Goal: Task Accomplishment & Management: Use online tool/utility

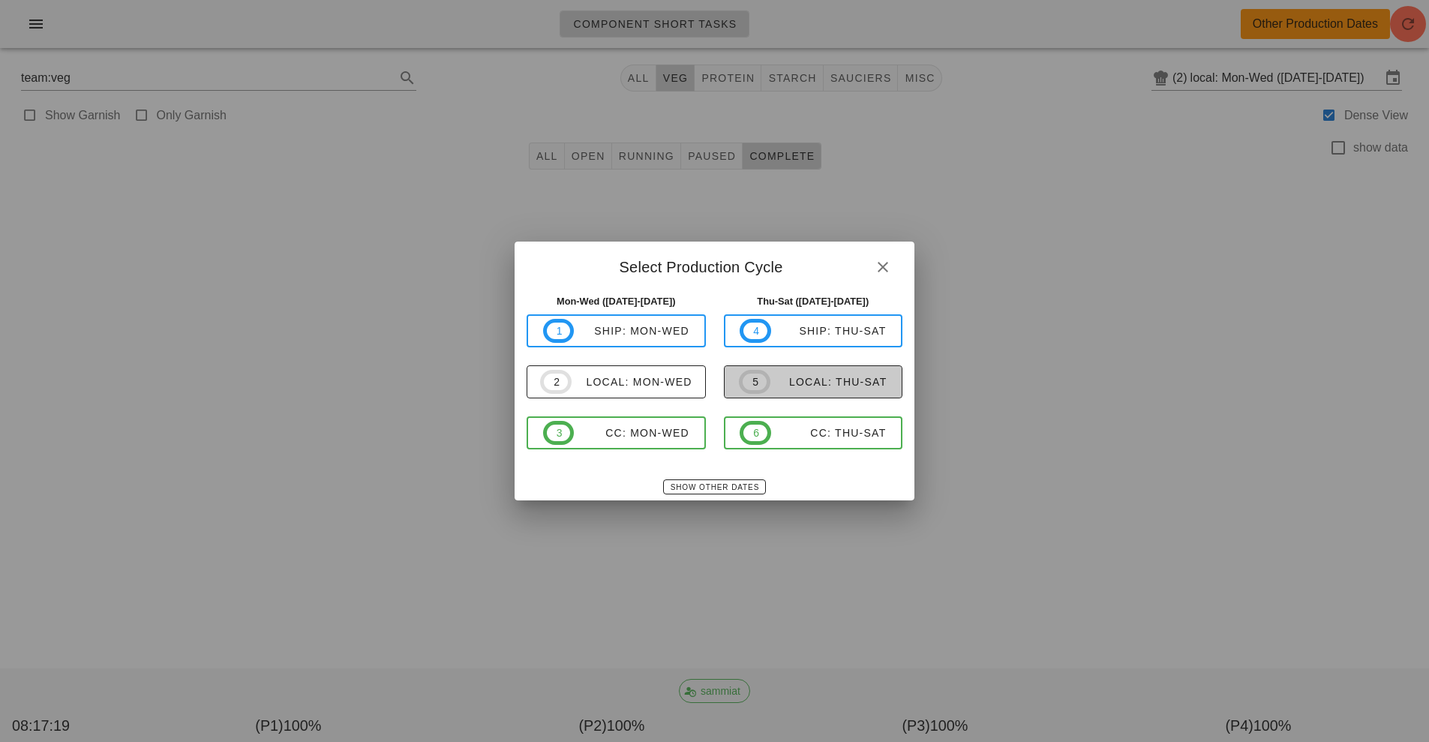
click at [813, 381] on div "local: Thu-Sat" at bounding box center [829, 382] width 117 height 12
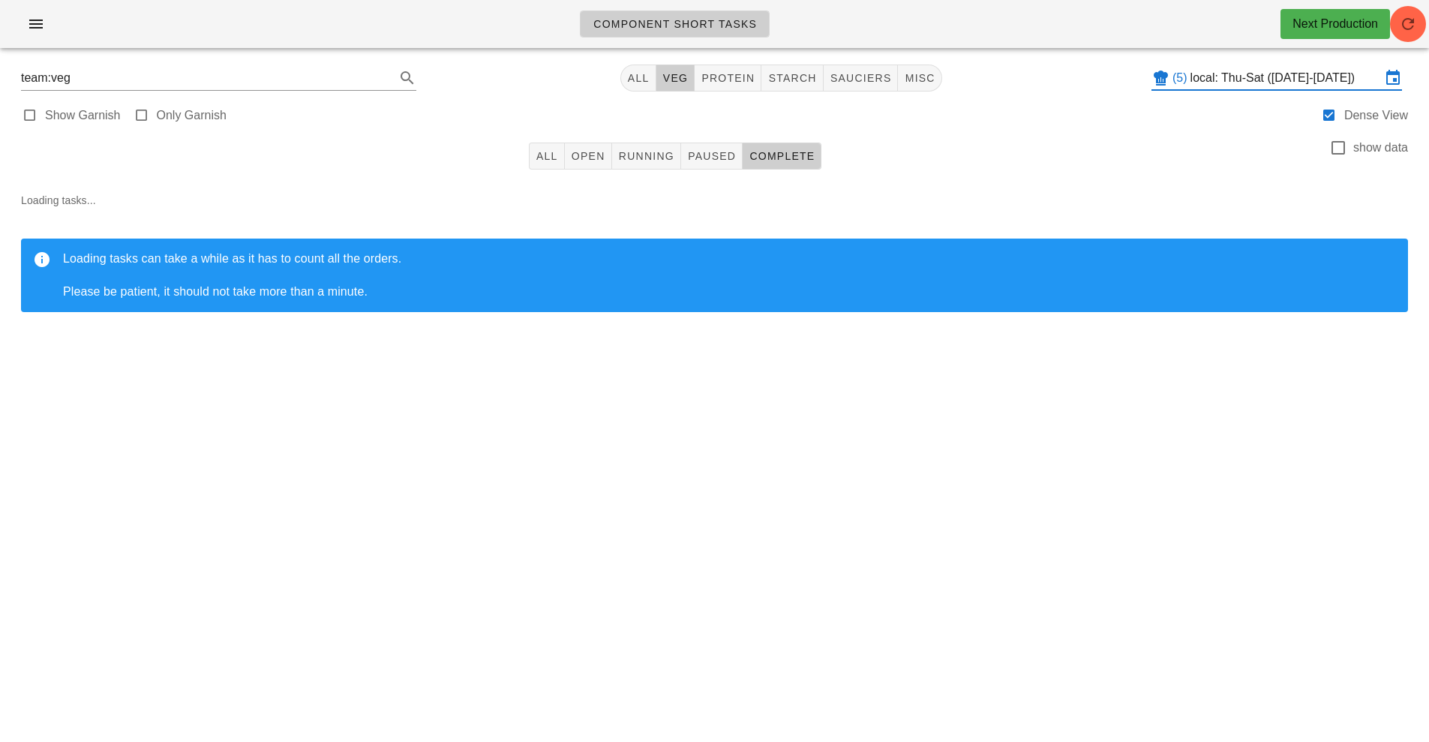
click at [1254, 78] on input "local: Thu-Sat ([DATE]-[DATE])" at bounding box center [1286, 78] width 191 height 24
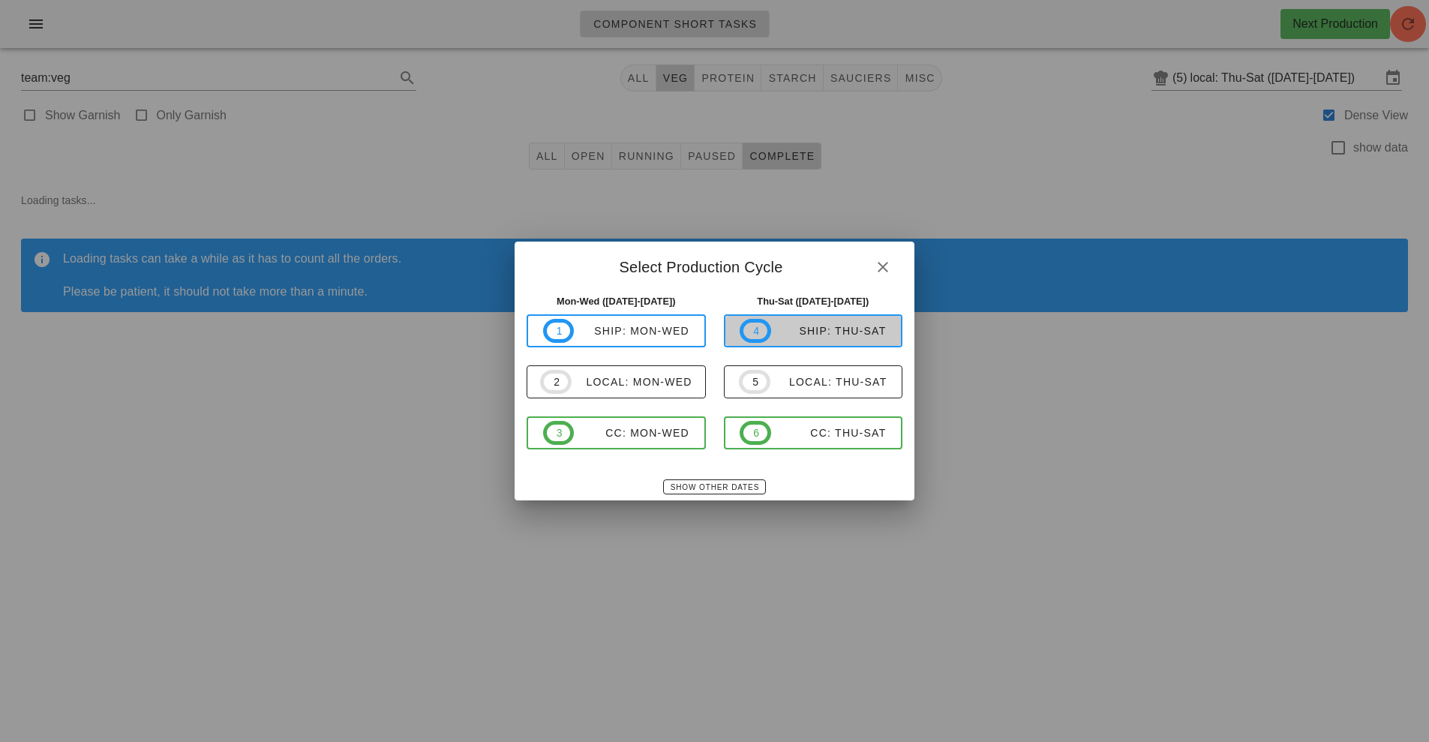
click at [825, 340] on span "4 ship: Thu-Sat" at bounding box center [813, 331] width 146 height 24
type input "ship: Thu-Sat ([DATE]-[DATE])"
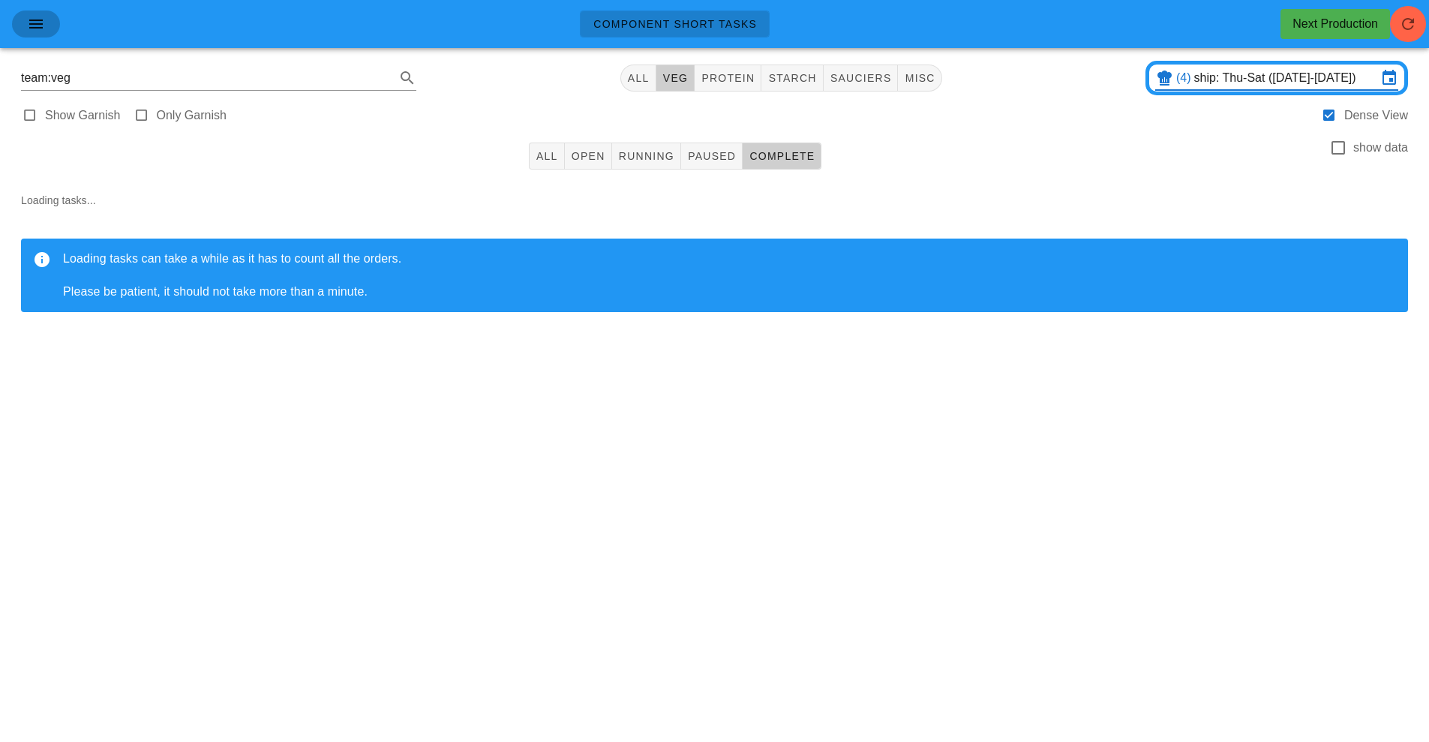
click at [40, 35] on button "button" at bounding box center [36, 24] width 48 height 27
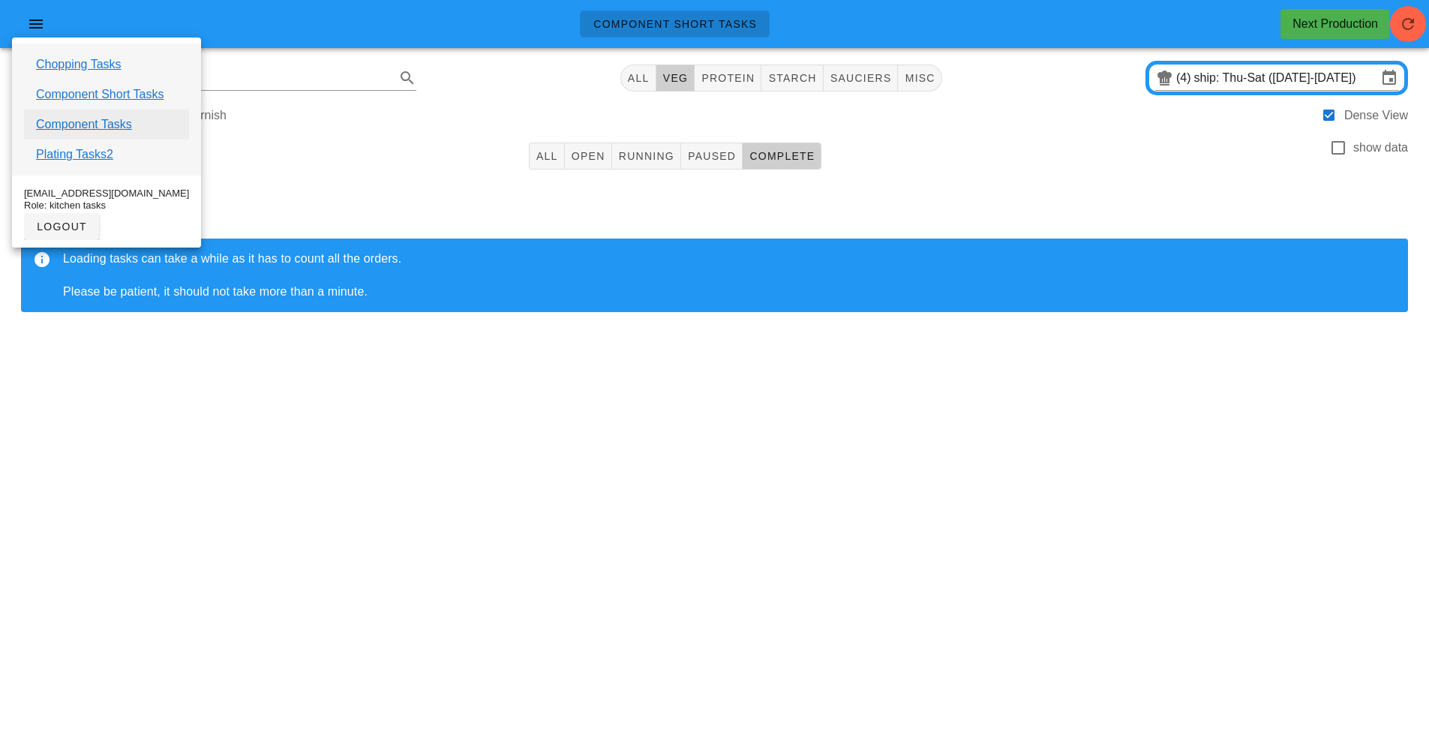
click at [92, 125] on link "Component Tasks" at bounding box center [84, 125] width 96 height 18
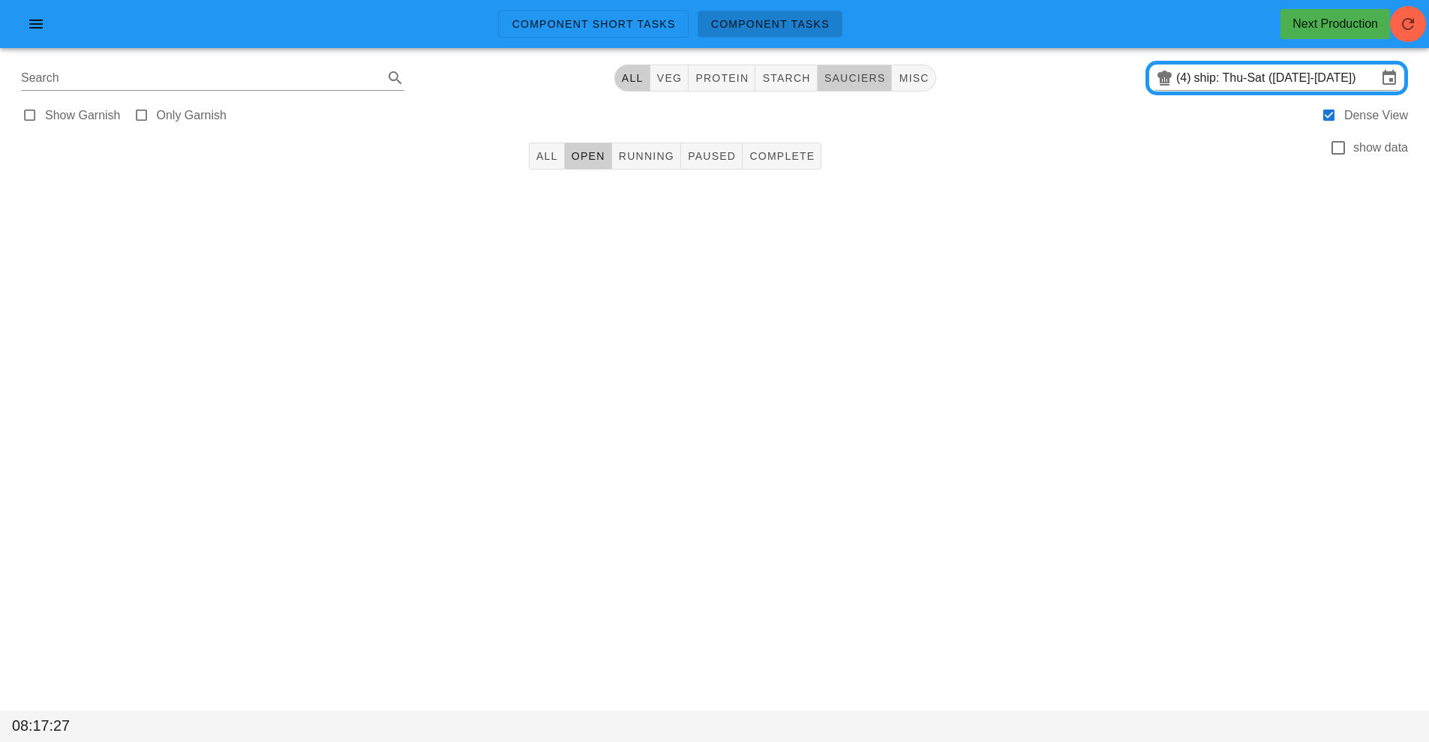
click at [860, 83] on span "sauciers" at bounding box center [855, 78] width 62 height 12
type input "team:sauciers"
click at [1267, 78] on input "ship: Thu-Sat ([DATE]-[DATE])" at bounding box center [1286, 78] width 183 height 24
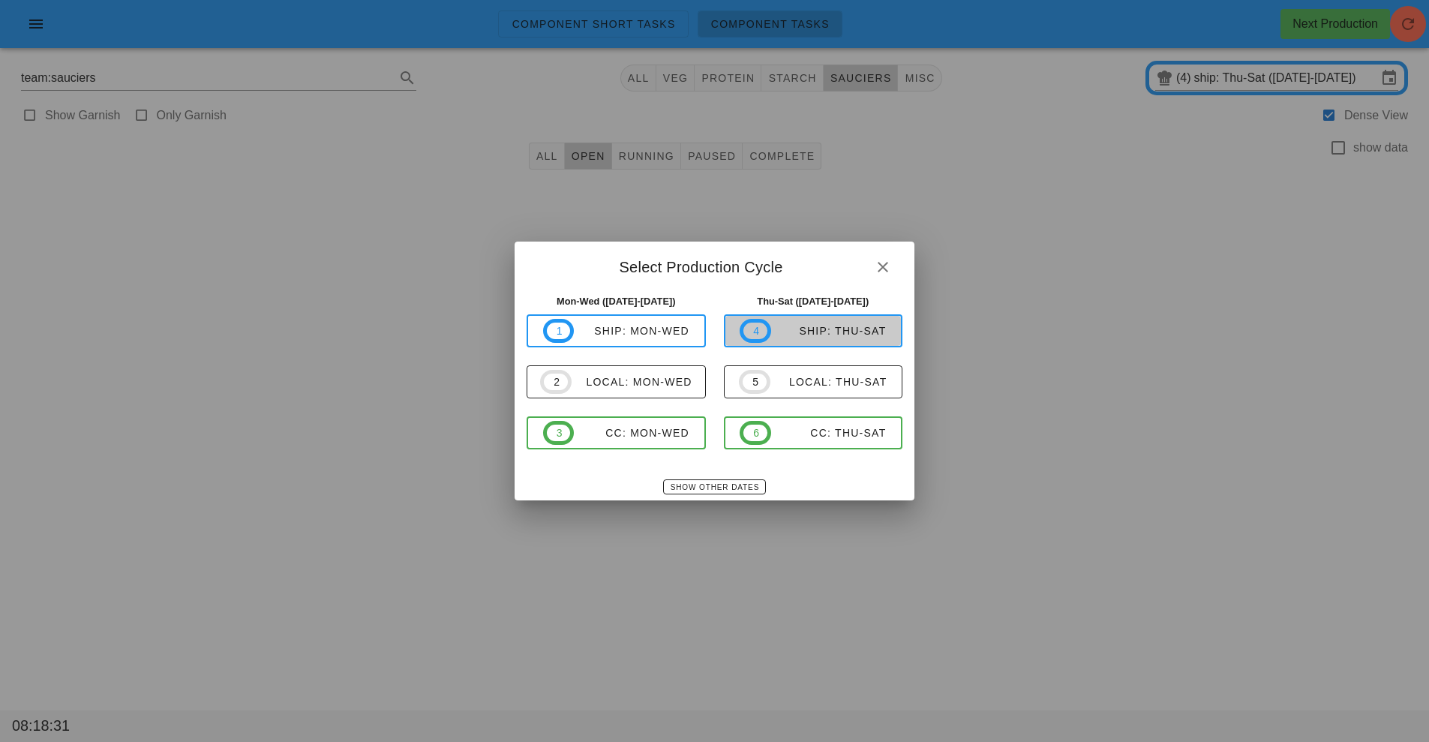
click at [841, 333] on div "ship: Thu-Sat" at bounding box center [829, 331] width 116 height 12
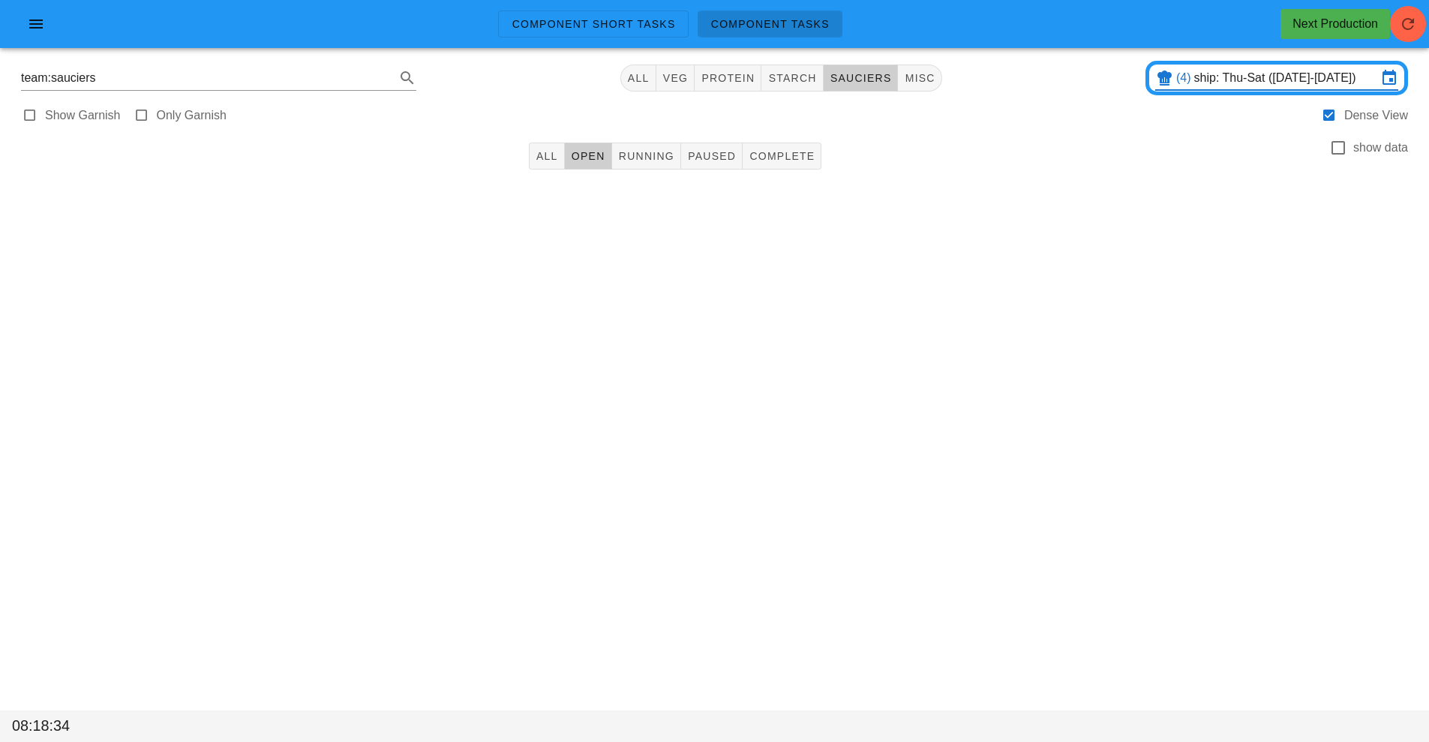
click at [789, 28] on span "Component Tasks" at bounding box center [770, 24] width 119 height 12
click at [35, 23] on icon "button" at bounding box center [36, 24] width 18 height 18
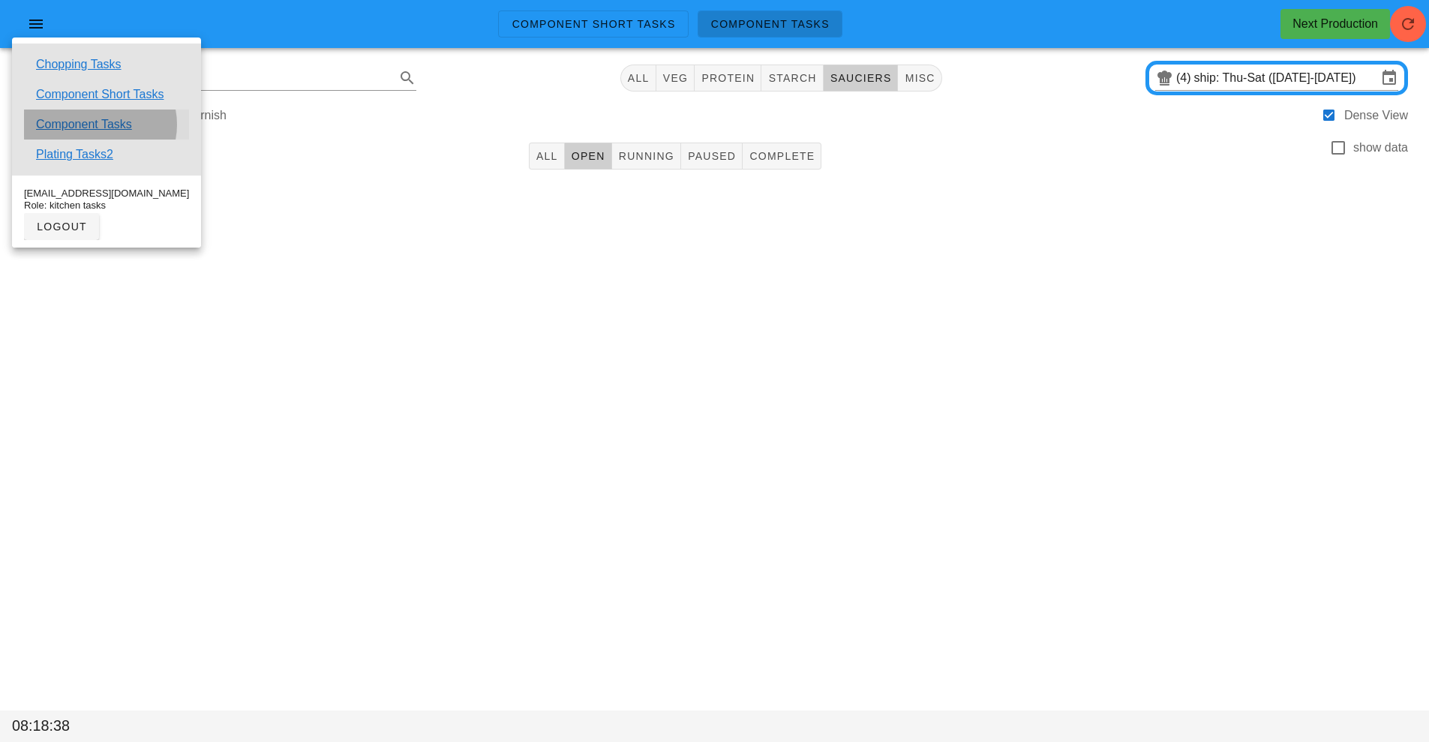
click at [83, 127] on link "Component Tasks" at bounding box center [84, 125] width 96 height 18
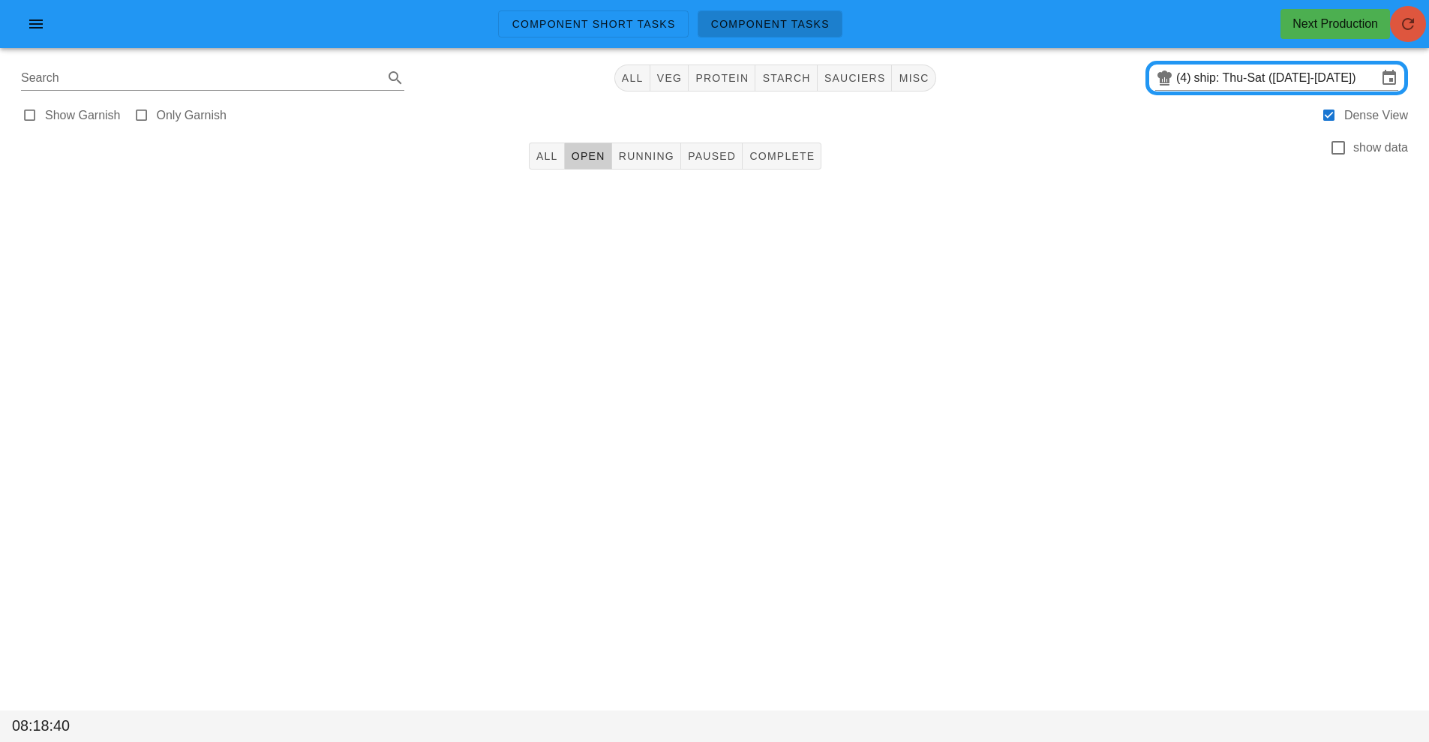
click at [1409, 26] on icon "button" at bounding box center [1408, 24] width 18 height 18
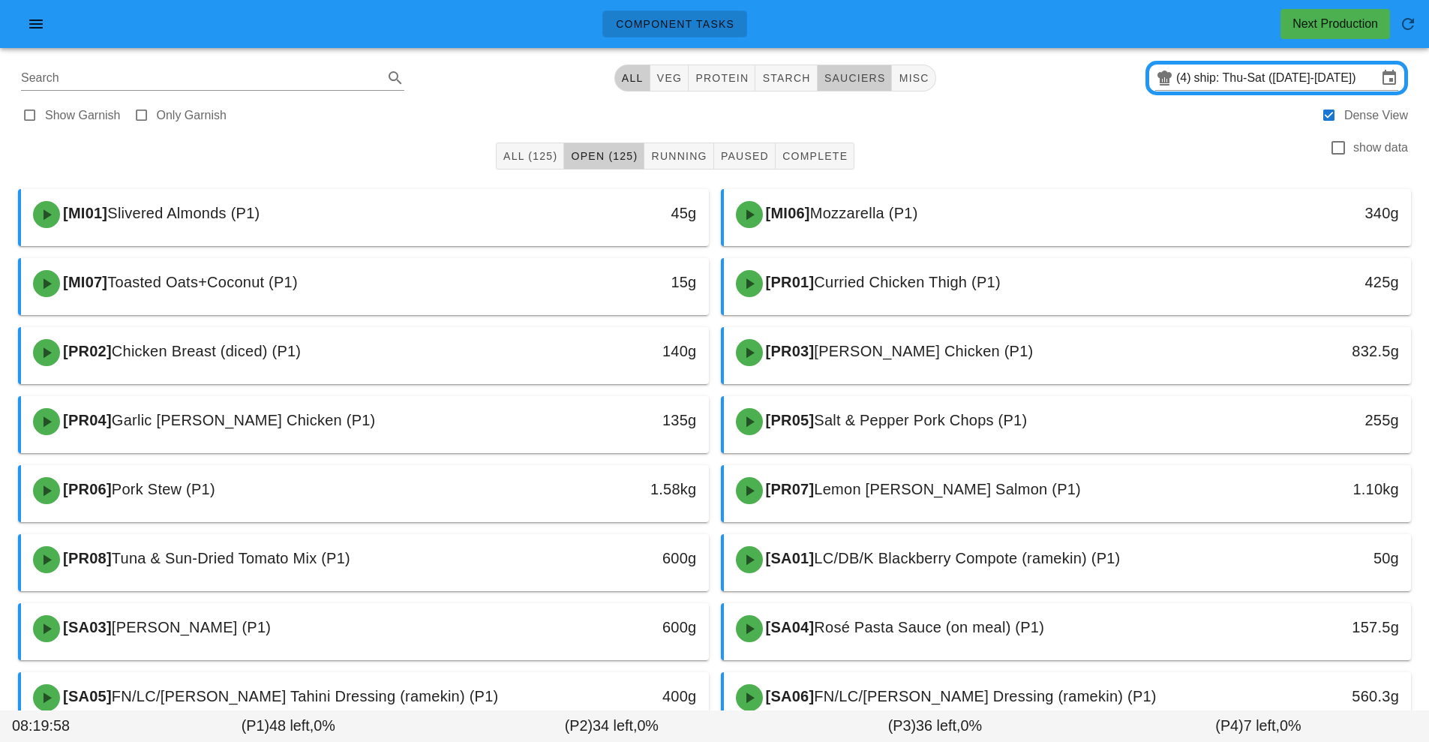
click at [864, 76] on span "sauciers" at bounding box center [855, 78] width 62 height 12
type input "team:sauciers"
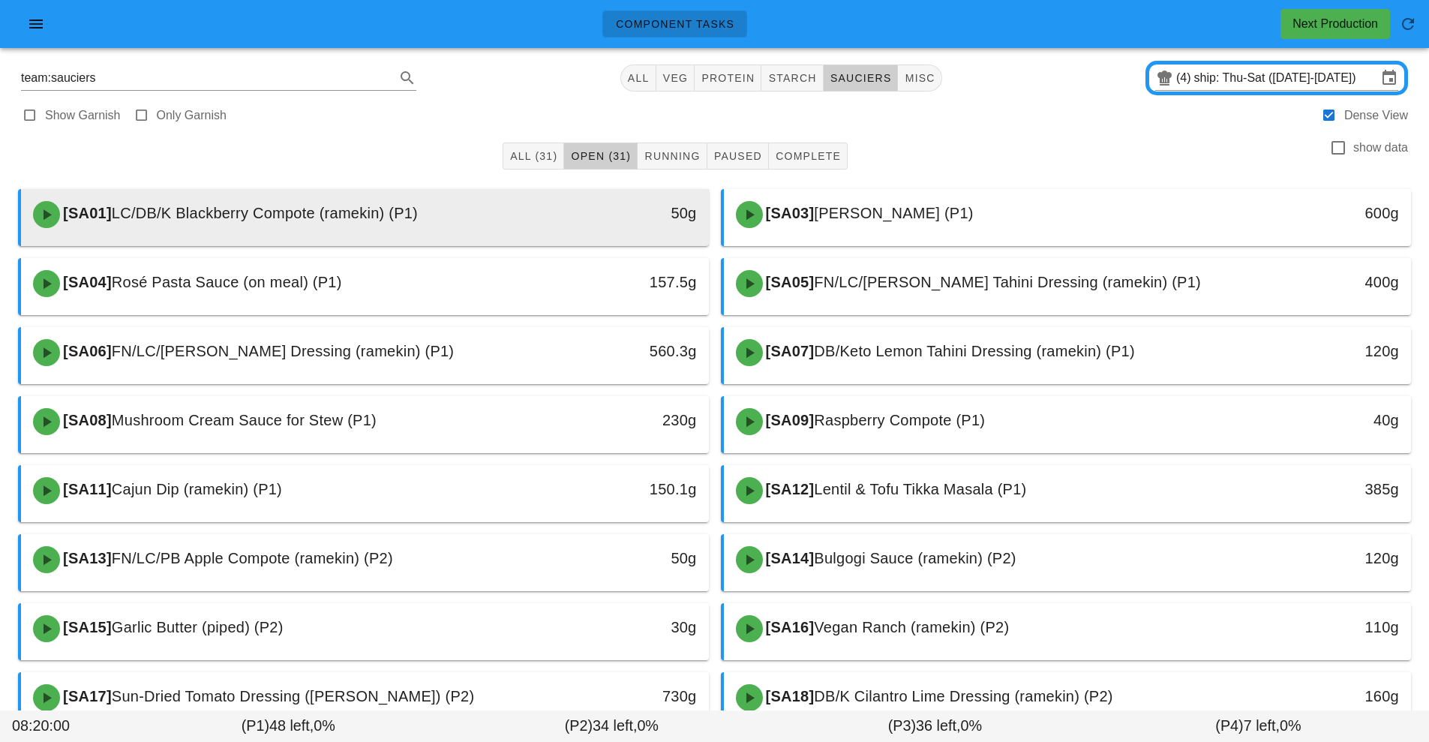
click at [536, 221] on div "50g" at bounding box center [620, 214] width 170 height 45
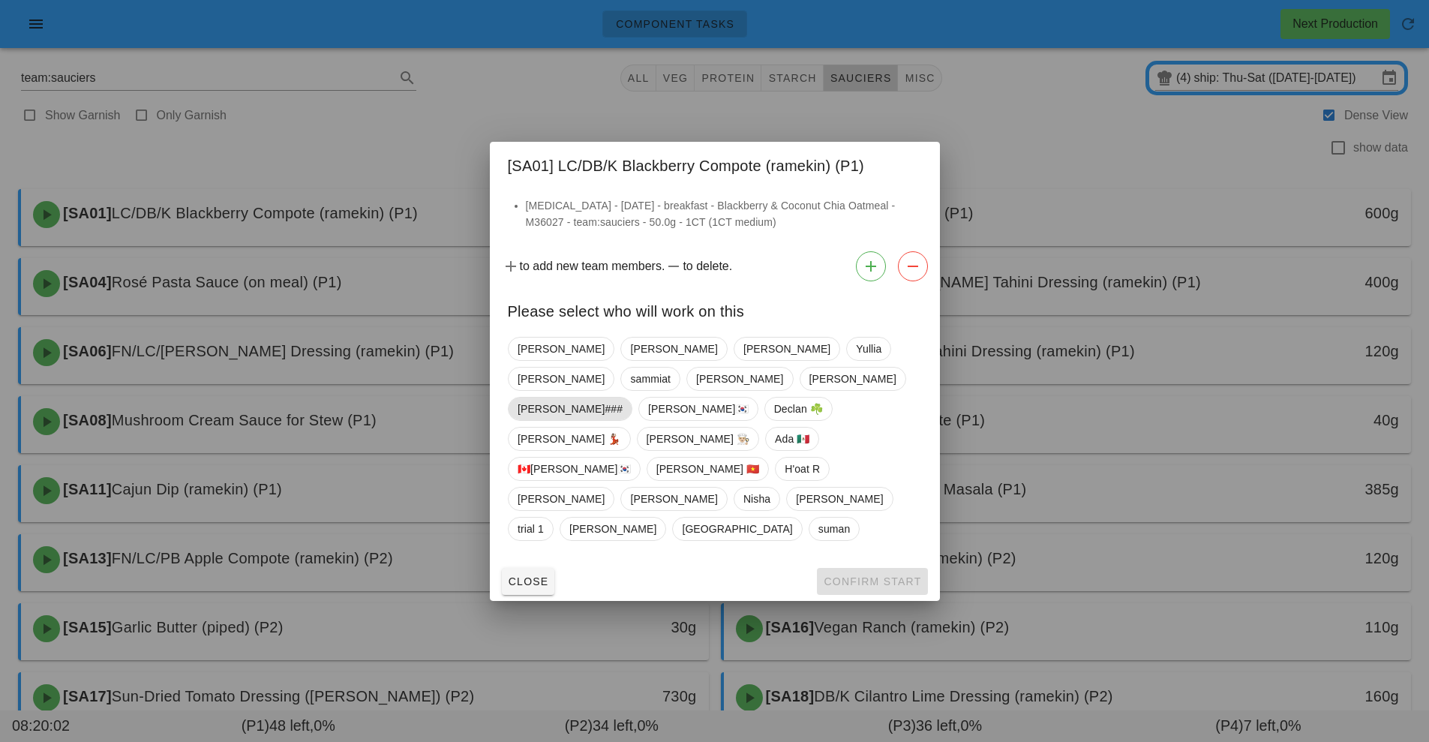
click at [591, 420] on span "[PERSON_NAME]###" at bounding box center [570, 409] width 105 height 23
click at [890, 576] on span "Confirm Start" at bounding box center [872, 582] width 98 height 12
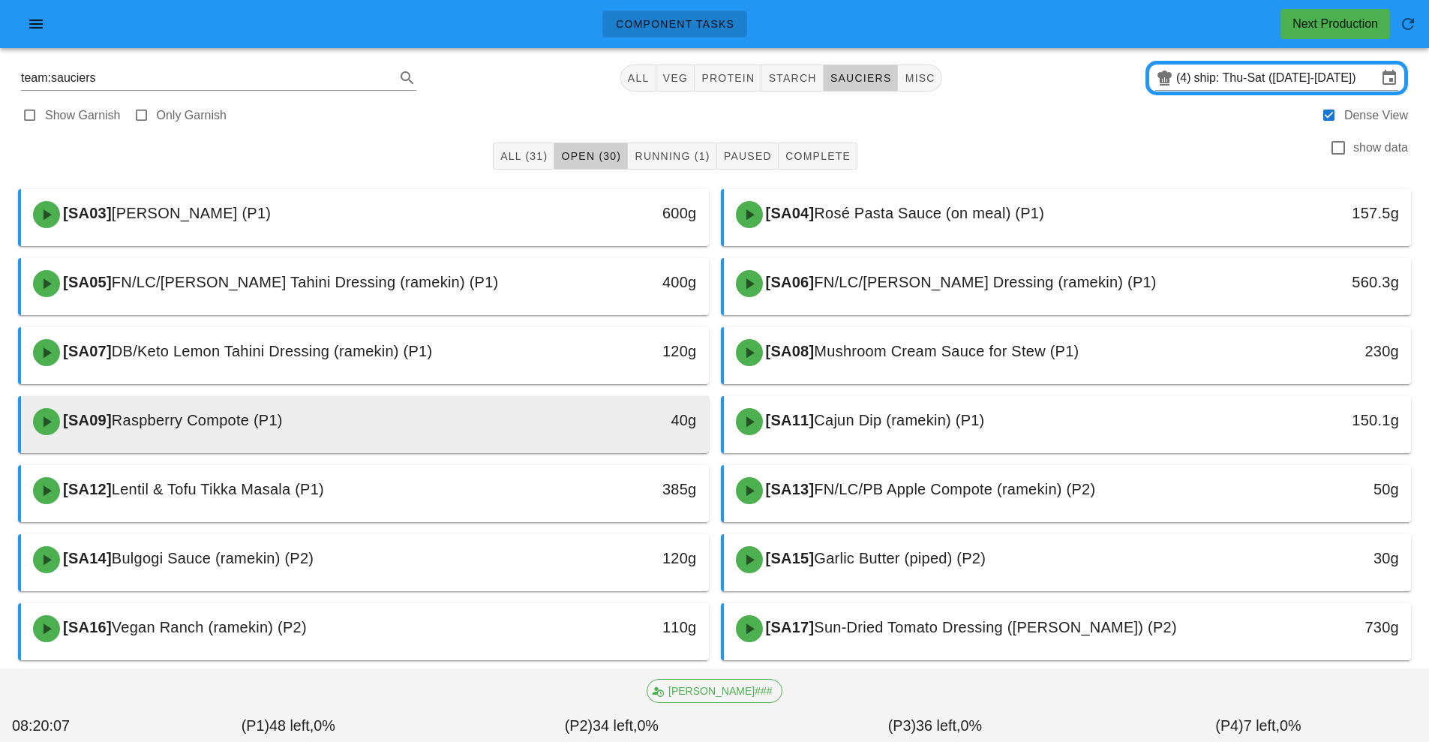
click at [575, 424] on div "40g" at bounding box center [620, 420] width 152 height 24
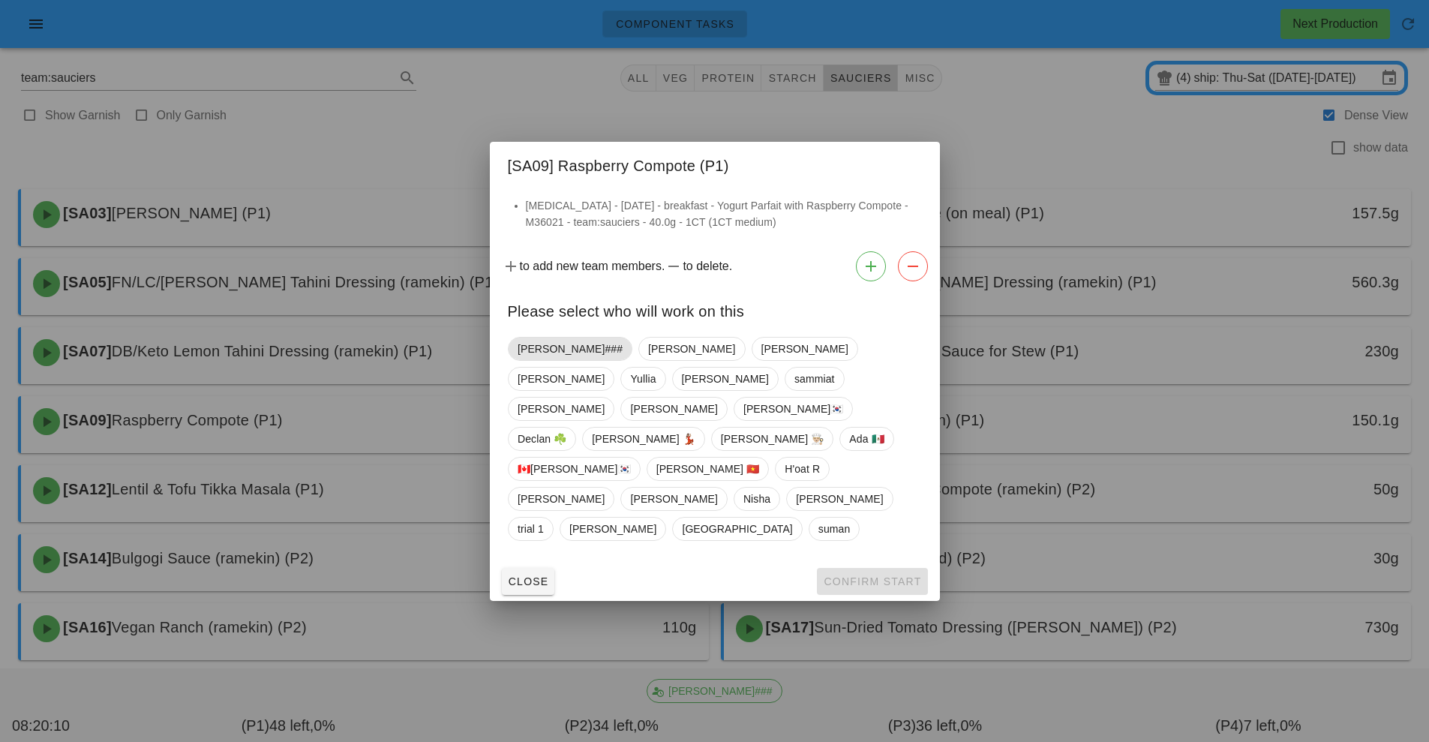
click at [539, 360] on span "[PERSON_NAME]###" at bounding box center [570, 349] width 105 height 23
click at [860, 576] on span "Confirm Start" at bounding box center [872, 582] width 98 height 12
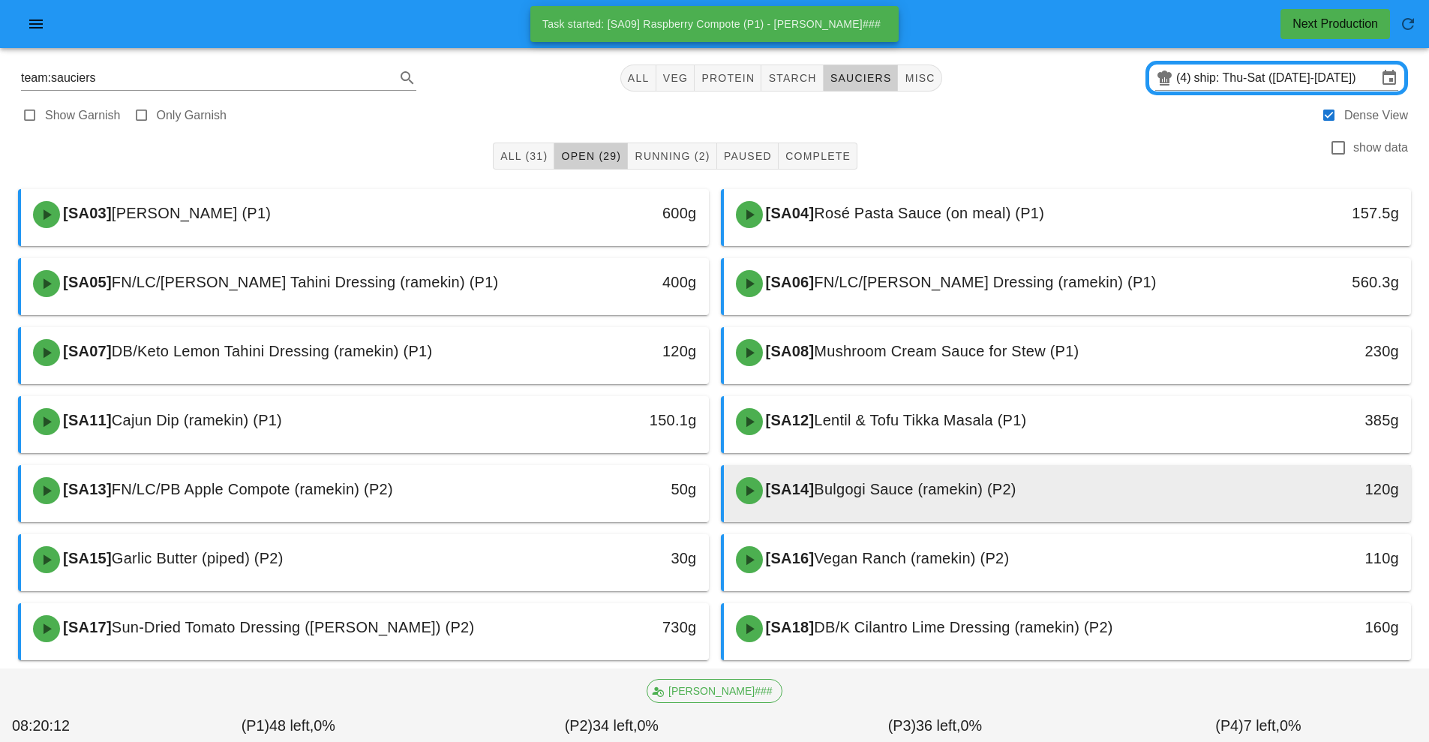
click at [849, 499] on div "[SA14] Bulgogi Sauce (ramekin) (P2)" at bounding box center [982, 490] width 511 height 45
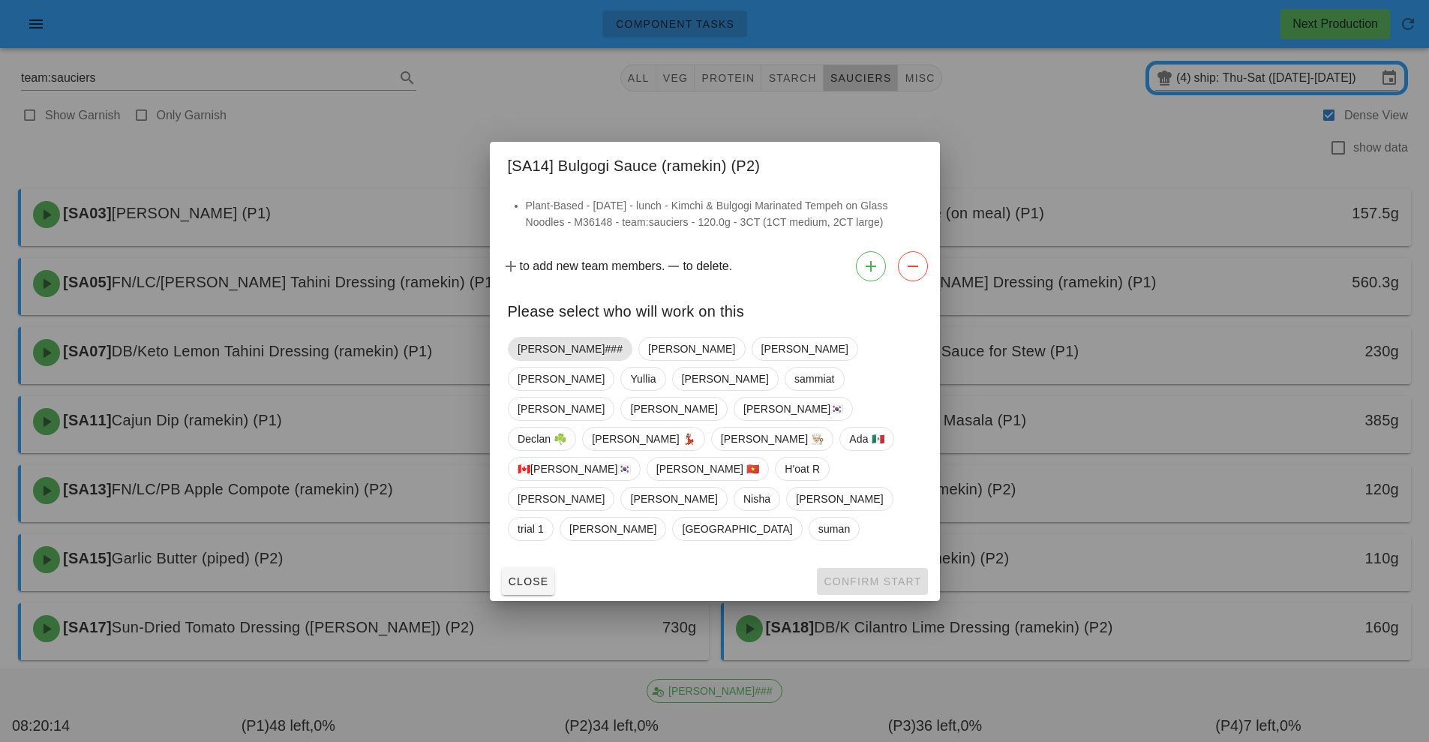
click at [542, 360] on span "[PERSON_NAME]###" at bounding box center [570, 349] width 105 height 23
click at [867, 576] on span "Confirm Start" at bounding box center [872, 582] width 98 height 12
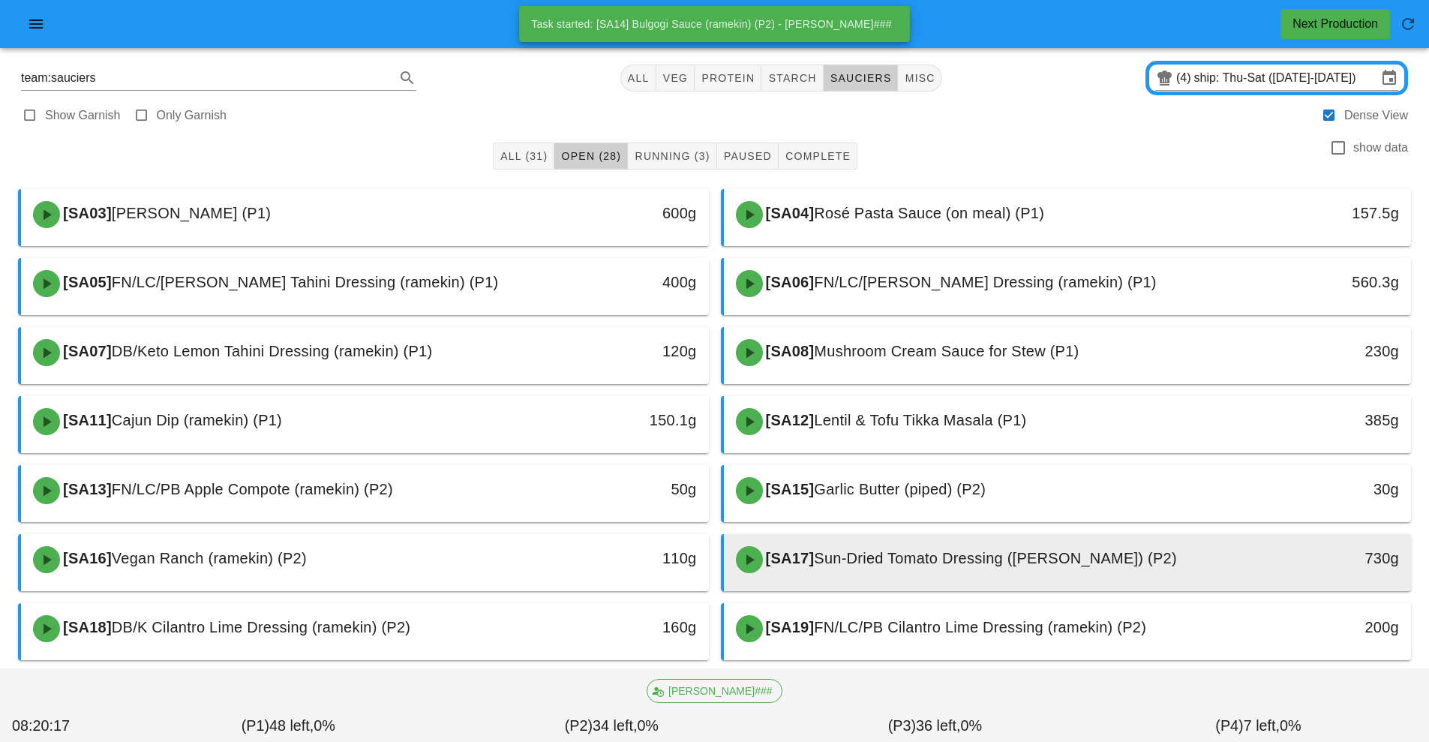
click at [831, 548] on div "[SA17] Sun-Dried Tomato Dressing (ramekin) (P2)" at bounding box center [982, 559] width 511 height 45
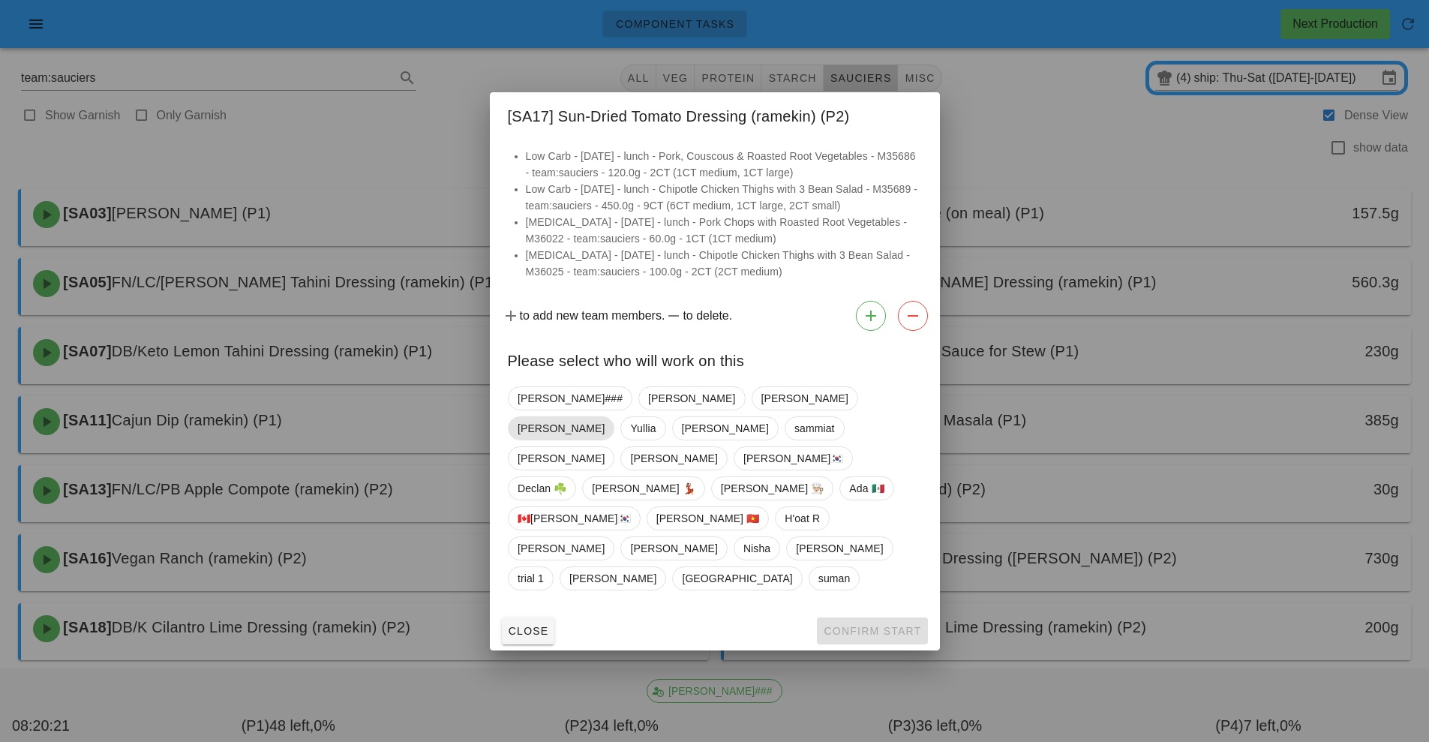
click at [605, 440] on span "[PERSON_NAME]" at bounding box center [561, 428] width 87 height 23
click at [869, 625] on span "Confirm Start" at bounding box center [872, 631] width 98 height 12
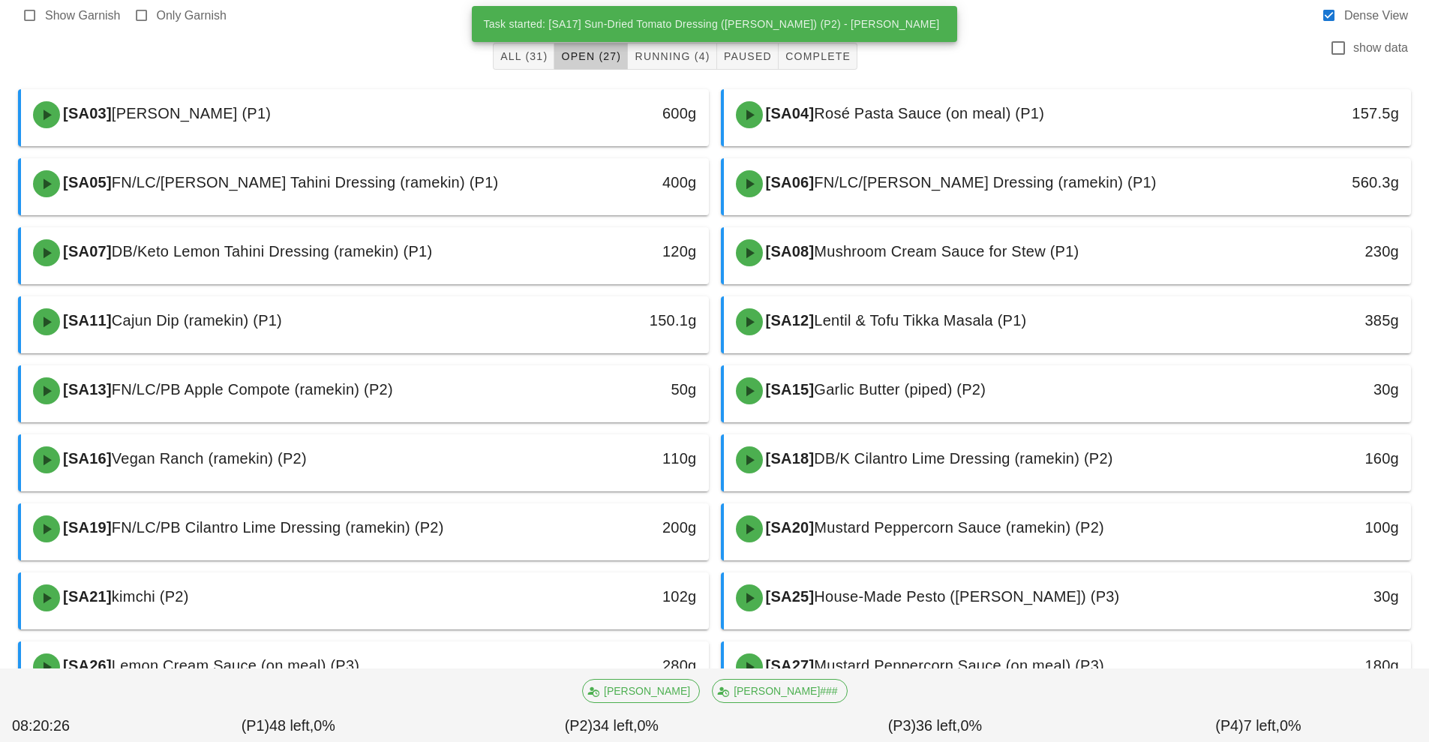
scroll to position [161, 0]
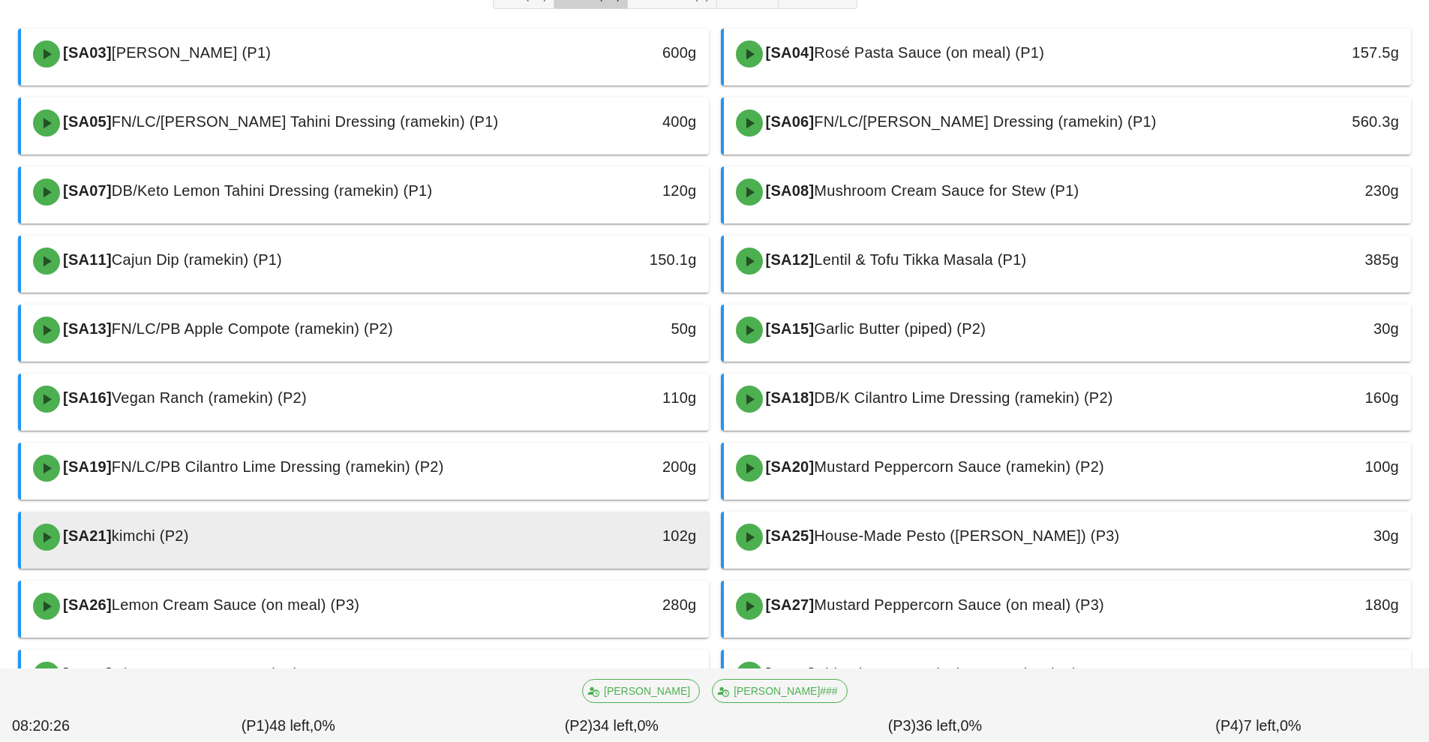
click at [546, 556] on div "102g" at bounding box center [620, 537] width 170 height 45
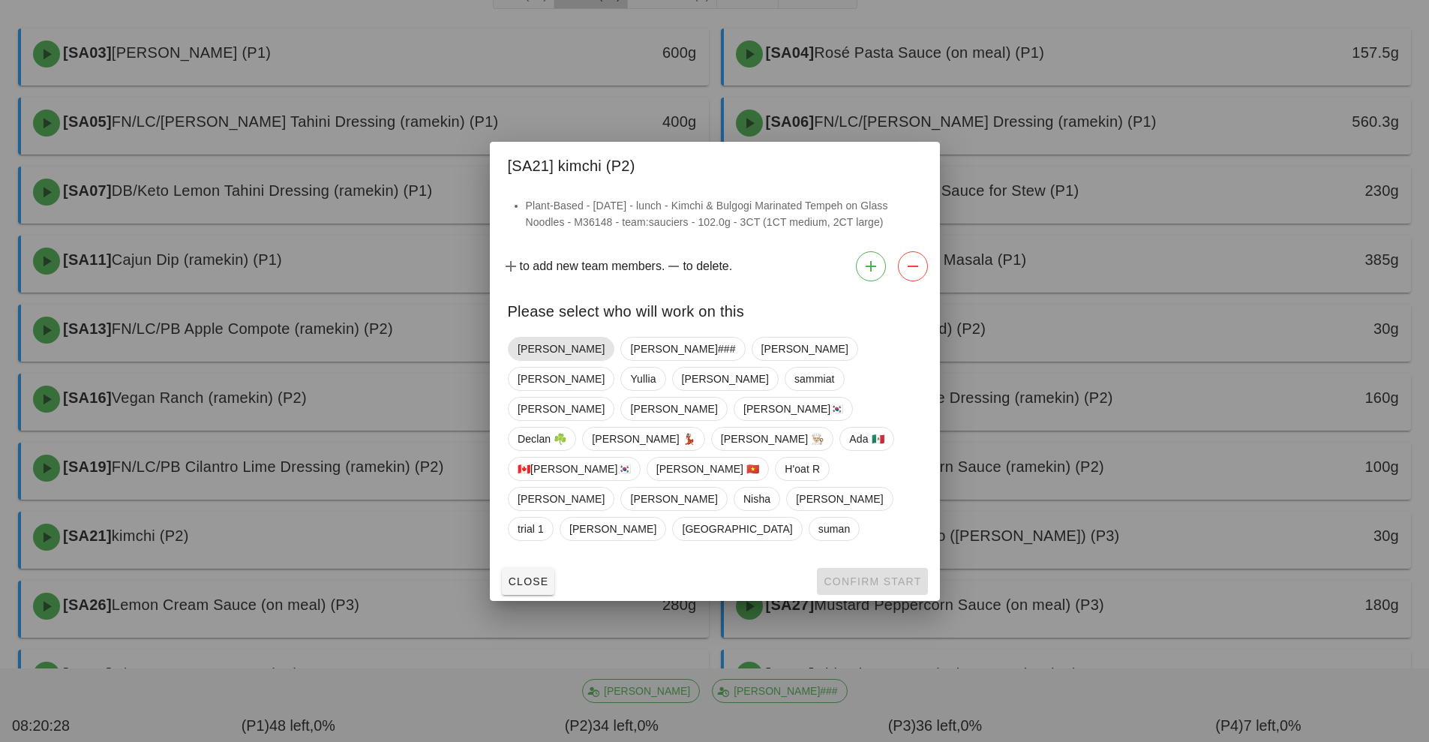
click at [534, 360] on span "[PERSON_NAME]" at bounding box center [561, 349] width 87 height 23
click at [629, 360] on span "[PERSON_NAME]###" at bounding box center [681, 349] width 105 height 23
click at [535, 361] on span "[PERSON_NAME]" at bounding box center [560, 349] width 87 height 24
click at [853, 568] on button "Confirm Start" at bounding box center [872, 581] width 110 height 27
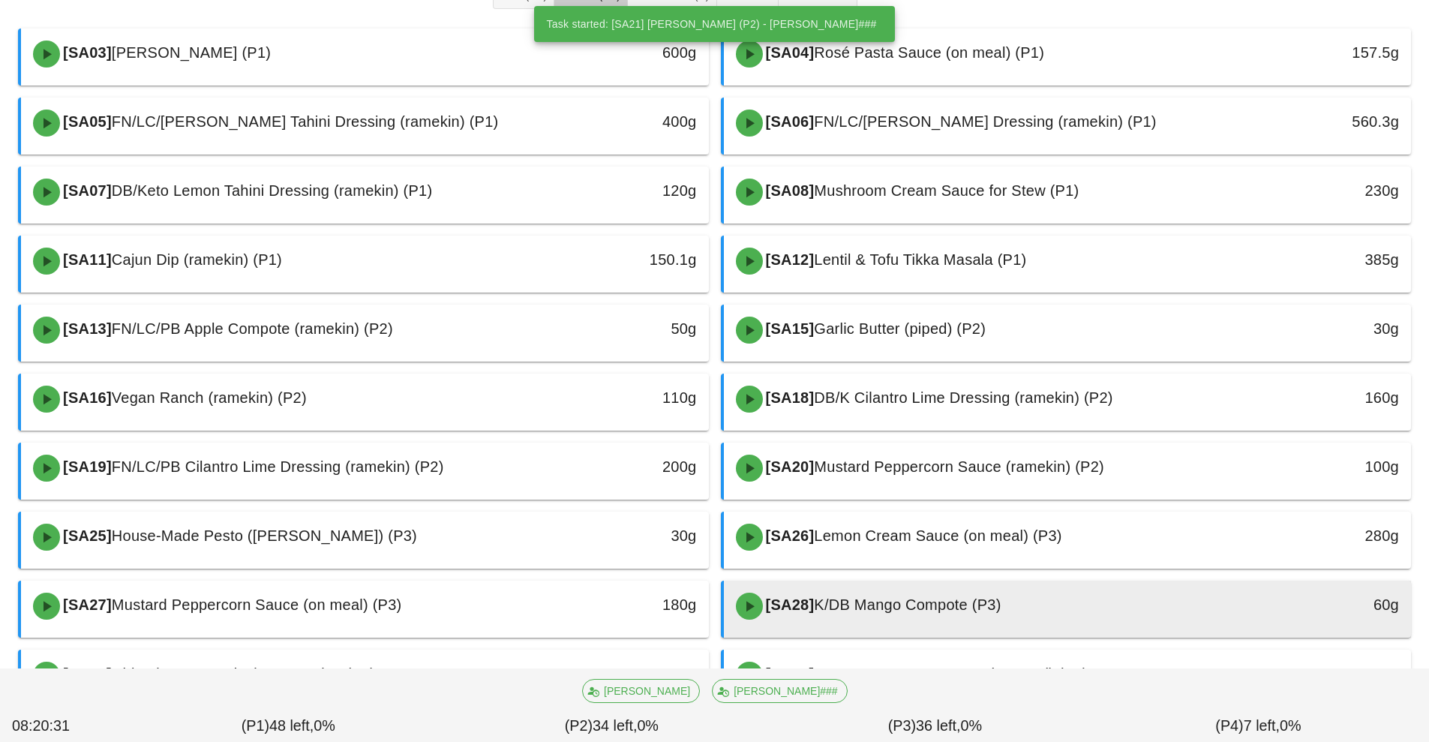
click at [879, 612] on span "K/DB Mango Compote (P3)" at bounding box center [907, 605] width 187 height 17
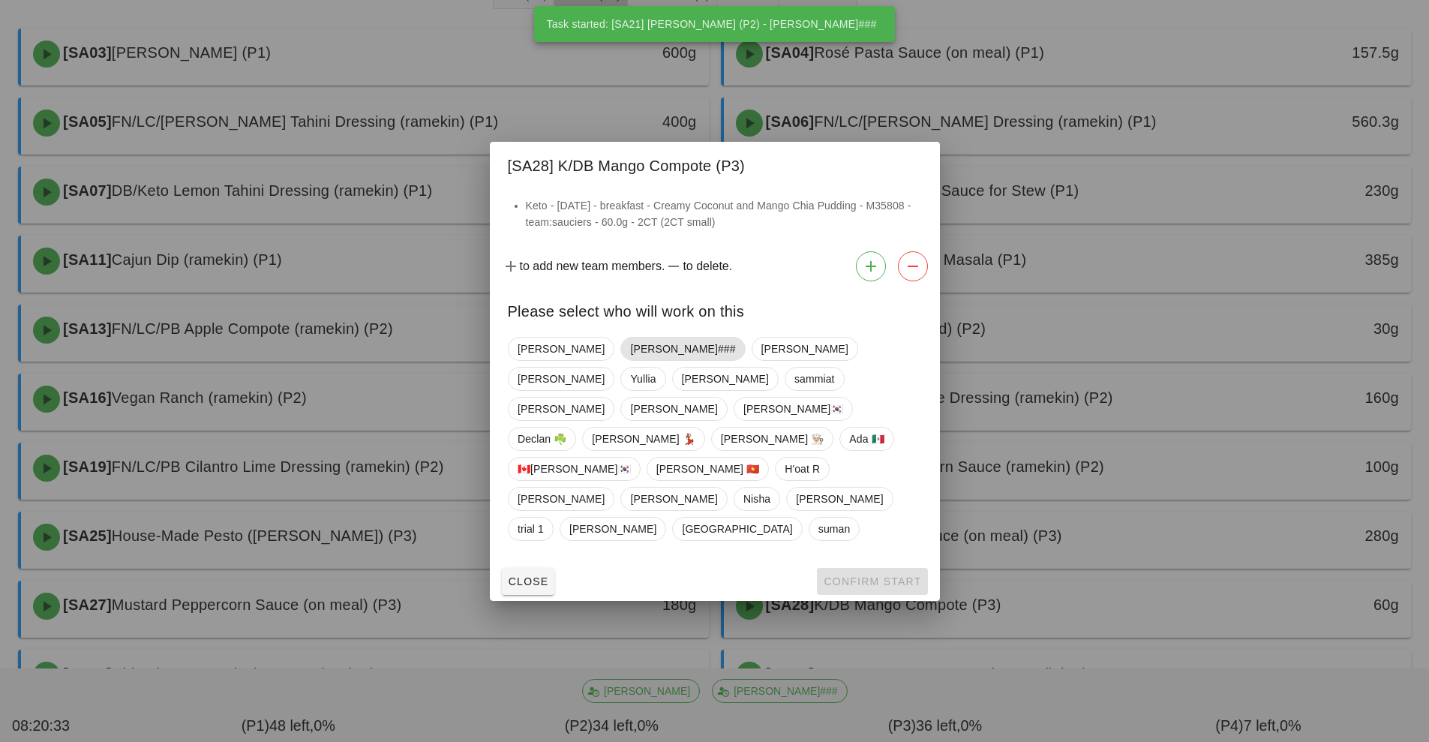
click at [630, 360] on span "[PERSON_NAME]###" at bounding box center [682, 349] width 105 height 23
click at [838, 576] on span "Confirm Start" at bounding box center [872, 582] width 98 height 12
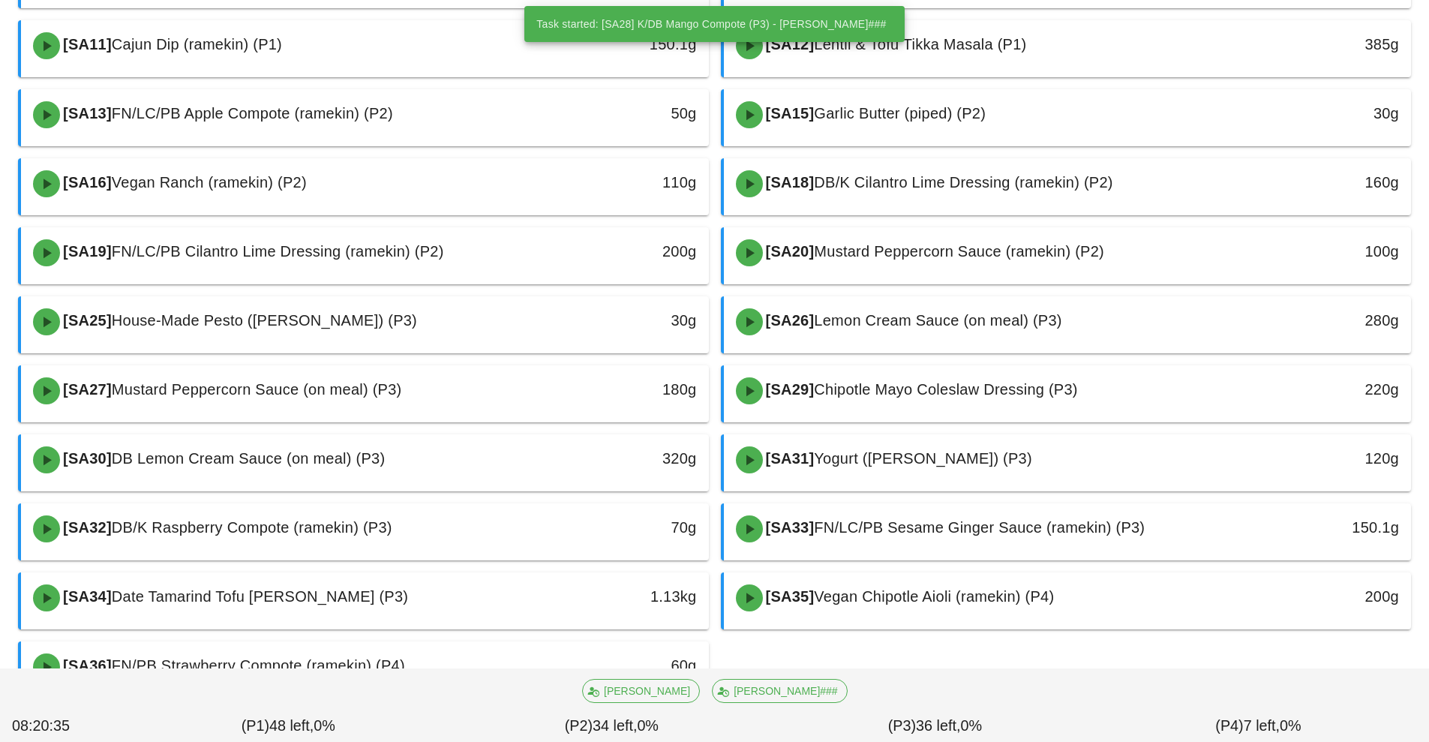
scroll to position [387, 0]
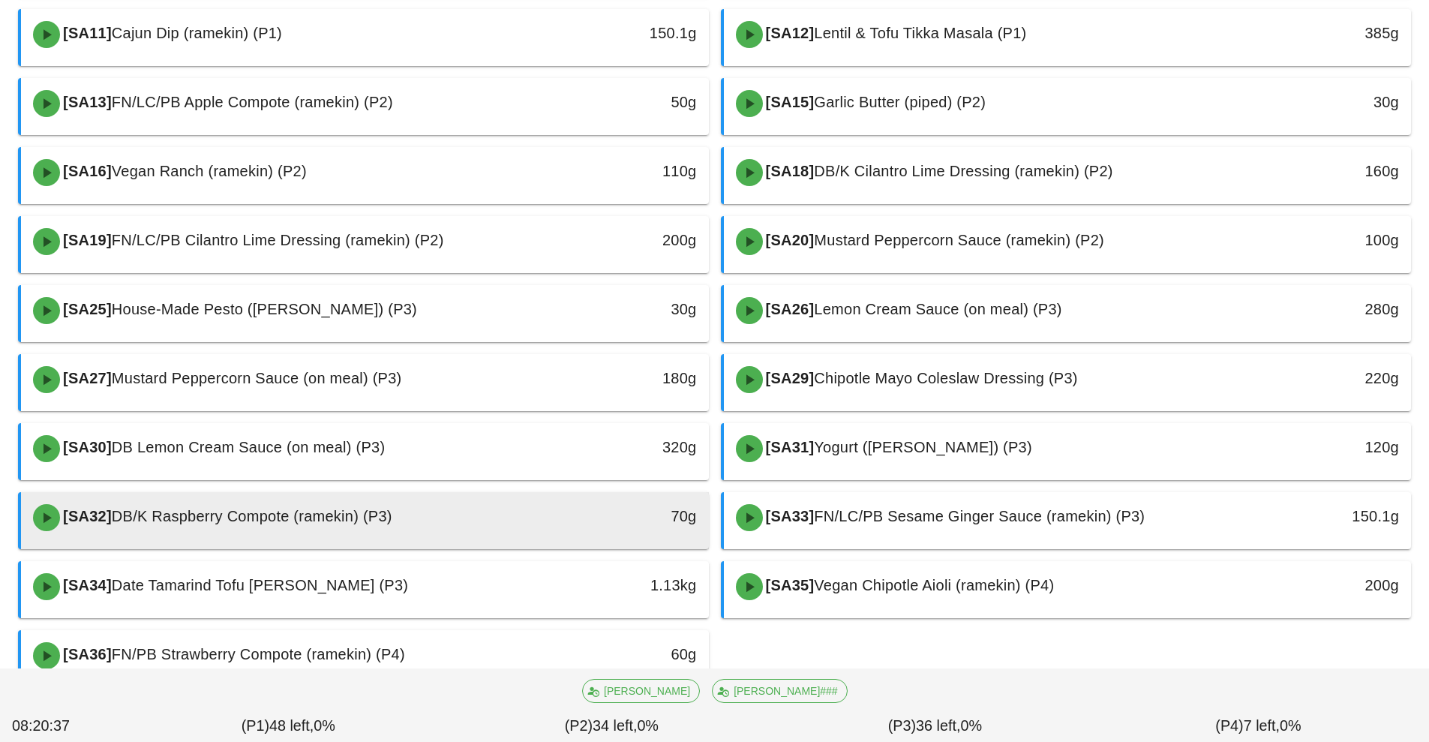
click at [525, 535] on div "[SA32] DB/K Raspberry Compote (ramekin) (P3)" at bounding box center [279, 517] width 511 height 45
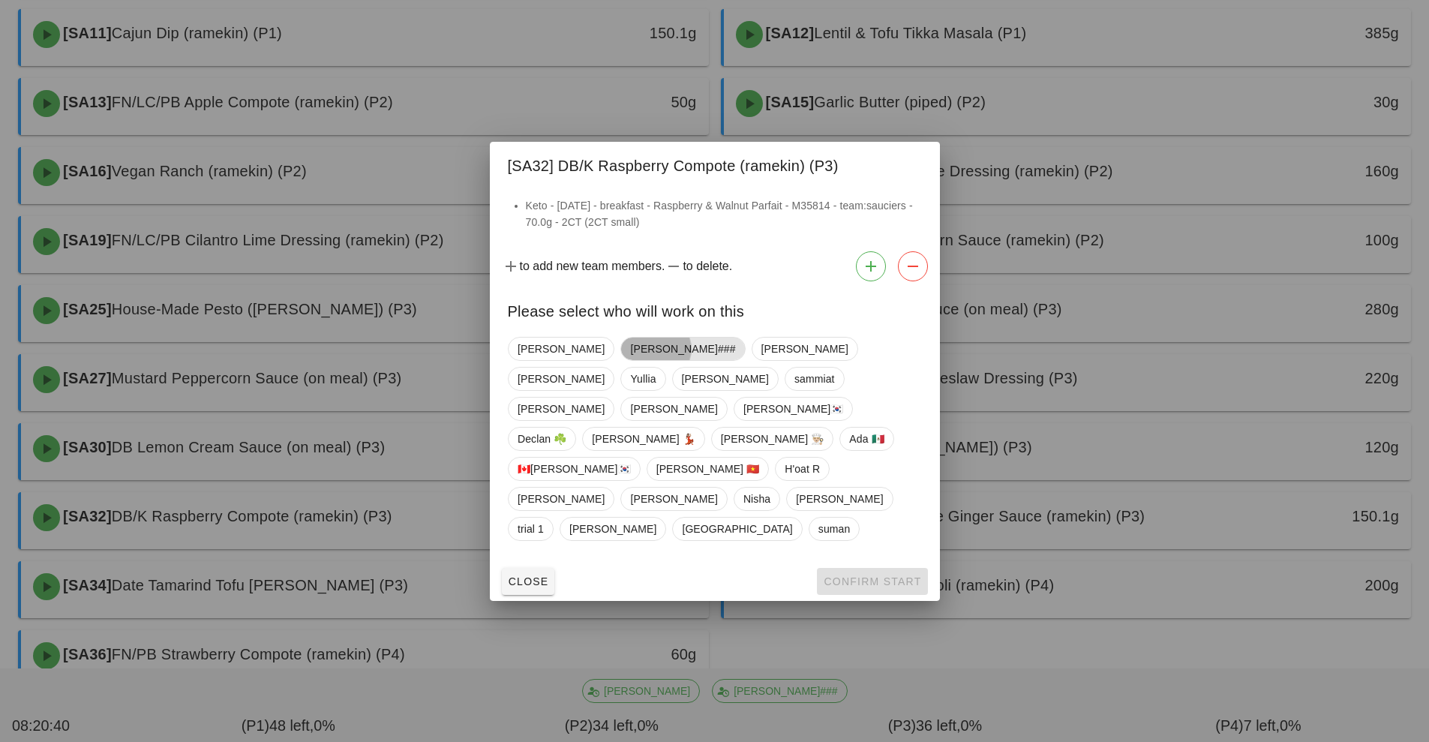
click at [630, 360] on span "[PERSON_NAME]###" at bounding box center [682, 349] width 105 height 23
click at [864, 576] on span "Confirm Start" at bounding box center [872, 582] width 98 height 12
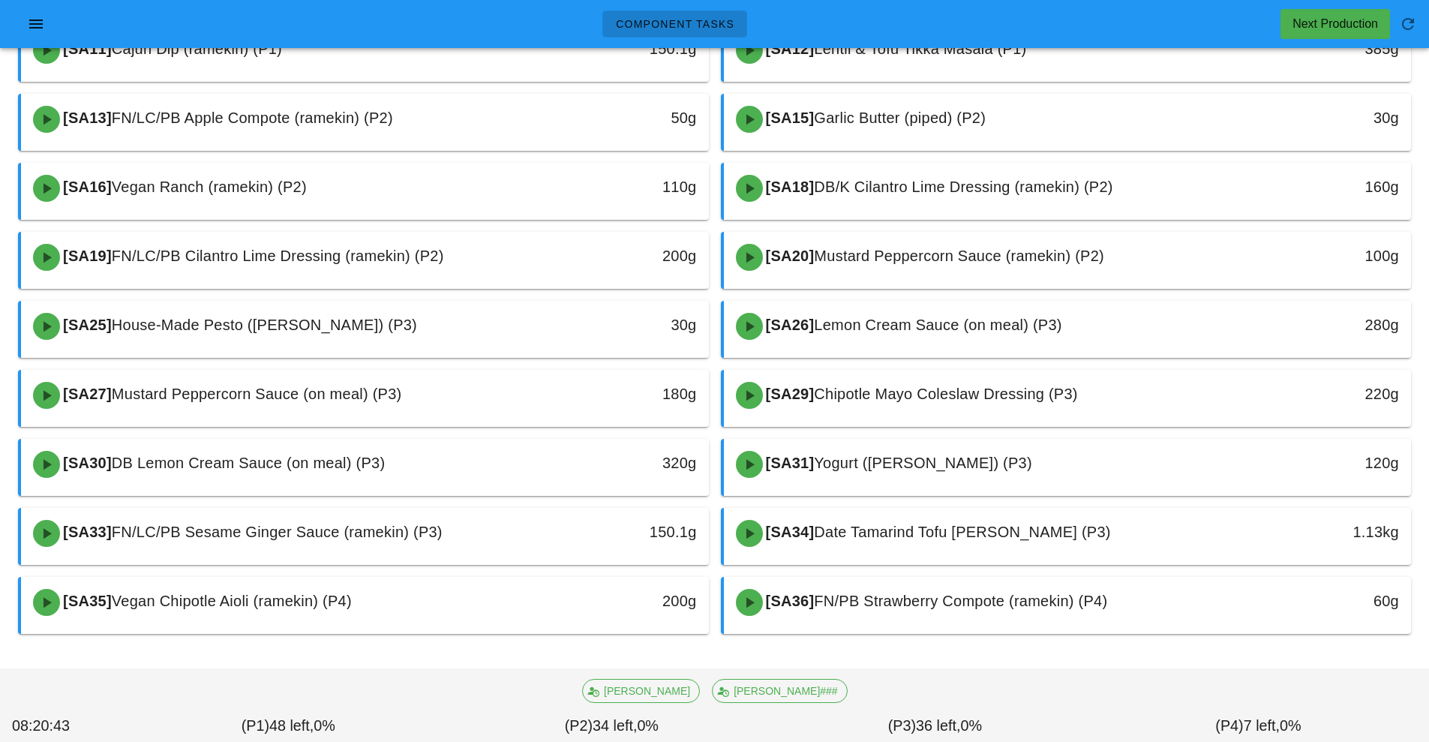
scroll to position [371, 0]
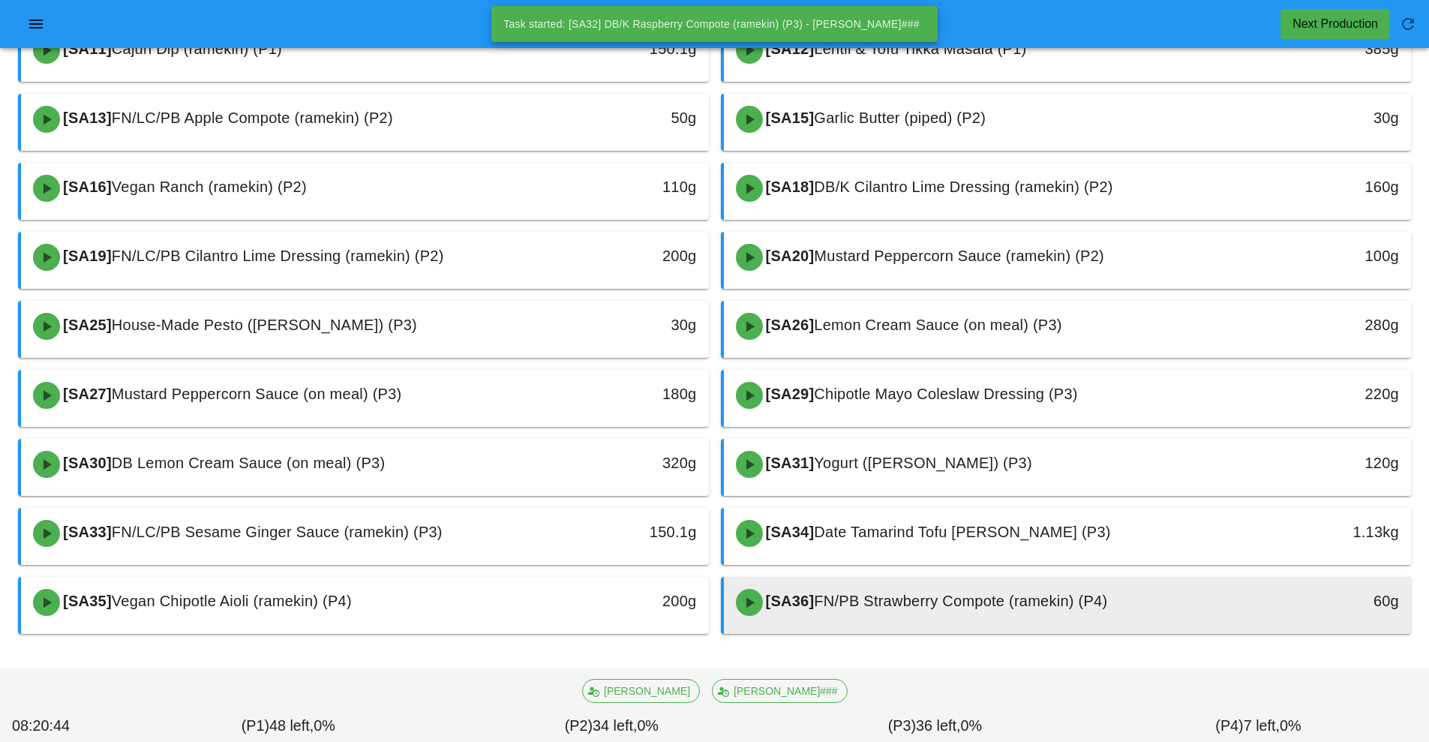
click at [884, 609] on span "FN/PB Strawberry Compote (ramekin) (P4)" at bounding box center [960, 601] width 293 height 17
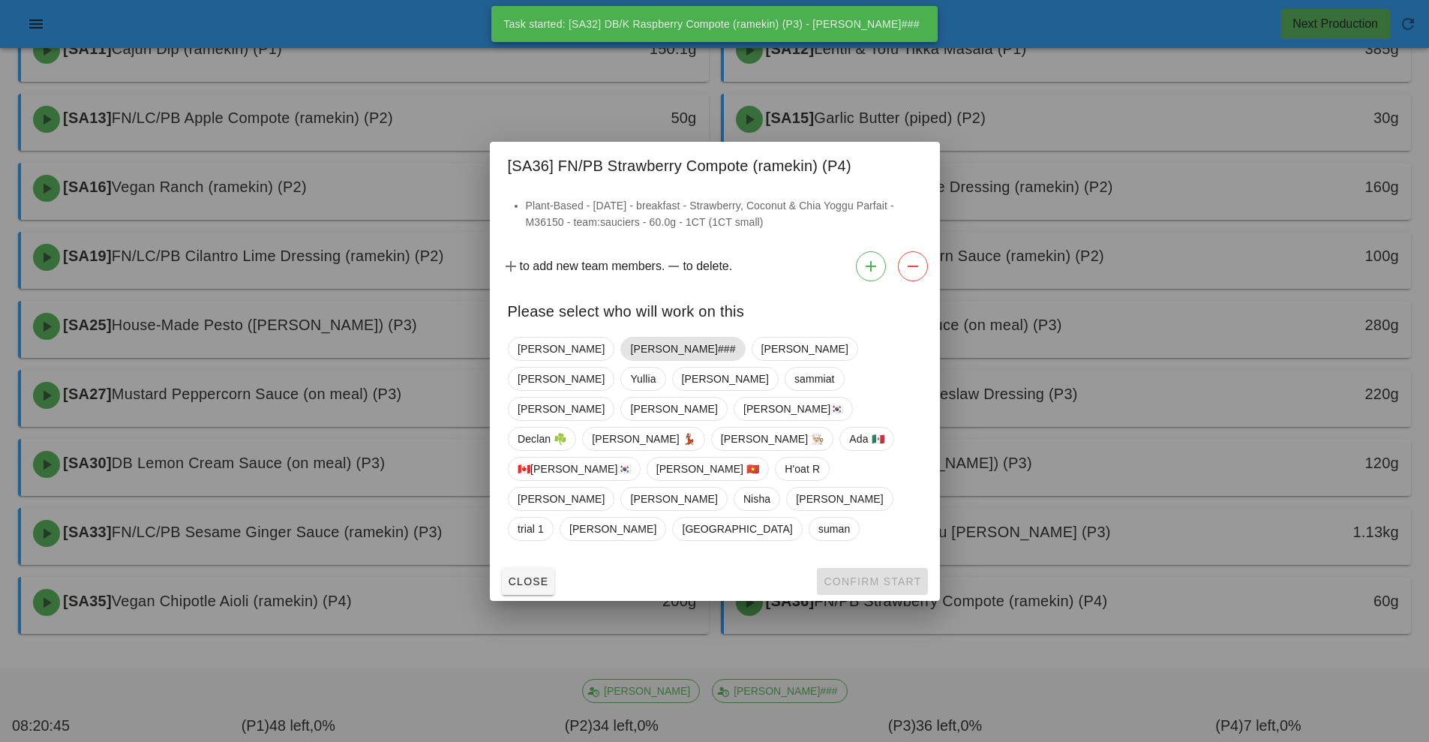
click at [630, 360] on span "[PERSON_NAME]###" at bounding box center [682, 349] width 105 height 23
click at [864, 568] on button "Confirm Start" at bounding box center [872, 581] width 110 height 27
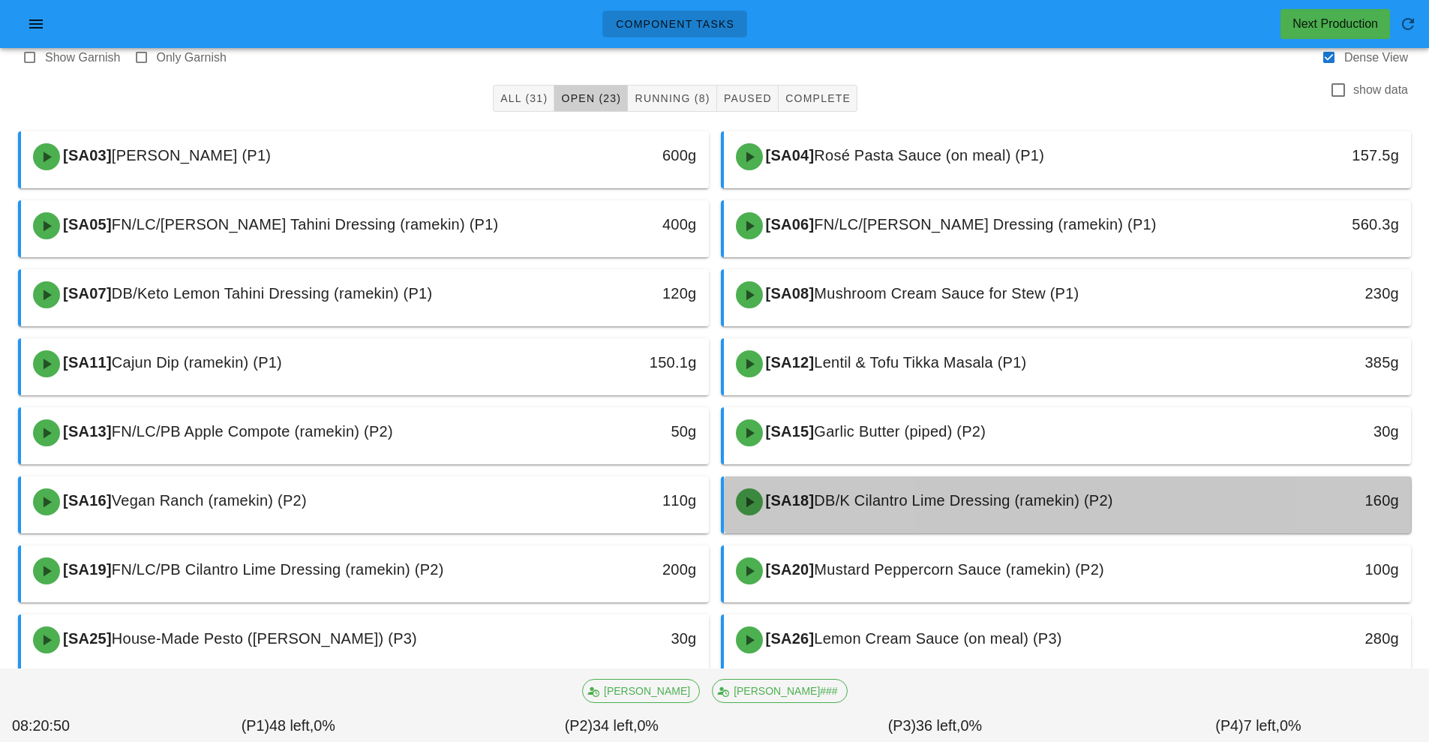
scroll to position [42, 0]
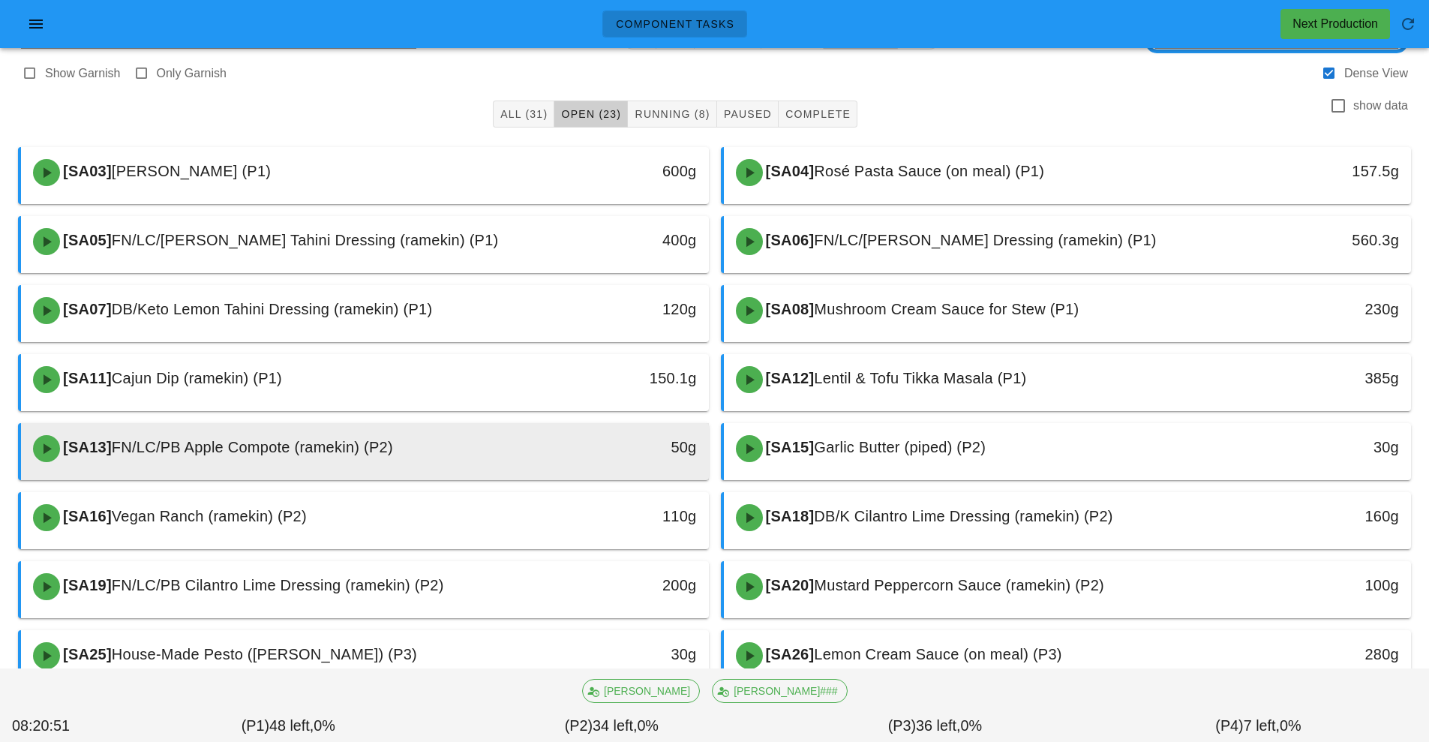
click at [424, 449] on div "[SA13] FN/LC/PB Apple Compote (ramekin) (P2)" at bounding box center [279, 448] width 511 height 45
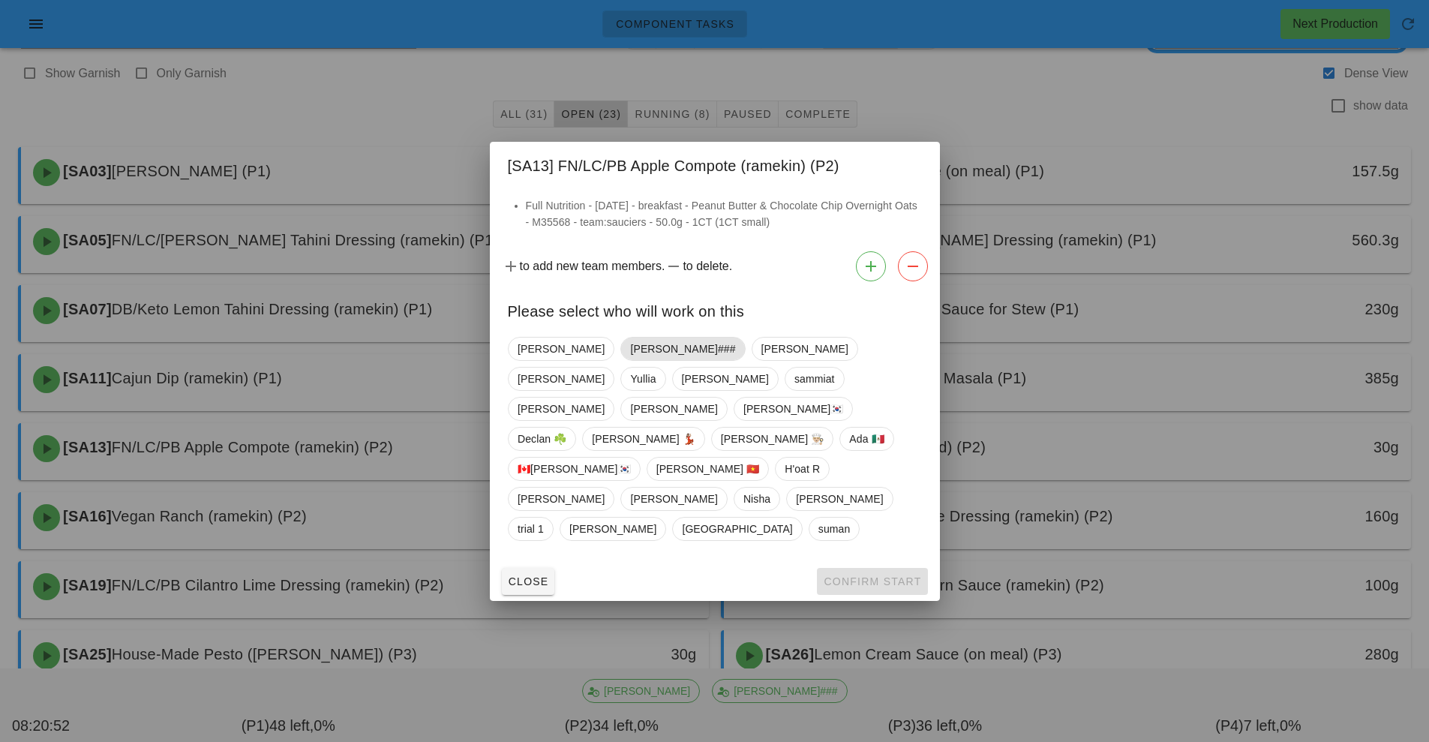
click at [630, 360] on span "[PERSON_NAME]###" at bounding box center [682, 349] width 105 height 23
click at [871, 568] on button "Confirm Start" at bounding box center [872, 581] width 110 height 27
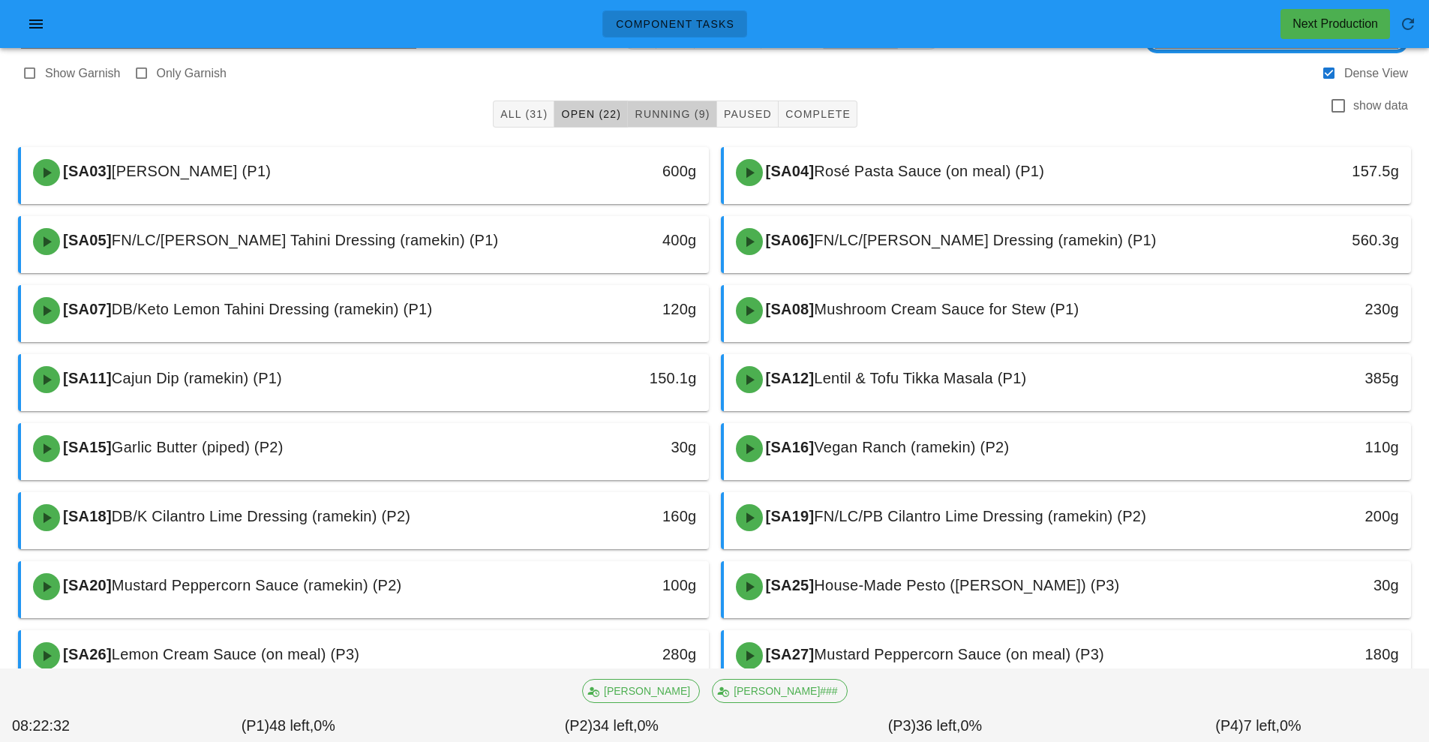
click at [671, 116] on span "Running (9)" at bounding box center [672, 114] width 76 height 12
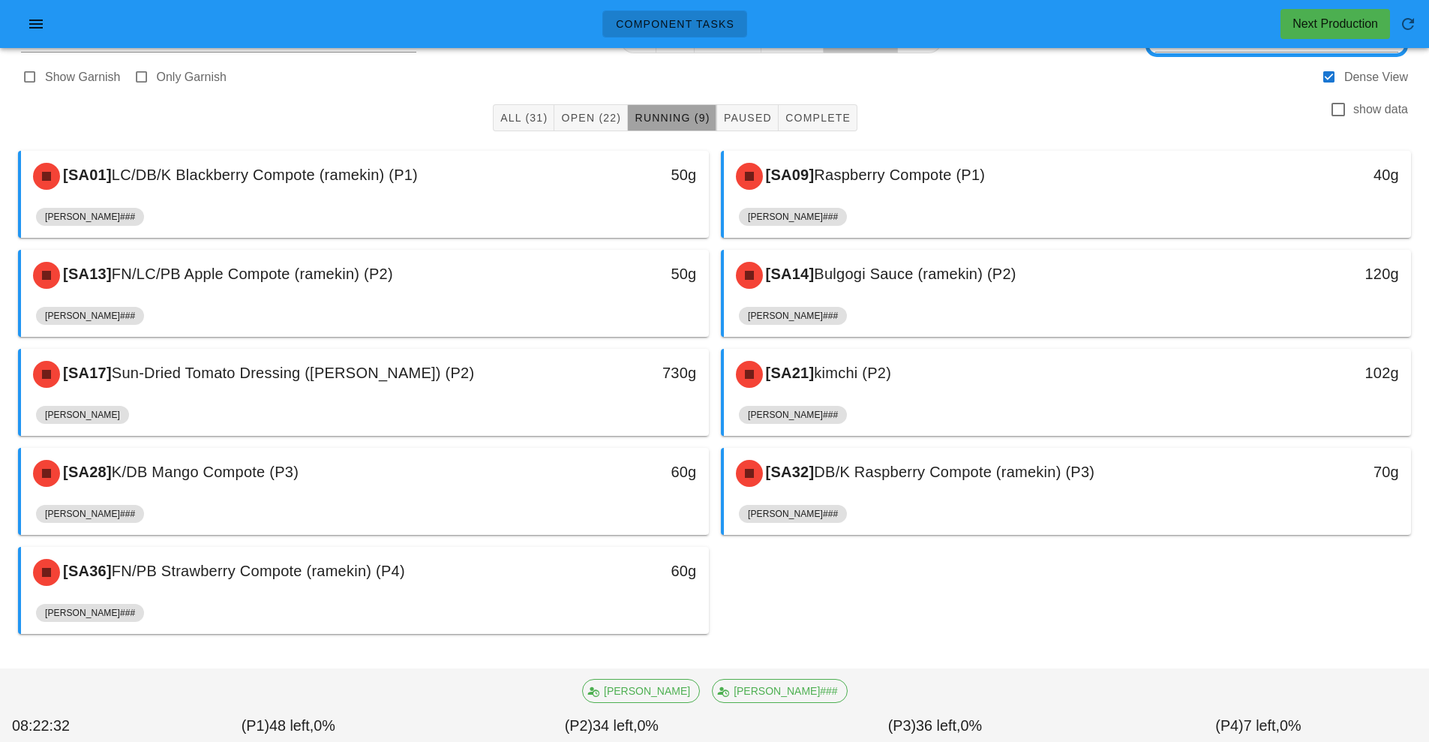
scroll to position [38, 0]
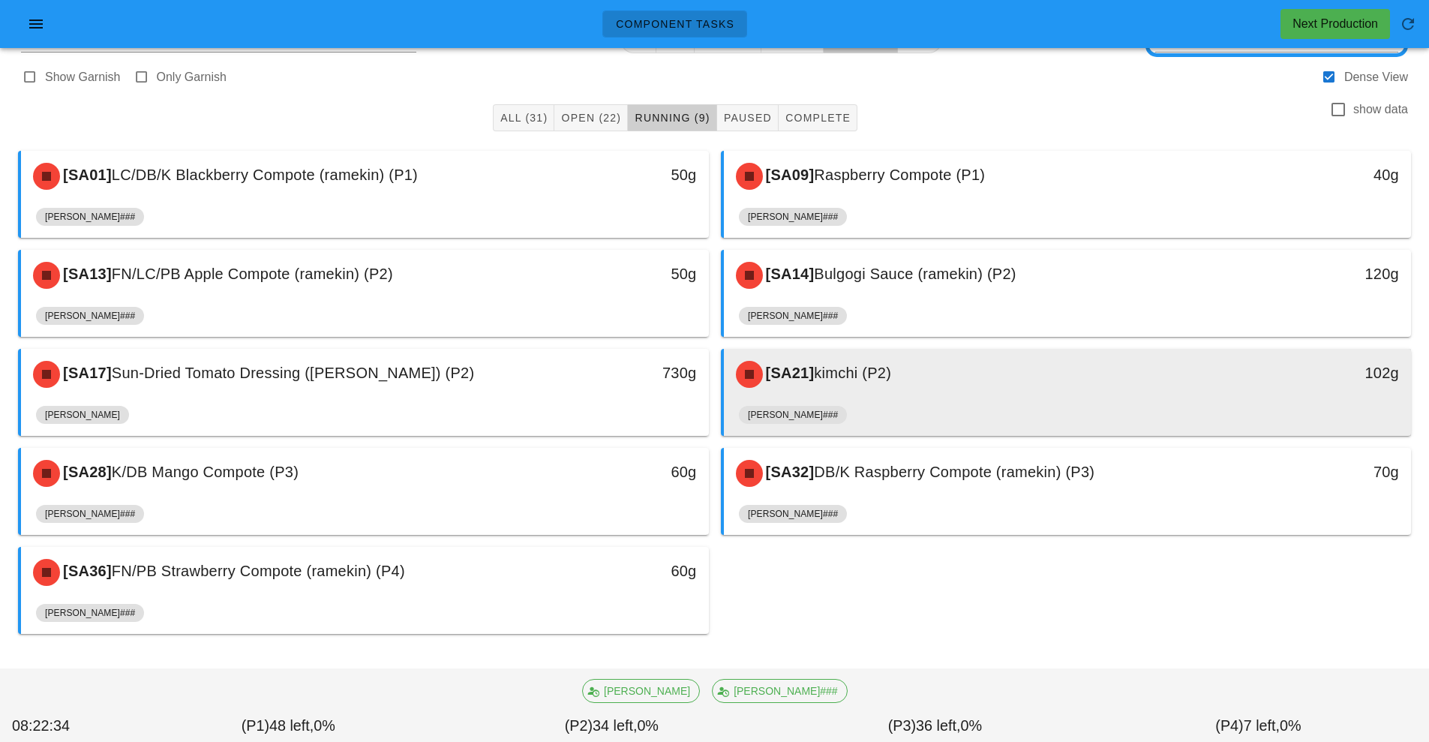
click at [867, 387] on div "[SA21] kimchi (P2)" at bounding box center [982, 374] width 511 height 45
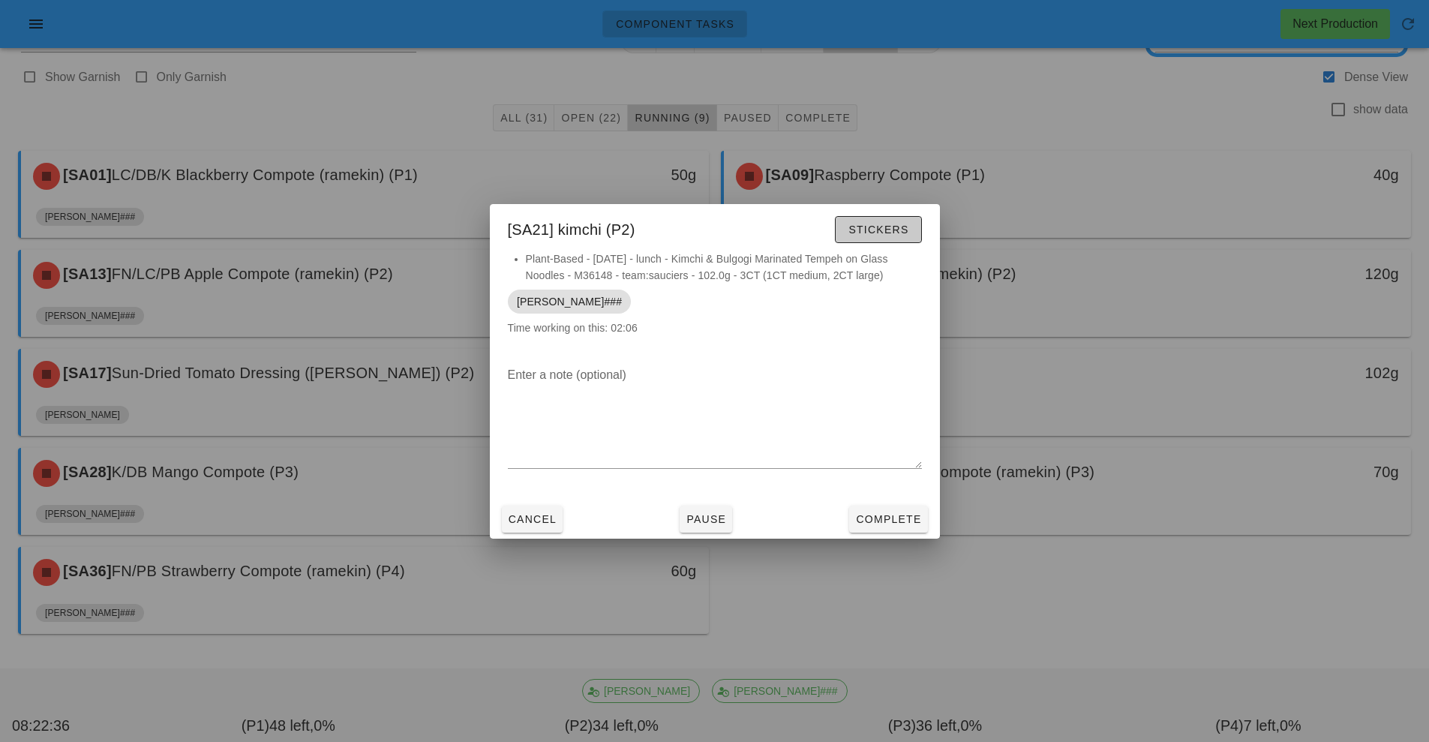
click at [881, 228] on span "Stickers" at bounding box center [878, 230] width 61 height 12
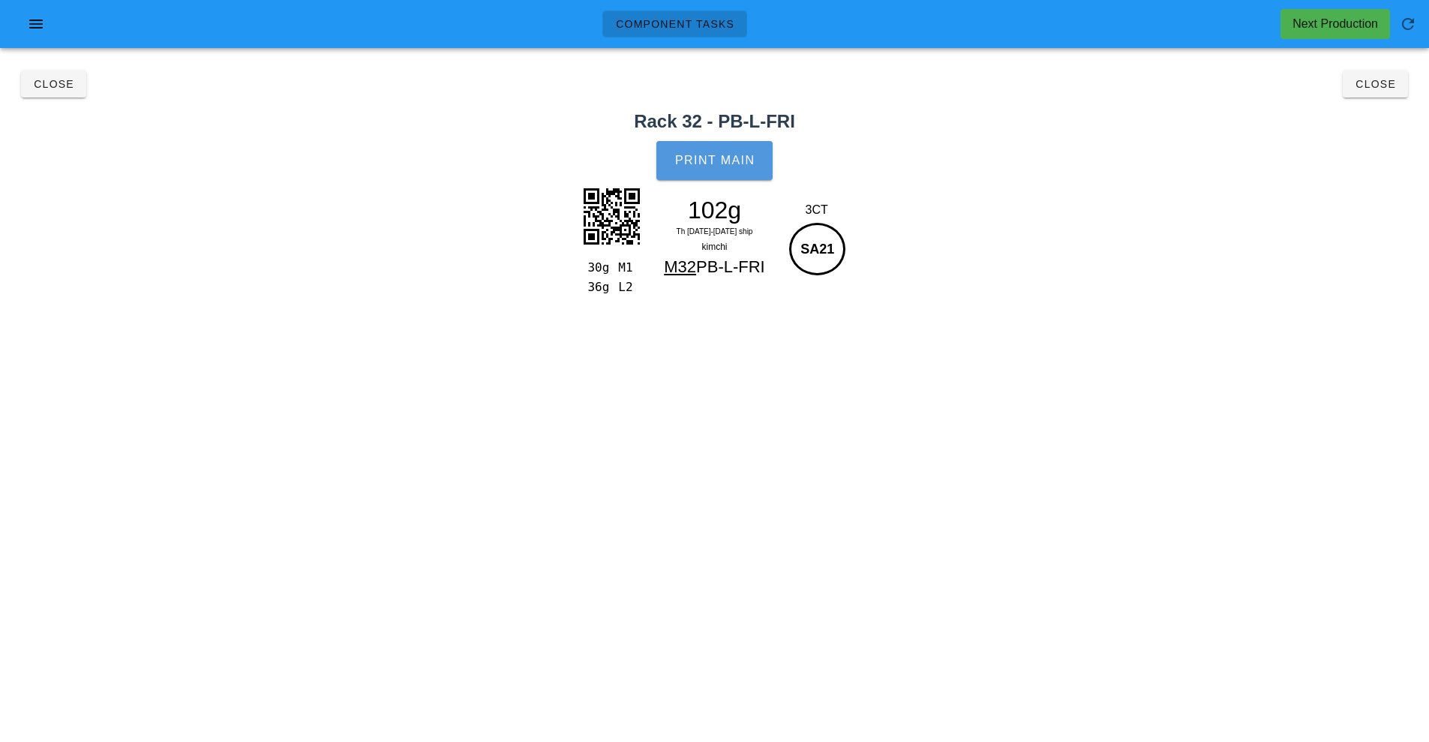
click at [720, 175] on button "Print Main" at bounding box center [715, 160] width 116 height 39
click at [64, 83] on span "Close" at bounding box center [53, 84] width 41 height 12
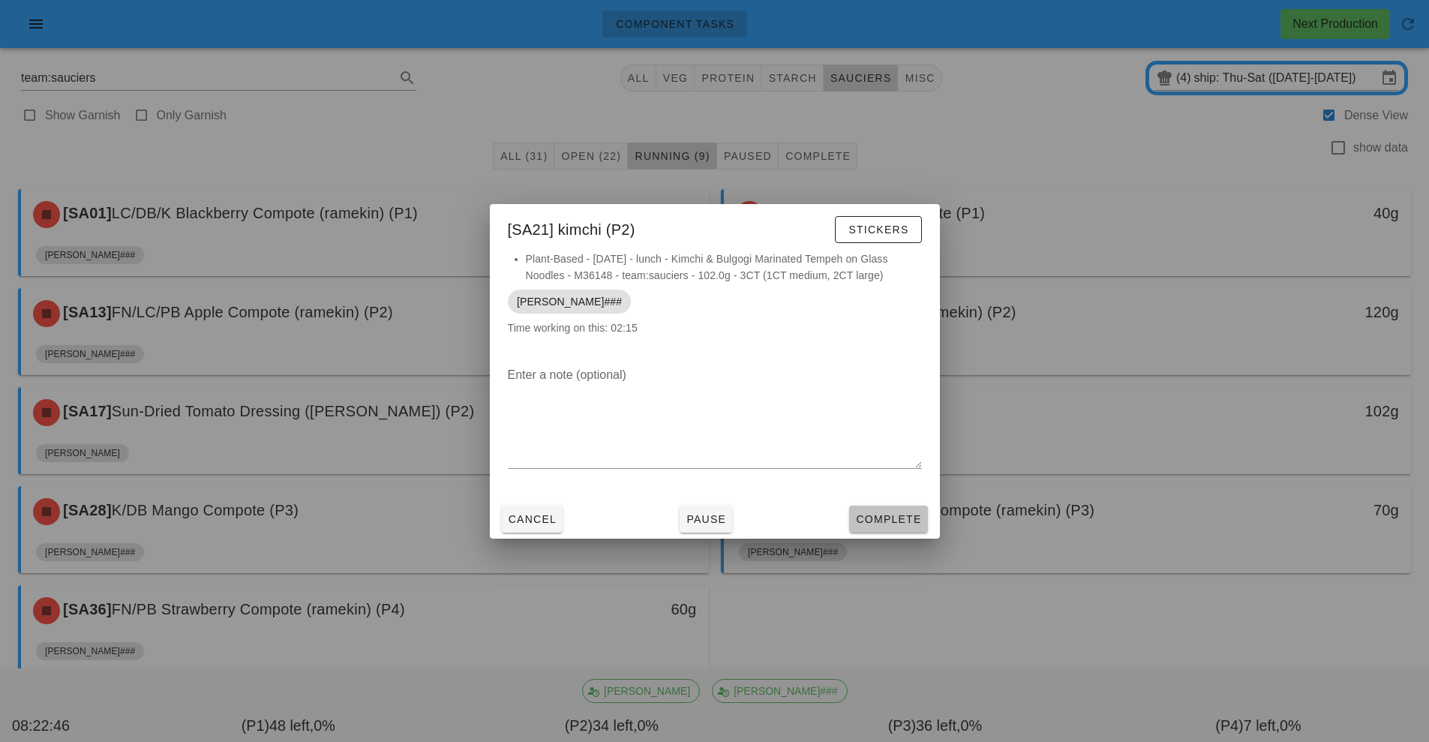
click at [879, 508] on button "Complete" at bounding box center [888, 519] width 78 height 27
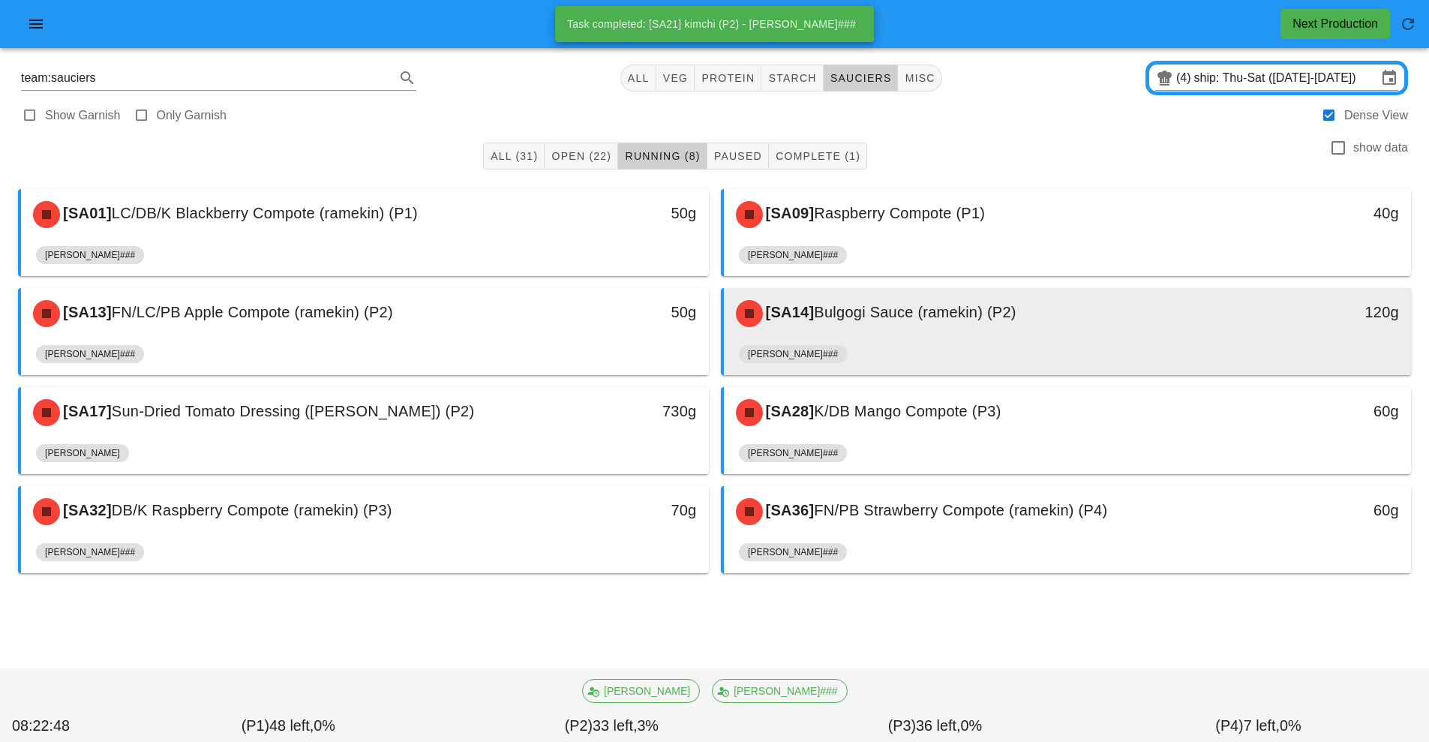
click at [914, 327] on div "[SA14] Bulgogi Sauce (ramekin) (P2)" at bounding box center [982, 313] width 511 height 45
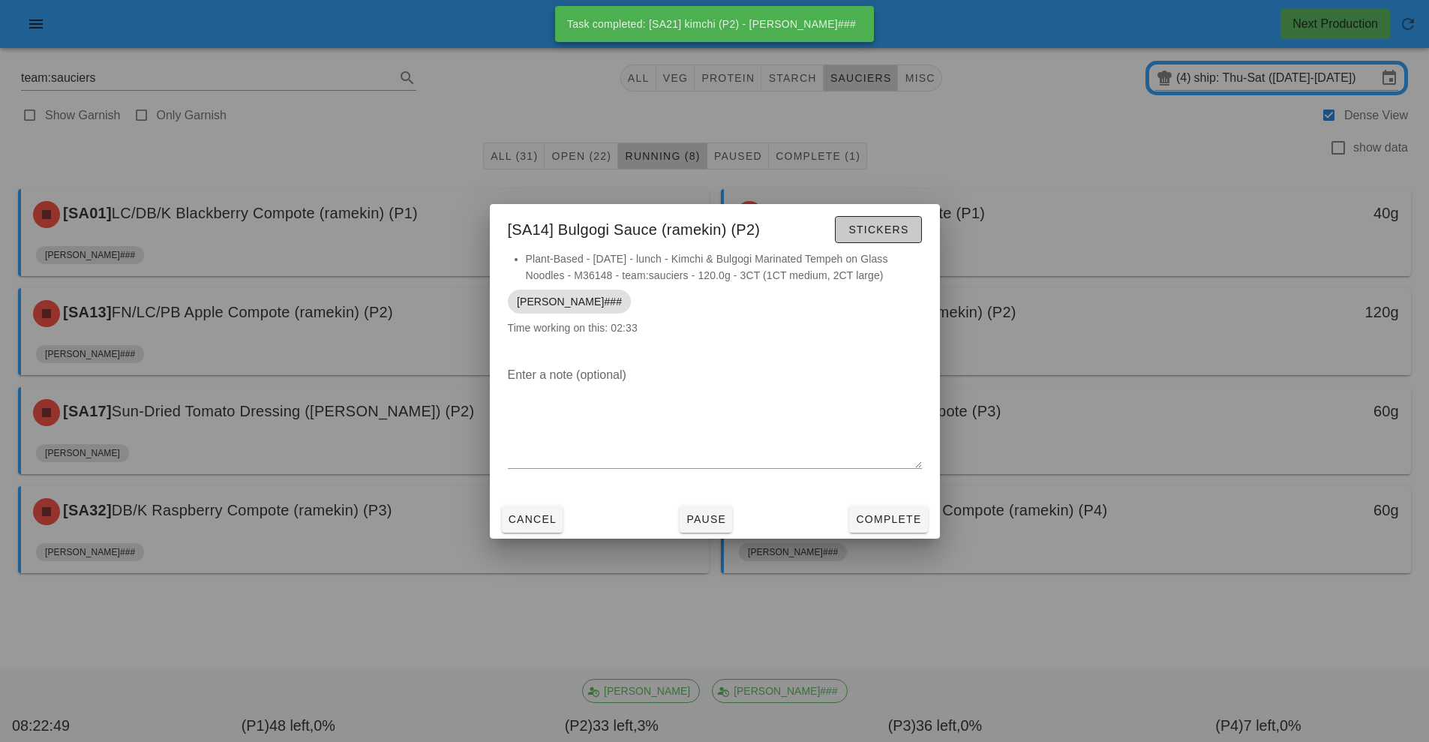
click at [882, 225] on span "Stickers" at bounding box center [878, 230] width 61 height 12
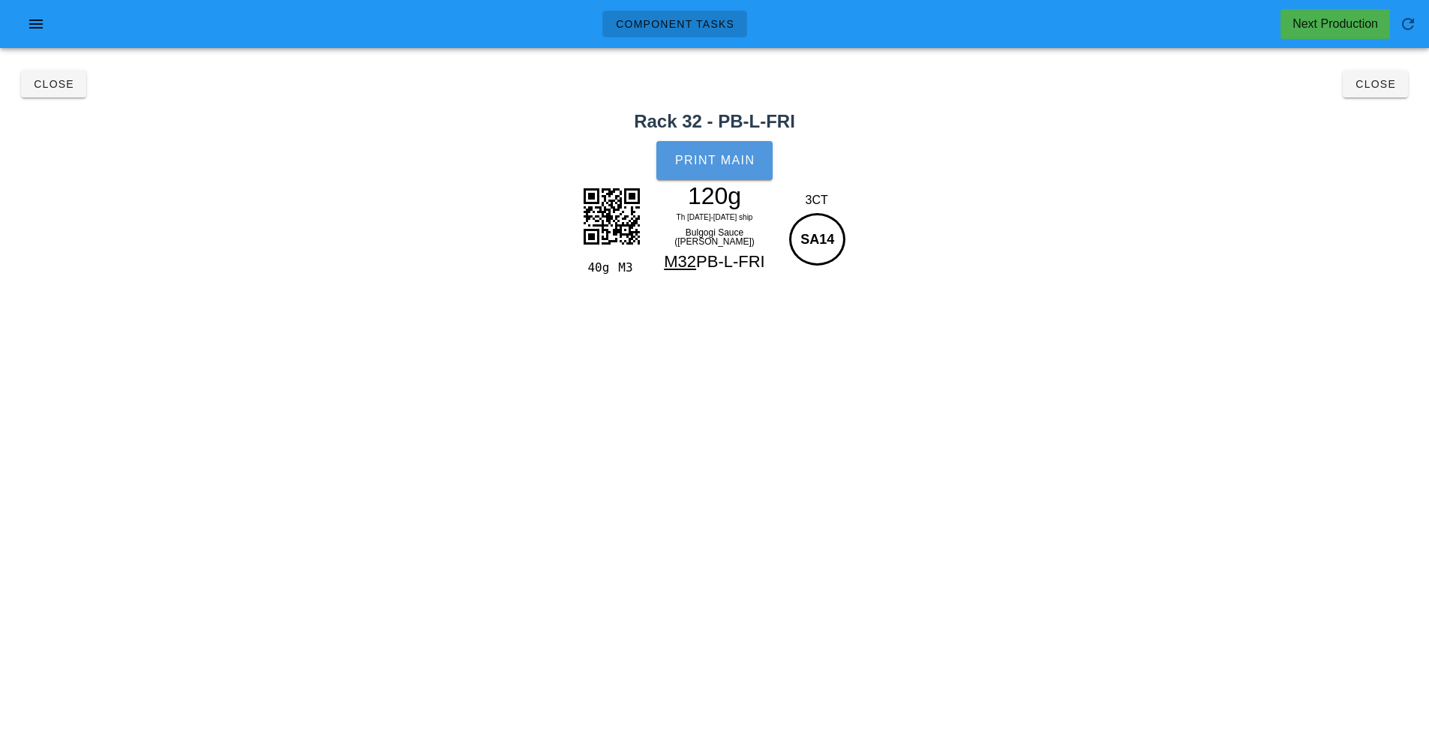
click at [740, 165] on span "Print Main" at bounding box center [715, 161] width 81 height 14
click at [36, 92] on button "Close" at bounding box center [53, 84] width 65 height 27
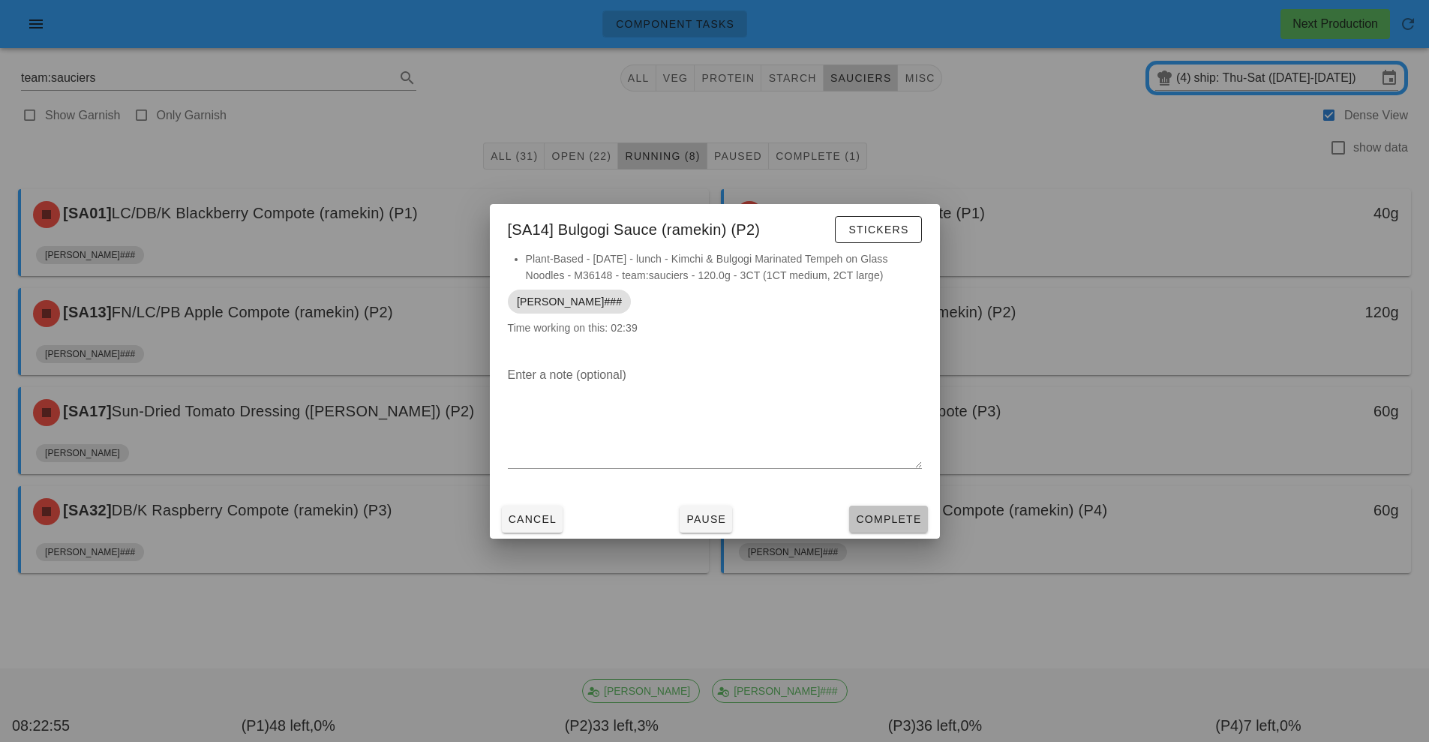
click at [902, 529] on button "Complete" at bounding box center [888, 519] width 78 height 27
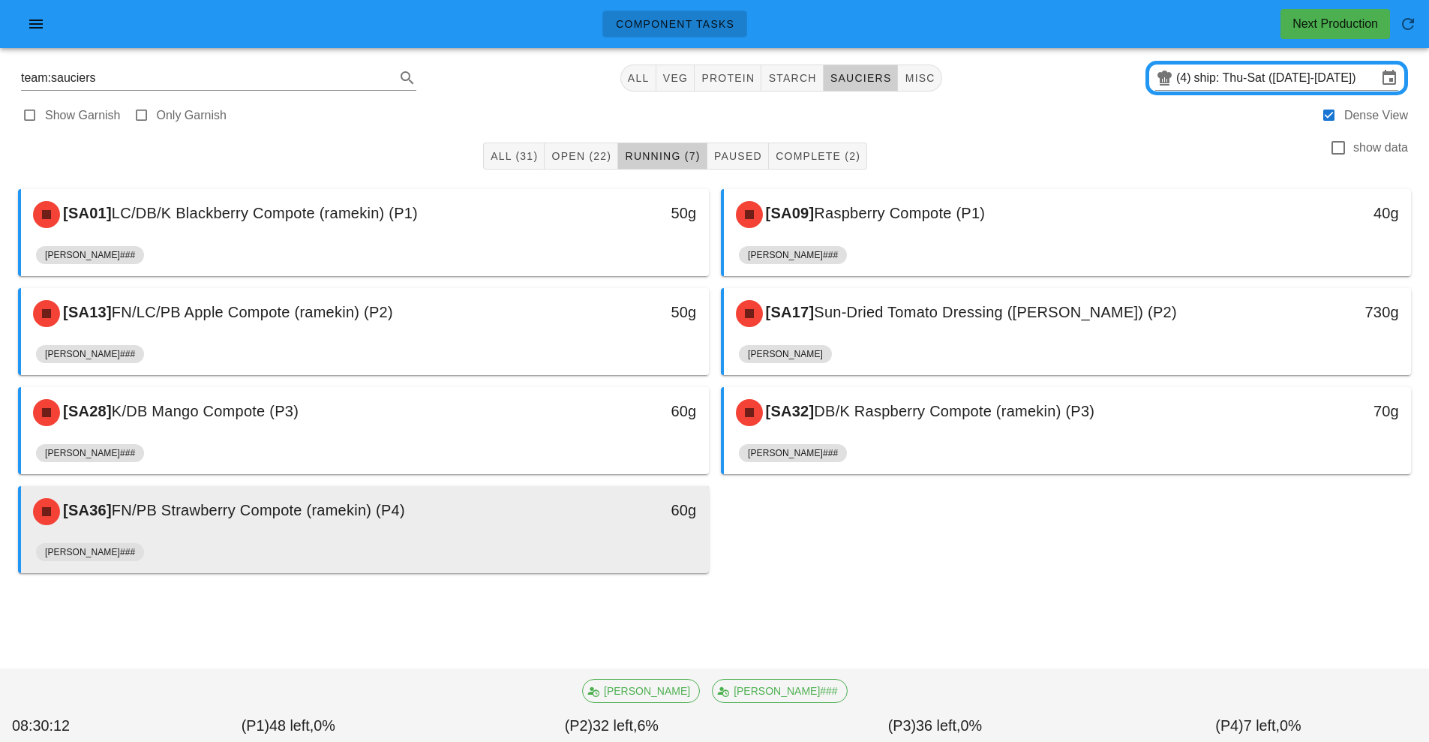
click at [555, 525] on div "60g" at bounding box center [620, 511] width 170 height 45
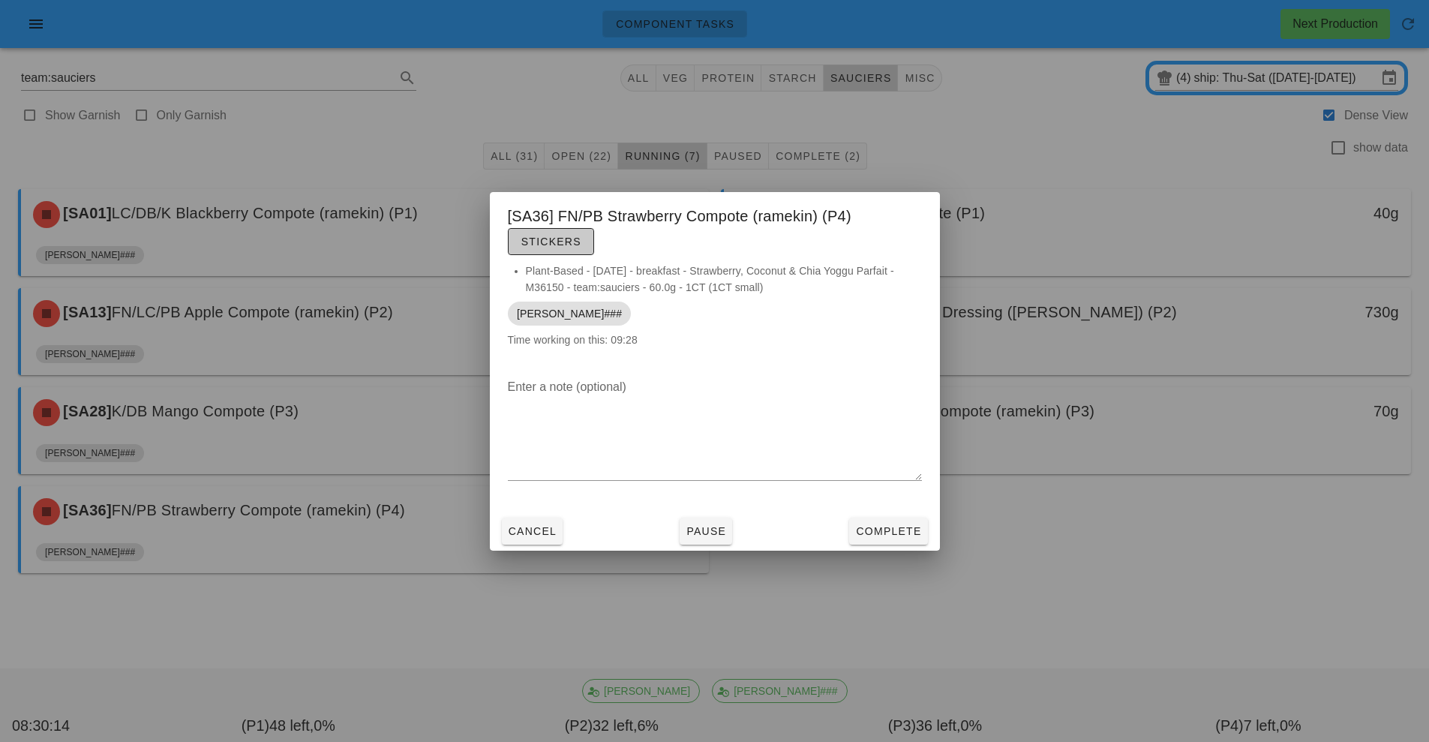
click at [567, 245] on span "Stickers" at bounding box center [551, 242] width 61 height 12
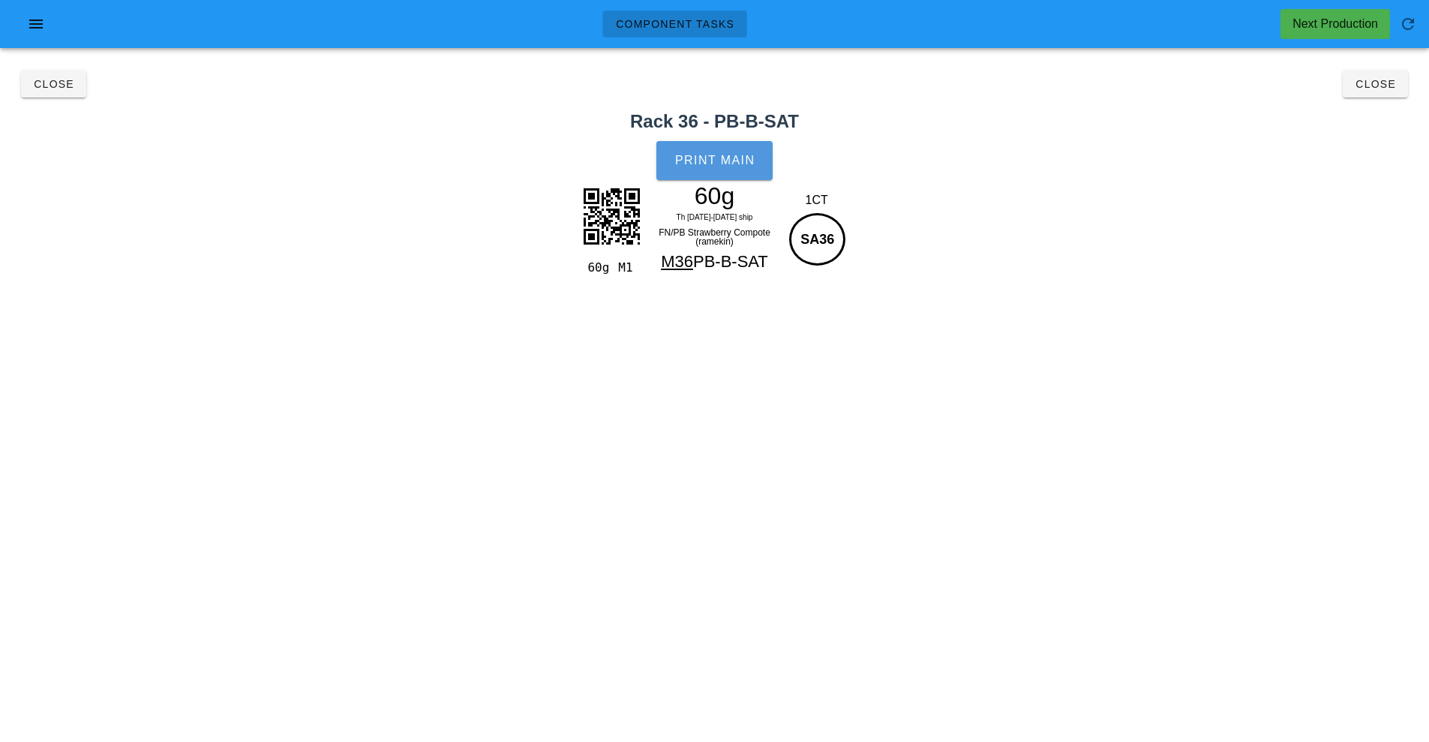
click at [719, 159] on span "Print Main" at bounding box center [715, 161] width 81 height 14
click at [64, 84] on span "Close" at bounding box center [53, 84] width 41 height 12
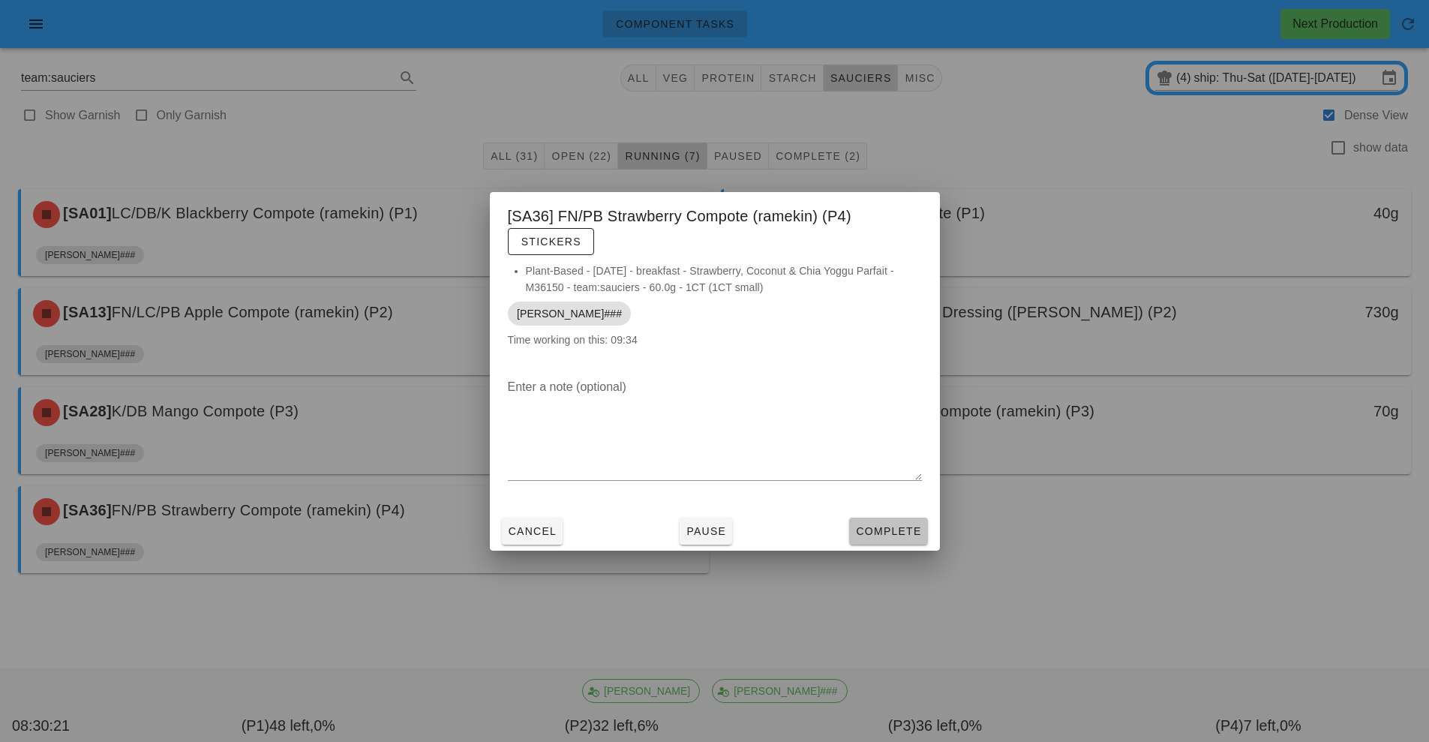
click at [894, 528] on span "Complete" at bounding box center [888, 531] width 66 height 12
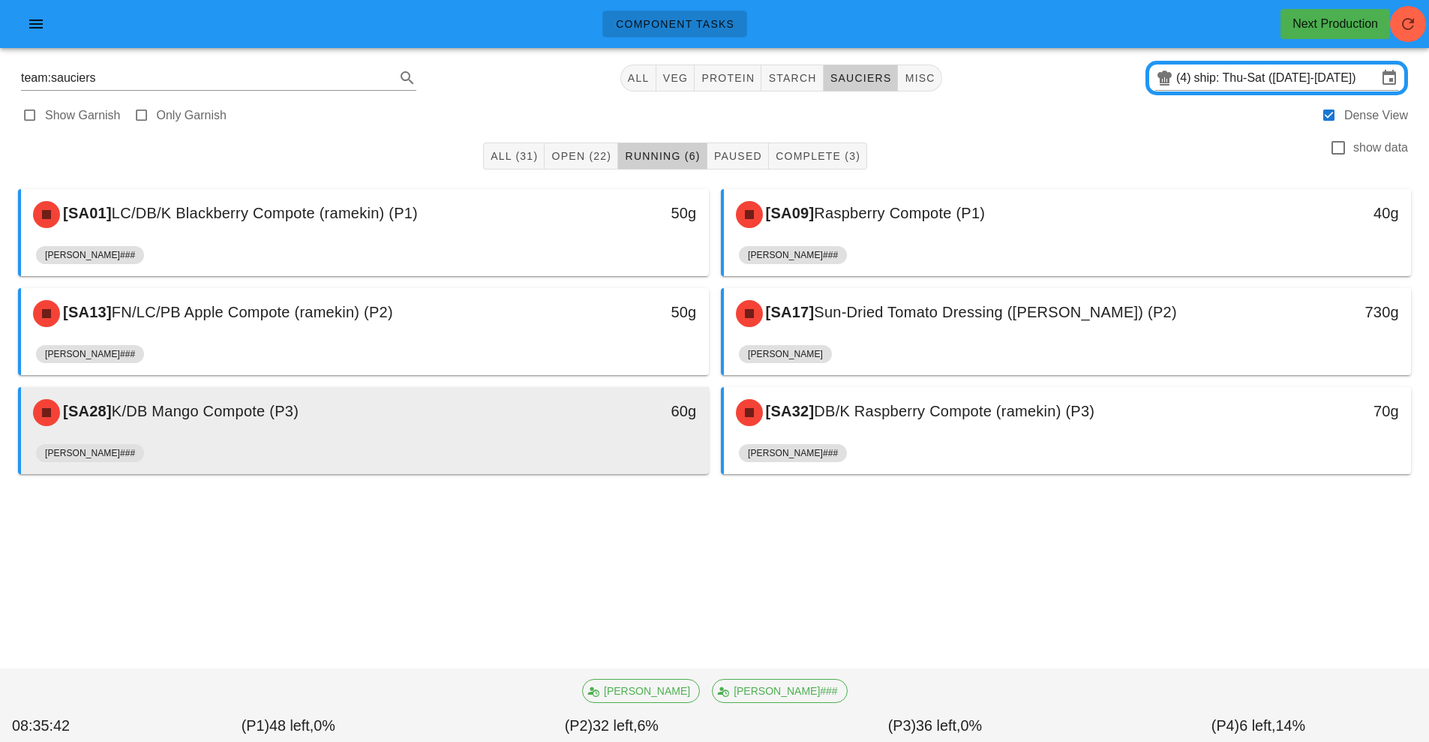
click at [547, 429] on div "60g" at bounding box center [620, 412] width 170 height 45
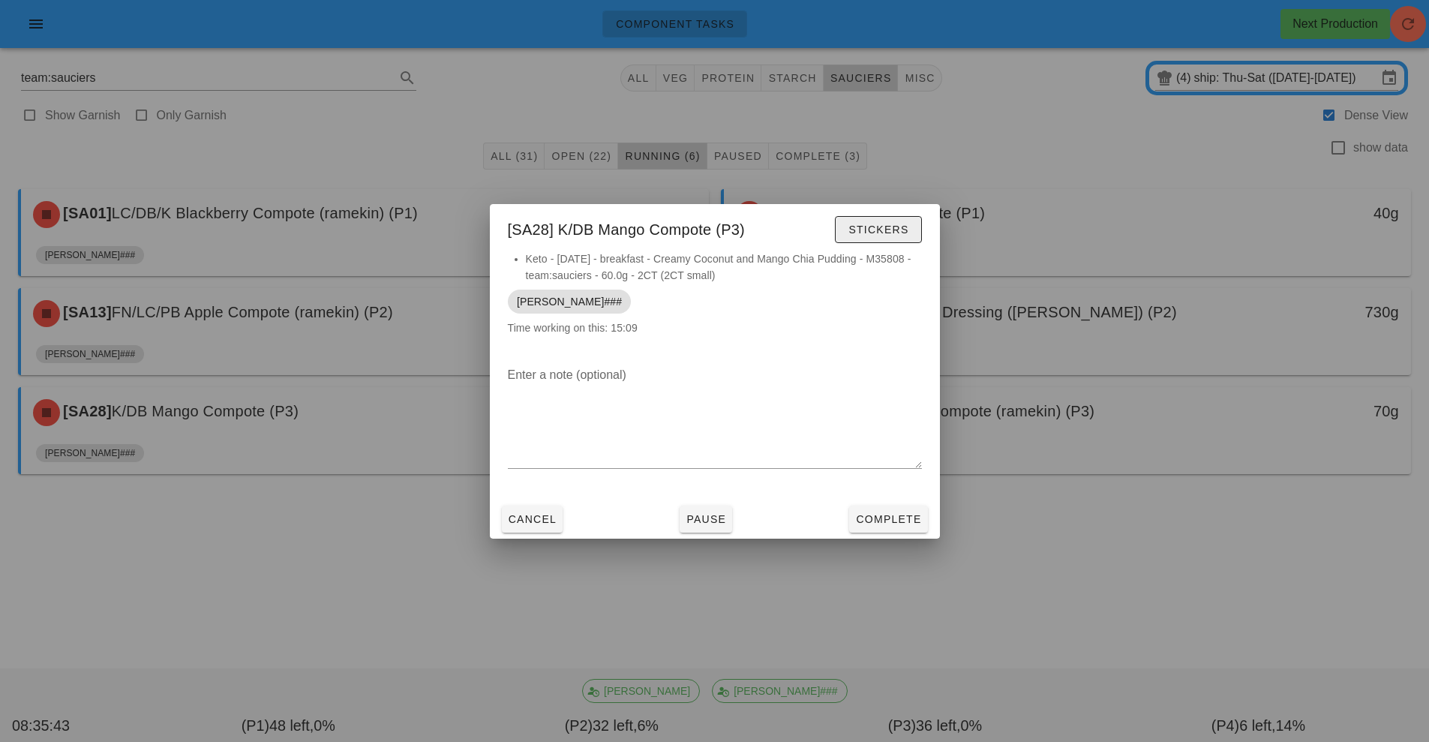
click at [884, 228] on span "Stickers" at bounding box center [878, 230] width 61 height 12
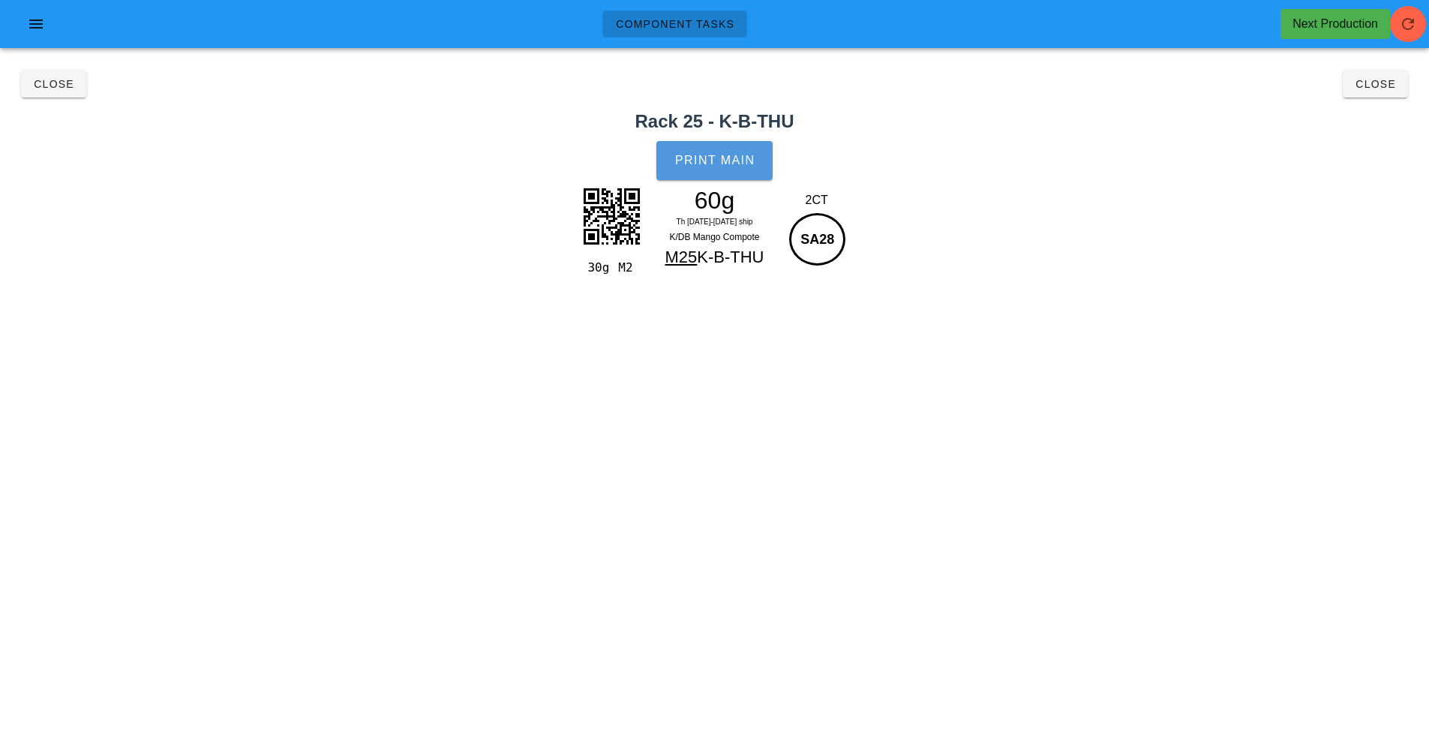
click at [720, 174] on button "Print Main" at bounding box center [715, 160] width 116 height 39
click at [57, 84] on span "Close" at bounding box center [53, 84] width 41 height 12
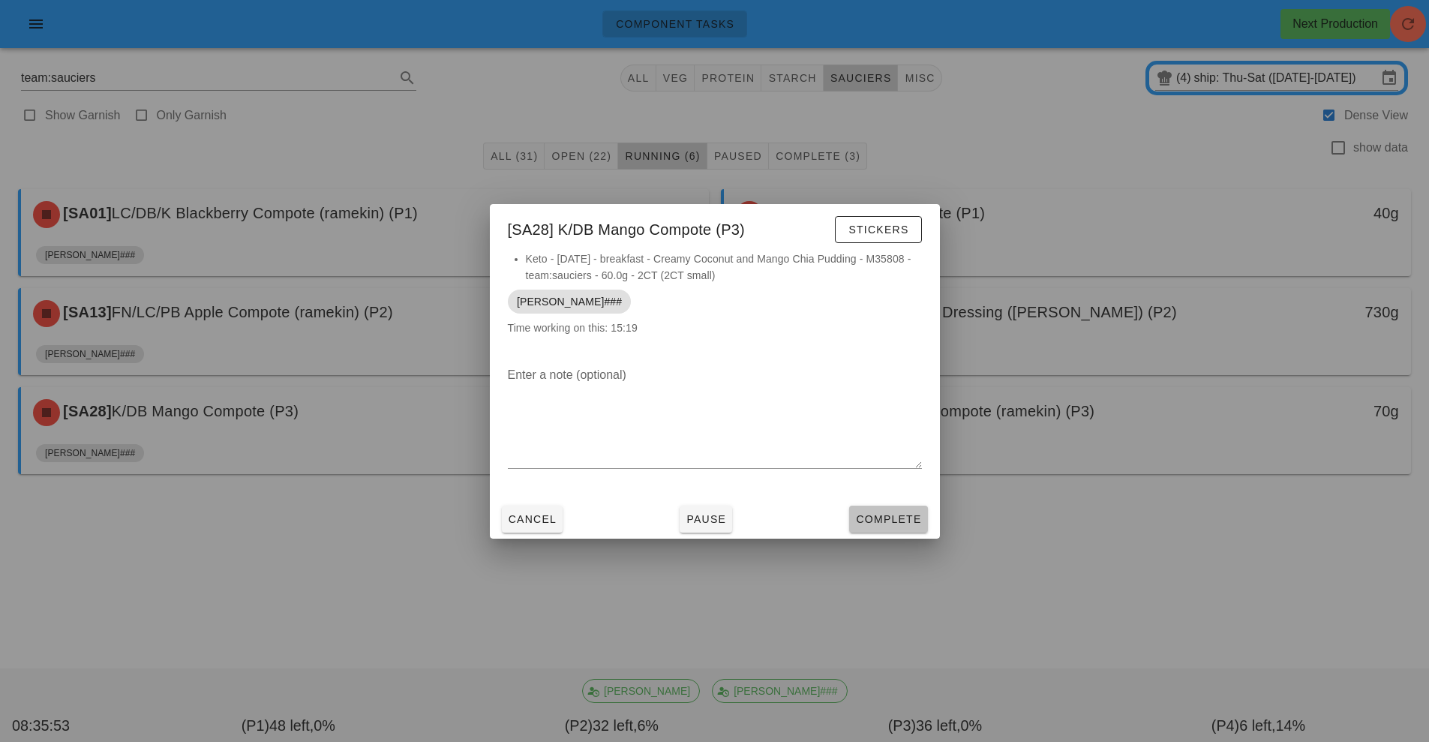
click at [891, 519] on span "Complete" at bounding box center [888, 519] width 66 height 12
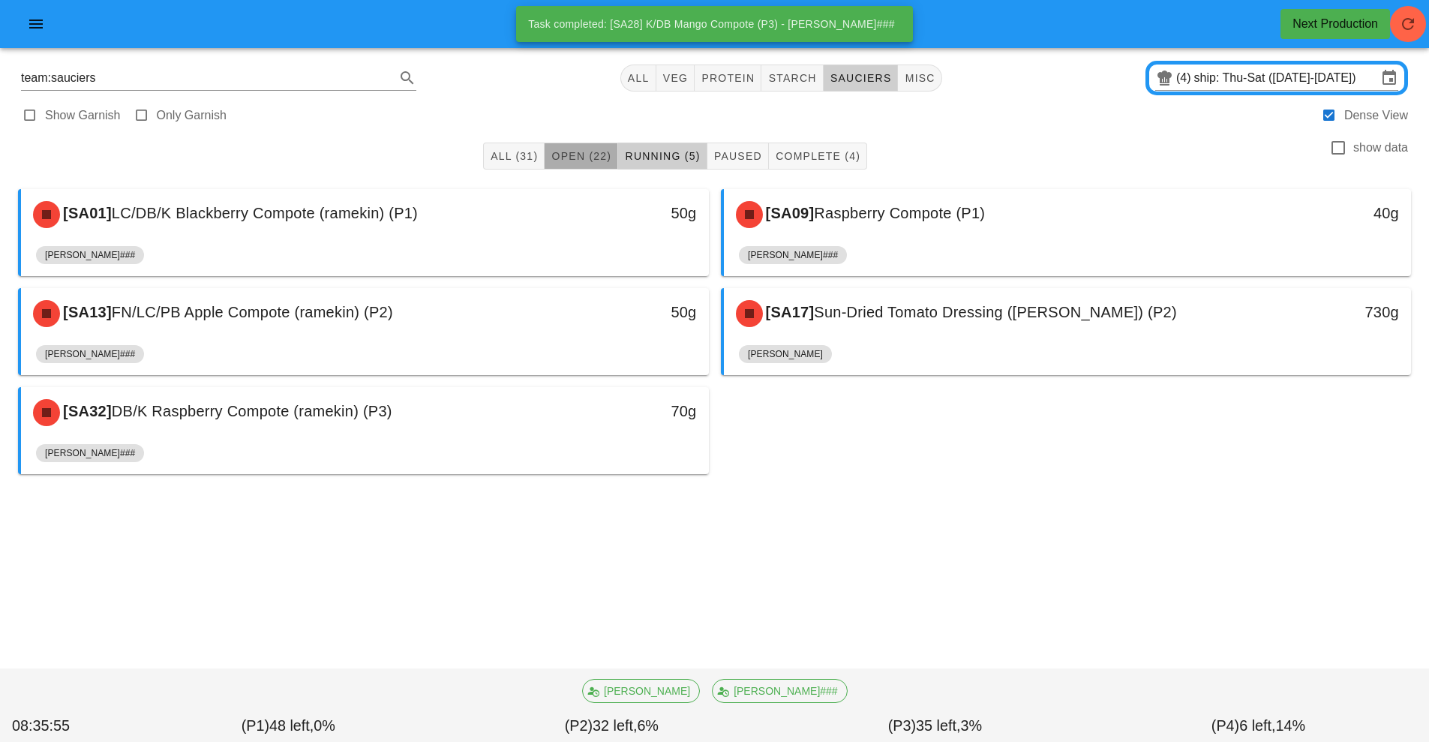
click at [594, 161] on span "Open (22)" at bounding box center [581, 156] width 61 height 12
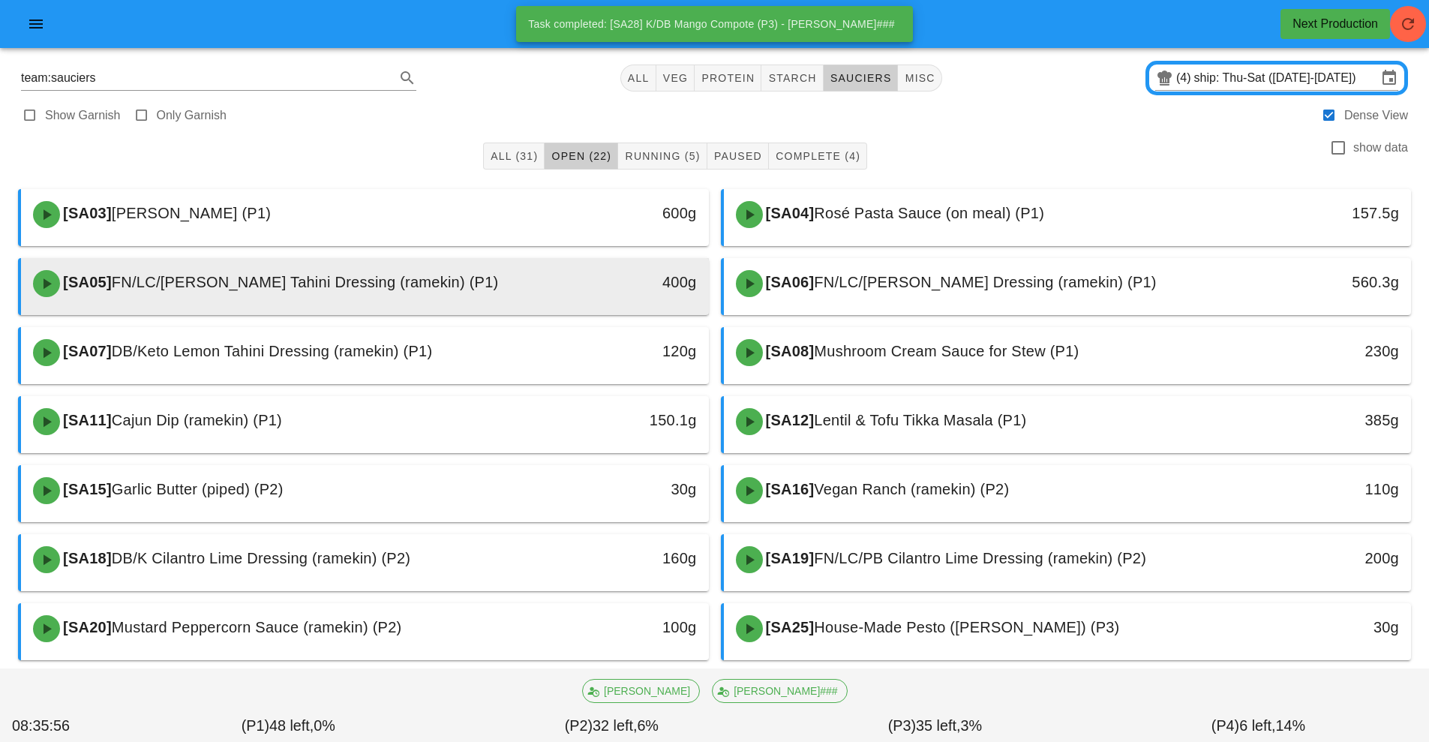
click at [434, 292] on div "[SA05] FN/LC/[PERSON_NAME] Tahini Dressing (ramekin) (P1)" at bounding box center [279, 283] width 511 height 45
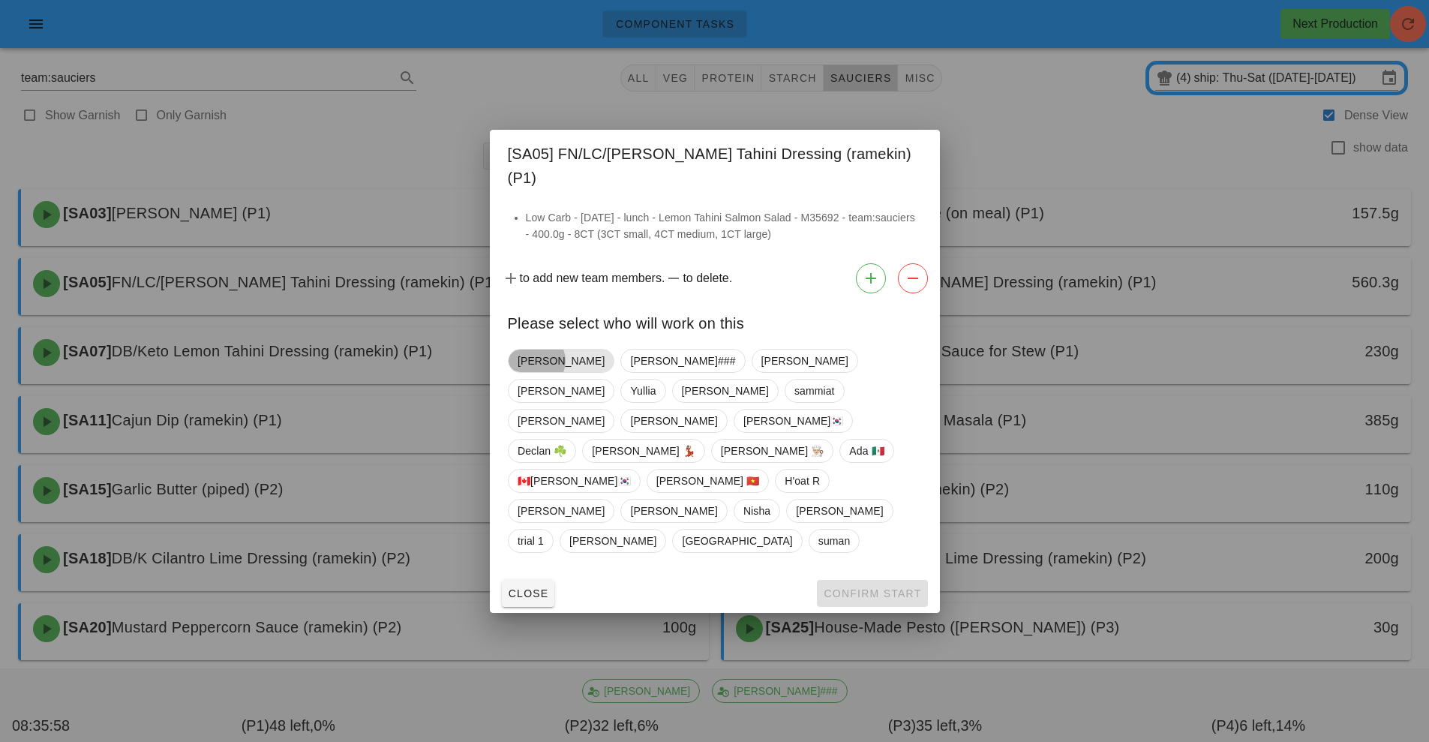
click at [531, 372] on span "[PERSON_NAME]" at bounding box center [561, 361] width 87 height 23
click at [862, 580] on button "Confirm Start" at bounding box center [872, 593] width 110 height 27
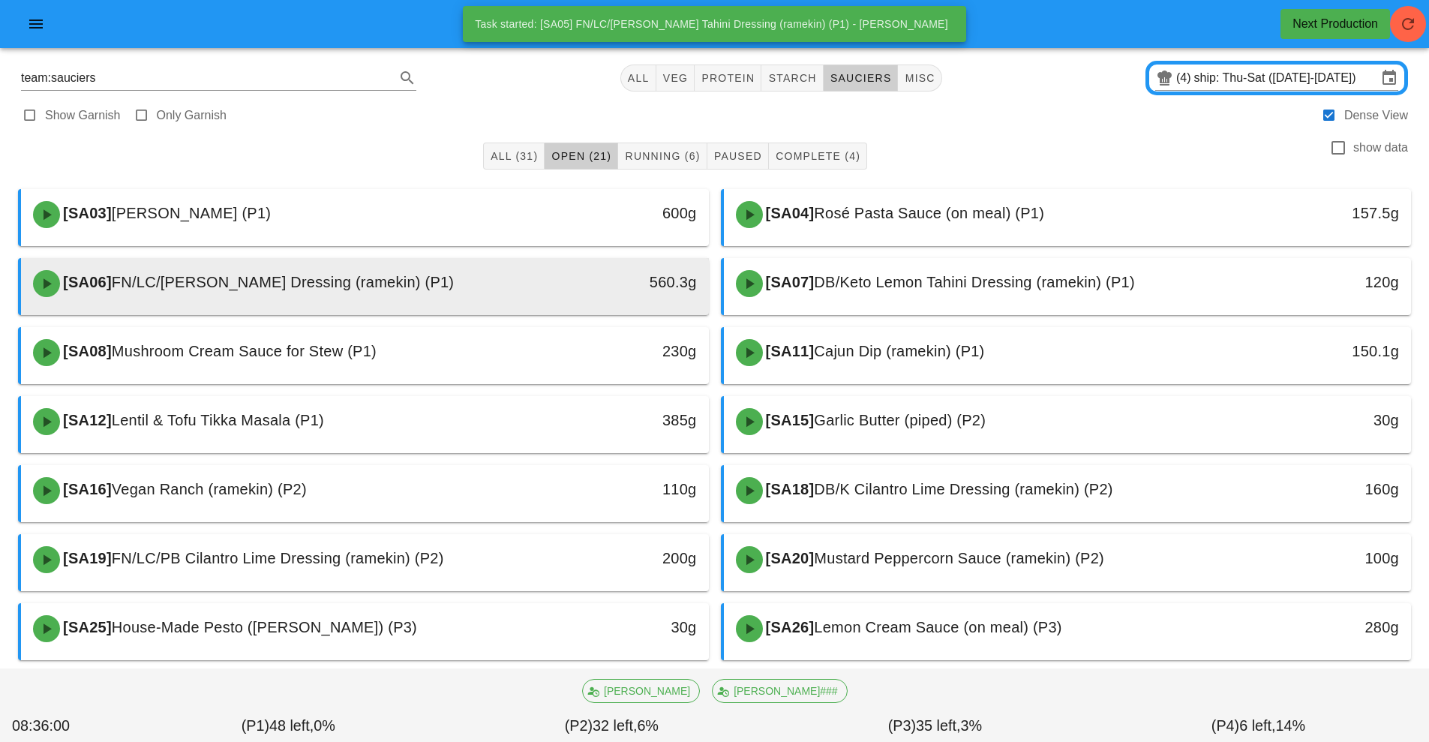
click at [531, 290] on div "[SA06] FN/LC/[PERSON_NAME] Dressing (ramekin) (P1)" at bounding box center [279, 283] width 511 height 45
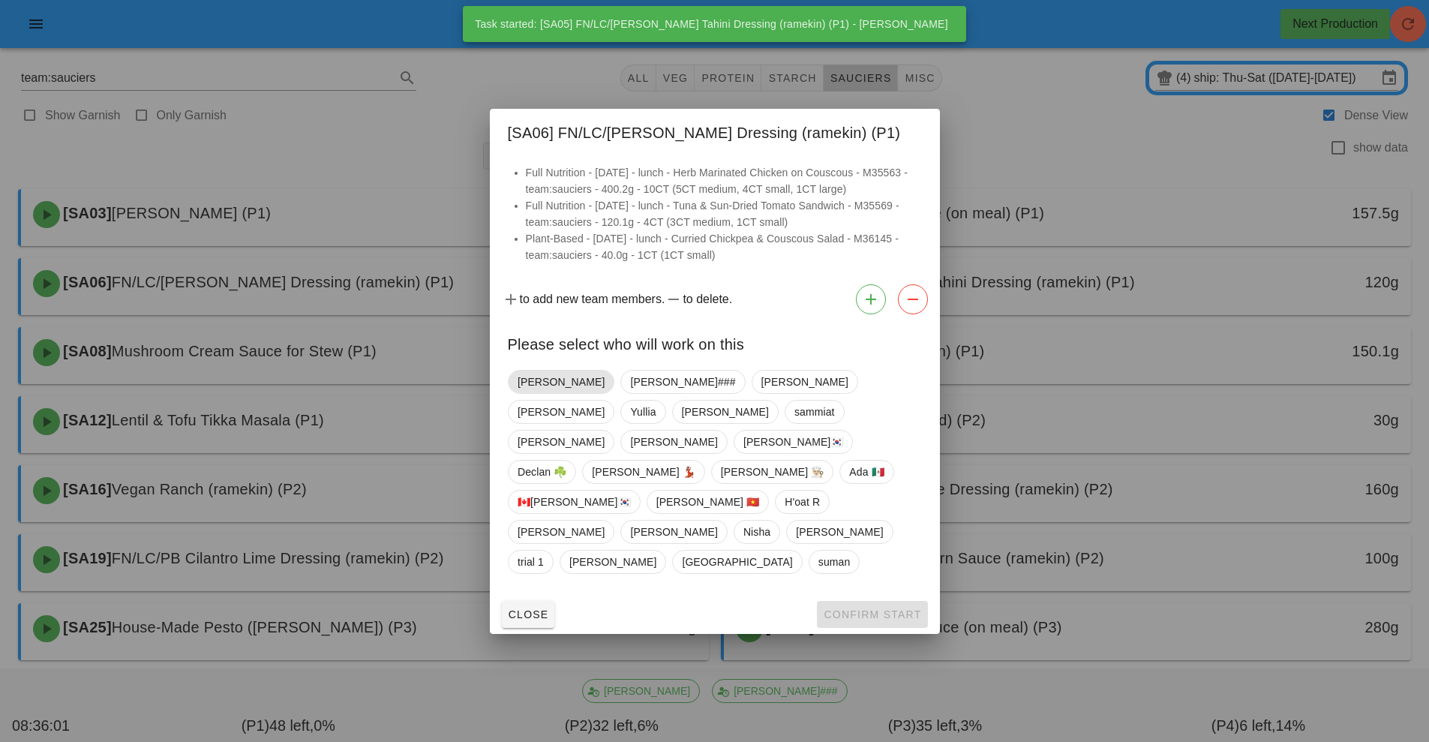
click at [539, 393] on span "[PERSON_NAME]" at bounding box center [561, 382] width 87 height 23
click at [873, 609] on span "Confirm Start" at bounding box center [872, 615] width 98 height 12
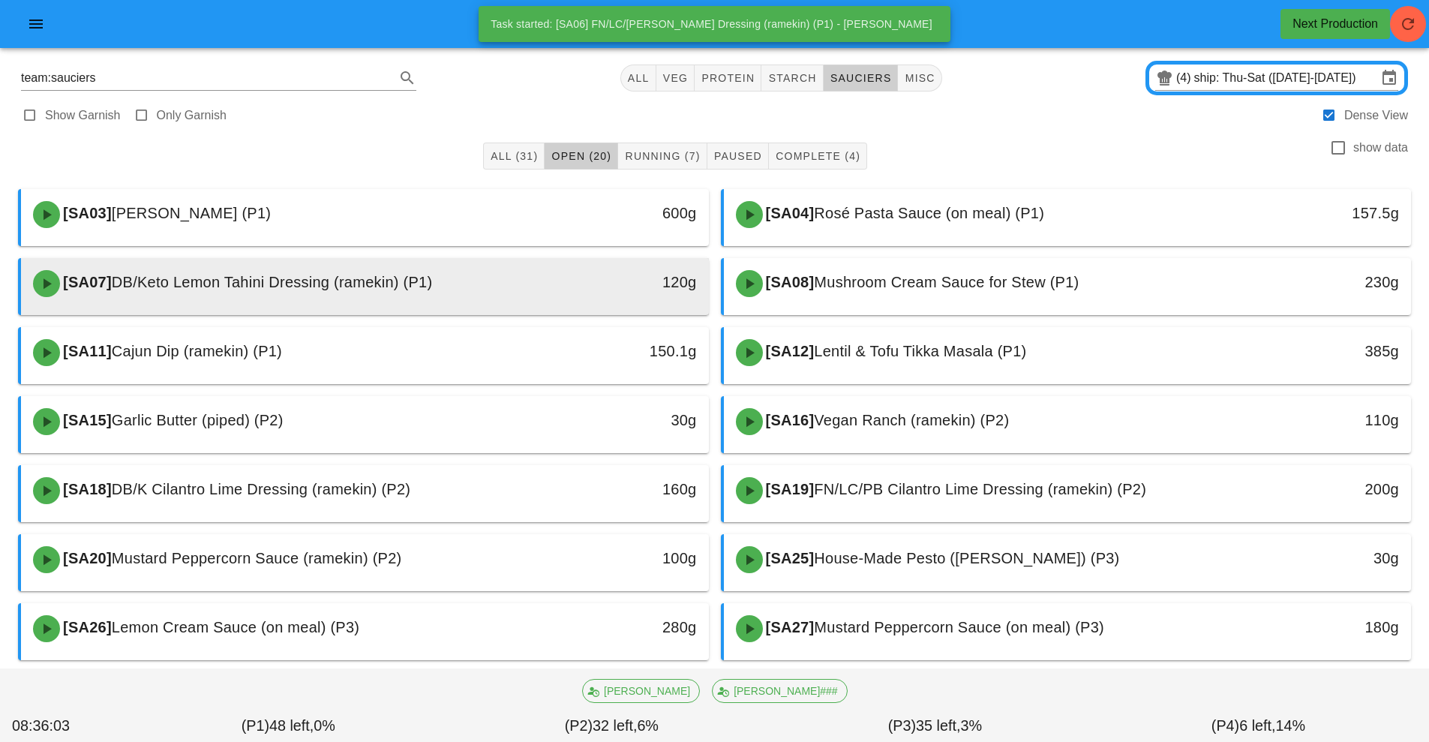
click at [445, 283] on div "[SA07] DB/Keto Lemon Tahini Dressing (ramekin) (P1)" at bounding box center [279, 283] width 511 height 45
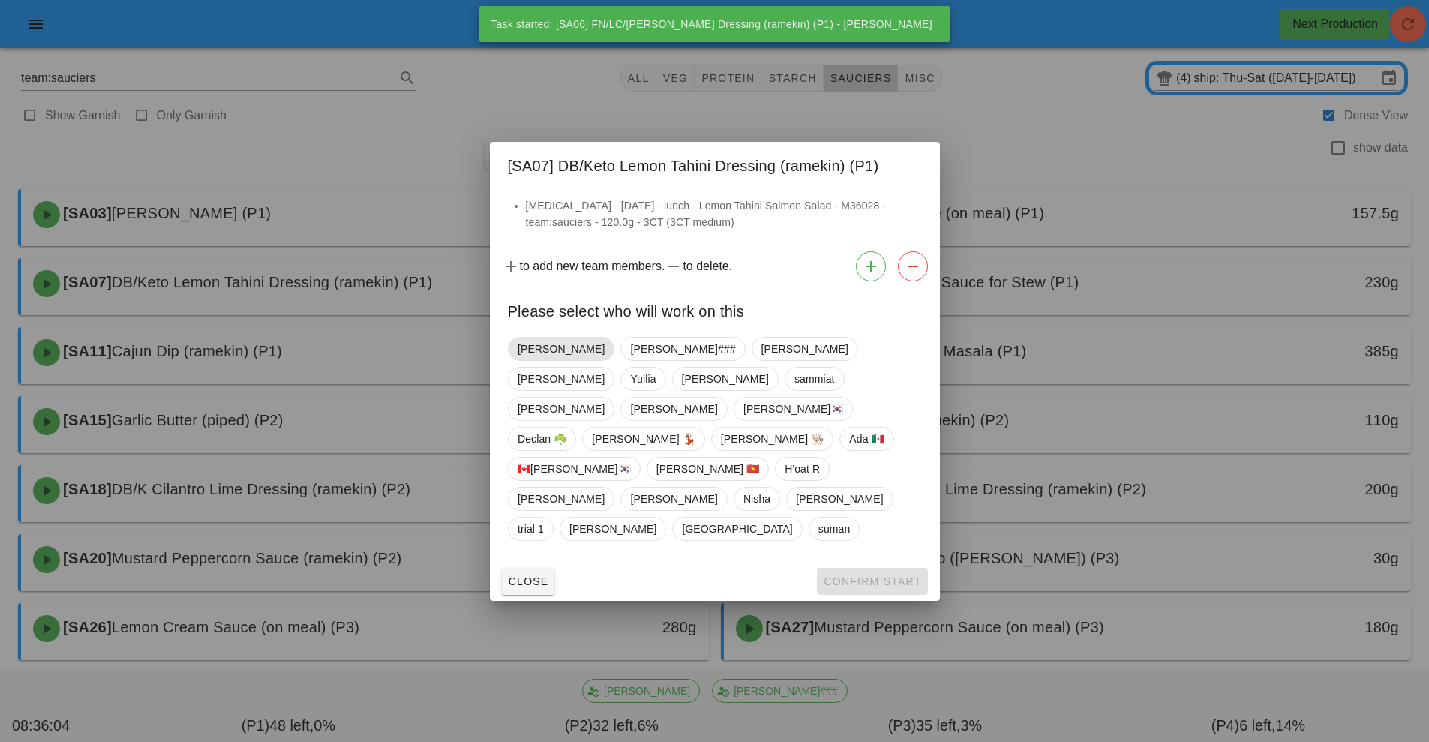
click at [532, 360] on span "[PERSON_NAME]" at bounding box center [561, 349] width 87 height 23
click at [866, 568] on button "Confirm Start" at bounding box center [872, 581] width 110 height 27
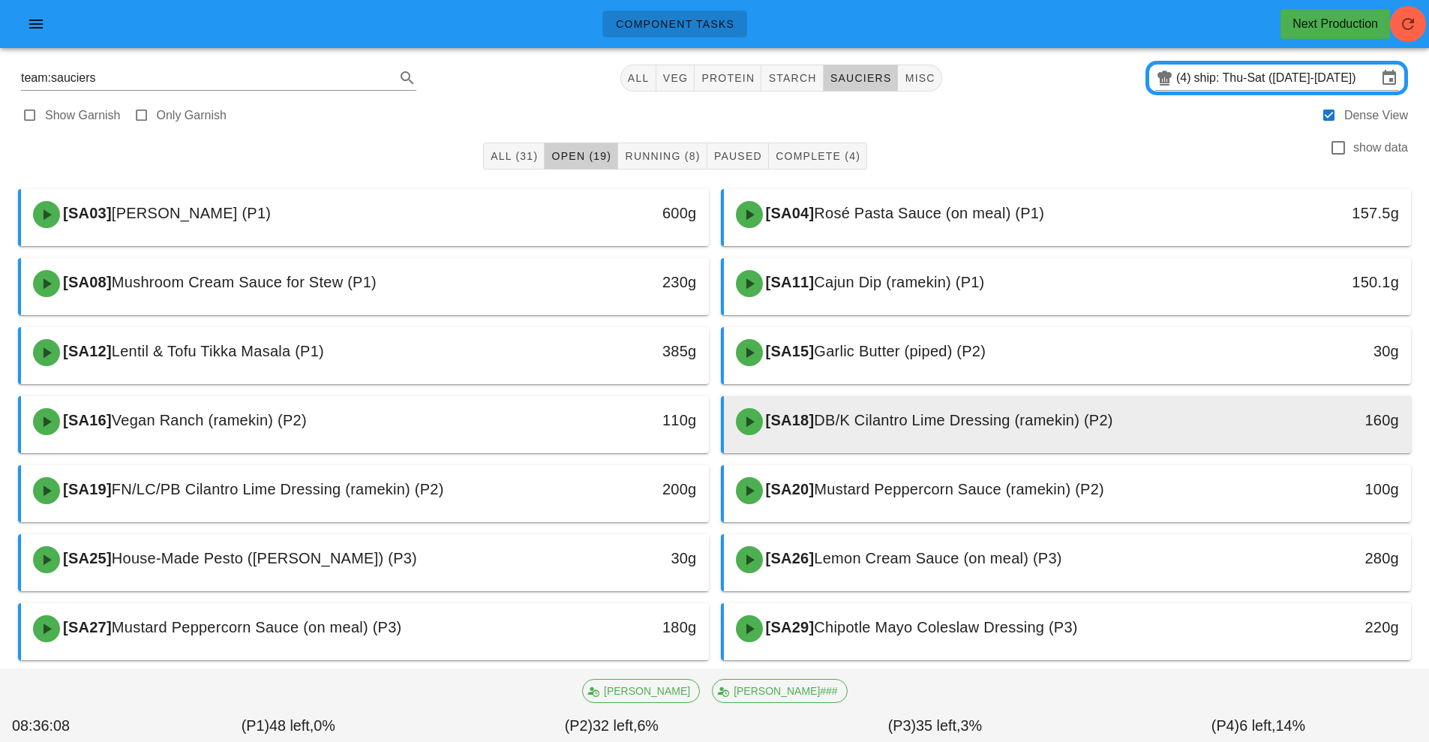
click at [858, 421] on span "DB/K Cilantro Lime Dressing (ramekin) (P2)" at bounding box center [963, 420] width 299 height 17
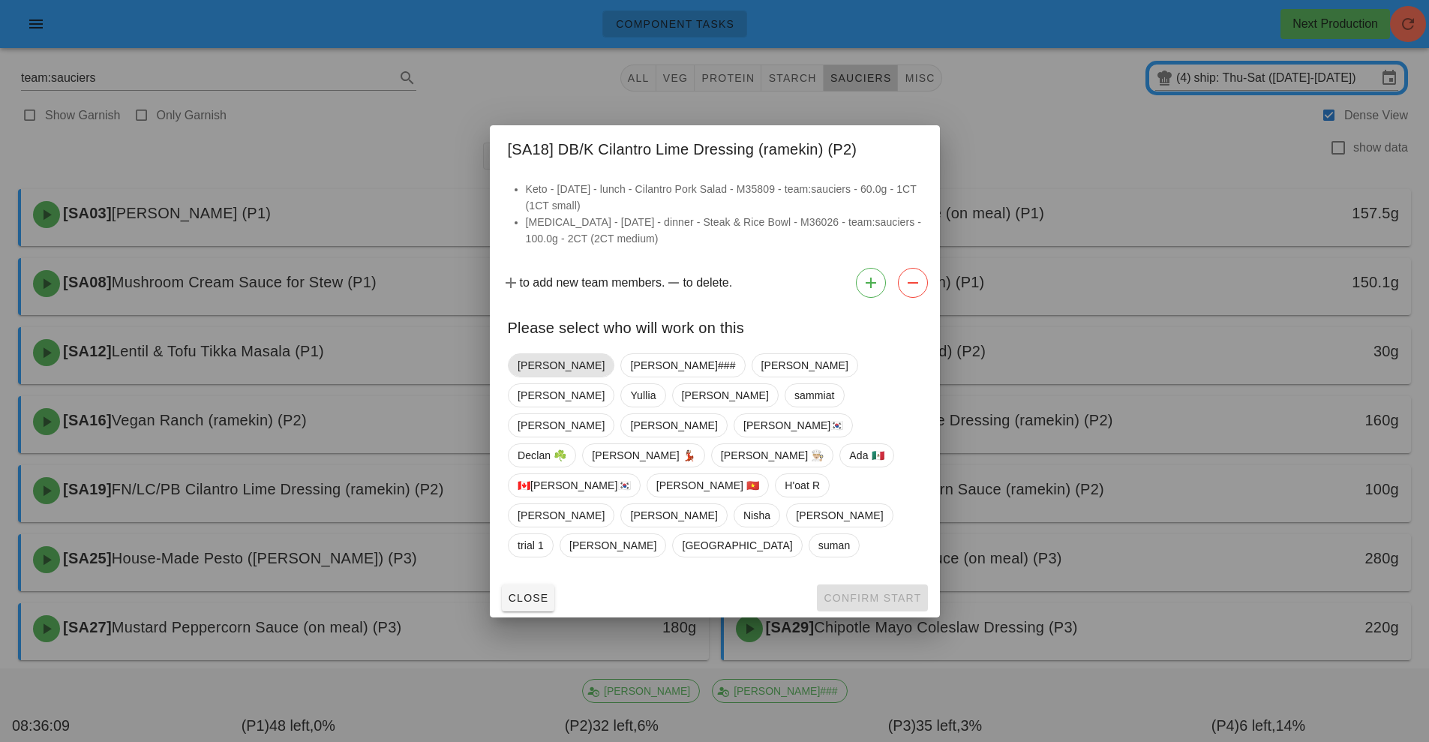
click at [539, 377] on span "[PERSON_NAME]" at bounding box center [561, 365] width 87 height 23
click at [856, 585] on button "Confirm Start" at bounding box center [872, 598] width 110 height 27
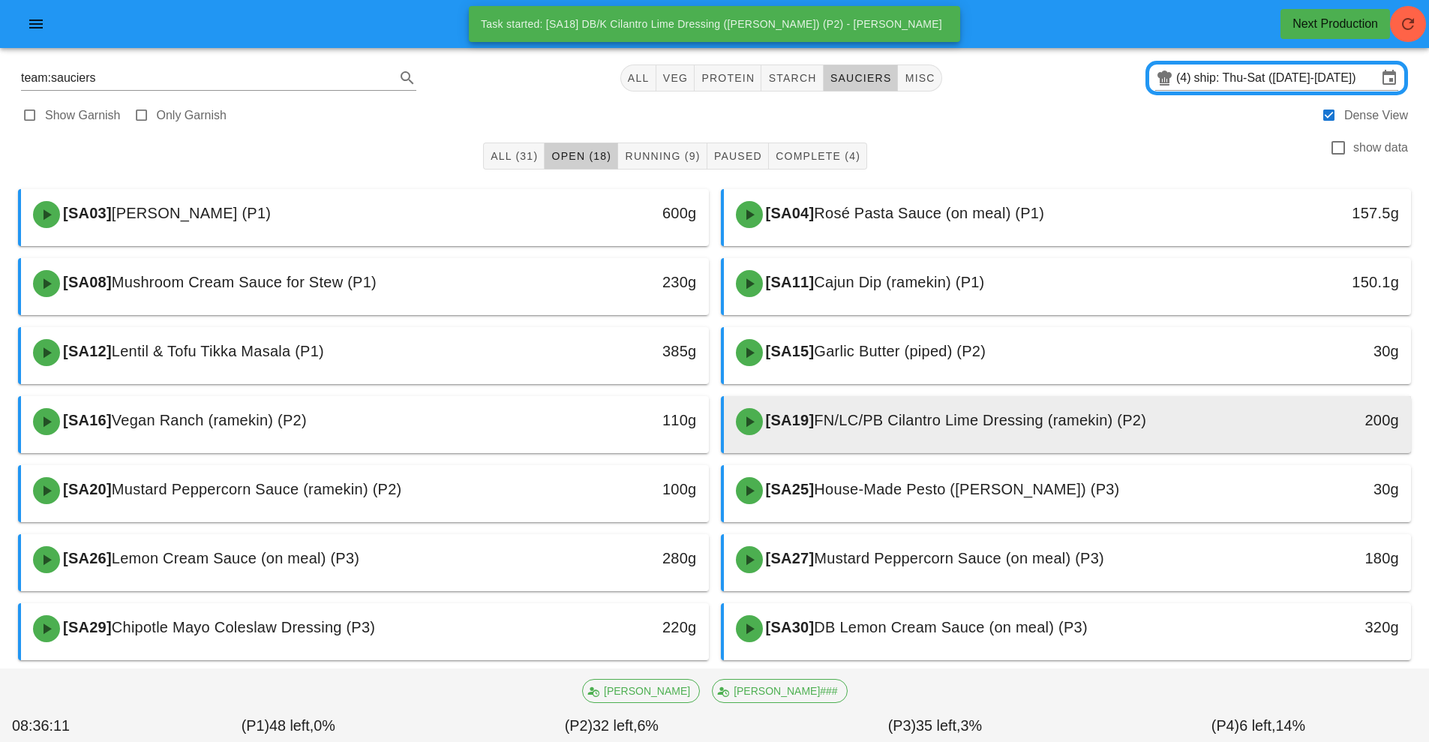
click at [844, 430] on div "[SA19] FN/LC/PB Cilantro Lime Dressing (ramekin) (P2)" at bounding box center [982, 421] width 511 height 45
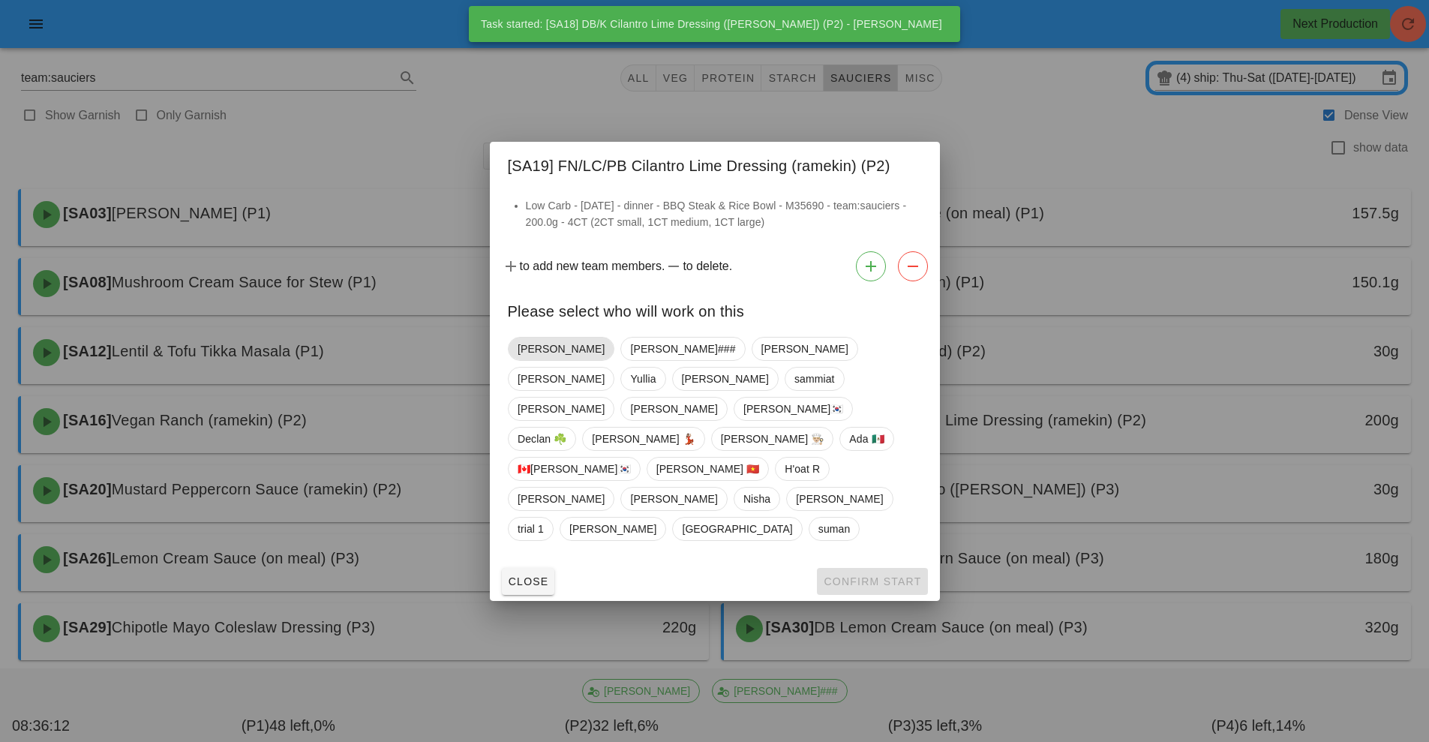
click at [531, 360] on span "[PERSON_NAME]" at bounding box center [561, 349] width 87 height 23
click at [853, 576] on span "Confirm Start" at bounding box center [872, 582] width 98 height 12
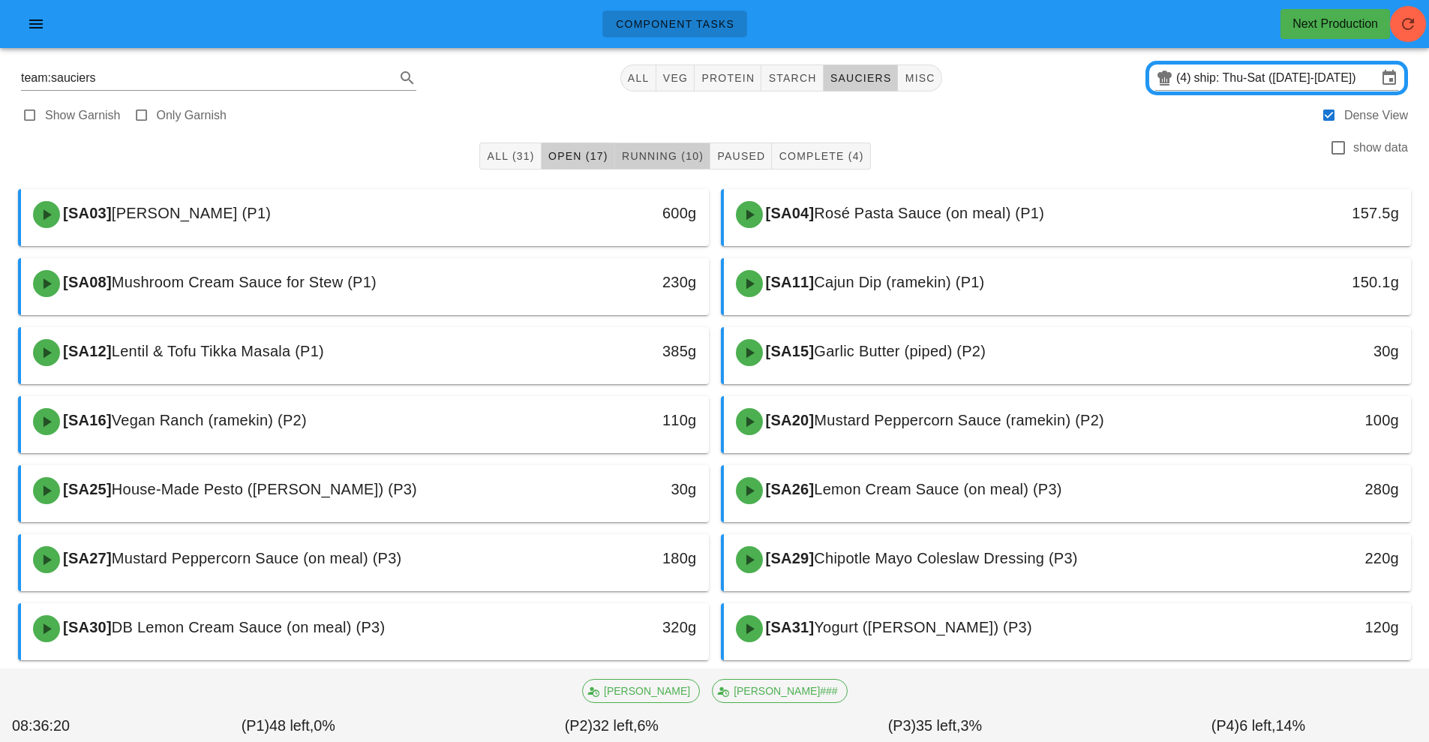
click at [650, 158] on span "Running (10)" at bounding box center [662, 156] width 83 height 12
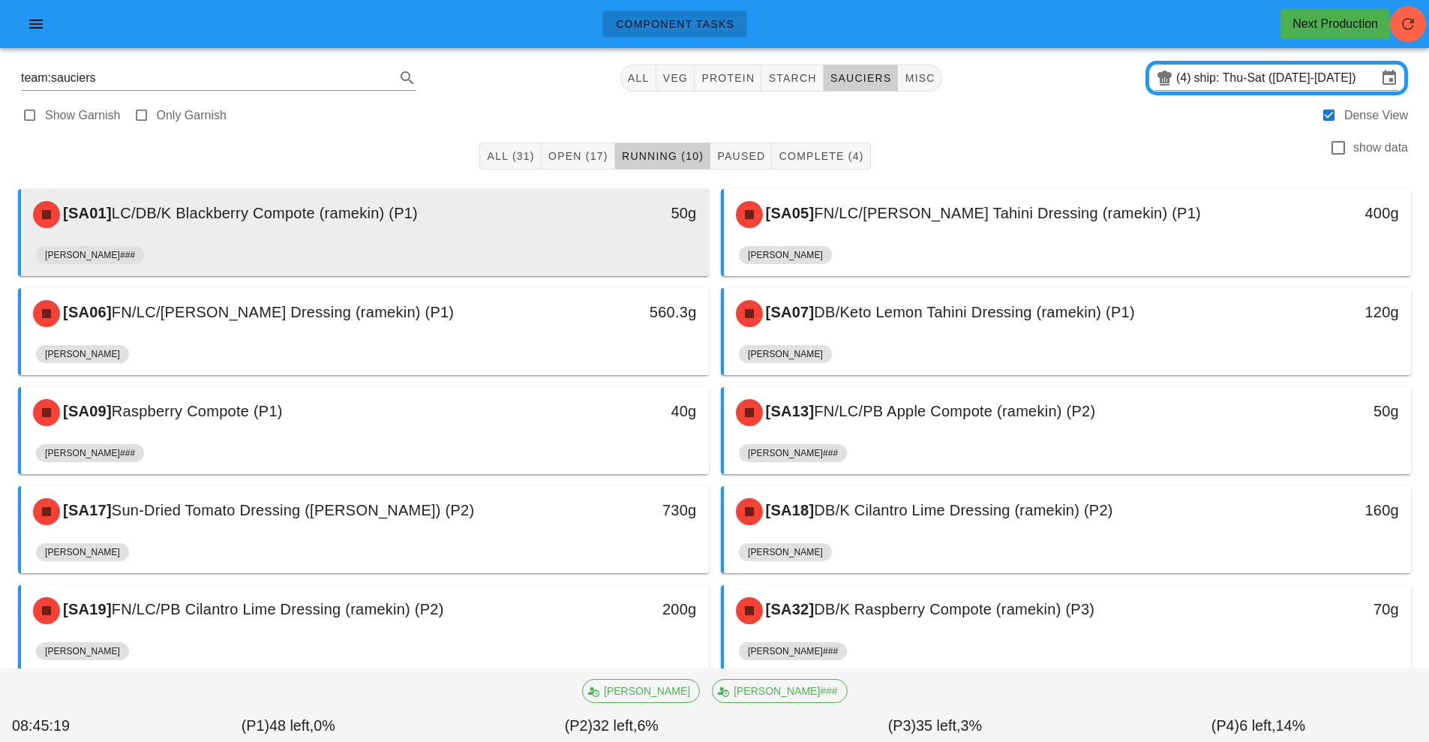
click at [455, 237] on div "[SA01] LC/DB/K Blackberry Compote (ramekin) (P1) 50g" at bounding box center [365, 214] width 688 height 51
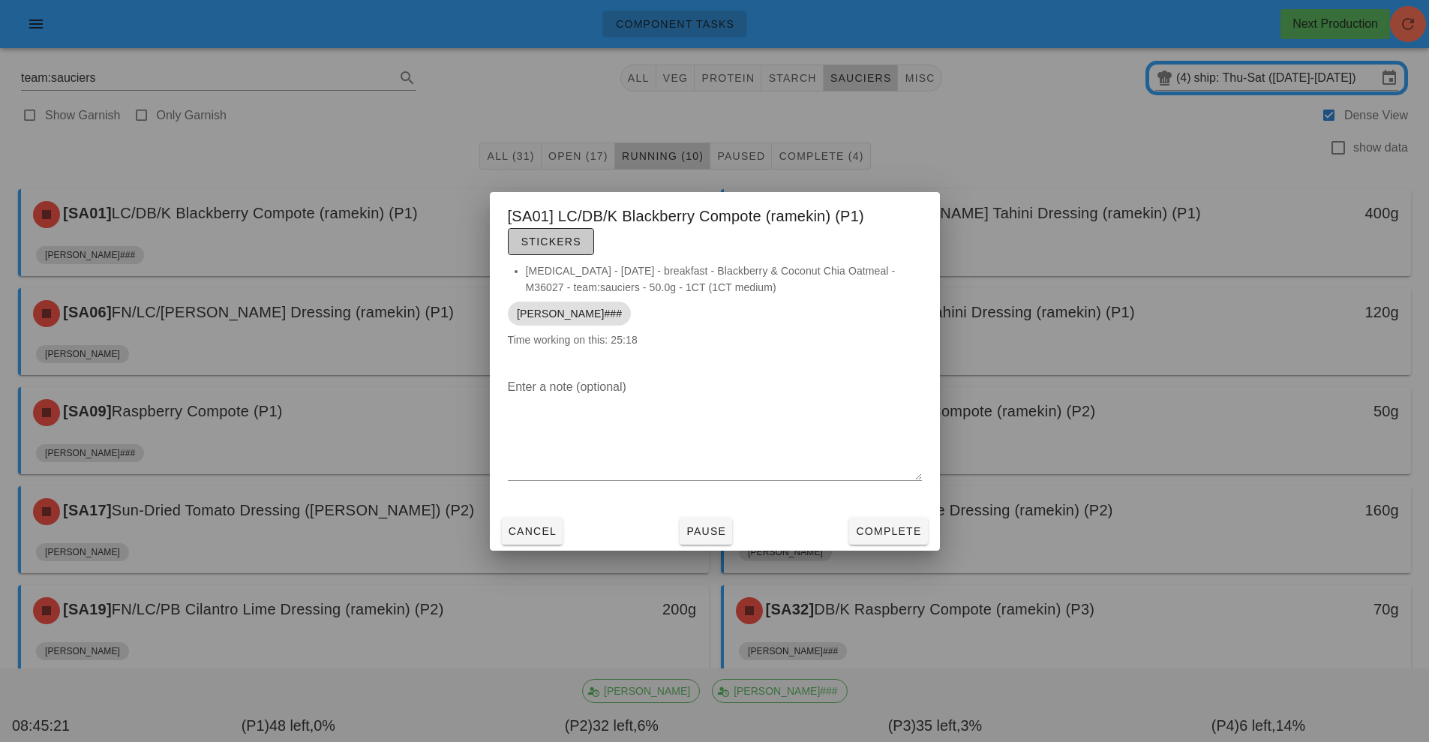
click at [543, 246] on span "Stickers" at bounding box center [551, 242] width 61 height 12
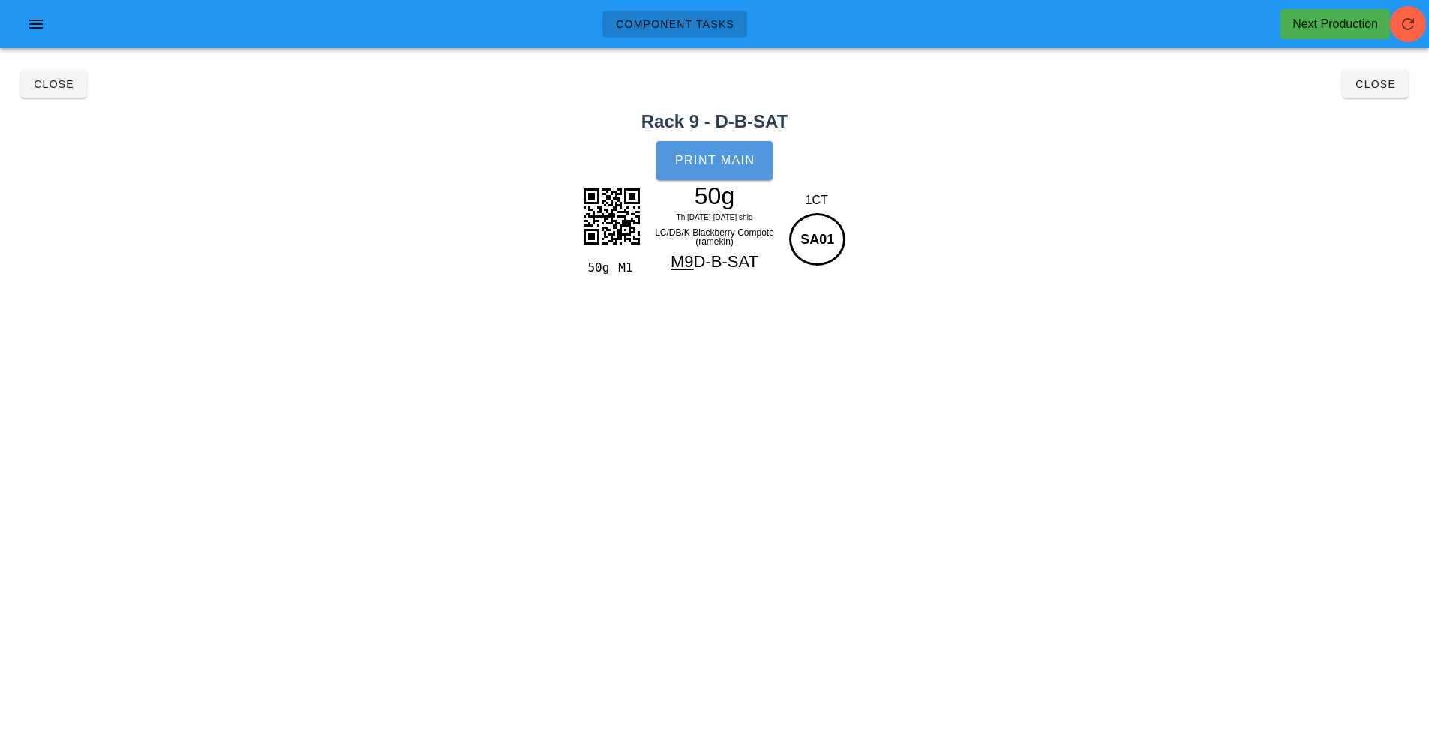
click at [708, 162] on span "Print Main" at bounding box center [715, 161] width 81 height 14
click at [46, 85] on span "Close" at bounding box center [53, 84] width 41 height 12
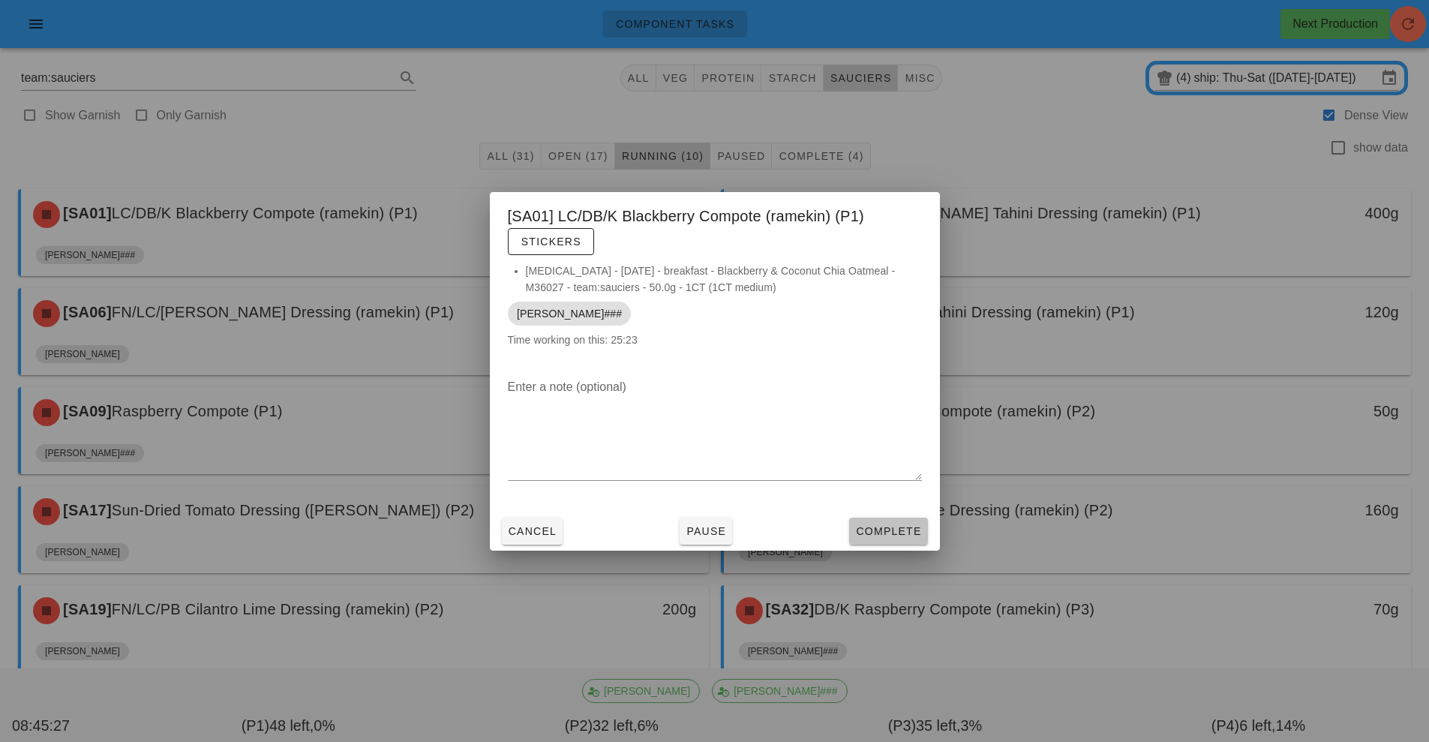
click at [870, 530] on span "Complete" at bounding box center [888, 531] width 66 height 12
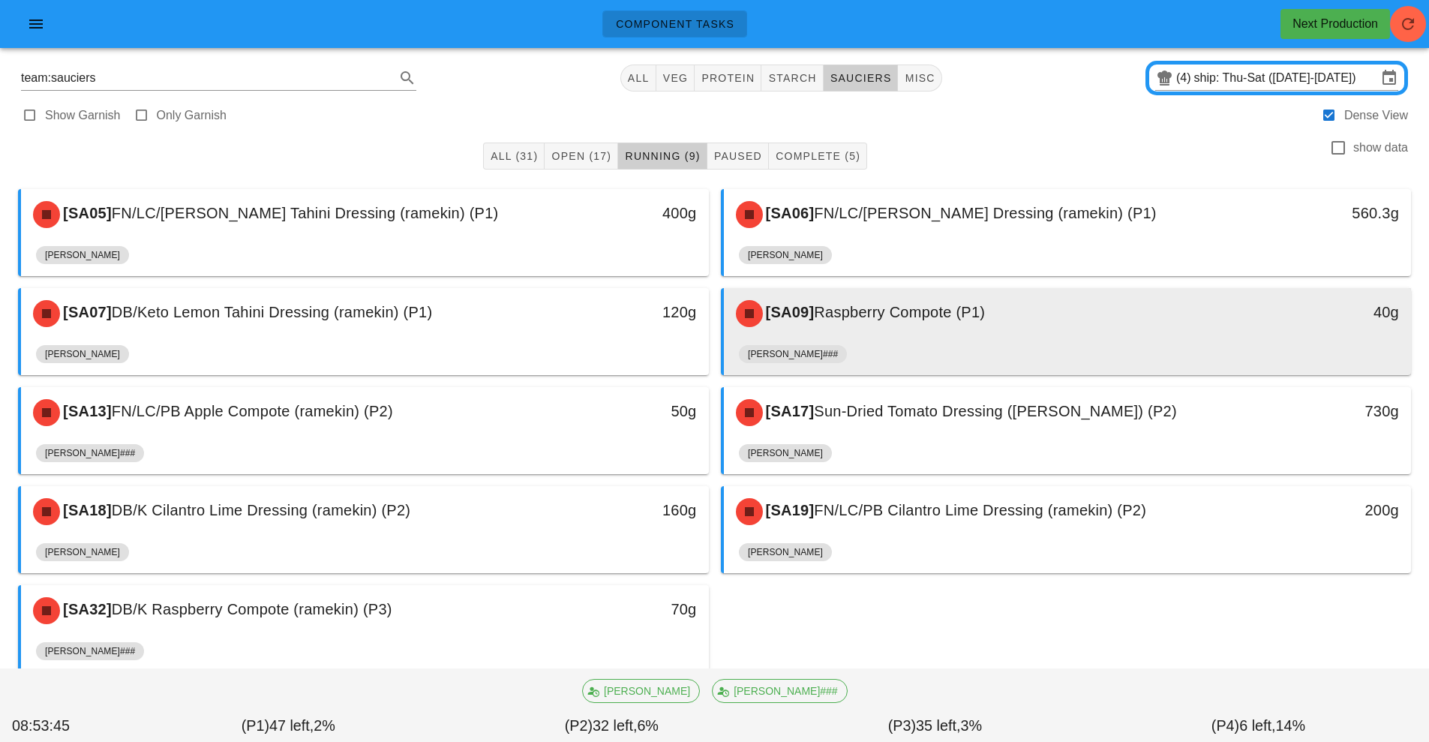
click at [858, 338] on div "[SA09] Raspberry Compote (P1) 40g" at bounding box center [1068, 313] width 688 height 51
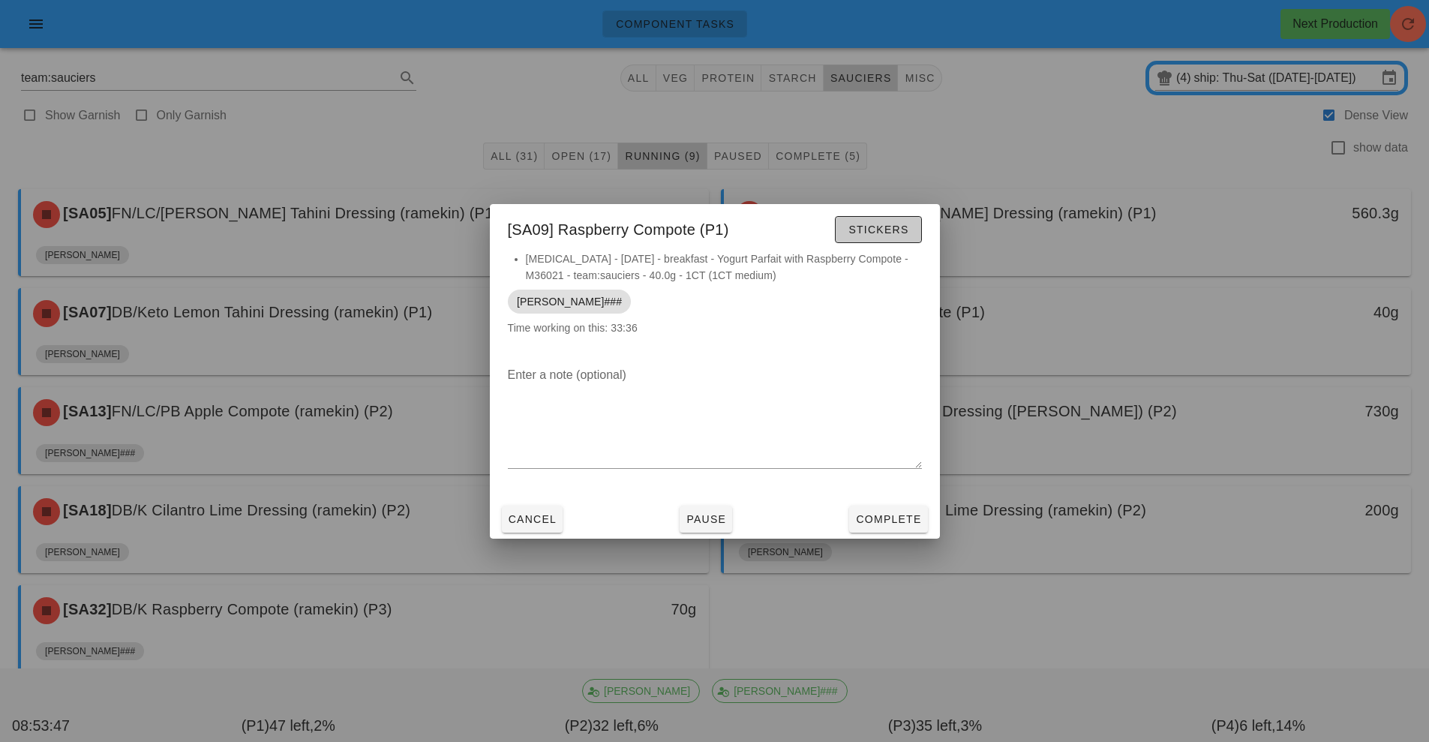
click at [867, 225] on span "Stickers" at bounding box center [878, 230] width 61 height 12
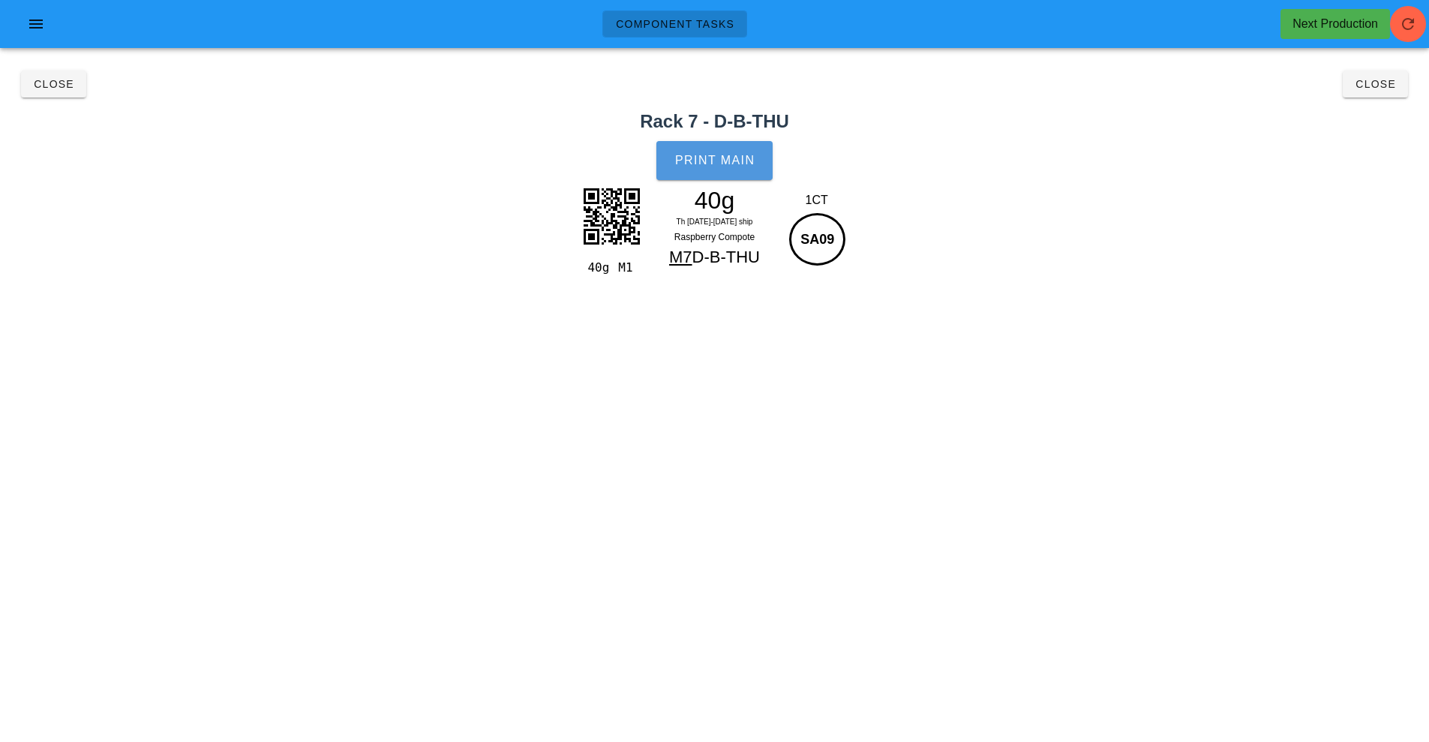
click at [717, 168] on button "Print Main" at bounding box center [715, 160] width 116 height 39
click at [29, 80] on button "Close" at bounding box center [53, 84] width 65 height 27
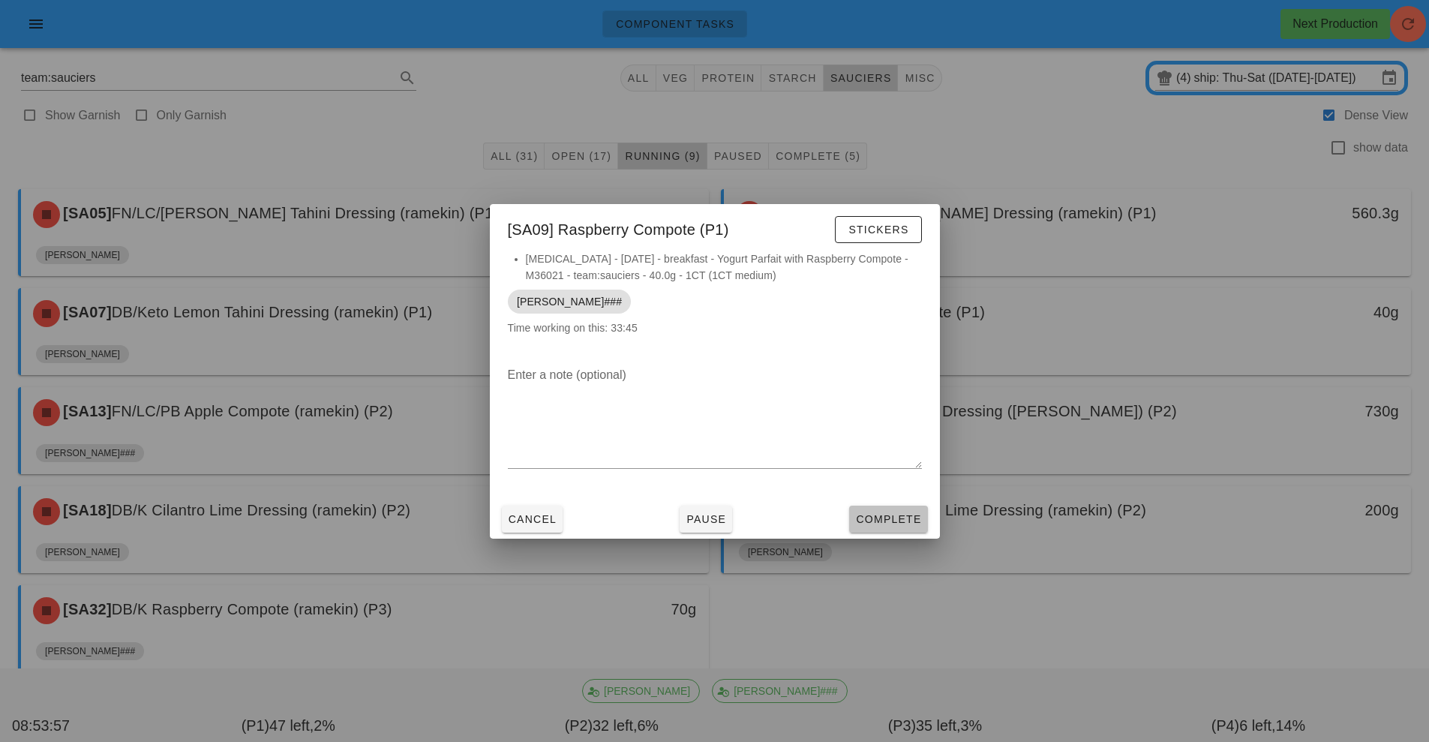
click at [881, 515] on span "Complete" at bounding box center [888, 519] width 66 height 12
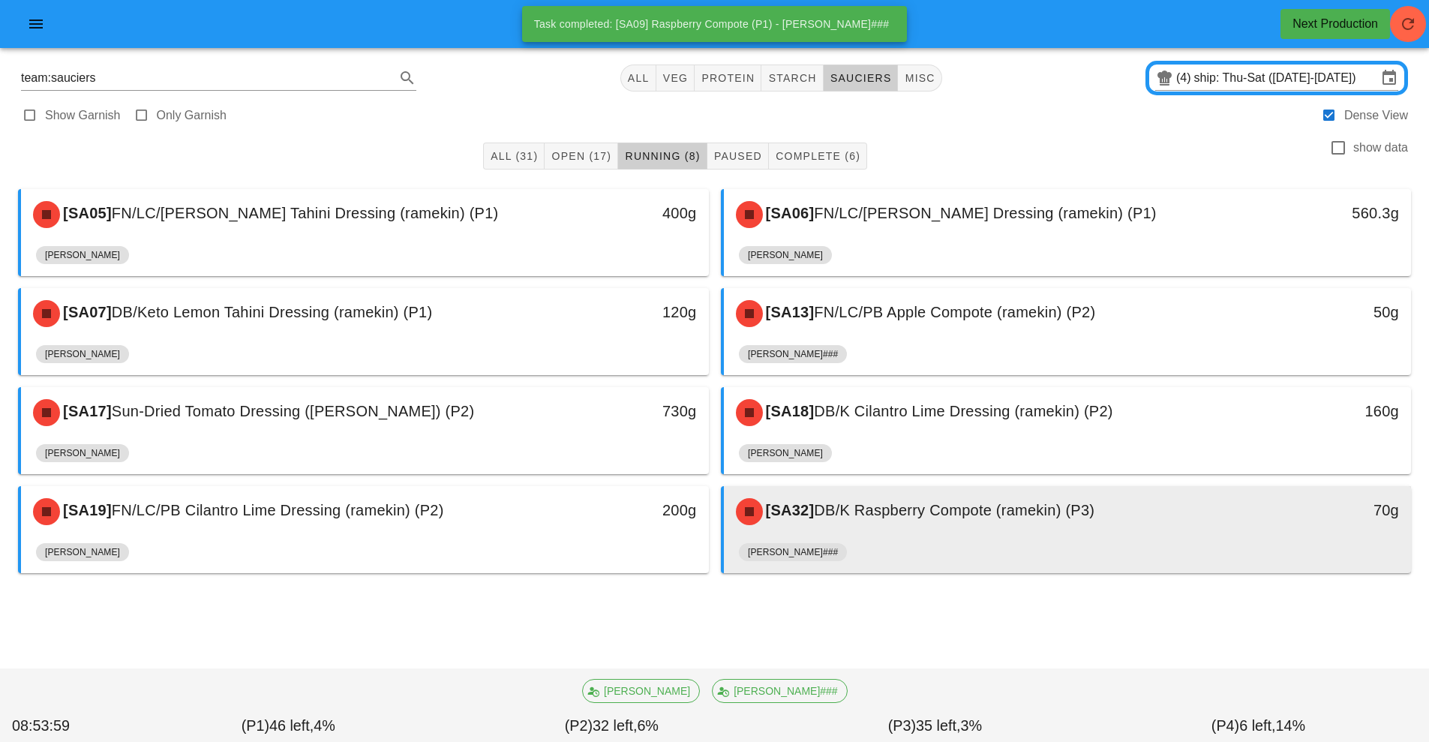
click at [896, 534] on div "[SA32] DB/K Raspberry Compote (ramekin) (P3)" at bounding box center [982, 511] width 511 height 45
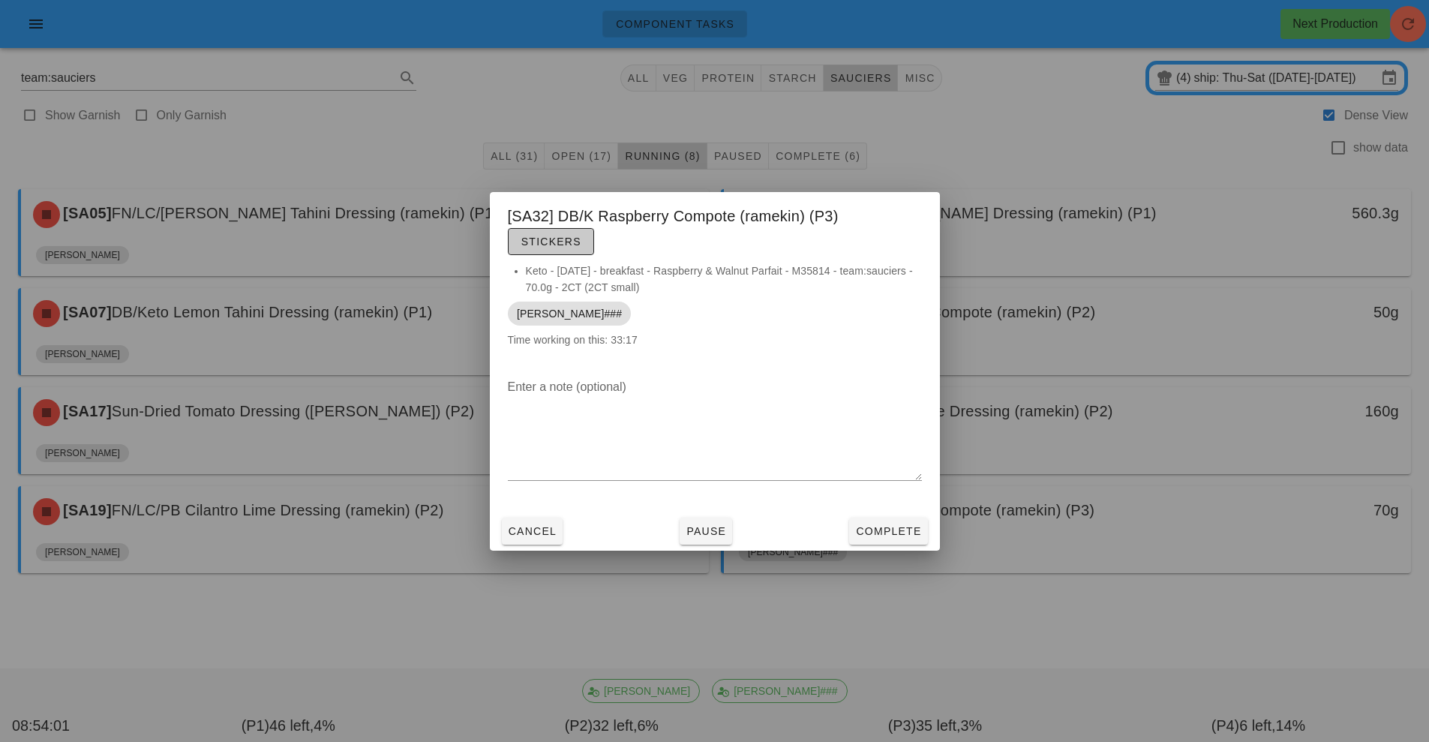
click at [559, 244] on span "Stickers" at bounding box center [551, 242] width 61 height 12
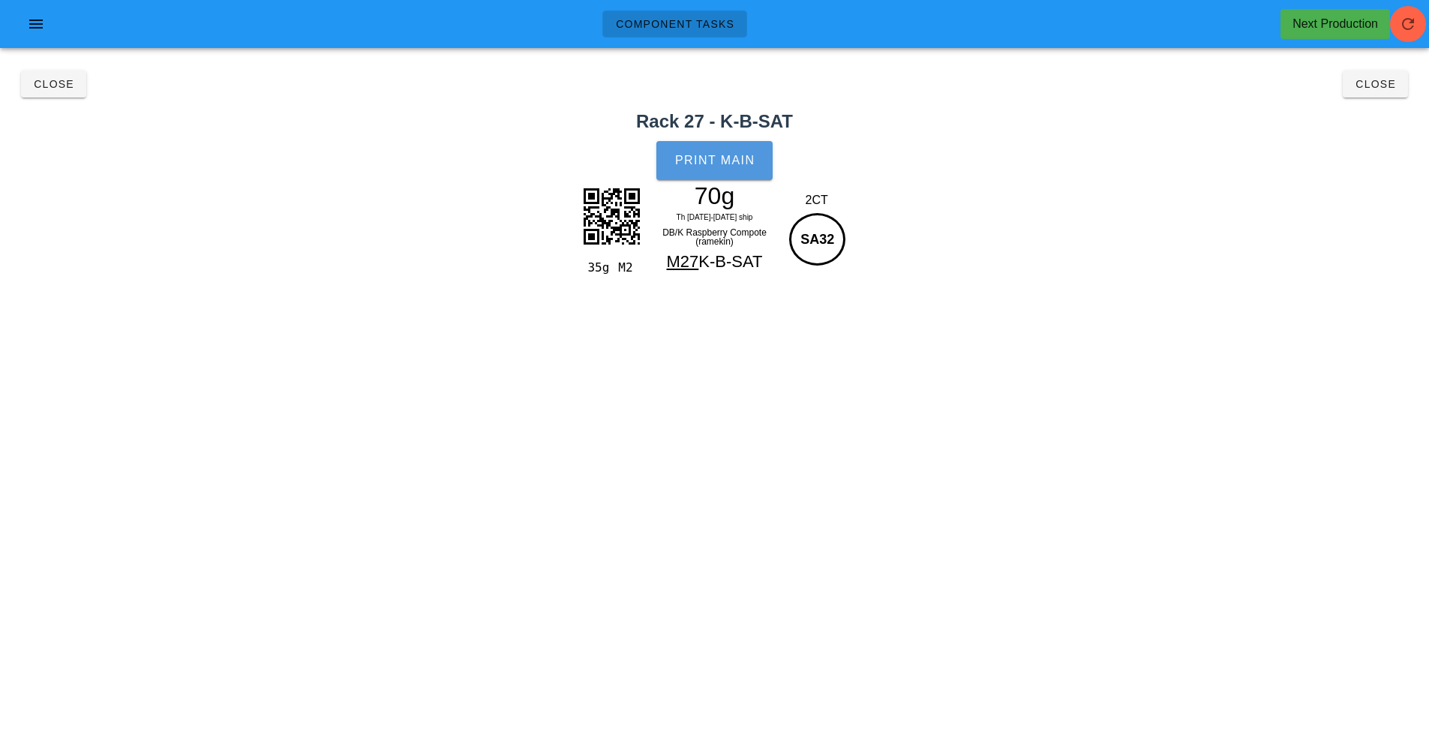
click at [729, 164] on span "Print Main" at bounding box center [715, 161] width 81 height 14
click at [47, 85] on span "Close" at bounding box center [53, 84] width 41 height 12
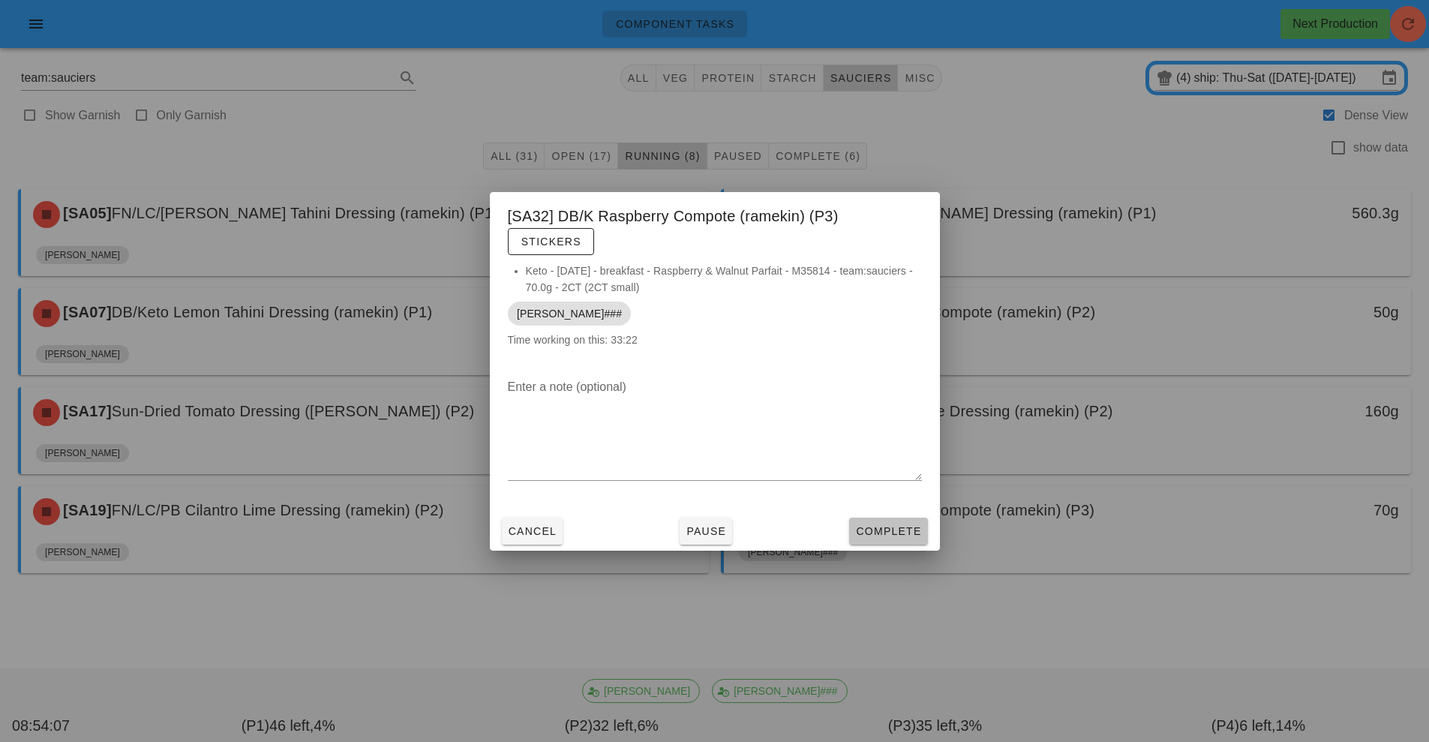
click at [877, 528] on span "Complete" at bounding box center [888, 531] width 66 height 12
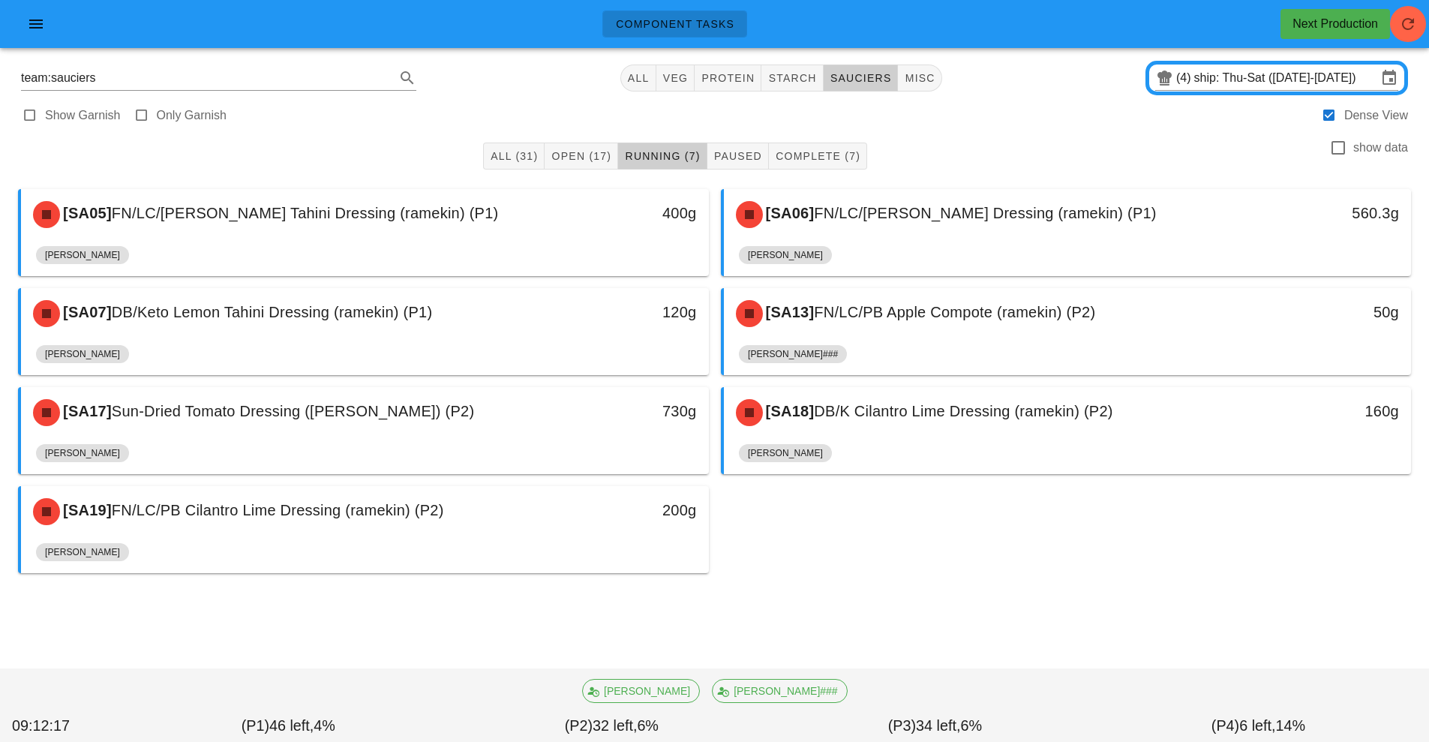
click at [856, 326] on div "[SA13] FN/LC/PB Apple Compote (ramekin) (P2)" at bounding box center [982, 313] width 511 height 45
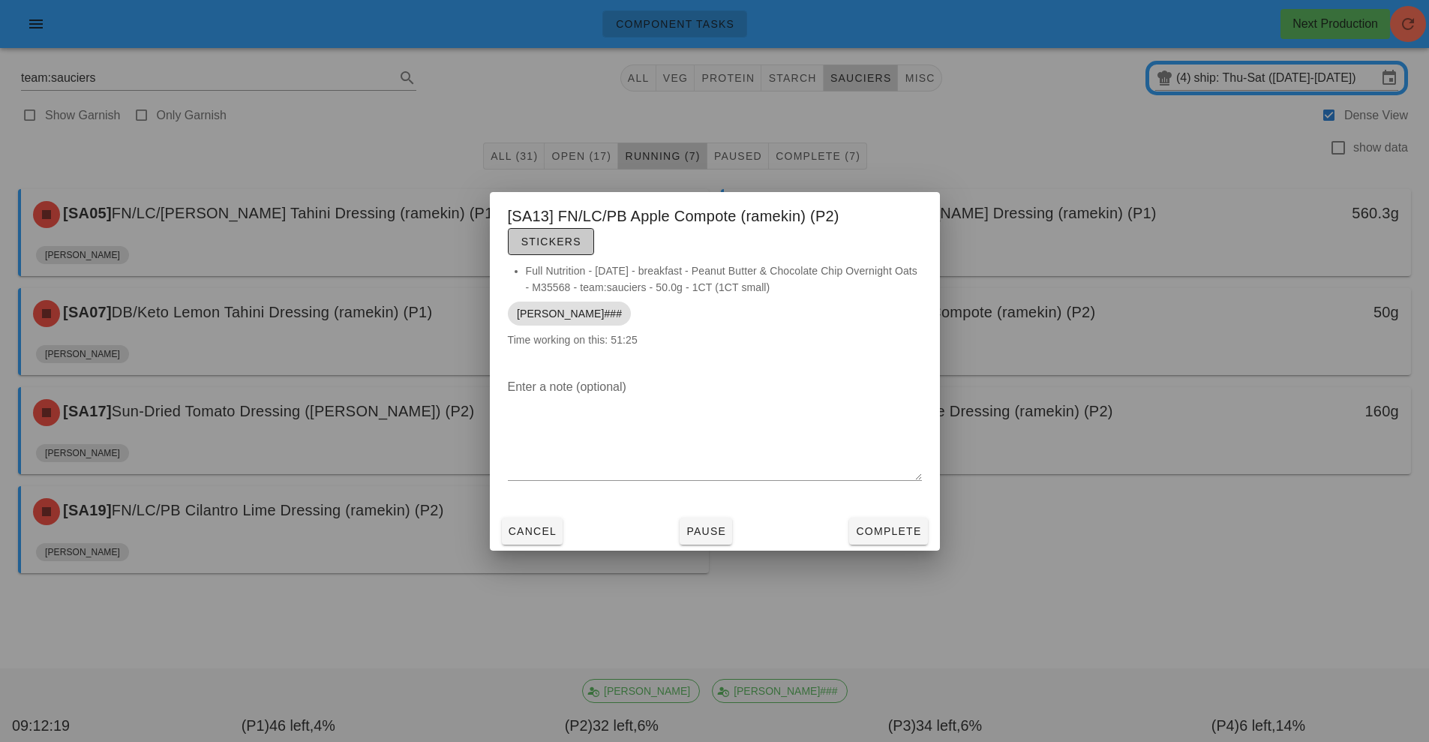
click at [566, 244] on span "Stickers" at bounding box center [551, 242] width 61 height 12
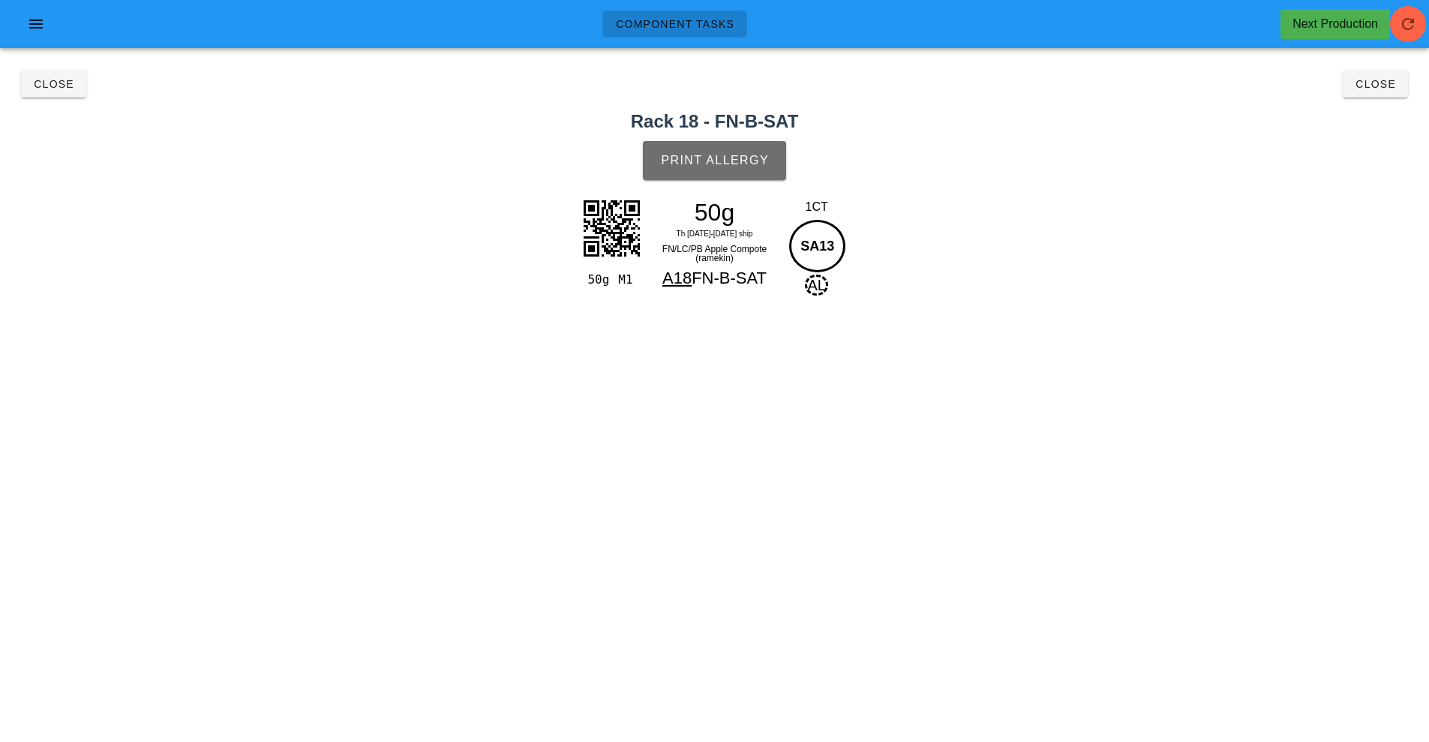
click at [711, 175] on button "Print Allergy" at bounding box center [714, 160] width 143 height 39
click at [65, 96] on button "Close" at bounding box center [53, 84] width 65 height 27
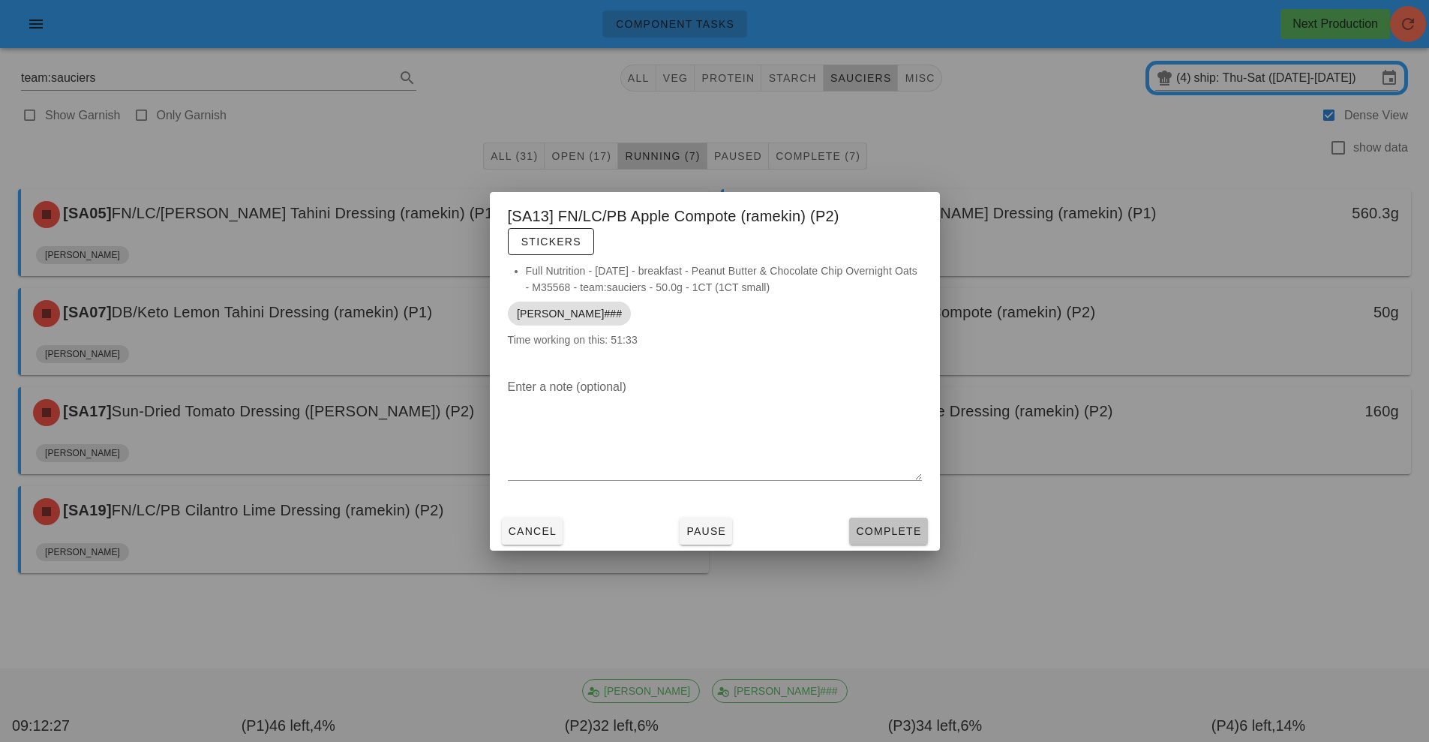
click at [893, 521] on button "Complete" at bounding box center [888, 531] width 78 height 27
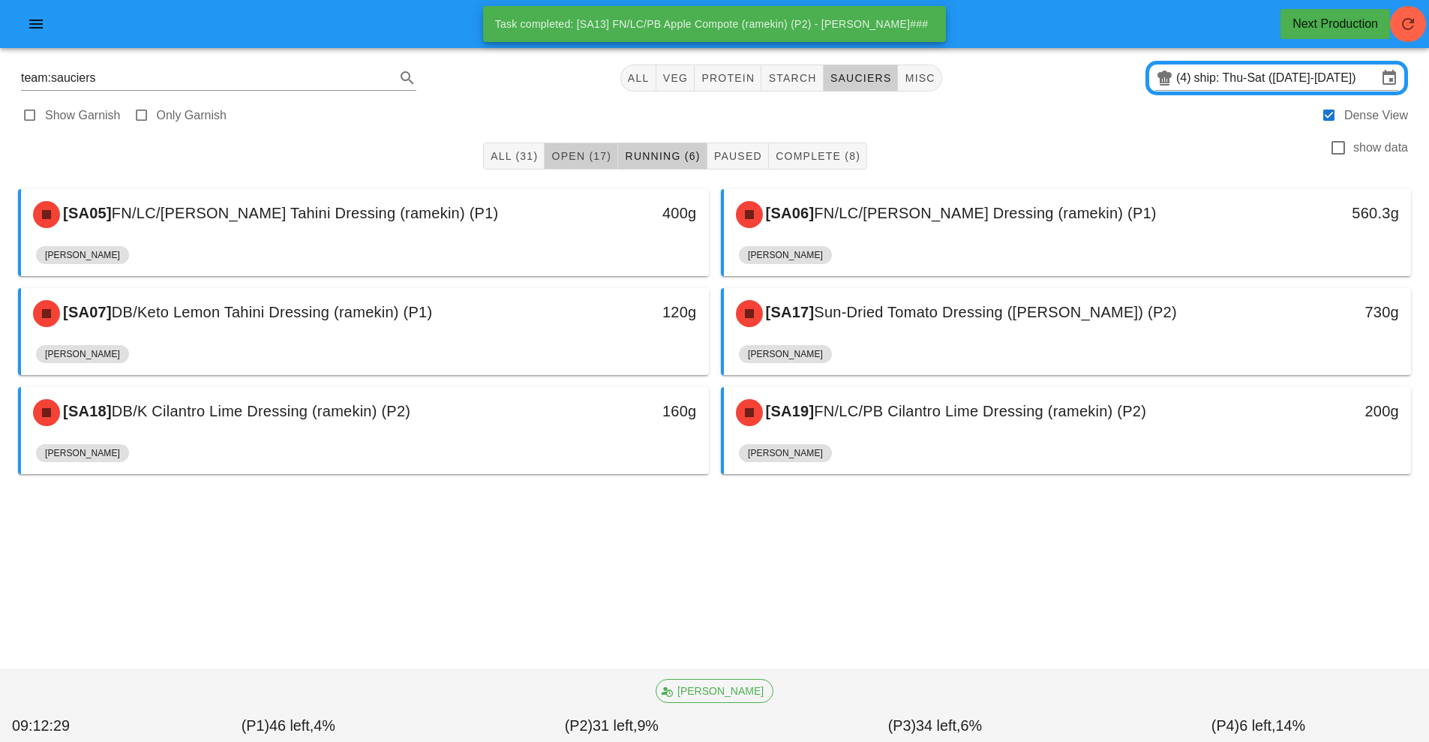
click at [604, 143] on button "Open (17)" at bounding box center [582, 156] width 74 height 27
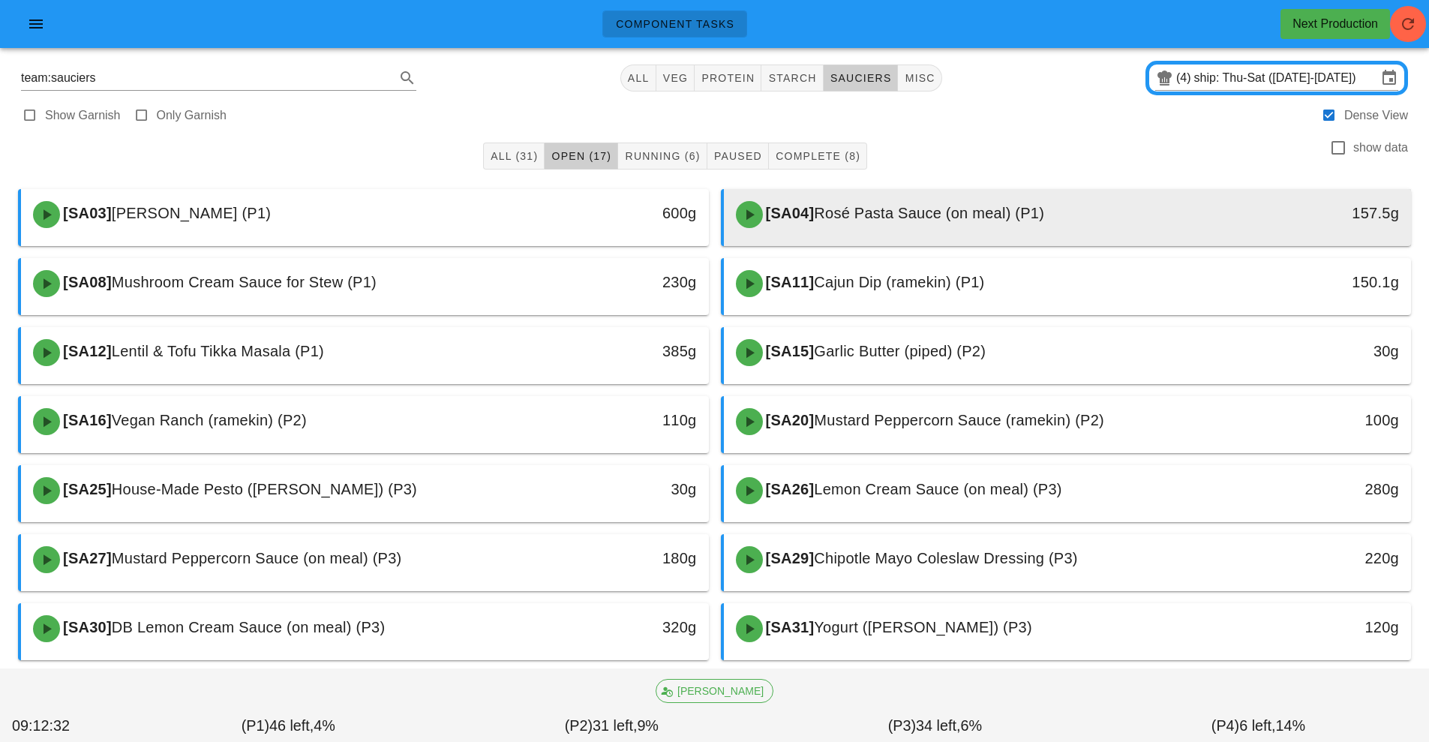
click at [919, 212] on span "Rosé Pasta Sauce (on meal) (P1)" at bounding box center [929, 213] width 230 height 17
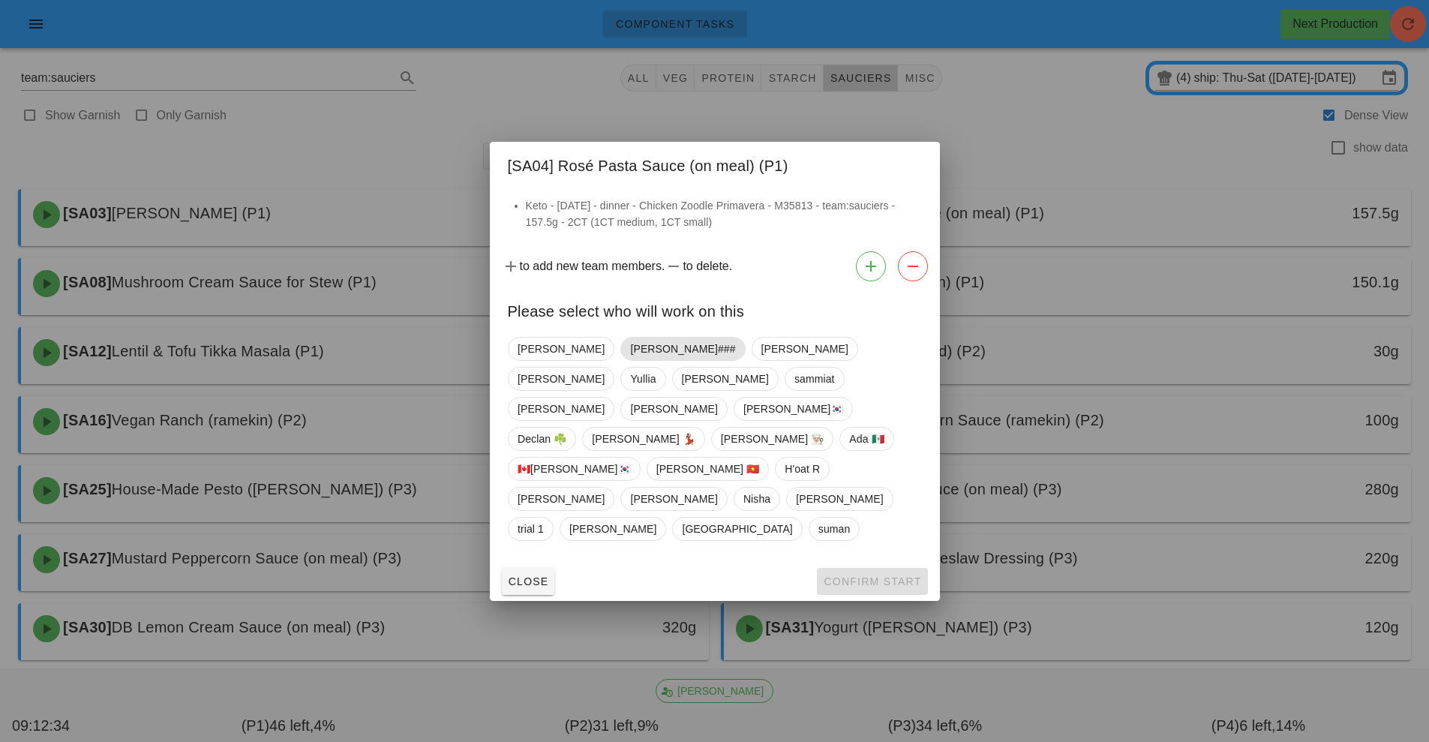
click at [630, 360] on span "[PERSON_NAME]###" at bounding box center [682, 349] width 105 height 23
click at [881, 576] on span "Confirm Start" at bounding box center [872, 582] width 98 height 12
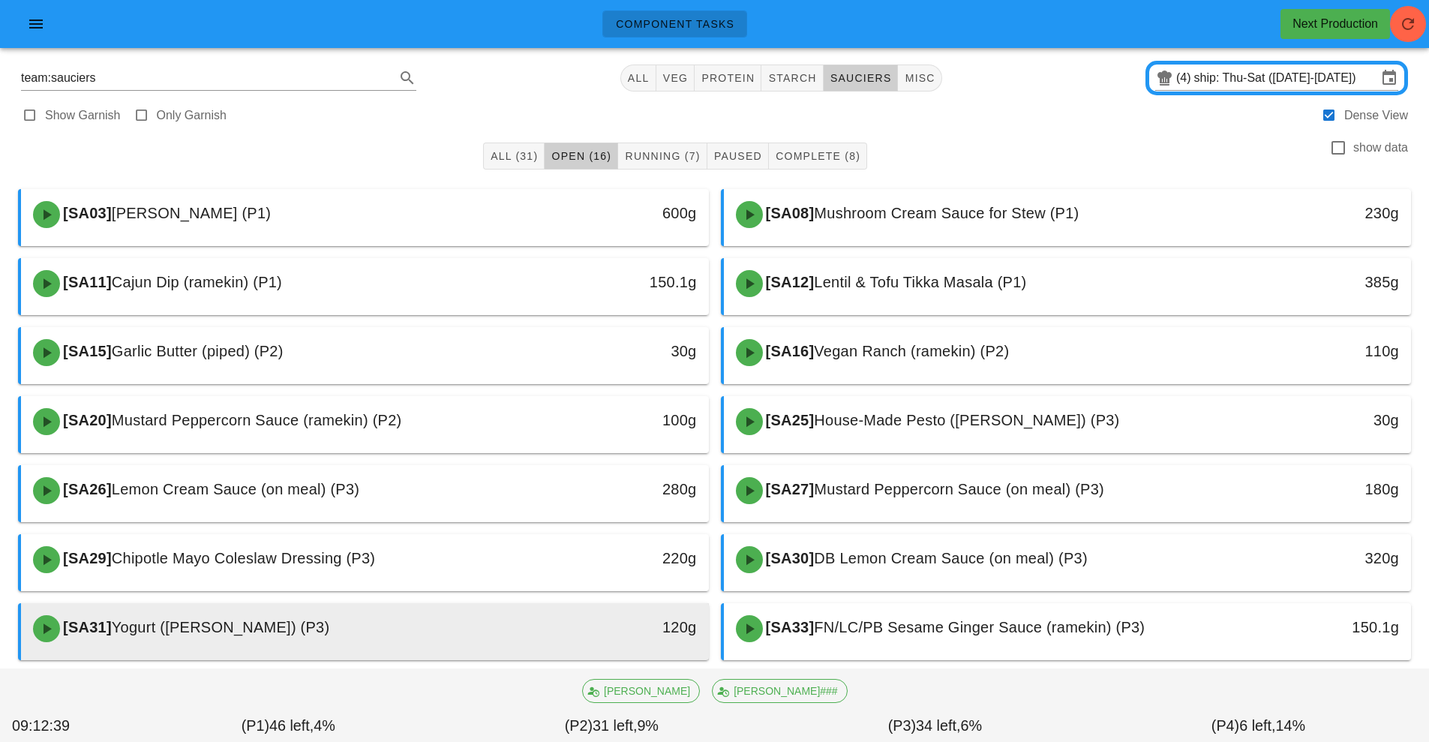
click at [576, 638] on div "120g" at bounding box center [620, 627] width 152 height 24
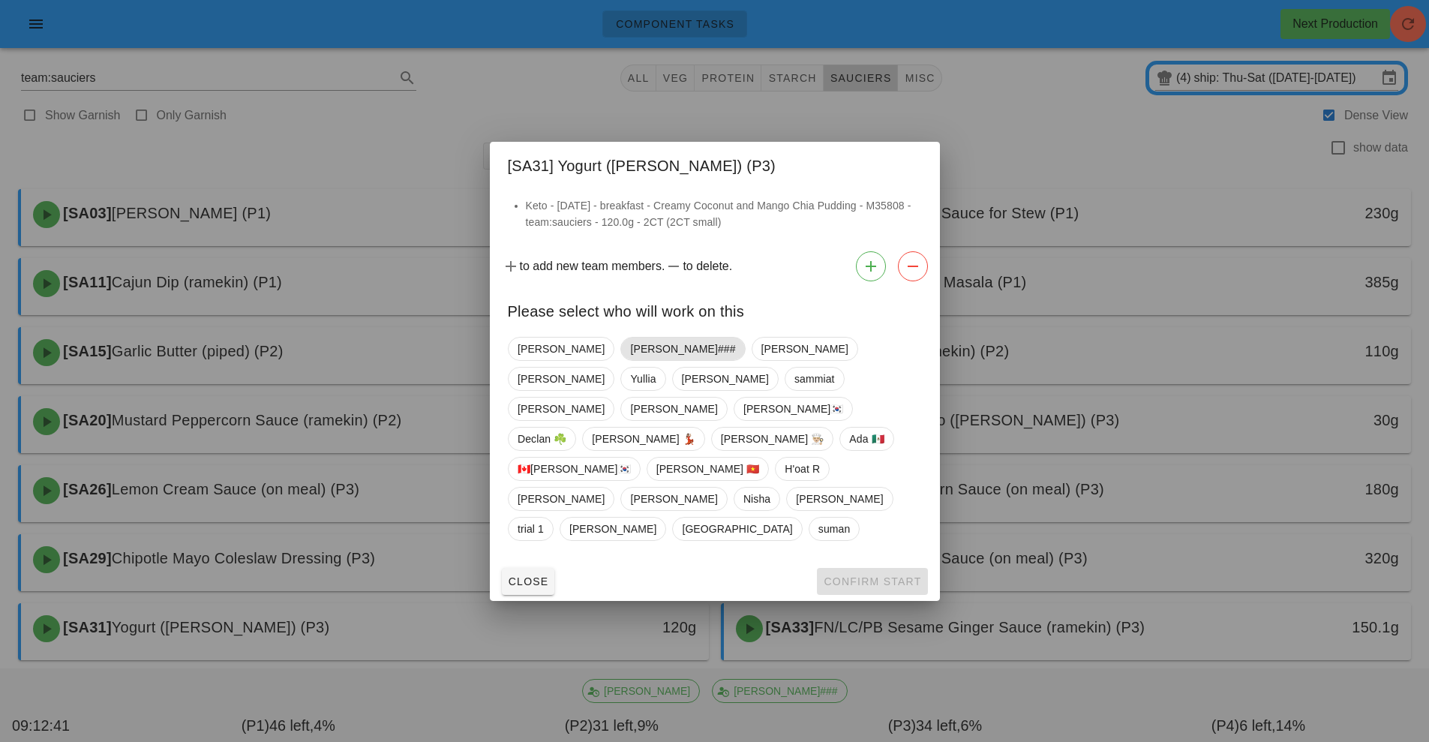
click at [630, 360] on span "[PERSON_NAME]###" at bounding box center [682, 349] width 105 height 23
click at [845, 576] on span "Confirm Start" at bounding box center [872, 582] width 98 height 12
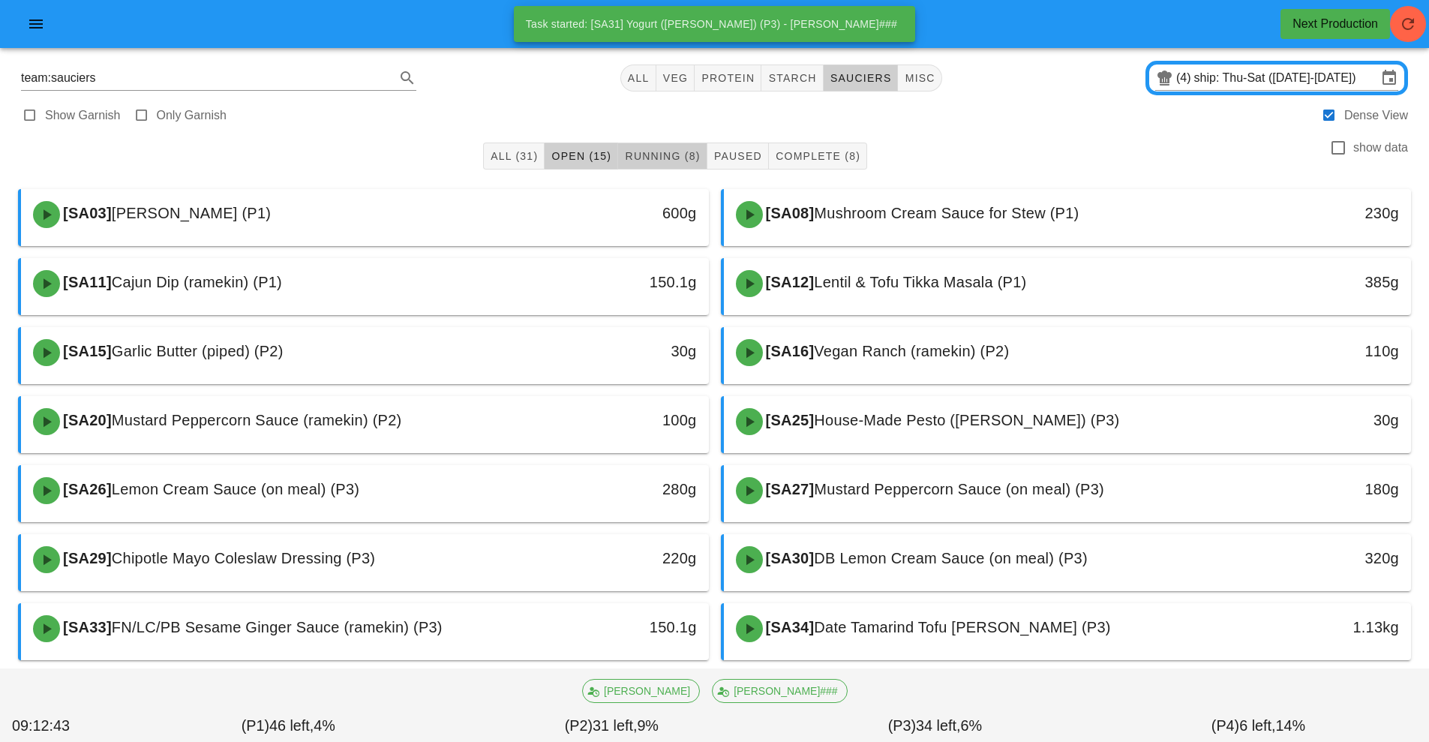
click at [684, 150] on span "Running (8)" at bounding box center [662, 156] width 76 height 12
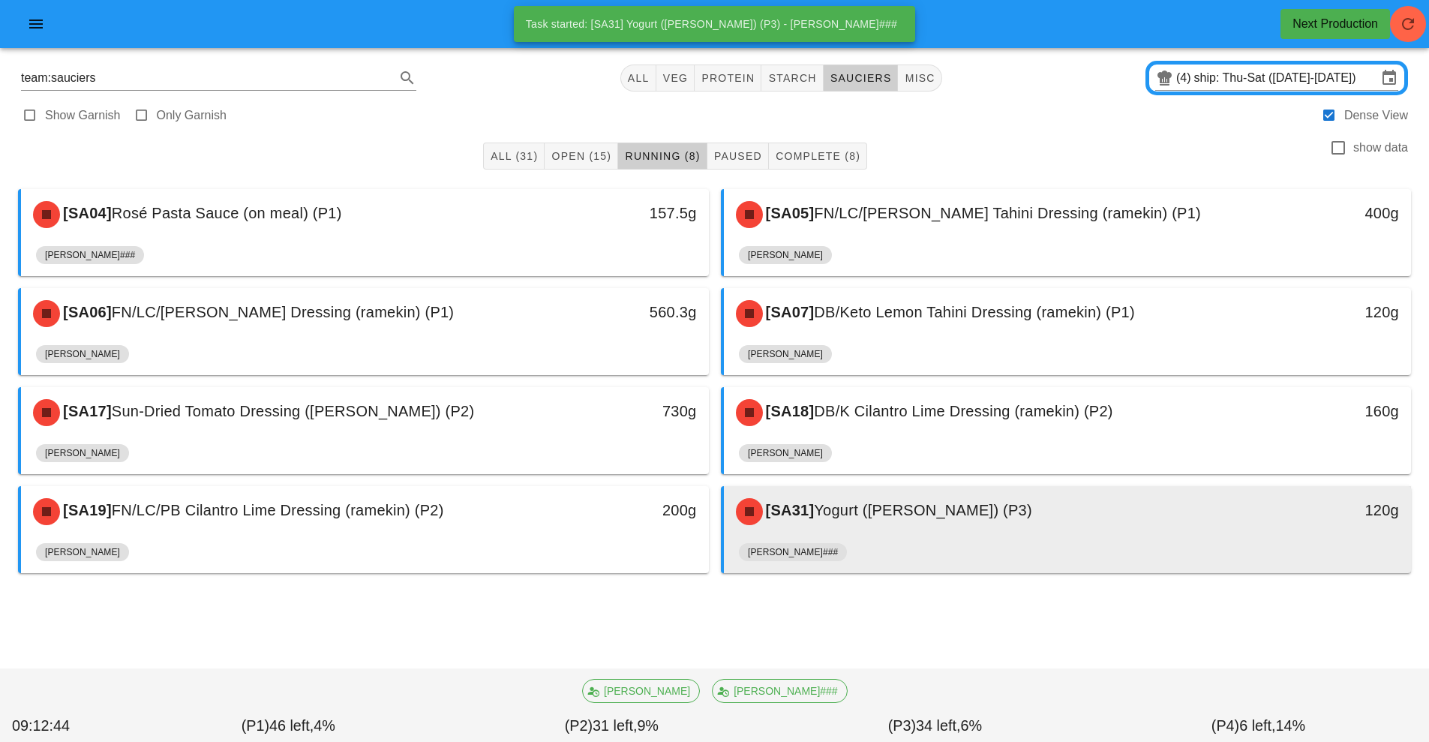
click at [842, 517] on span "Yogurt ([PERSON_NAME]) (P3)" at bounding box center [923, 510] width 218 height 17
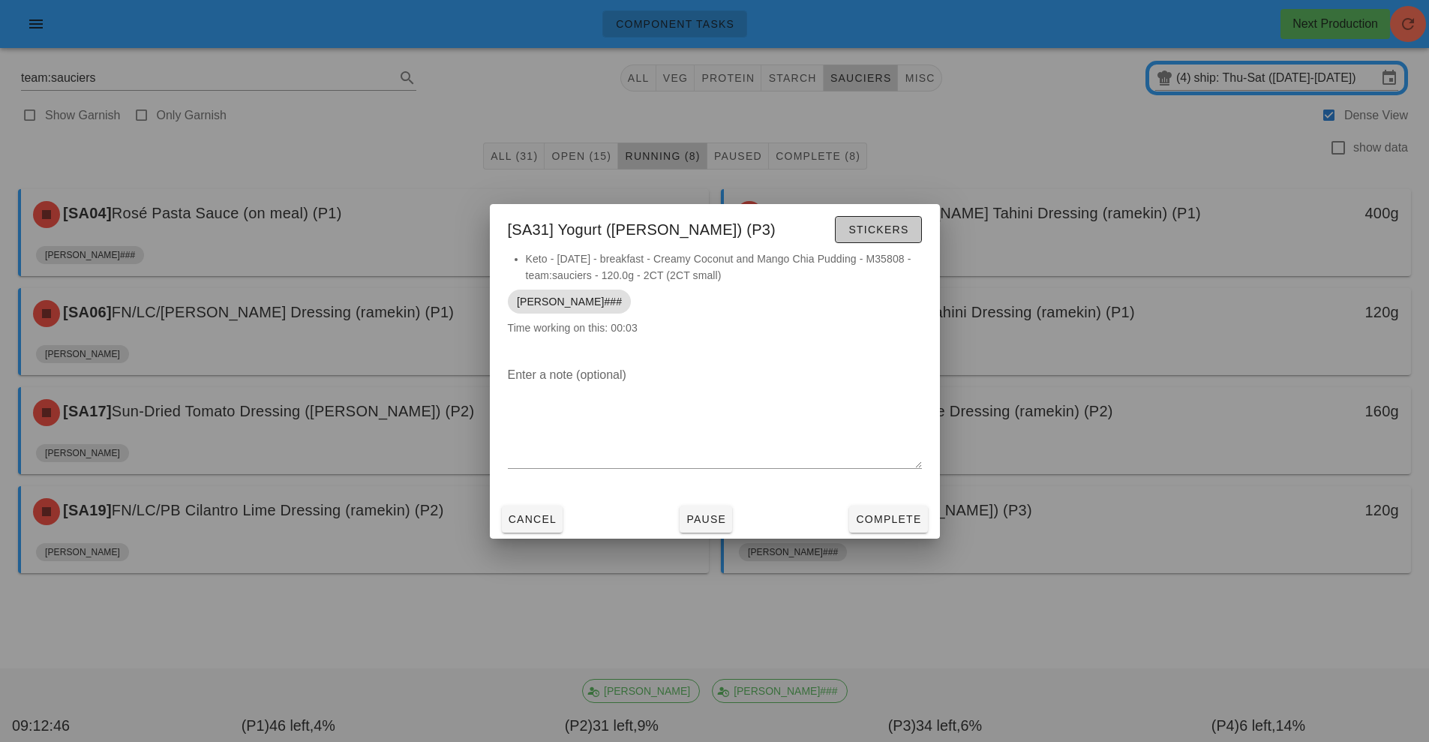
click at [882, 224] on span "Stickers" at bounding box center [878, 230] width 61 height 12
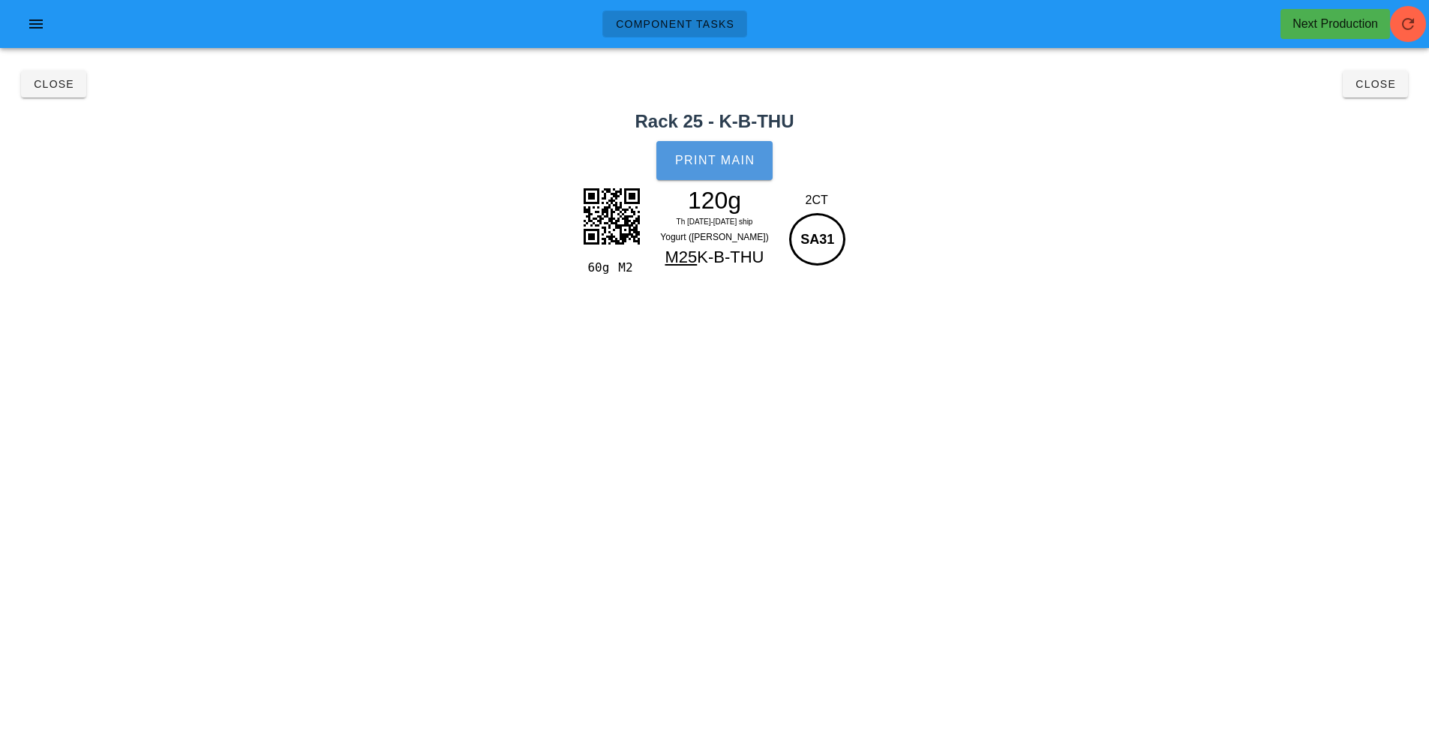
click at [731, 156] on span "Print Main" at bounding box center [715, 161] width 81 height 14
click at [51, 74] on button "Close" at bounding box center [53, 84] width 65 height 27
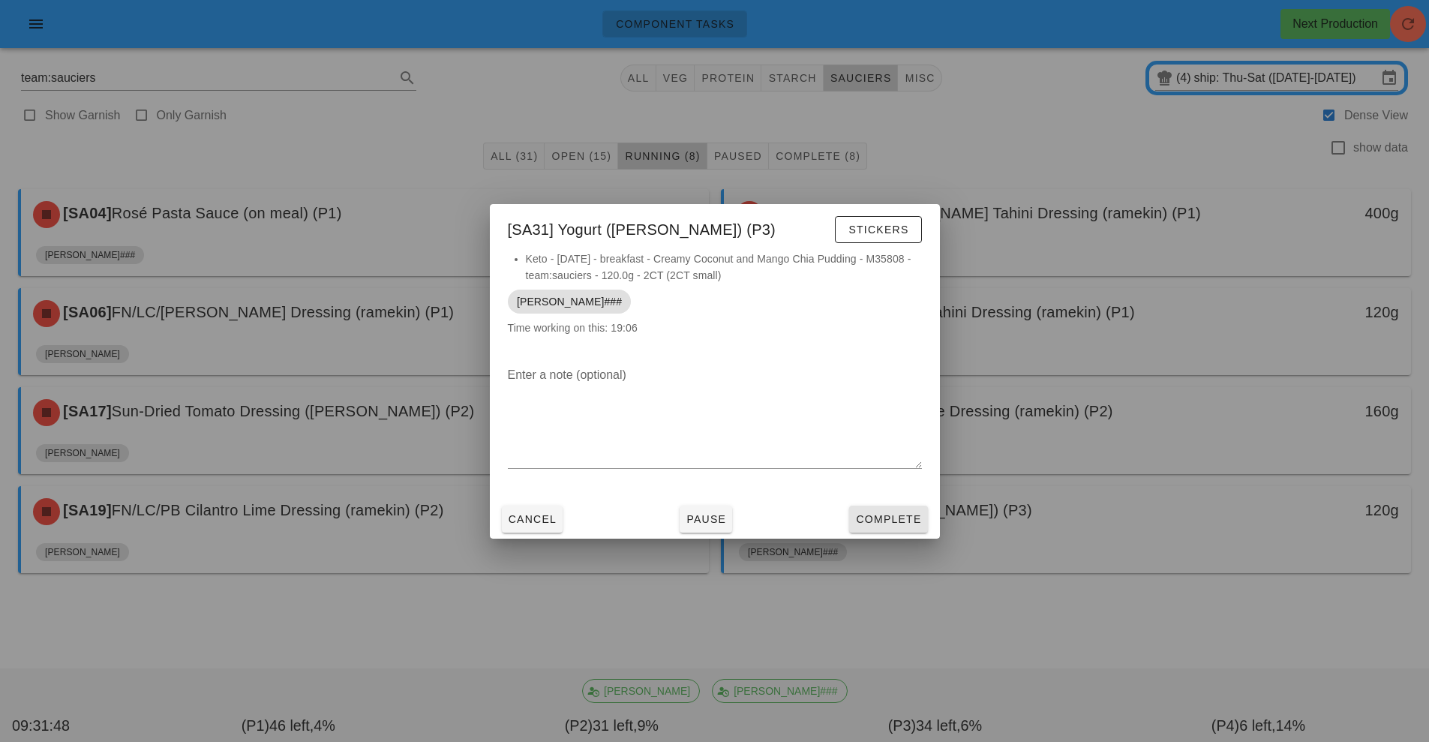
click at [888, 513] on span "Complete" at bounding box center [888, 519] width 66 height 12
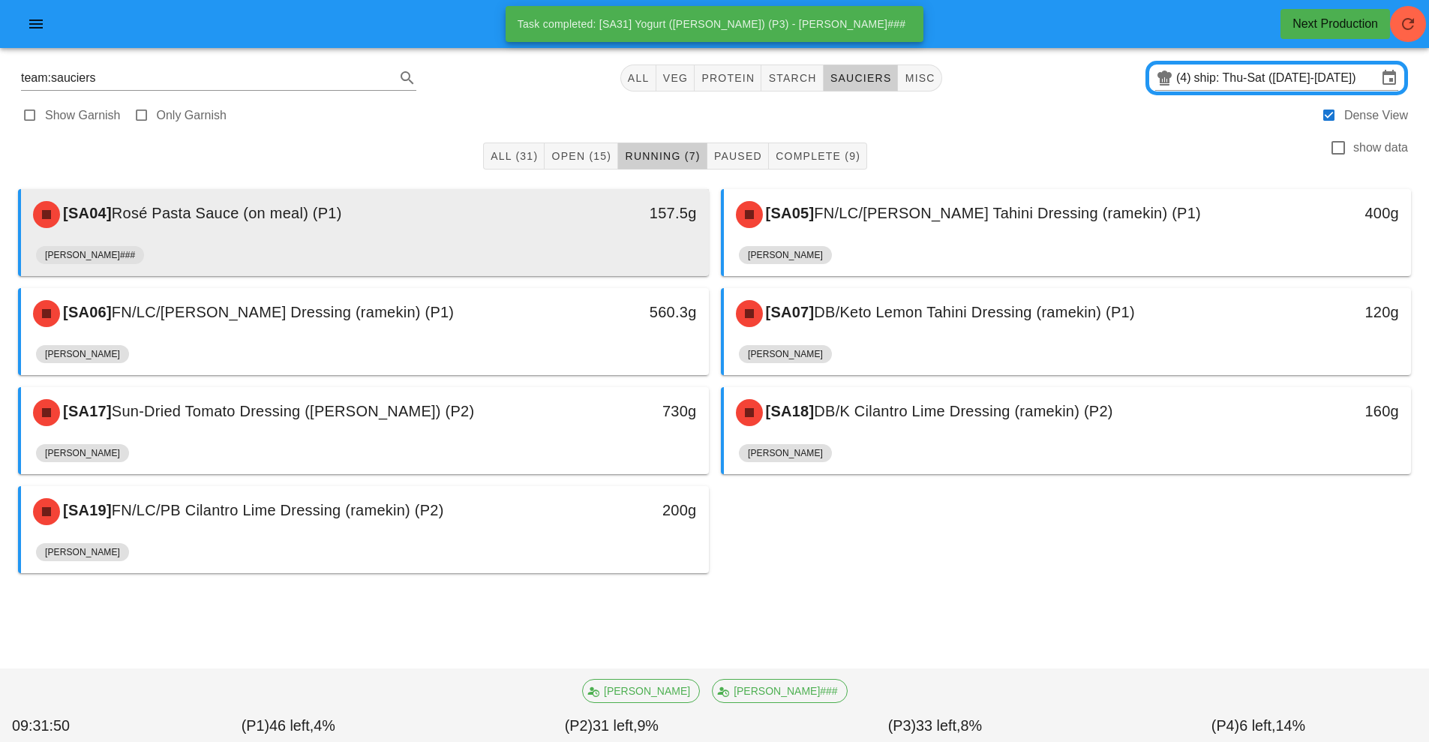
click at [492, 228] on div "[SA04] Rosé Pasta Sauce (on meal) (P1)" at bounding box center [279, 214] width 511 height 45
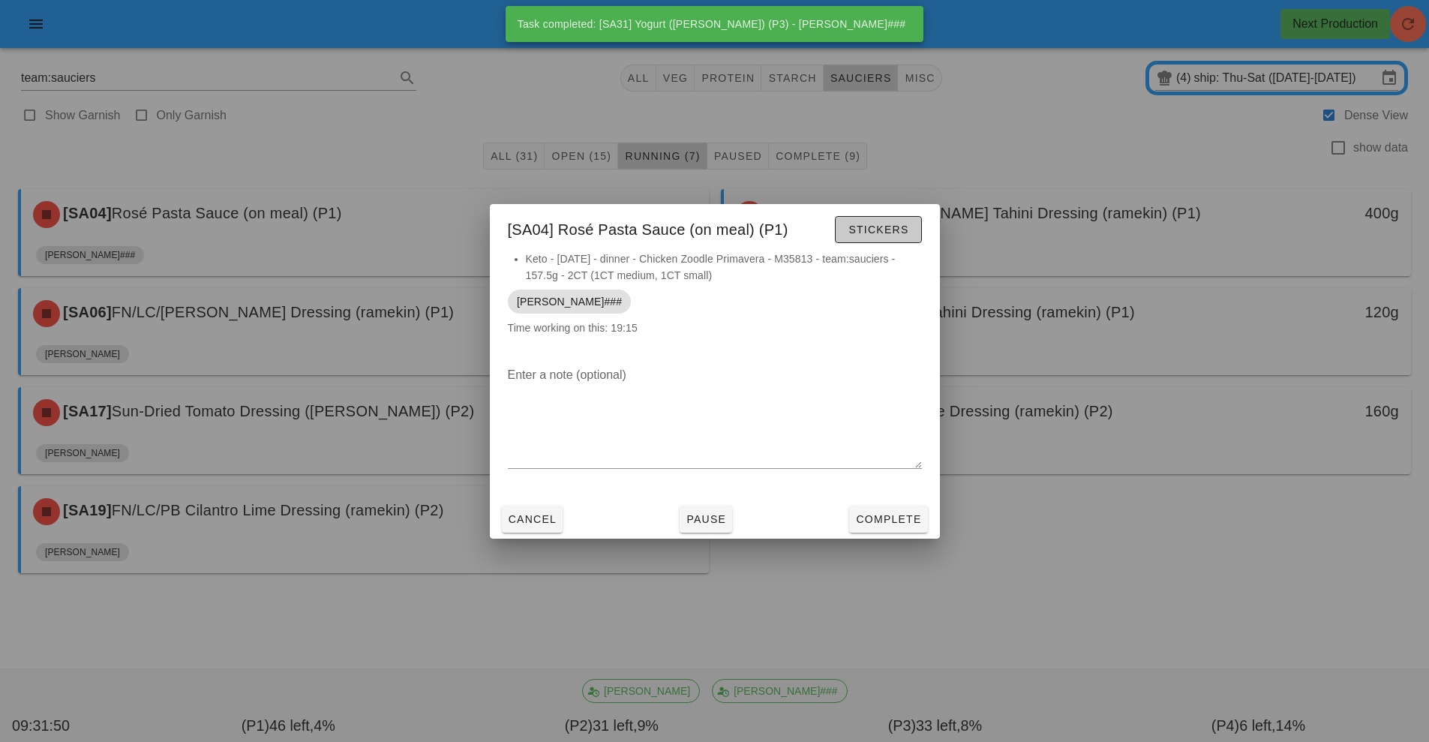
click at [851, 239] on button "Stickers" at bounding box center [878, 229] width 86 height 27
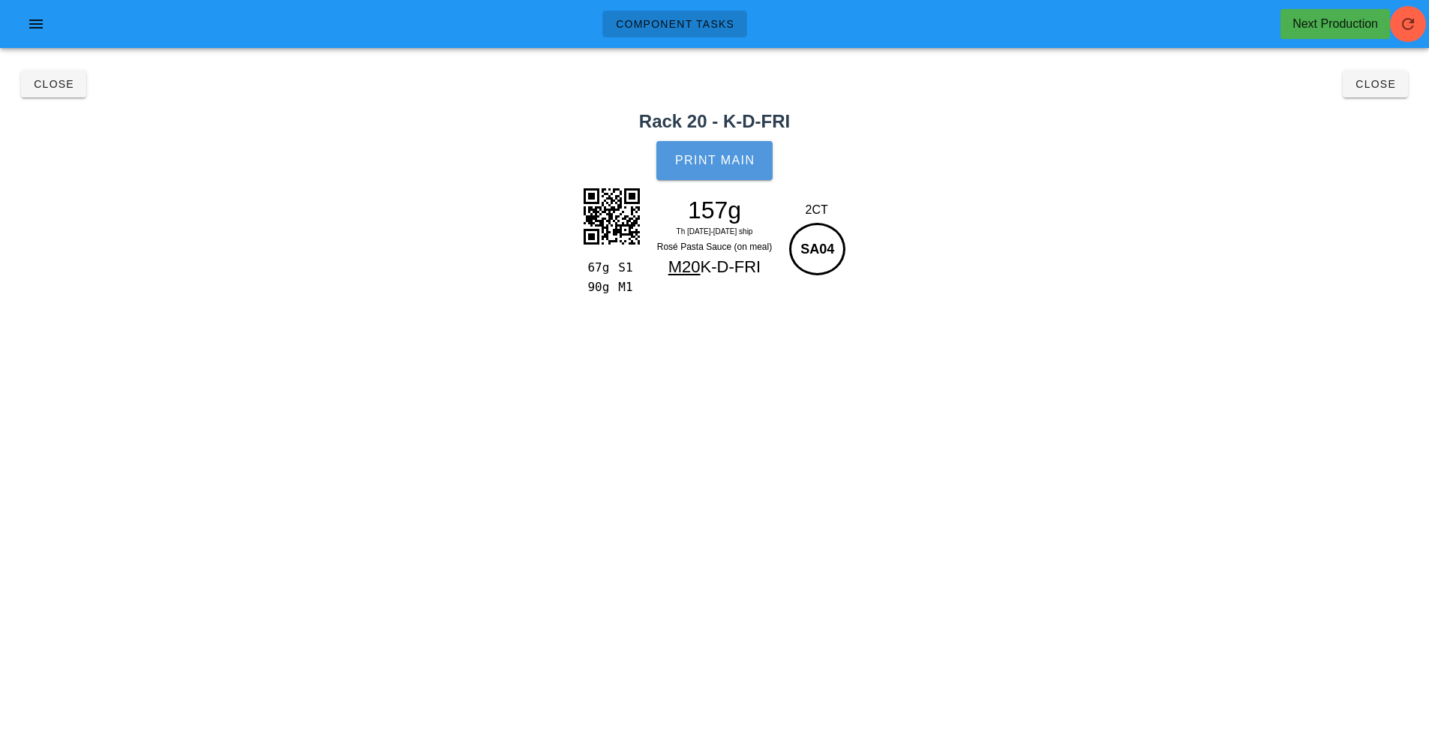
click at [714, 159] on span "Print Main" at bounding box center [715, 161] width 81 height 14
click at [50, 86] on span "Close" at bounding box center [53, 84] width 41 height 12
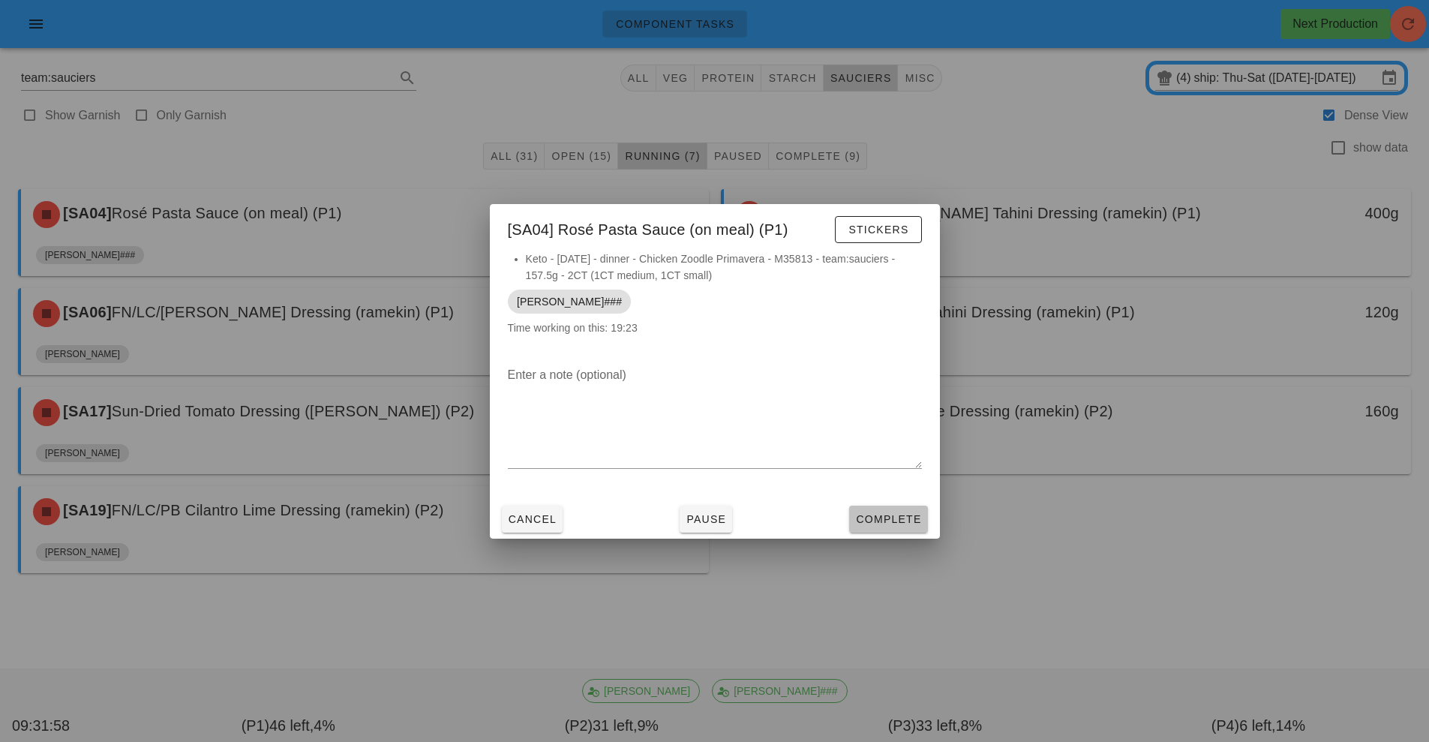
click at [894, 518] on span "Complete" at bounding box center [888, 519] width 66 height 12
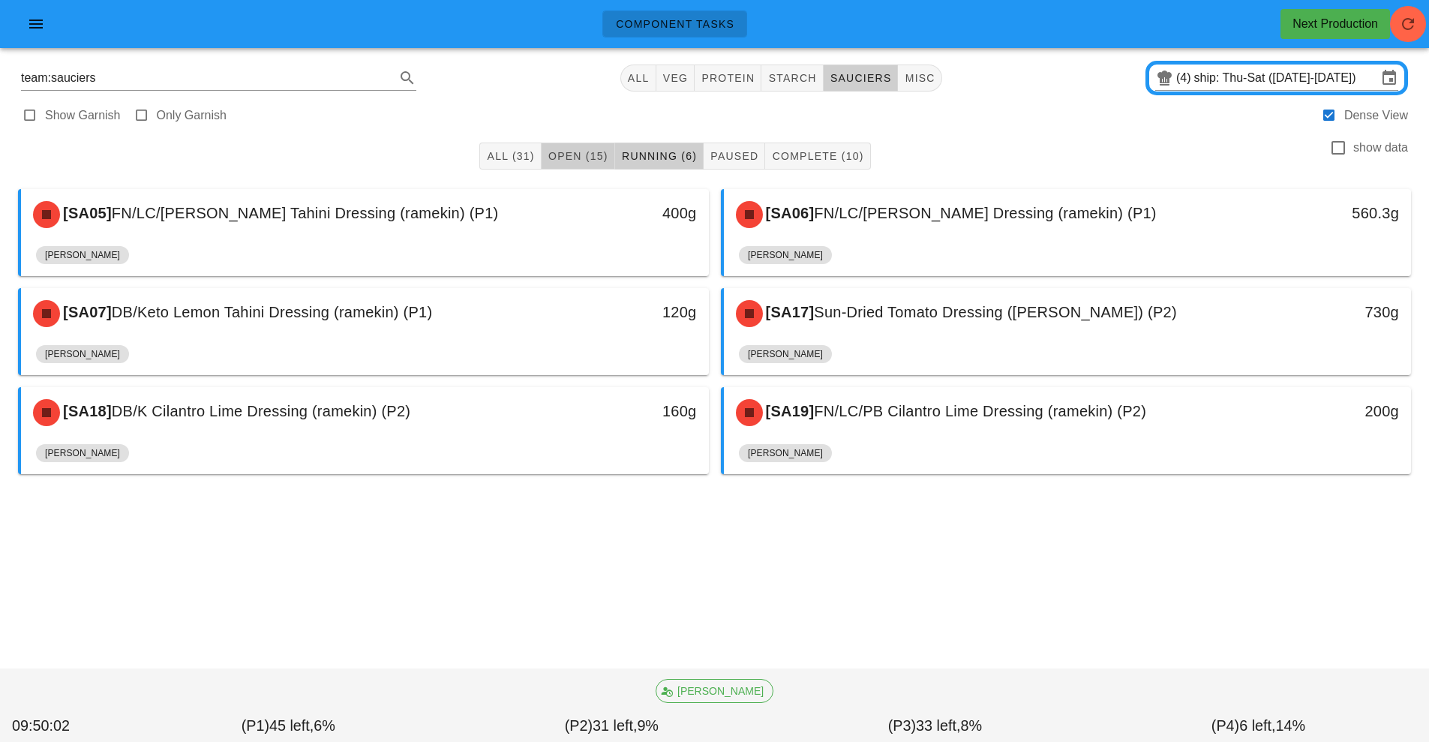
click at [564, 161] on span "Open (15)" at bounding box center [578, 156] width 61 height 12
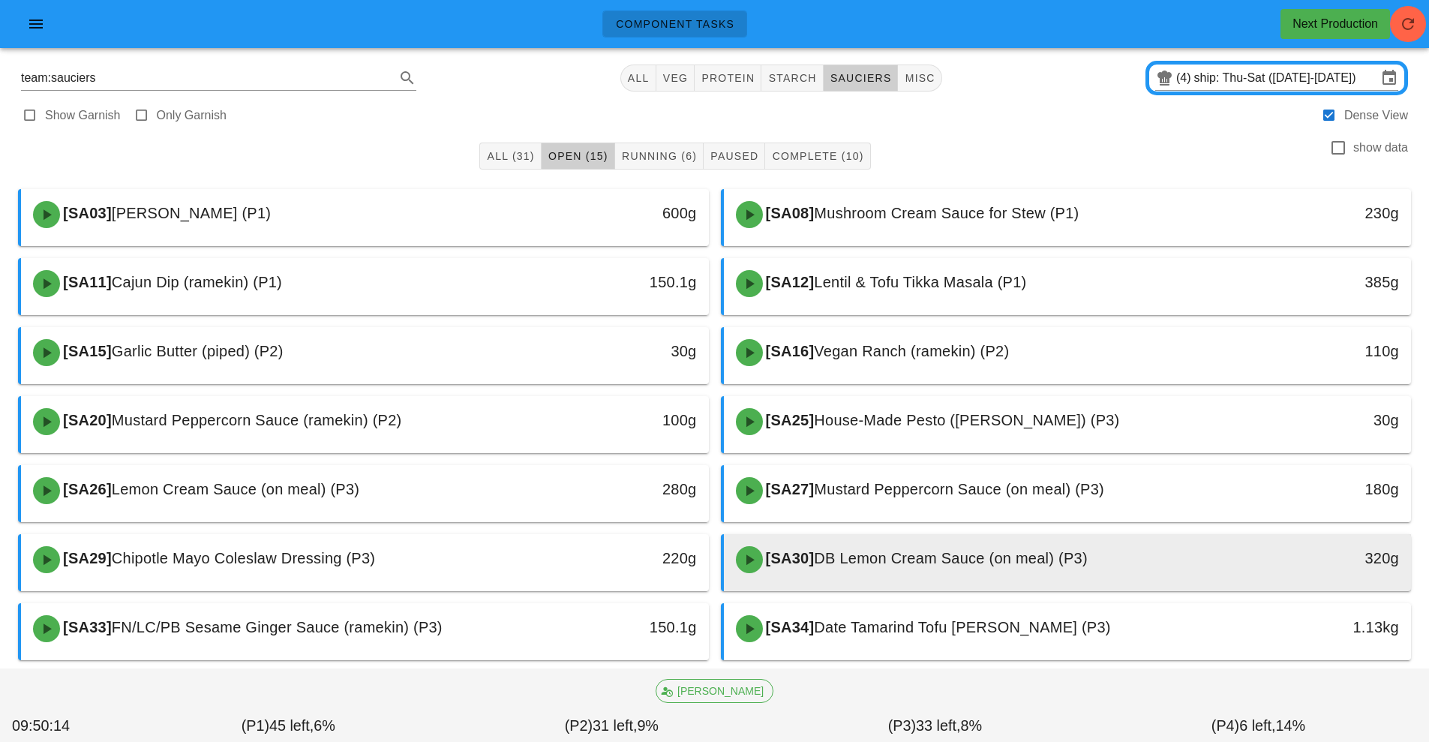
click at [885, 559] on span "DB Lemon Cream Sauce (on meal) (P3)" at bounding box center [950, 558] width 273 height 17
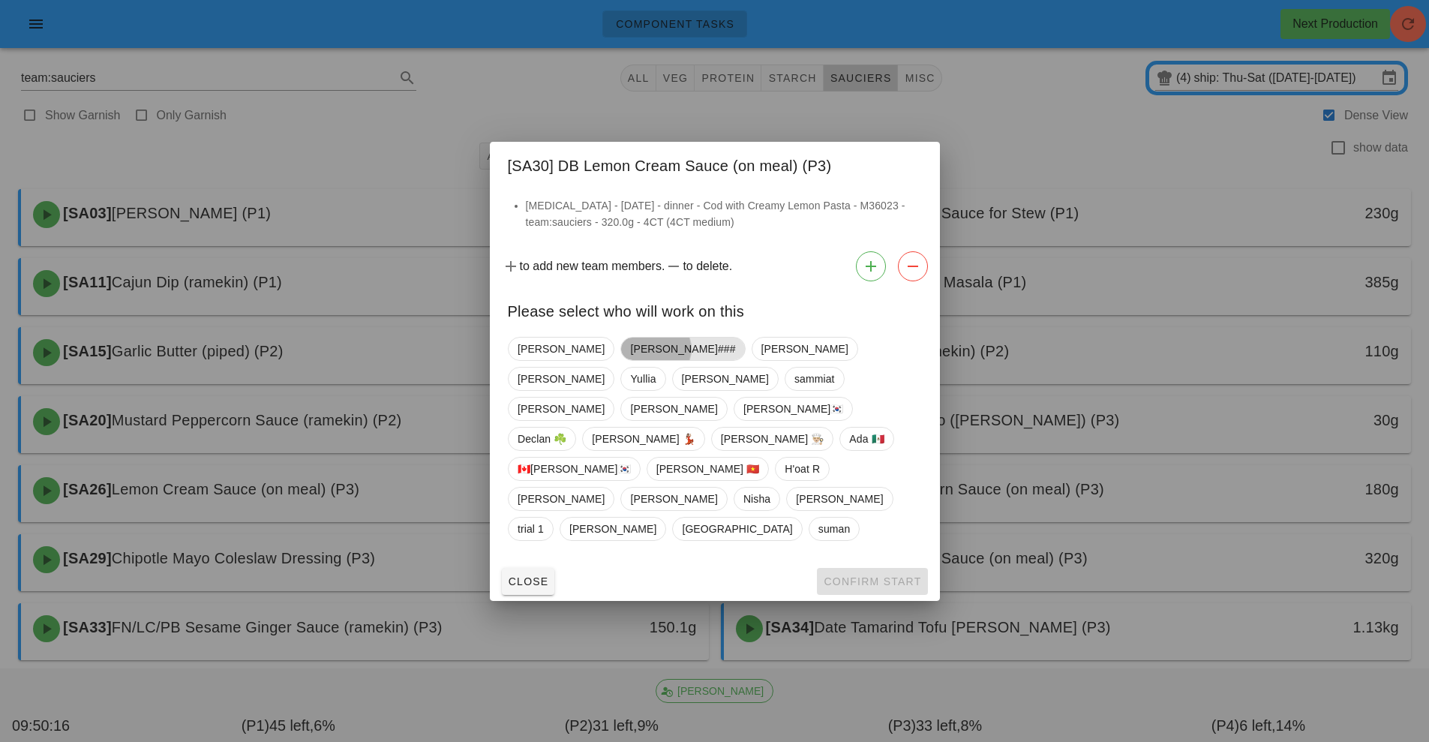
click at [630, 360] on span "[PERSON_NAME]###" at bounding box center [682, 349] width 105 height 23
click at [870, 576] on span "Confirm Start" at bounding box center [872, 582] width 98 height 12
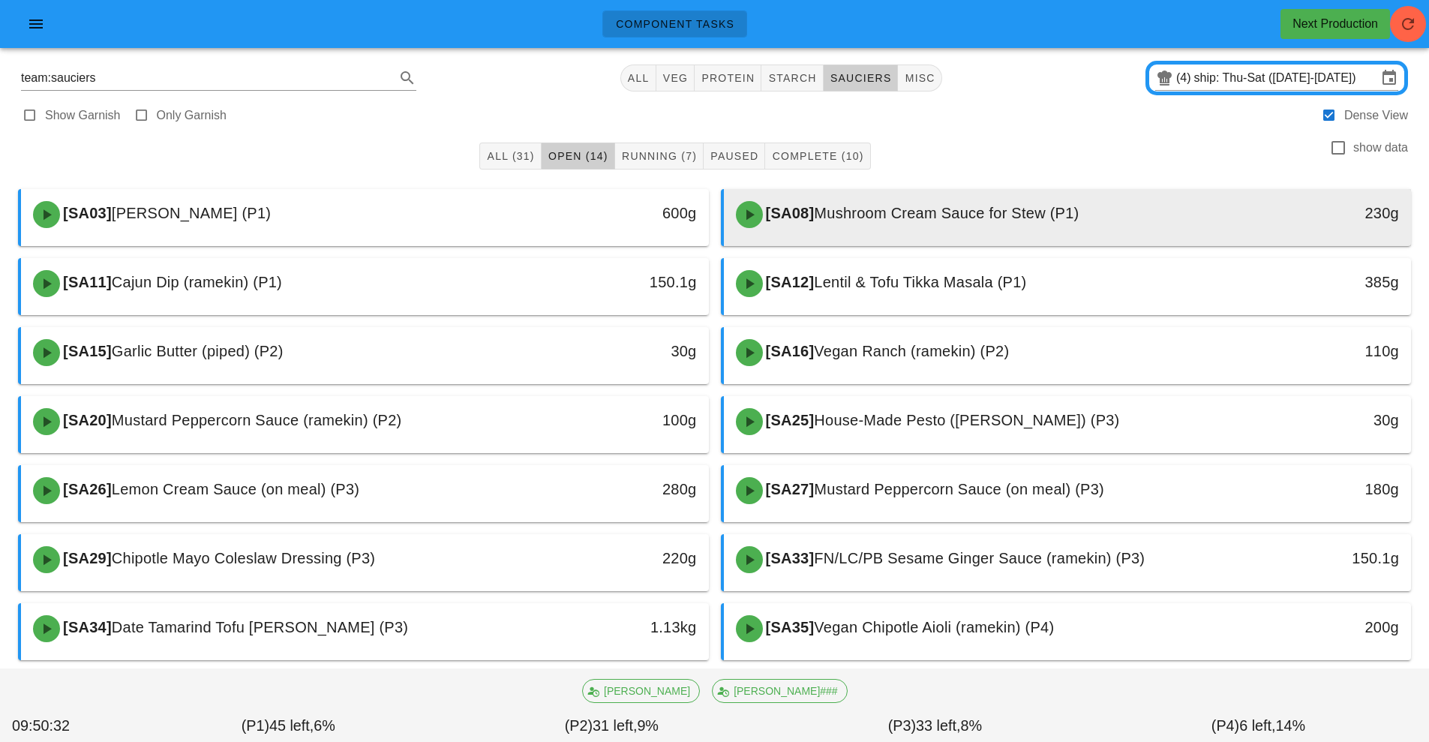
click at [953, 215] on span "Mushroom Cream Sauce for Stew (P1)" at bounding box center [946, 213] width 265 height 17
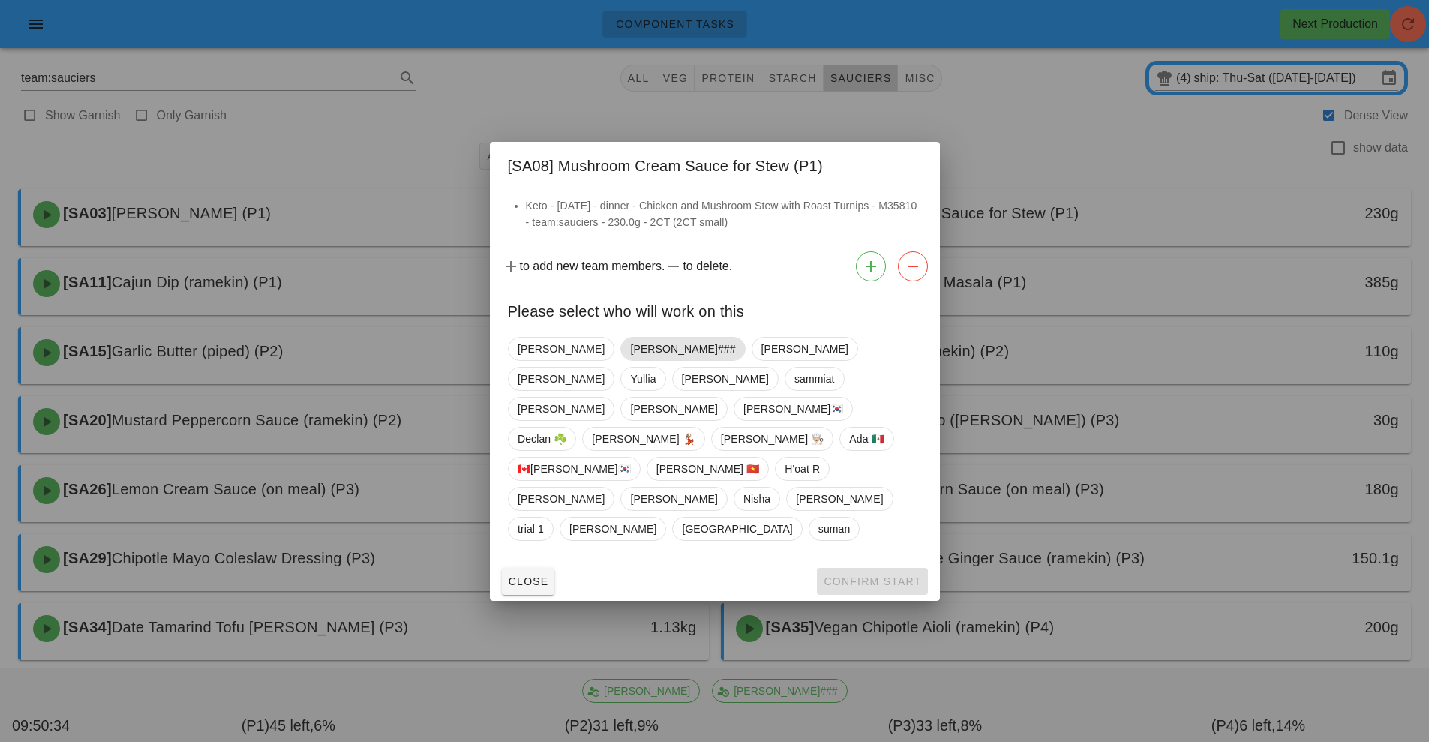
click at [630, 360] on span "[PERSON_NAME]###" at bounding box center [682, 349] width 105 height 23
click at [868, 576] on span "Confirm Start" at bounding box center [872, 582] width 98 height 12
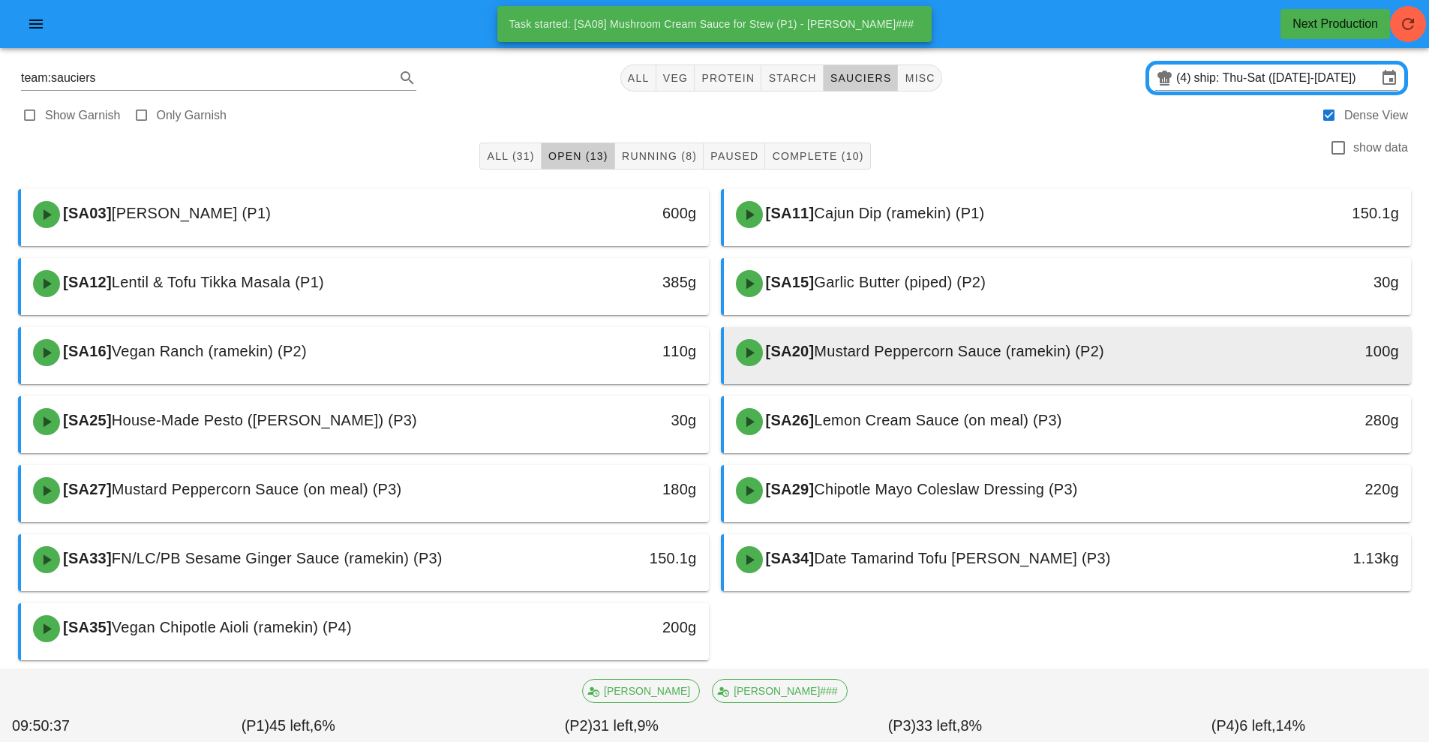
click at [866, 381] on div at bounding box center [1068, 381] width 658 height 6
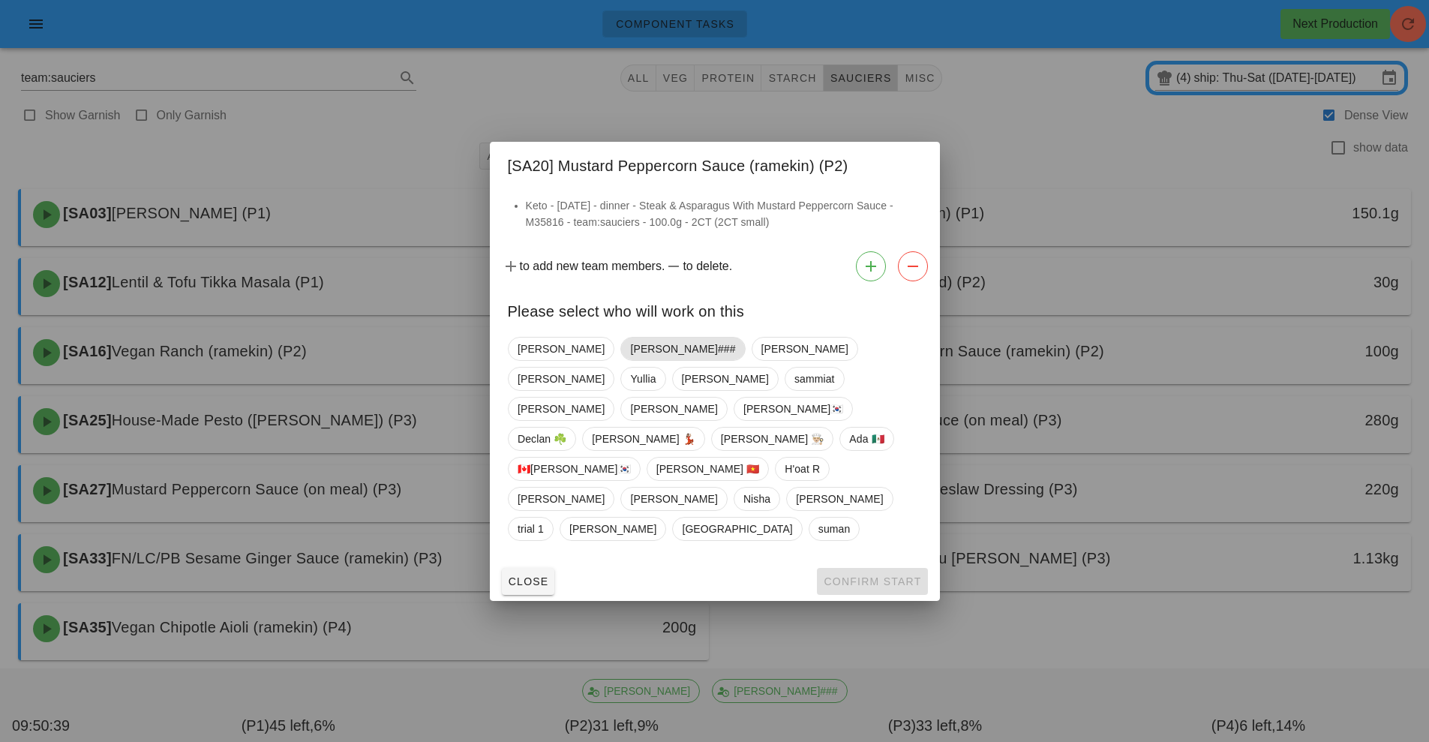
click at [630, 360] on span "[PERSON_NAME]###" at bounding box center [682, 349] width 105 height 23
click at [861, 576] on span "Confirm Start" at bounding box center [872, 582] width 98 height 12
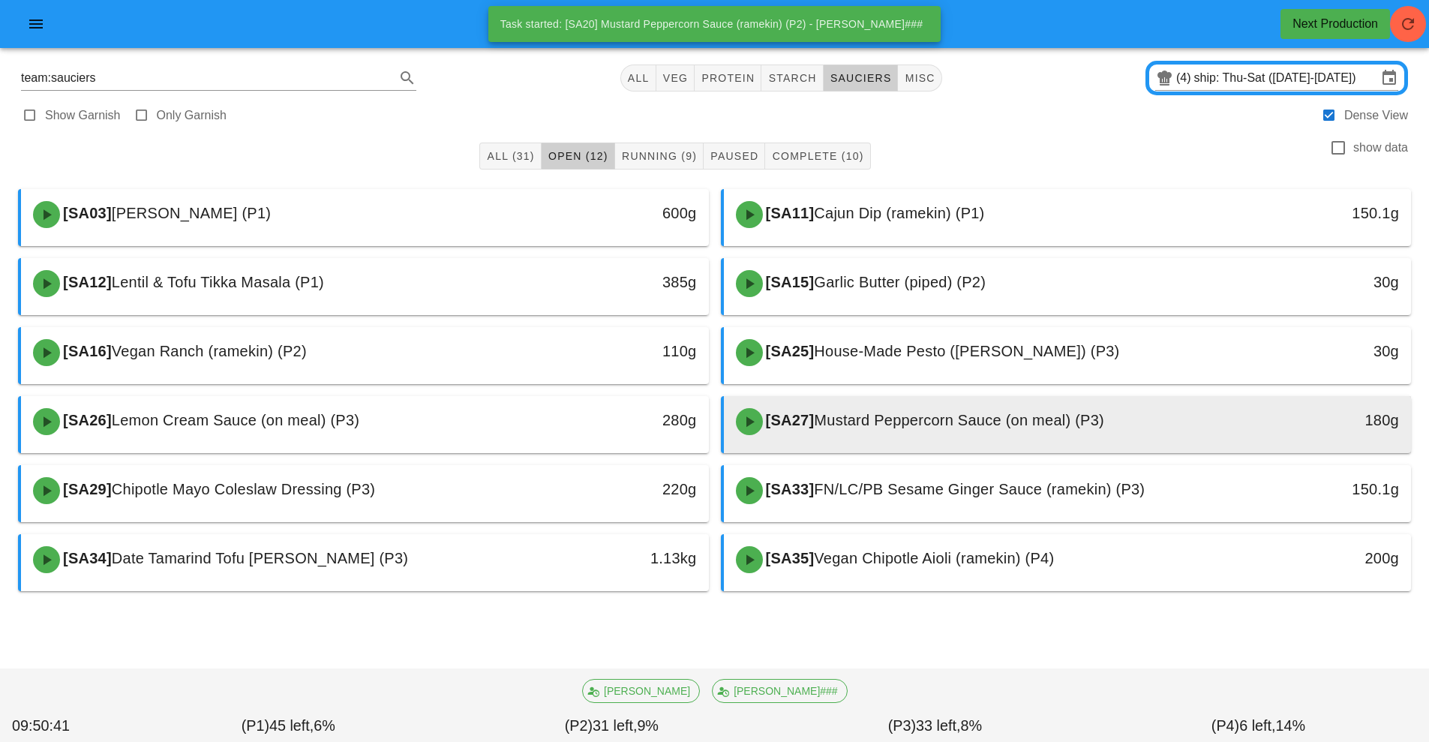
click at [886, 425] on span "Mustard Peppercorn Sauce (on meal) (P3)" at bounding box center [959, 420] width 290 height 17
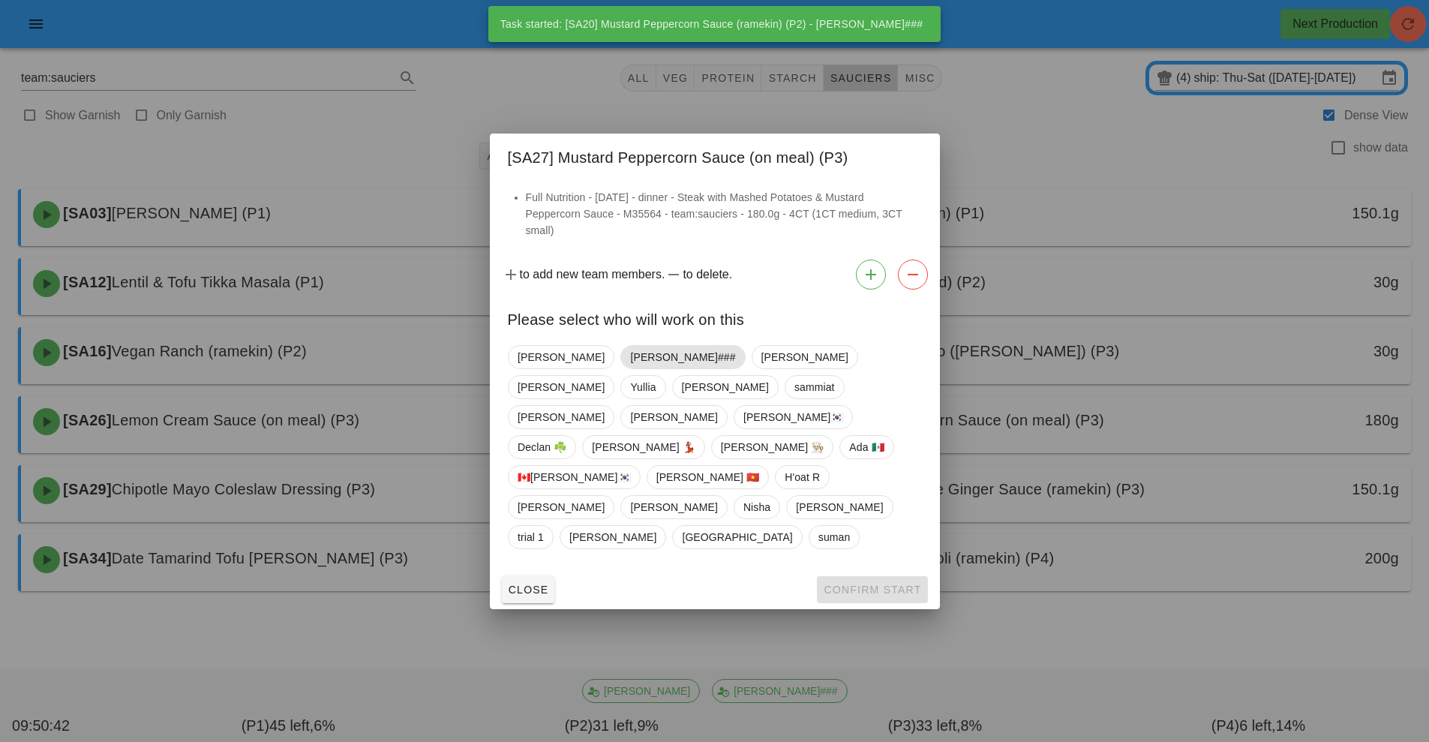
click at [630, 368] on span "[PERSON_NAME]###" at bounding box center [682, 357] width 105 height 23
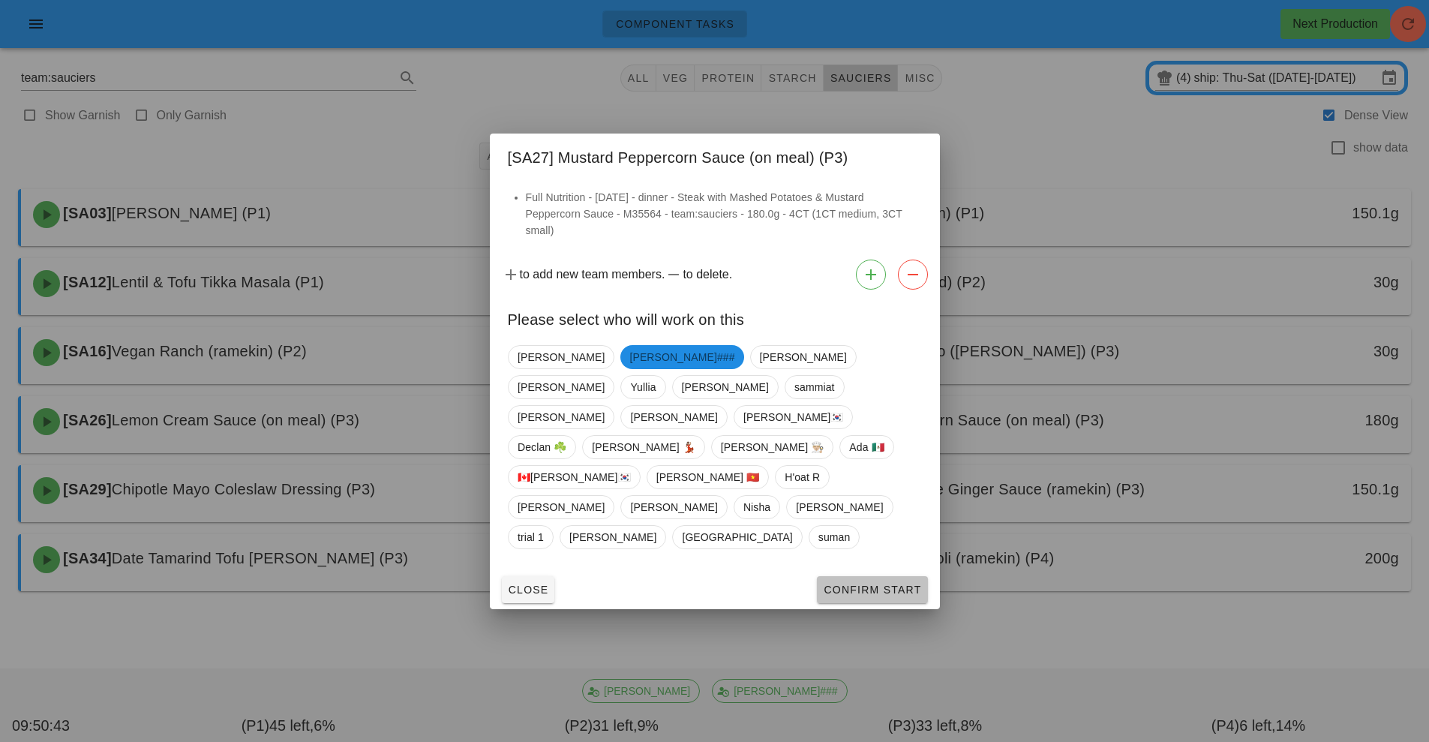
click at [876, 584] on span "Confirm Start" at bounding box center [872, 590] width 98 height 12
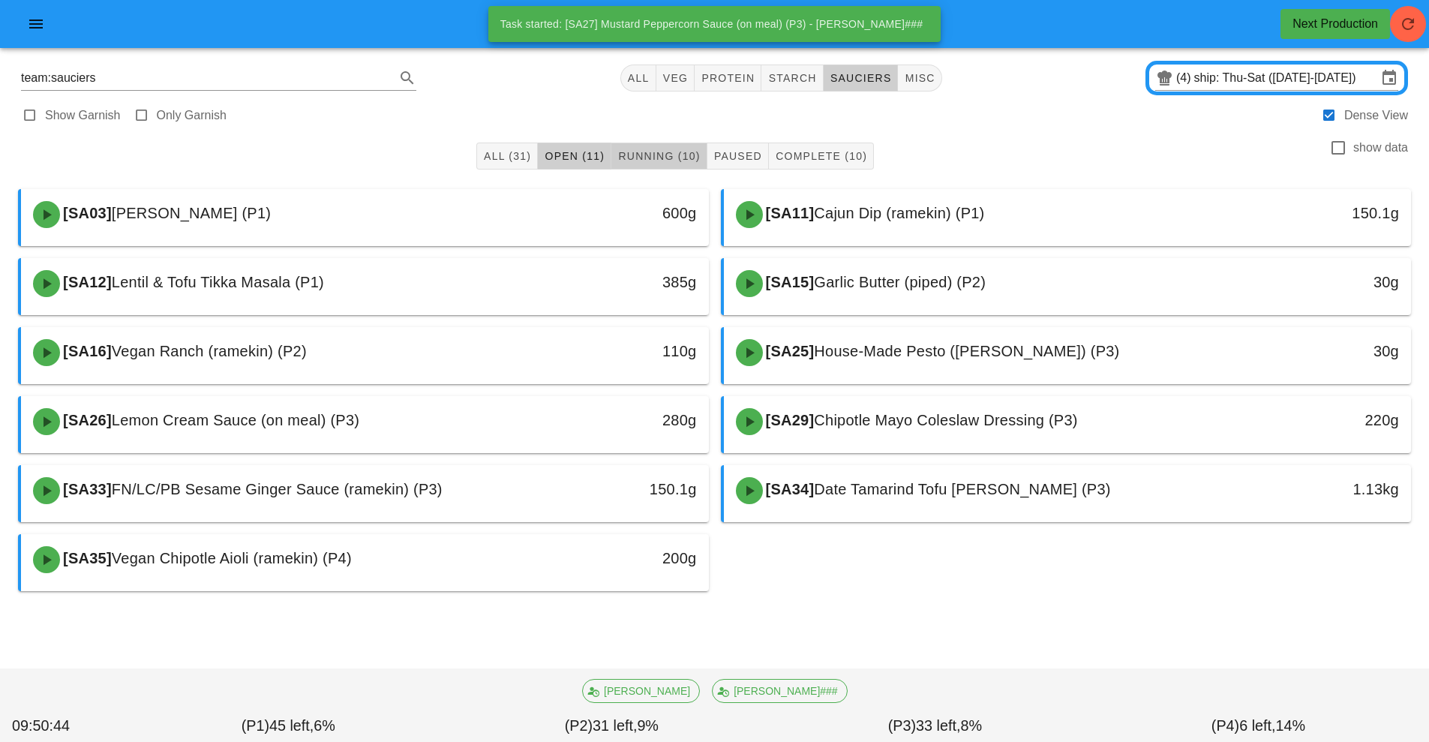
click at [672, 153] on span "Running (10)" at bounding box center [659, 156] width 83 height 12
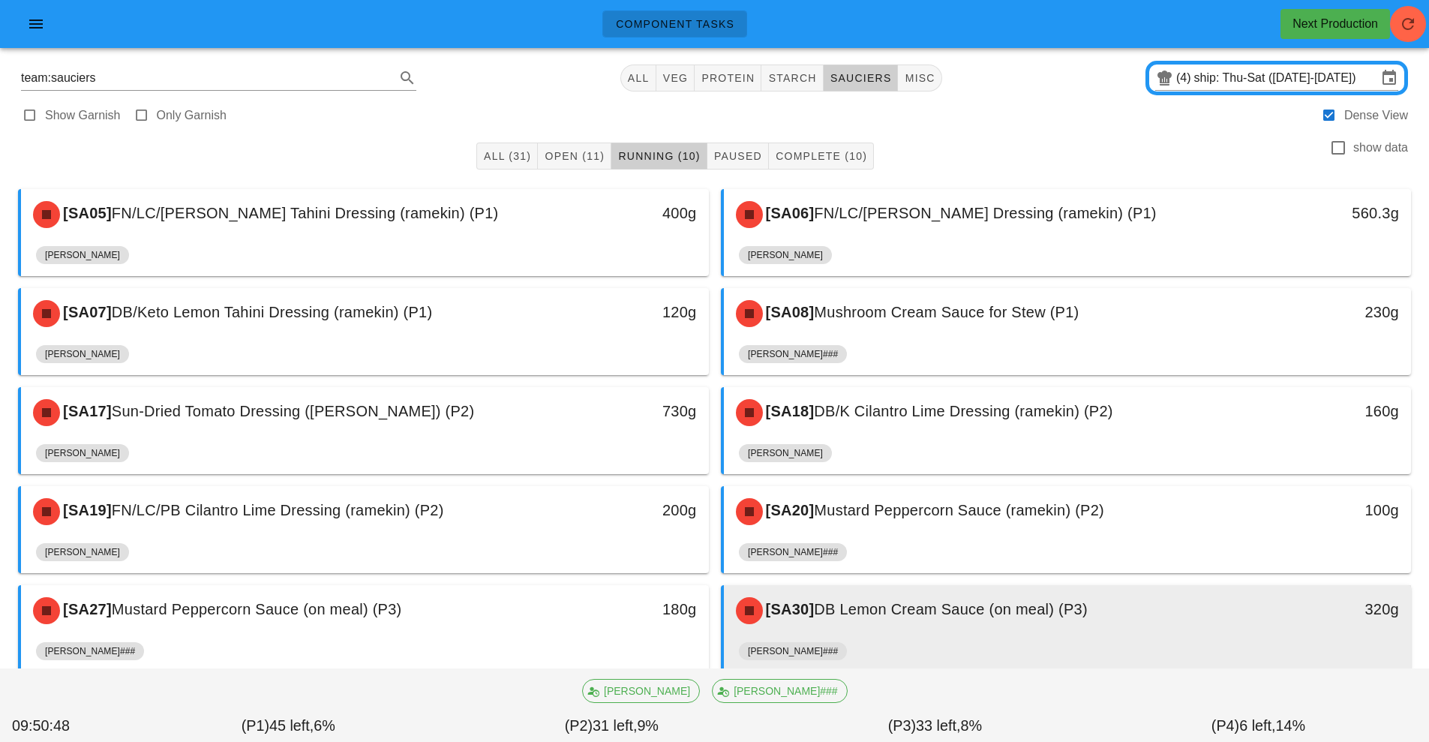
click at [965, 616] on span "DB Lemon Cream Sauce (on meal) (P3)" at bounding box center [950, 609] width 273 height 17
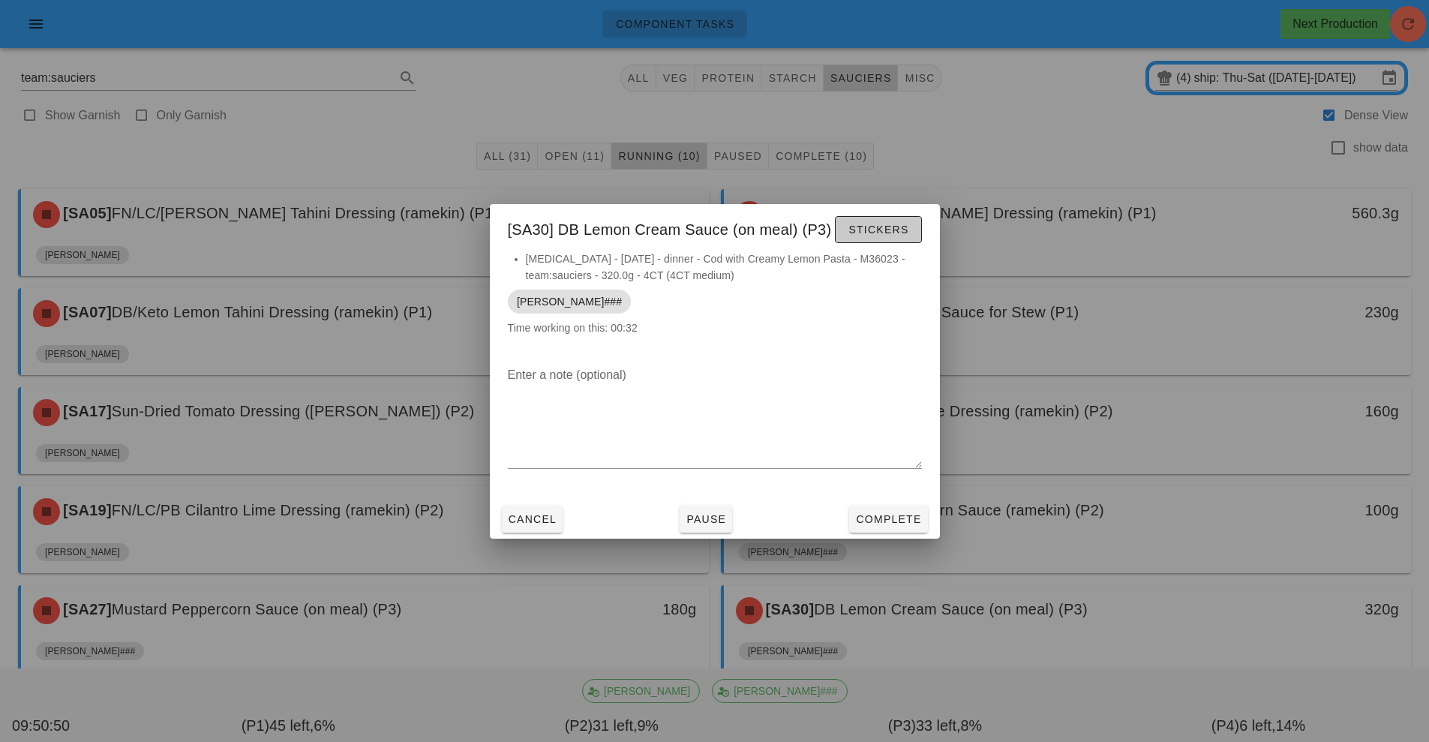
click at [867, 226] on span "Stickers" at bounding box center [878, 230] width 61 height 12
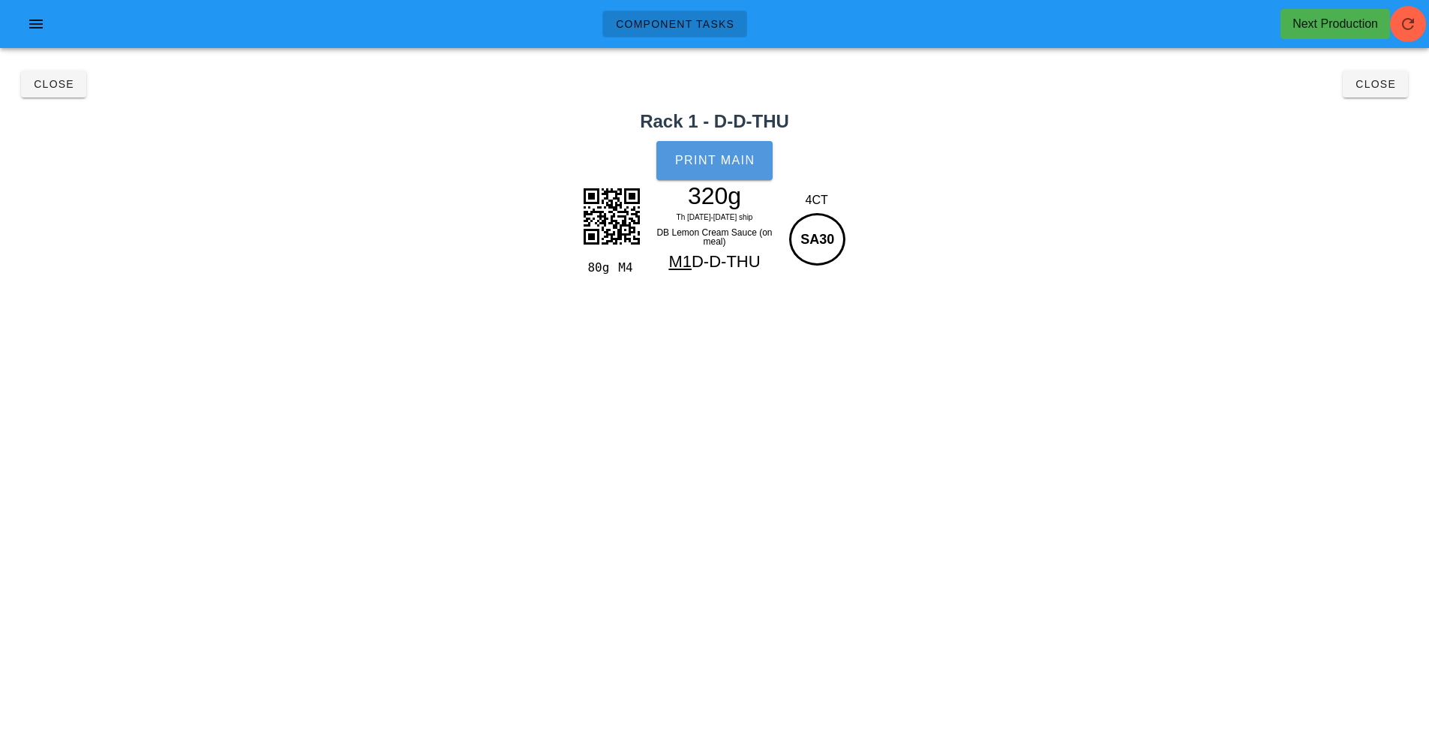
click at [704, 178] on button "Print Main" at bounding box center [715, 160] width 116 height 39
click at [47, 92] on button "Close" at bounding box center [53, 84] width 65 height 27
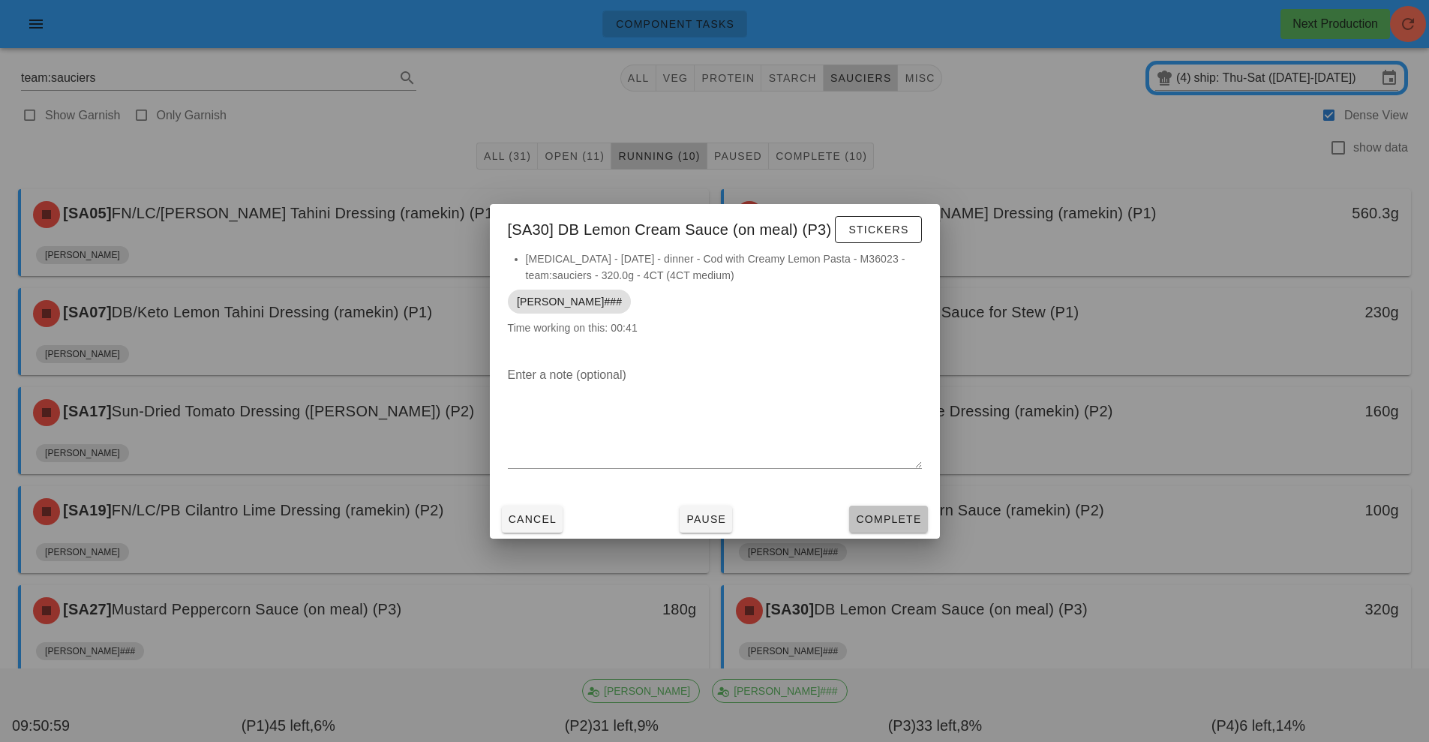
click at [885, 513] on span "Complete" at bounding box center [888, 519] width 66 height 12
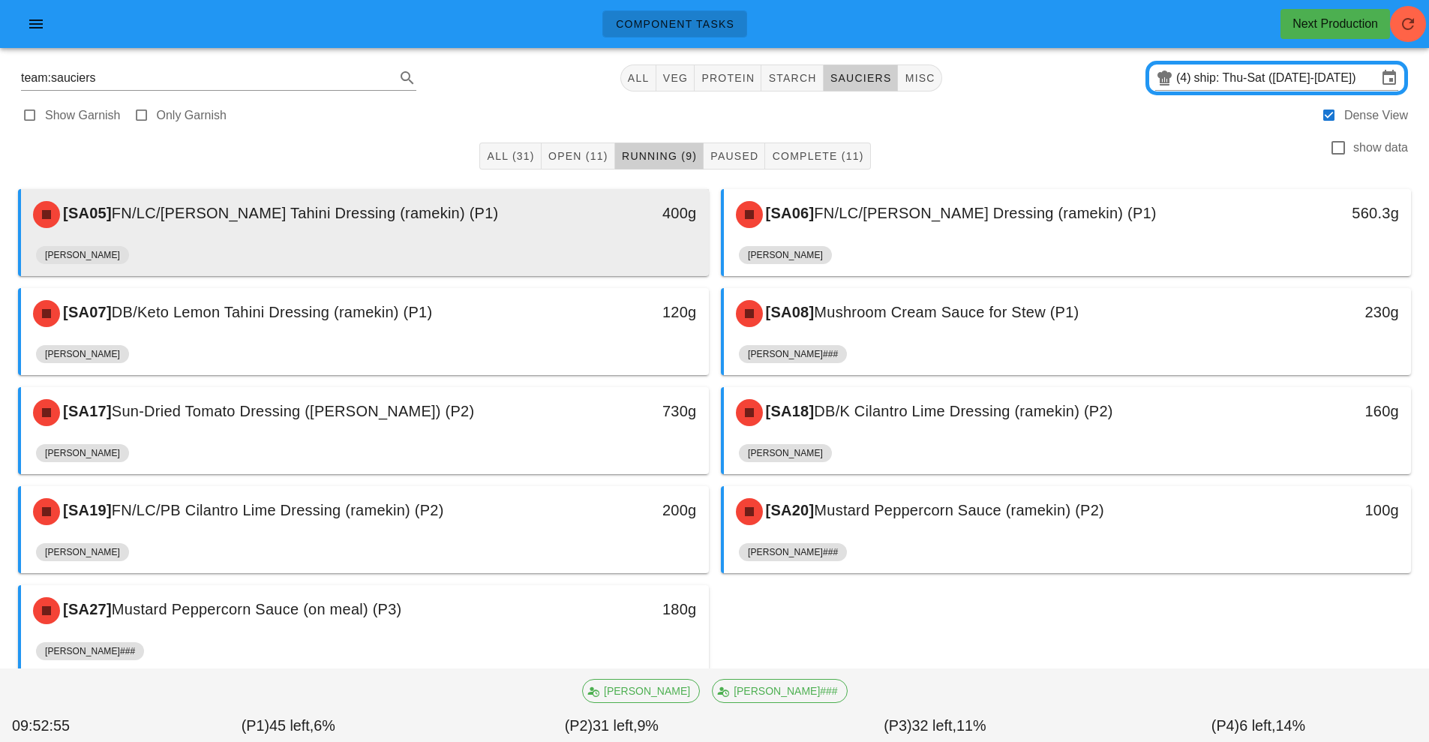
click at [521, 230] on div "[SA05] FN/LC/[PERSON_NAME] Tahini Dressing (ramekin) (P1)" at bounding box center [279, 214] width 511 height 45
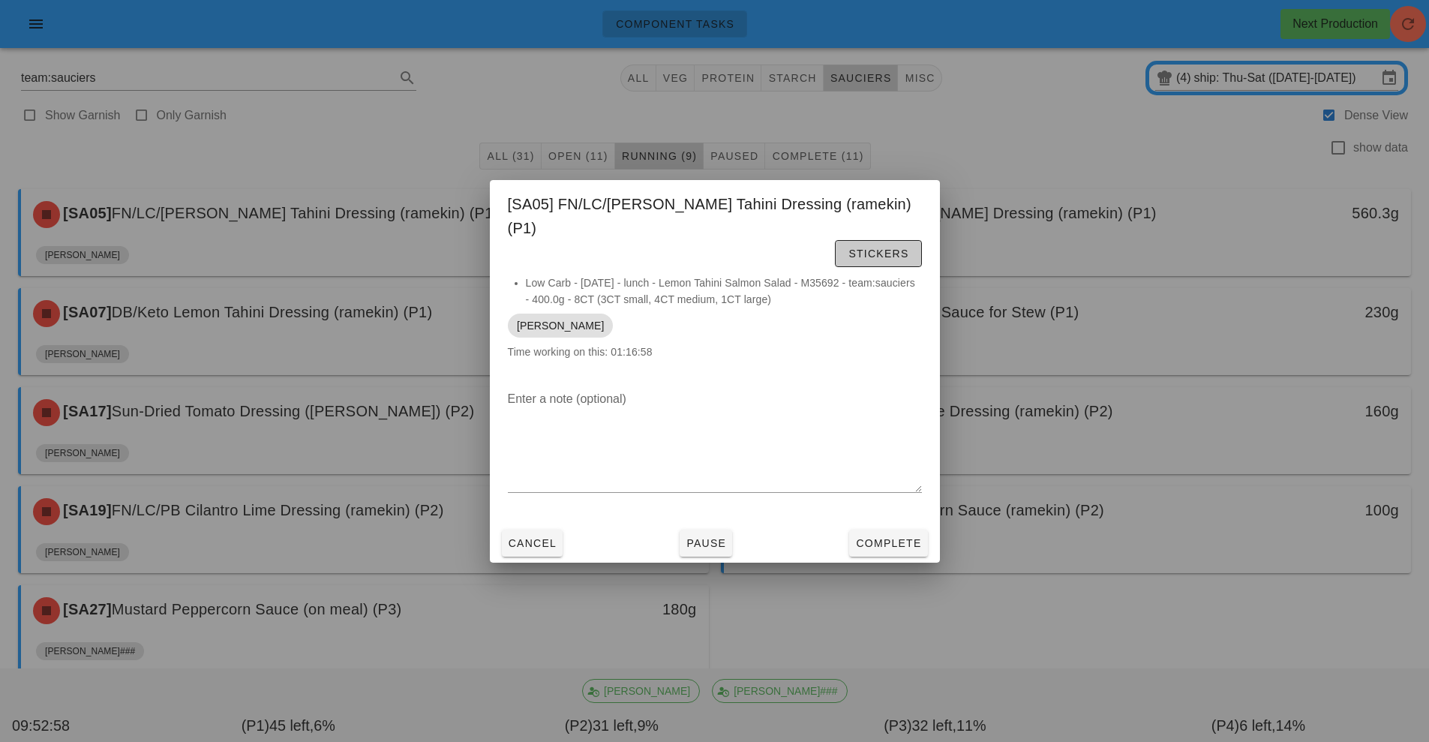
click at [835, 242] on button "Stickers" at bounding box center [878, 253] width 86 height 27
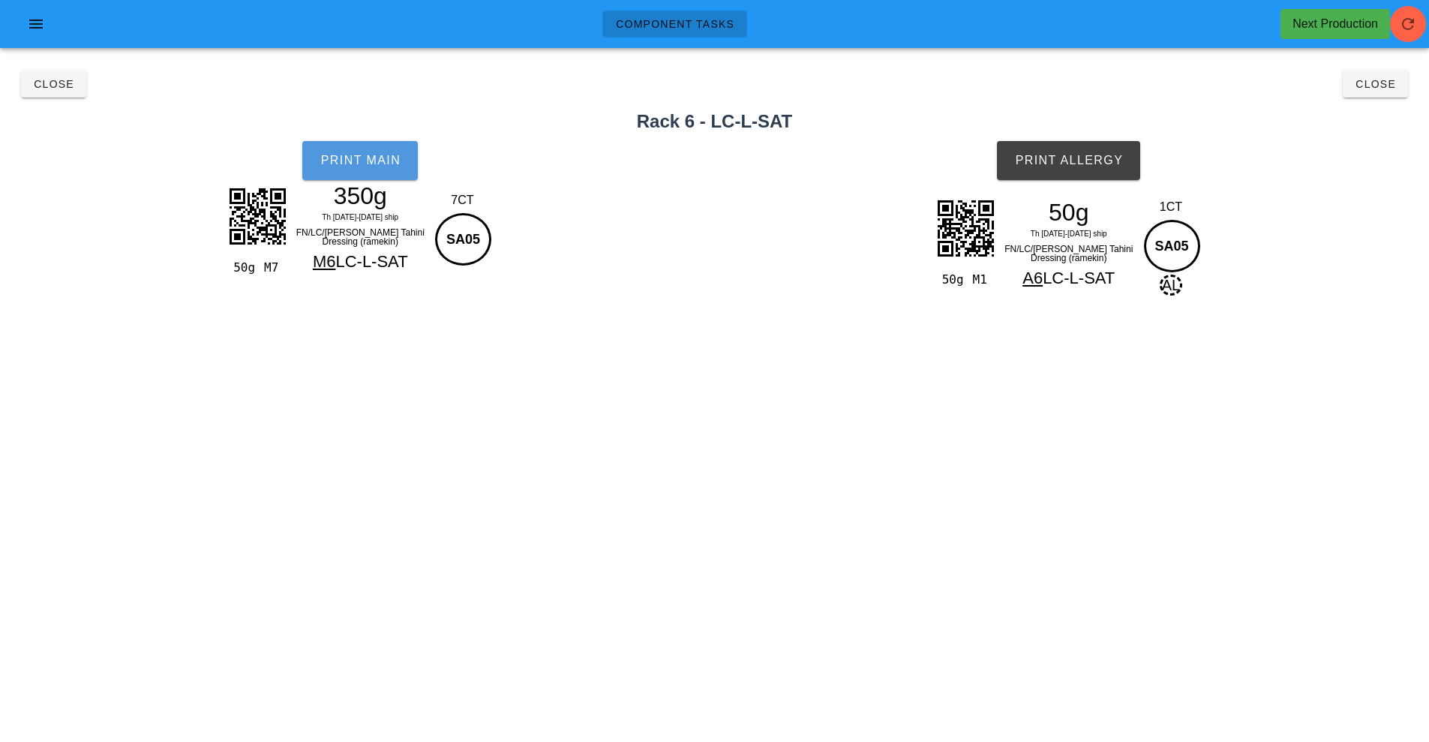
click at [404, 166] on button "Print Main" at bounding box center [360, 160] width 116 height 39
click at [1073, 146] on button "Print Allergy" at bounding box center [1068, 160] width 143 height 39
click at [1386, 84] on span "Close" at bounding box center [1375, 84] width 41 height 12
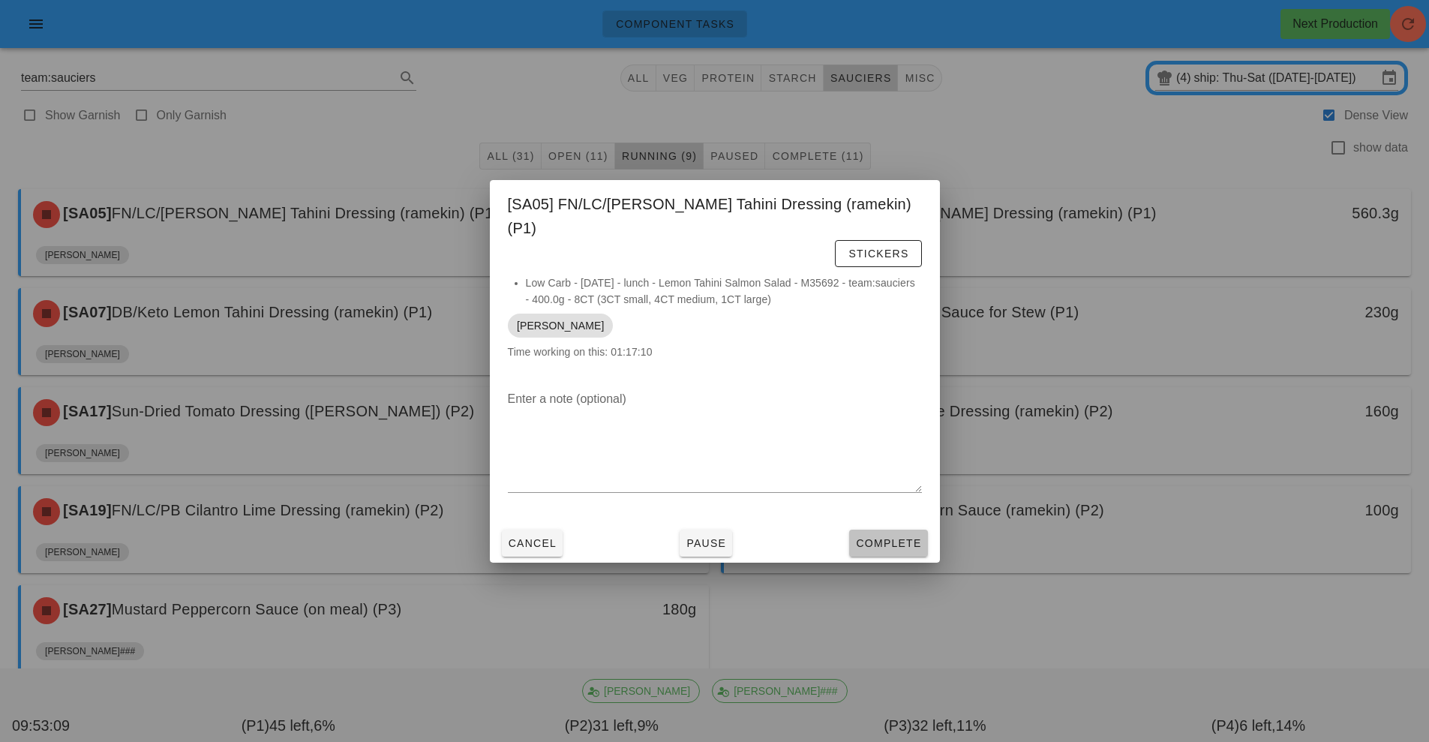
click at [887, 537] on span "Complete" at bounding box center [888, 543] width 66 height 12
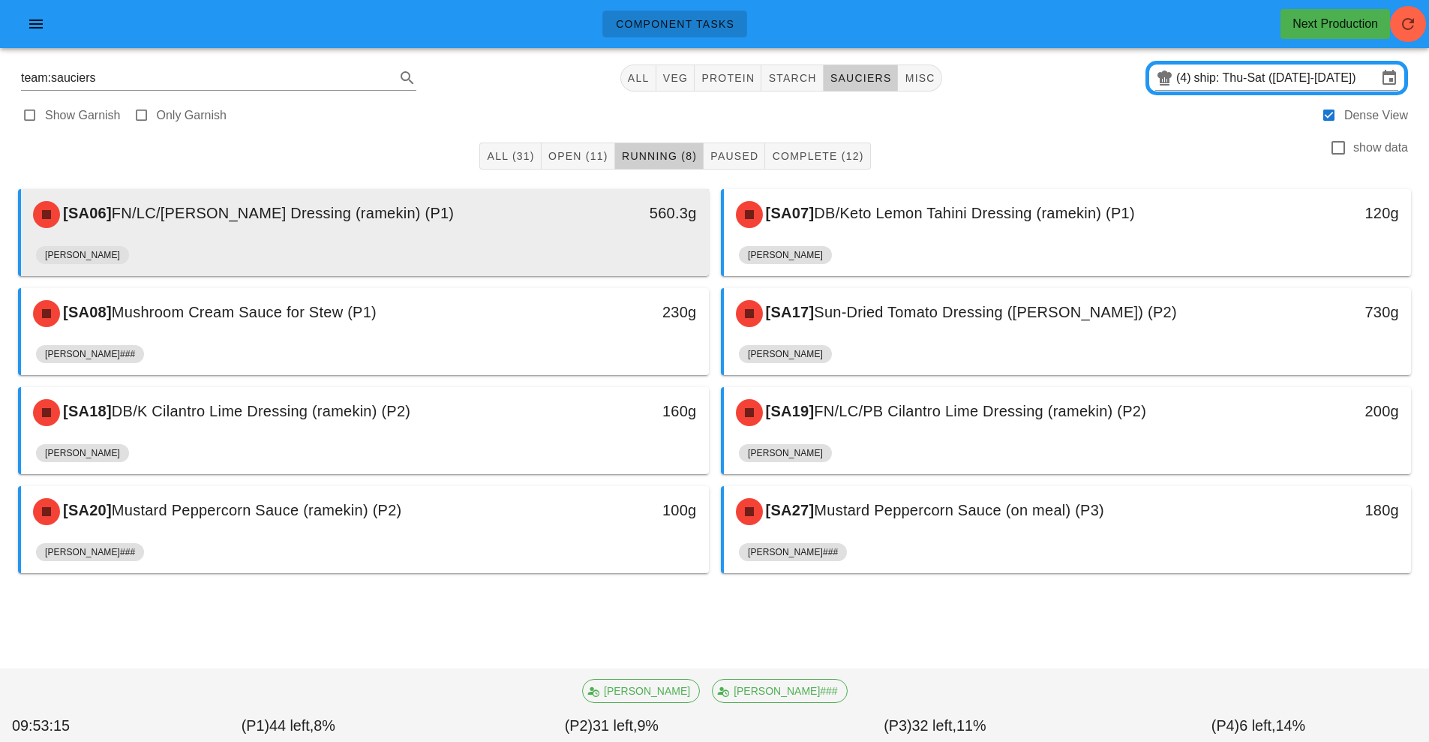
click at [484, 265] on div "[PERSON_NAME]" at bounding box center [365, 258] width 658 height 36
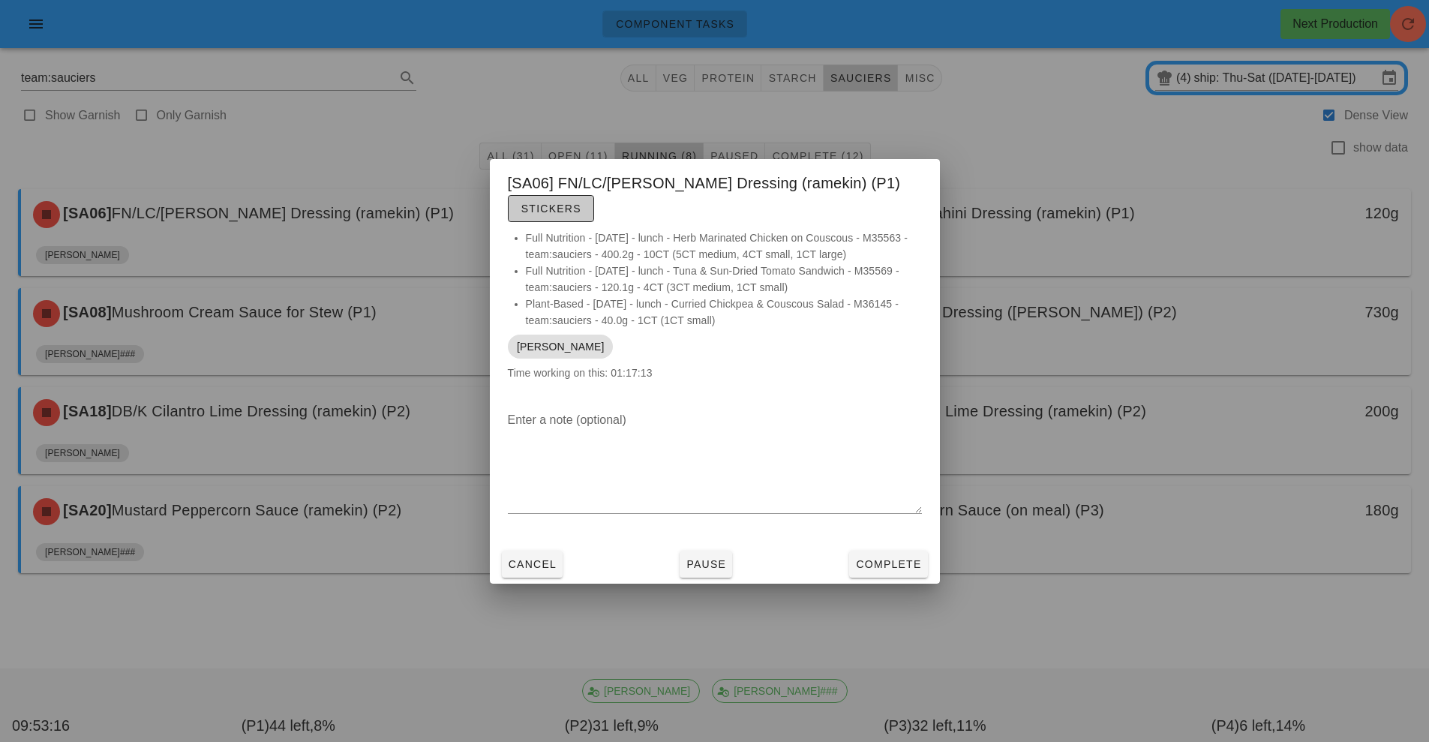
click at [556, 207] on span "Stickers" at bounding box center [551, 209] width 61 height 12
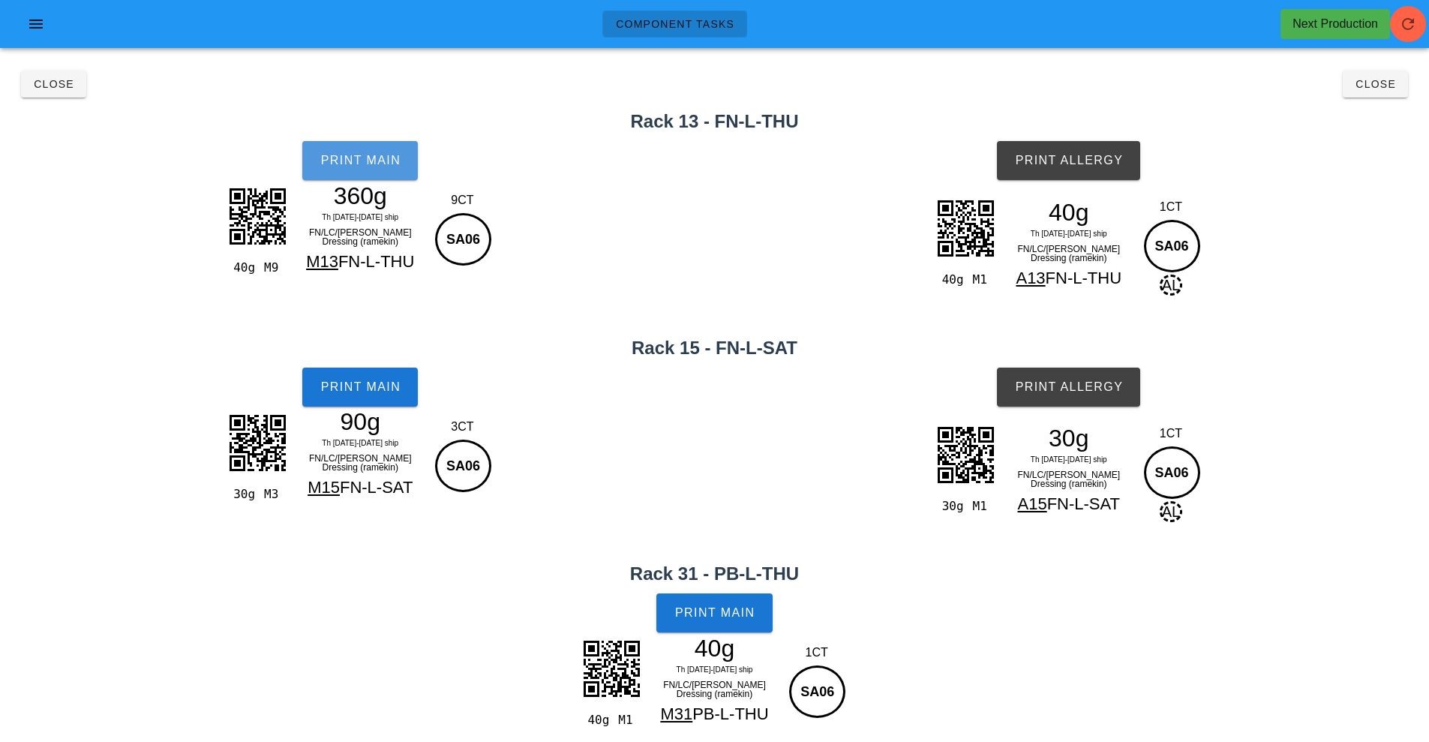
click at [374, 174] on button "Print Main" at bounding box center [360, 160] width 116 height 39
click at [371, 392] on span "Print Main" at bounding box center [360, 387] width 81 height 14
click at [723, 609] on span "Print Main" at bounding box center [715, 613] width 81 height 14
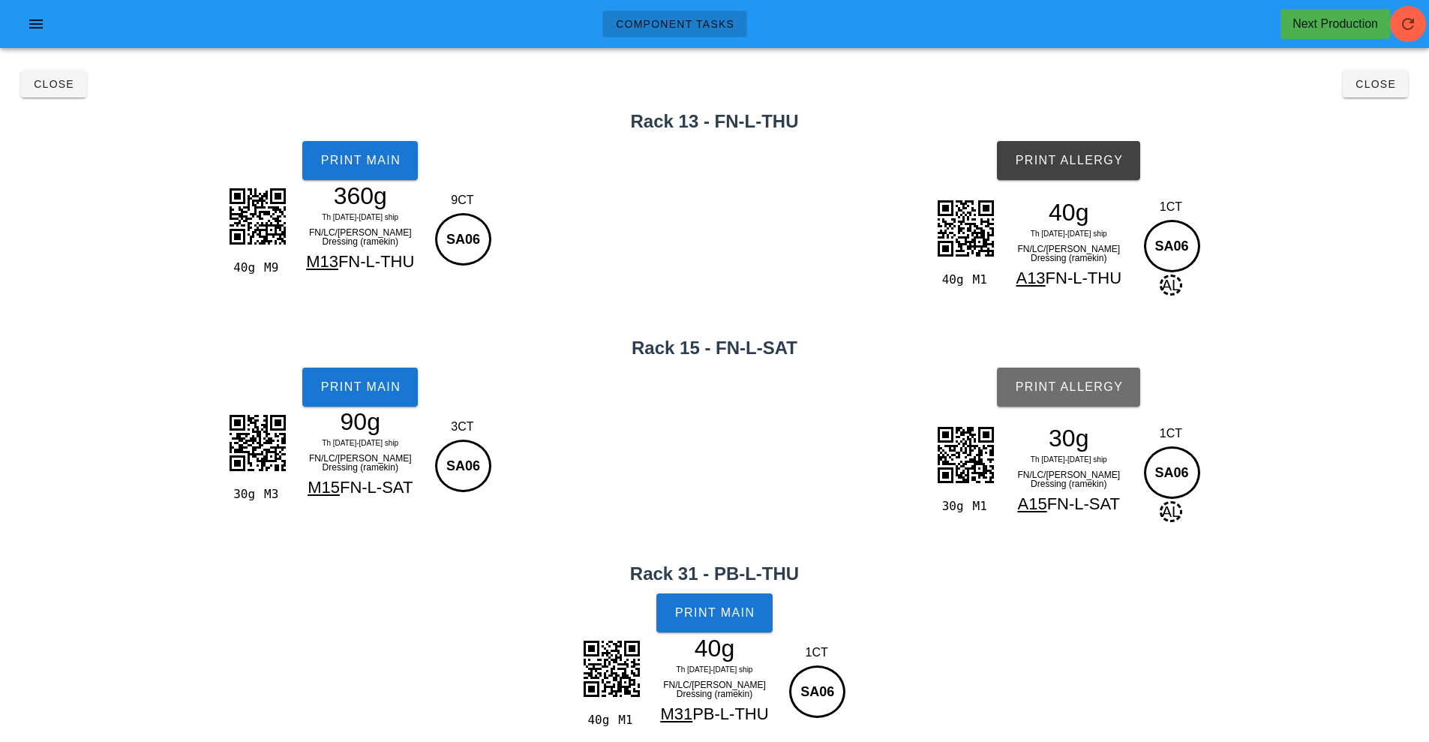
click at [1075, 392] on span "Print Allergy" at bounding box center [1068, 387] width 109 height 14
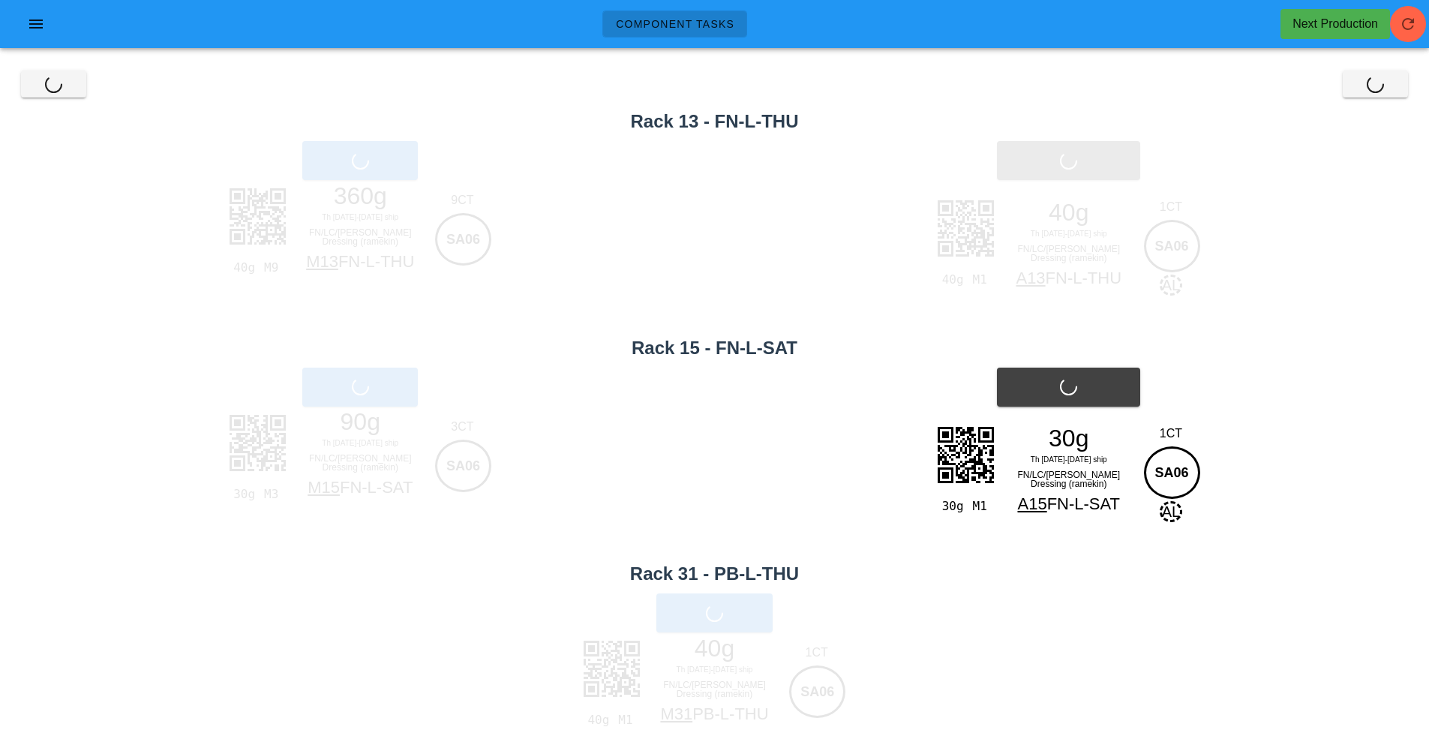
scroll to position [27, 0]
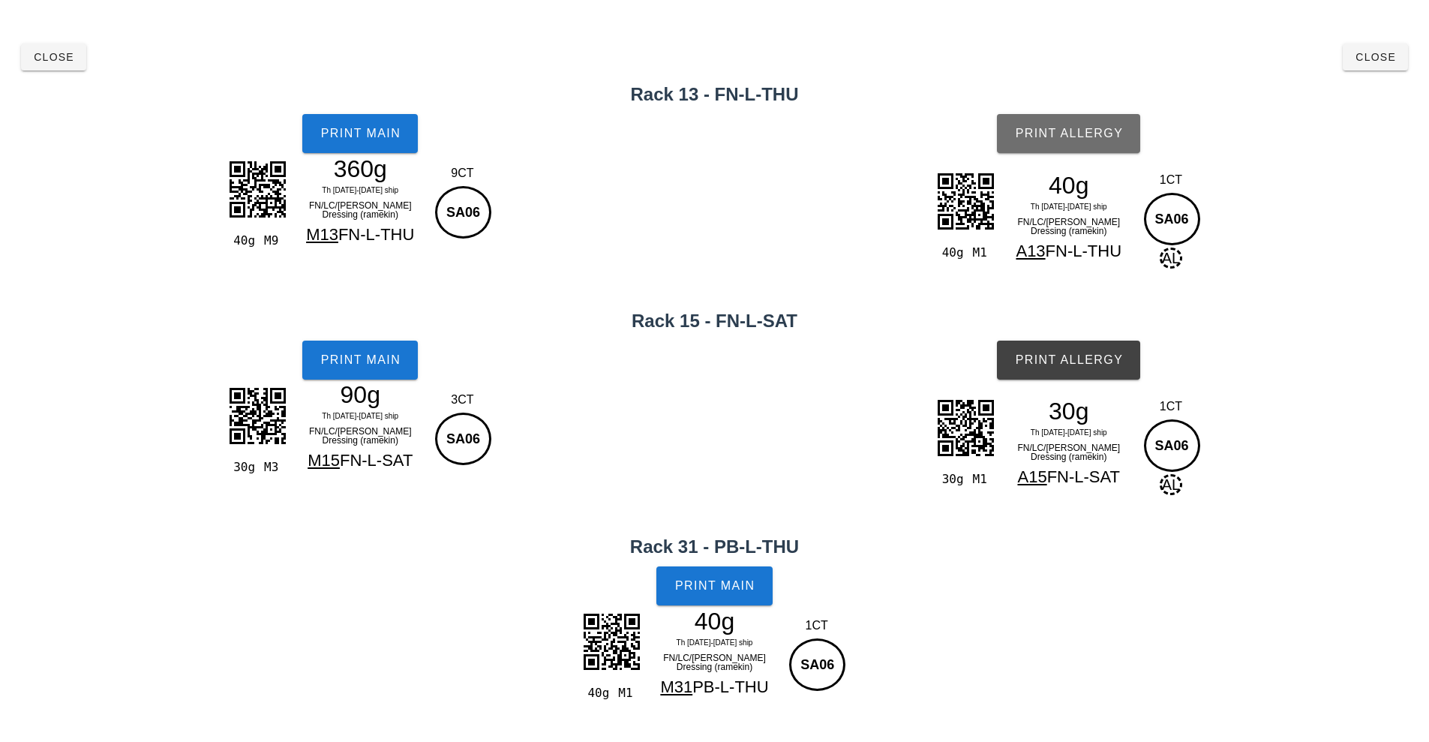
click at [1042, 149] on button "Print Allergy" at bounding box center [1068, 133] width 143 height 39
click at [1376, 65] on button "Close" at bounding box center [1375, 57] width 65 height 27
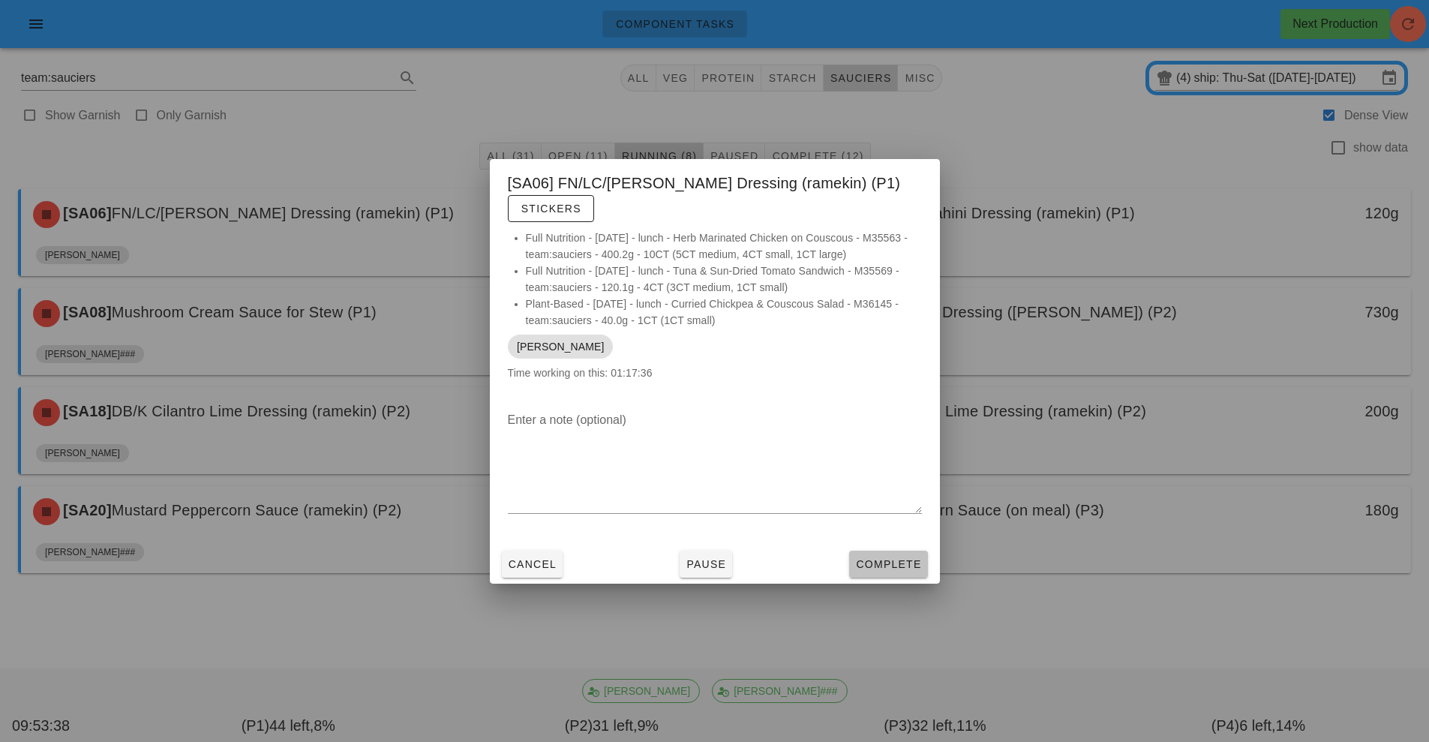
click at [889, 577] on button "Complete" at bounding box center [888, 564] width 78 height 27
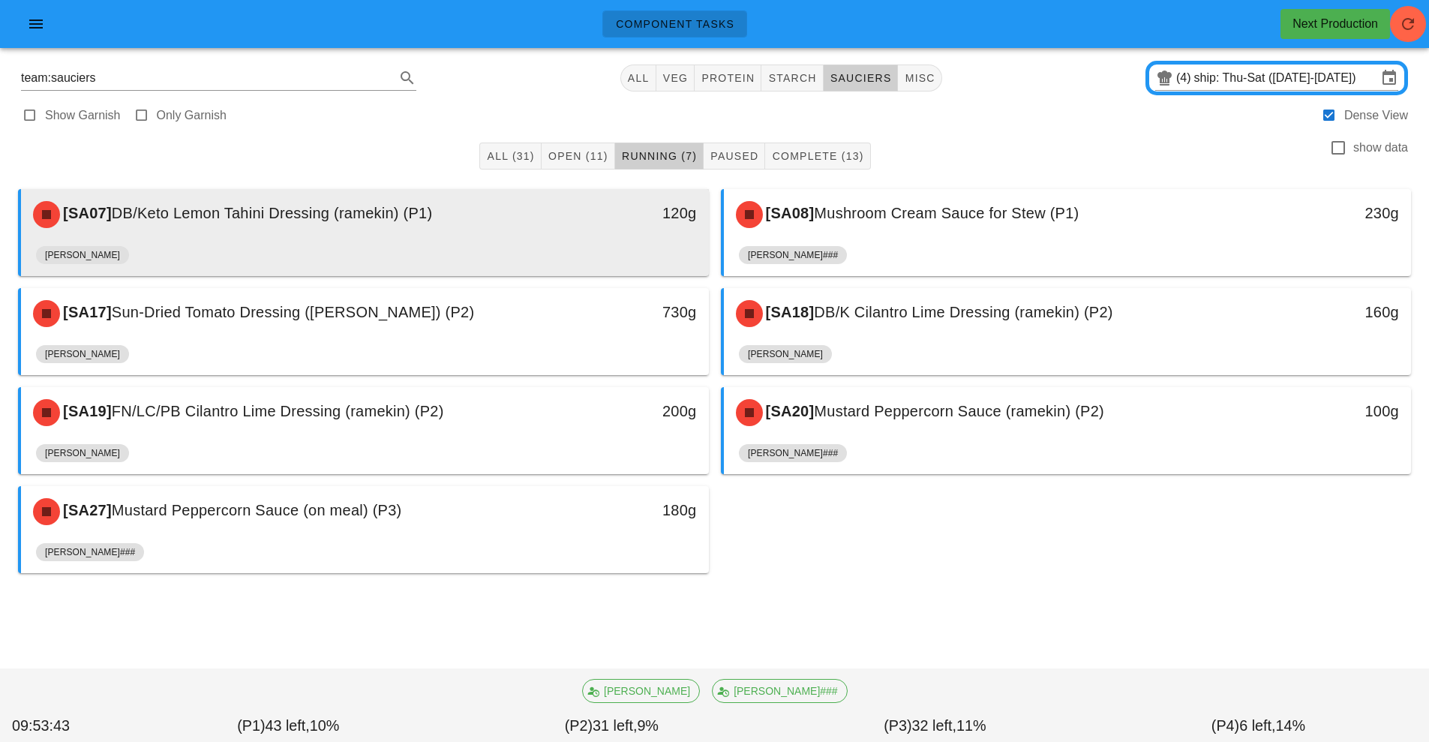
click at [558, 231] on div "120g" at bounding box center [620, 214] width 170 height 45
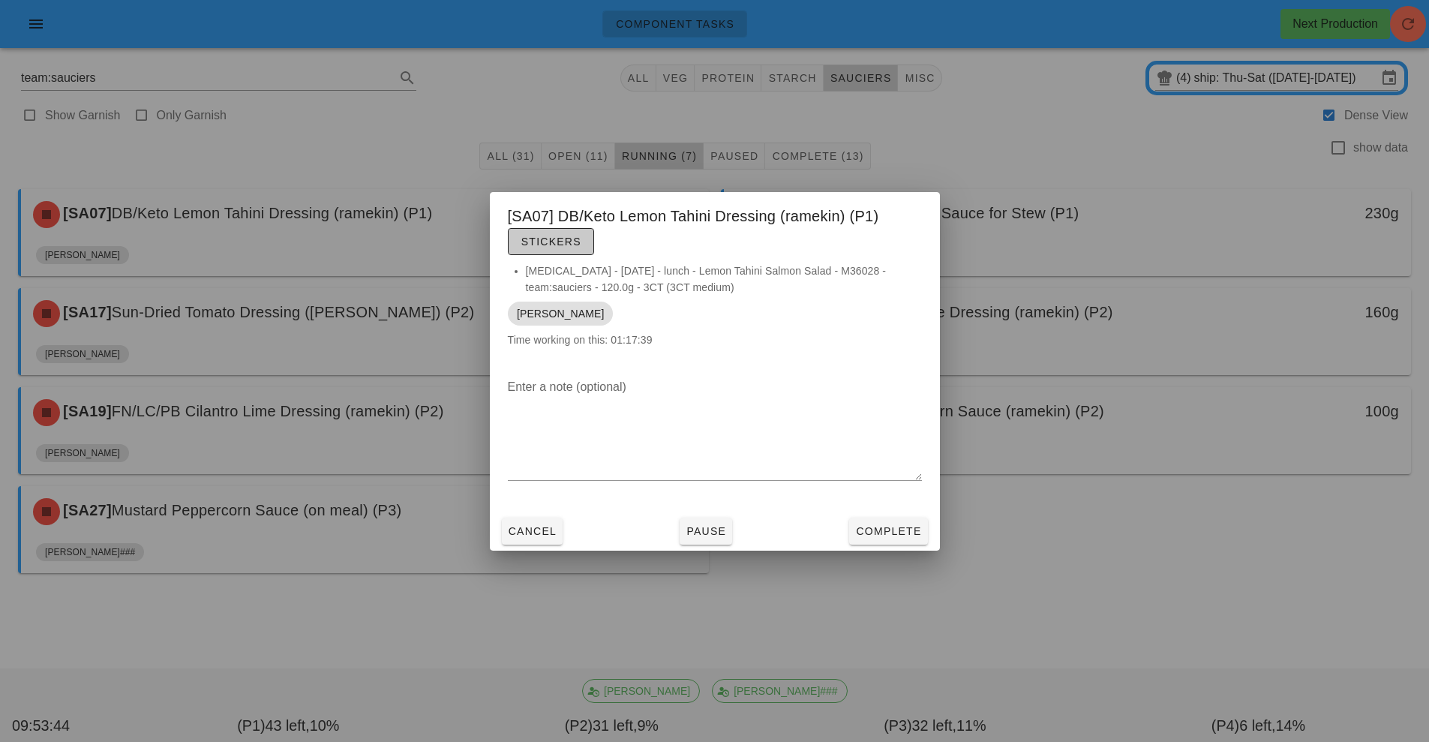
click at [575, 236] on span "Stickers" at bounding box center [551, 242] width 61 height 12
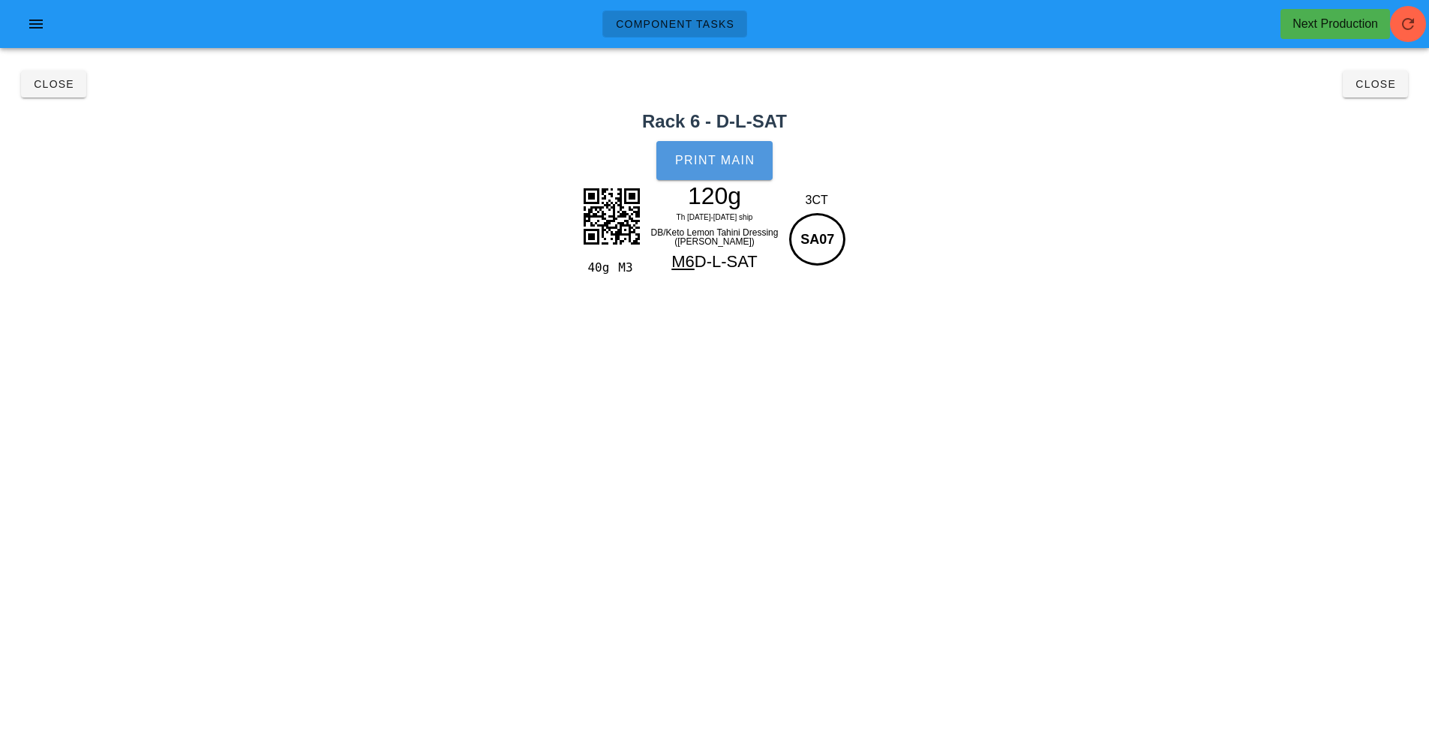
click at [745, 176] on button "Print Main" at bounding box center [715, 160] width 116 height 39
click at [1381, 96] on button "Close" at bounding box center [1375, 84] width 65 height 27
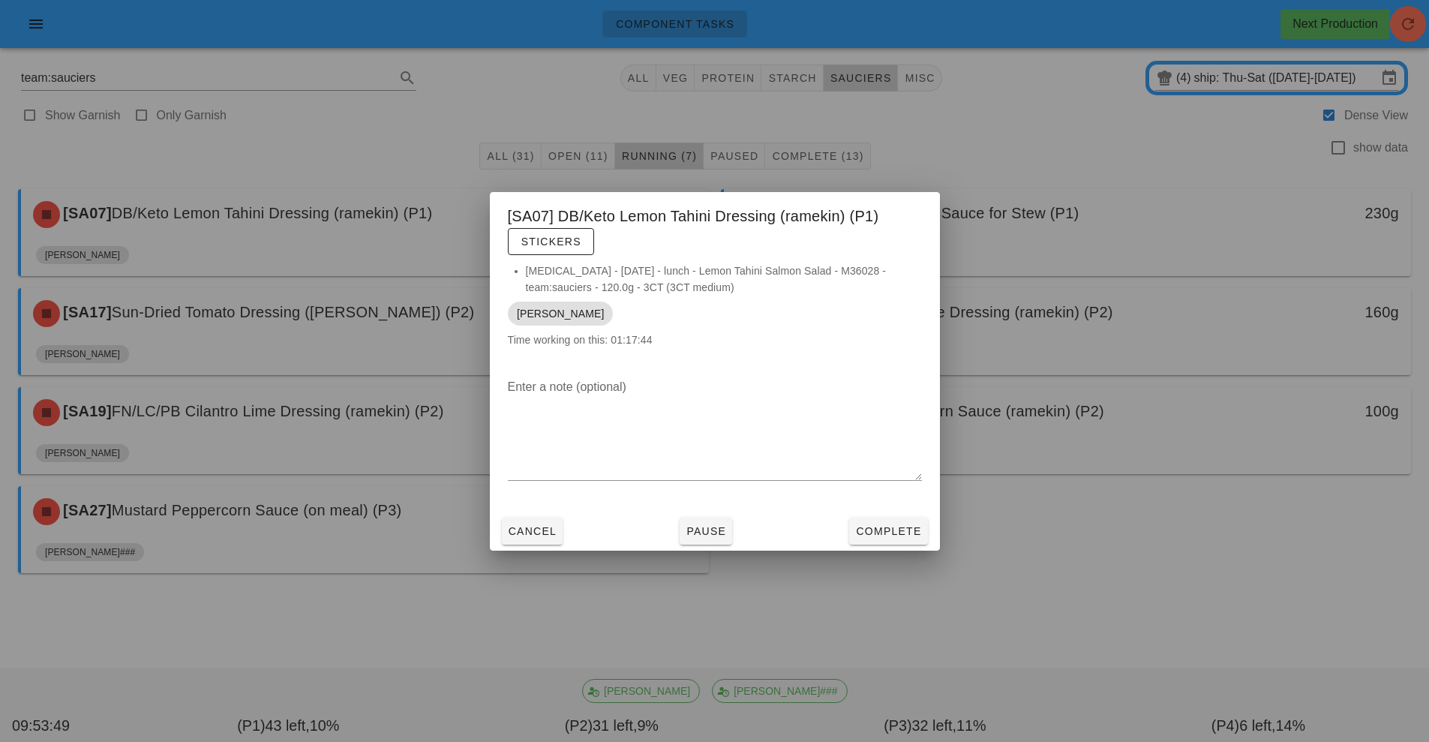
click at [1359, 89] on div at bounding box center [714, 371] width 1429 height 742
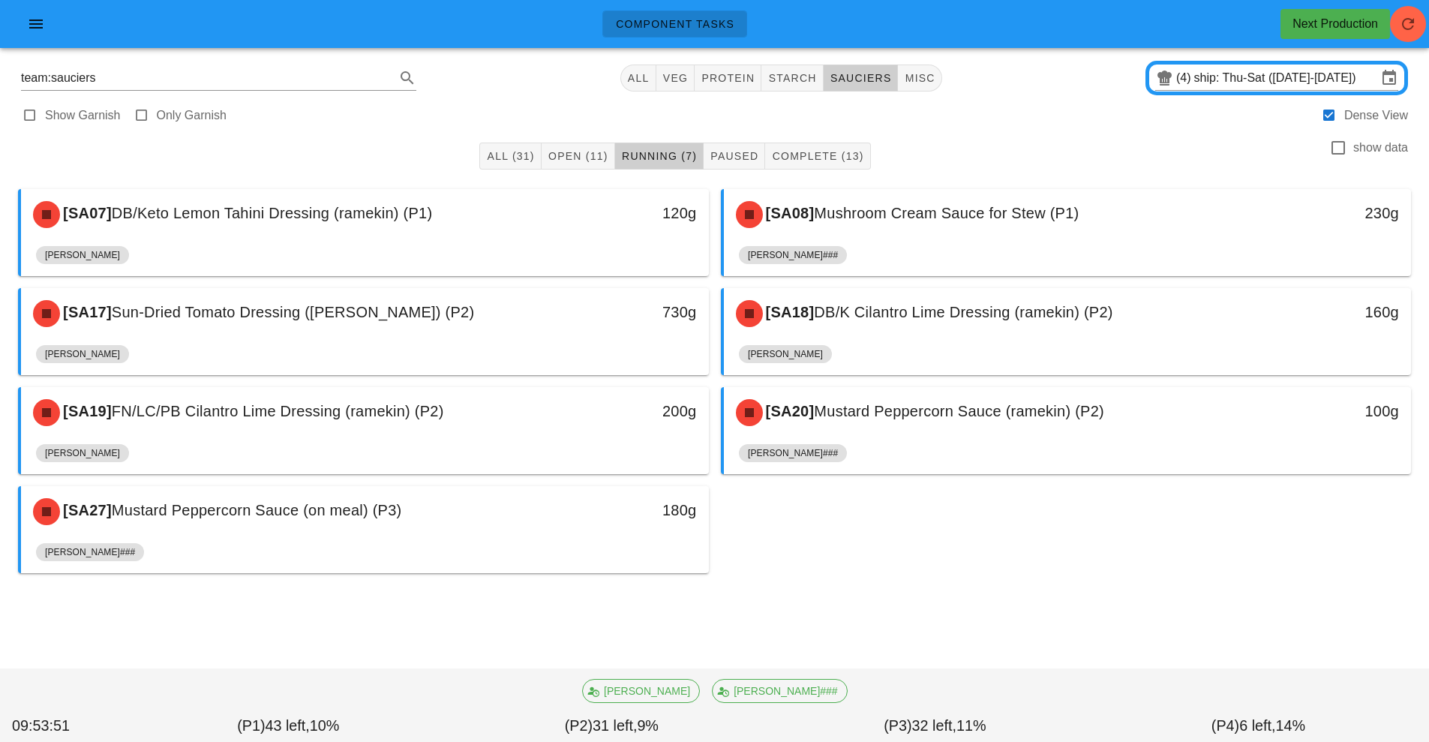
click at [873, 526] on div "[SA07] DB/Keto Lemon Tahini Dressing (ramekin) (P1) 120g [PERSON_NAME] [SA08] M…" at bounding box center [714, 381] width 1405 height 396
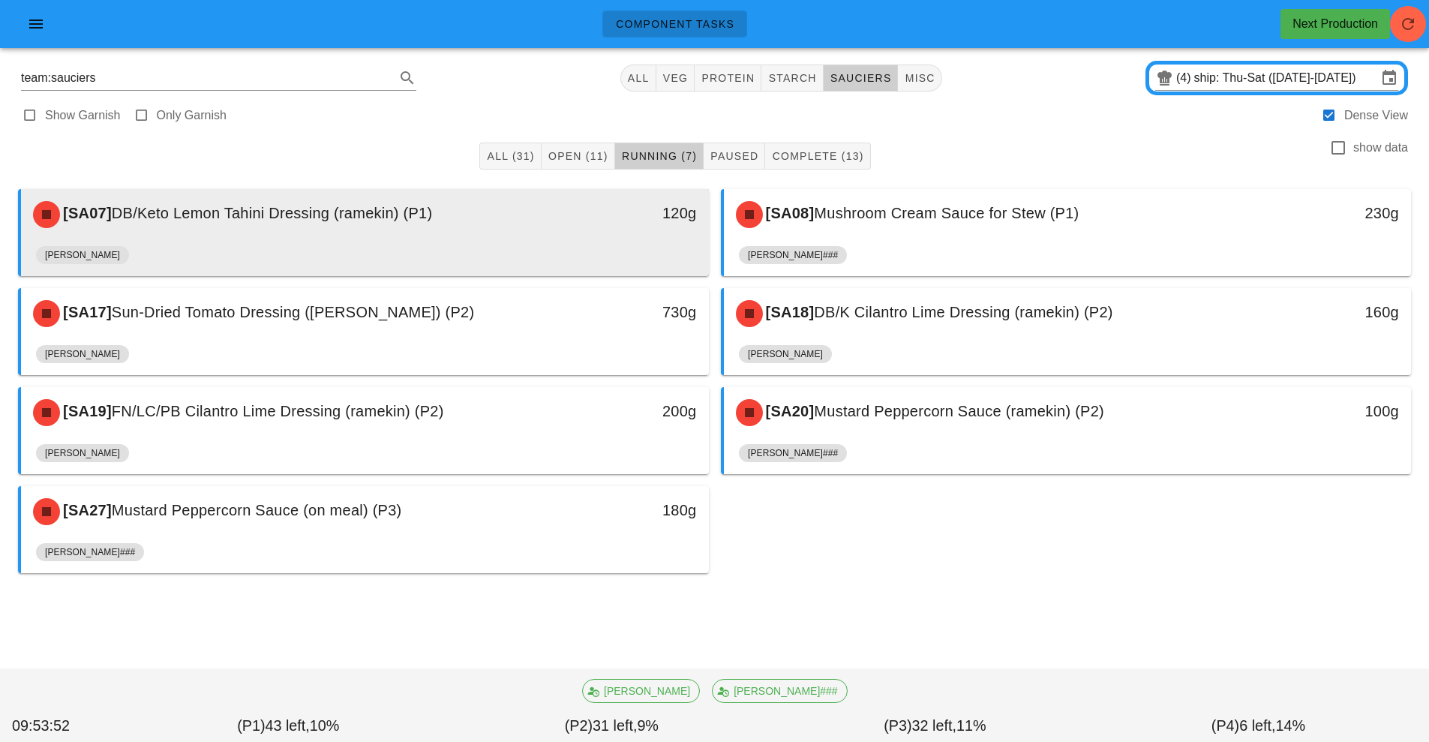
click at [537, 227] on div "120g" at bounding box center [620, 214] width 170 height 45
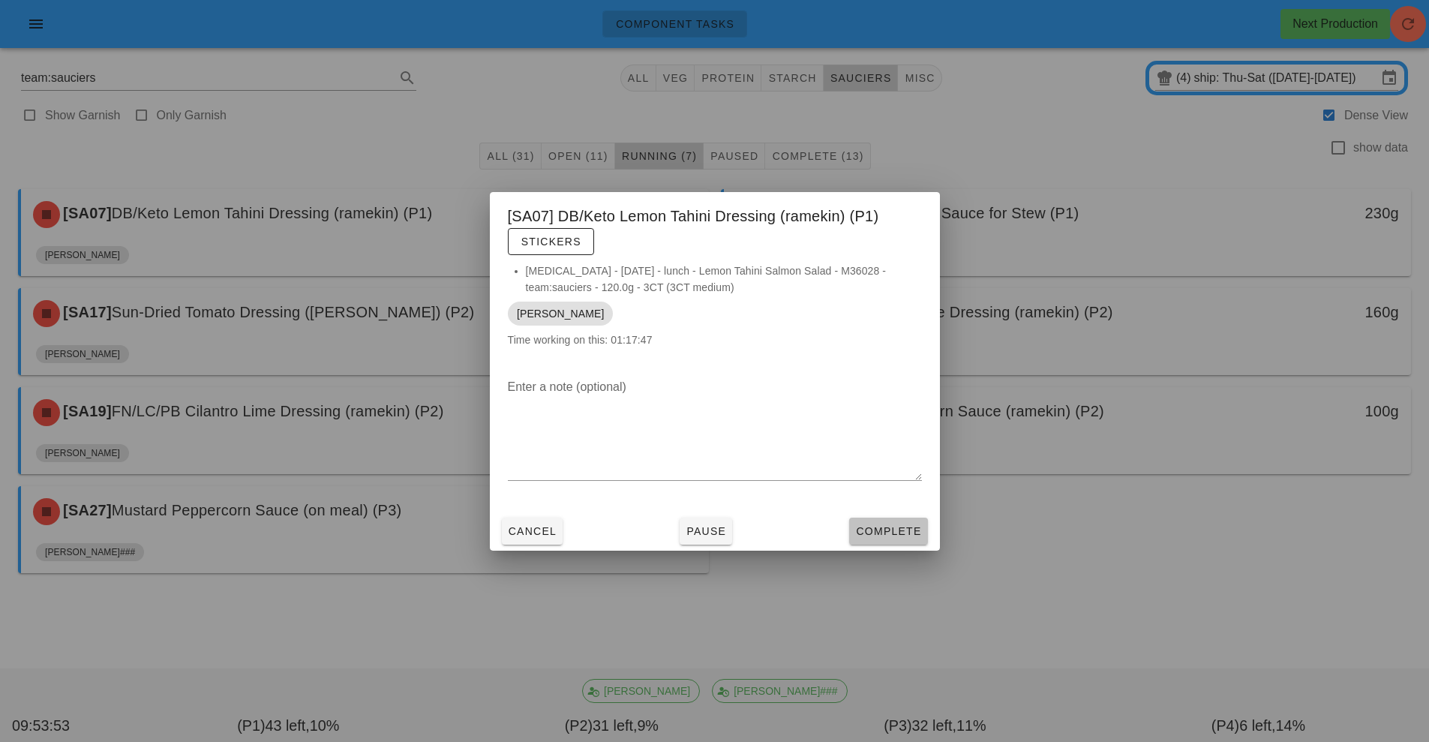
click at [908, 539] on button "Complete" at bounding box center [888, 531] width 78 height 27
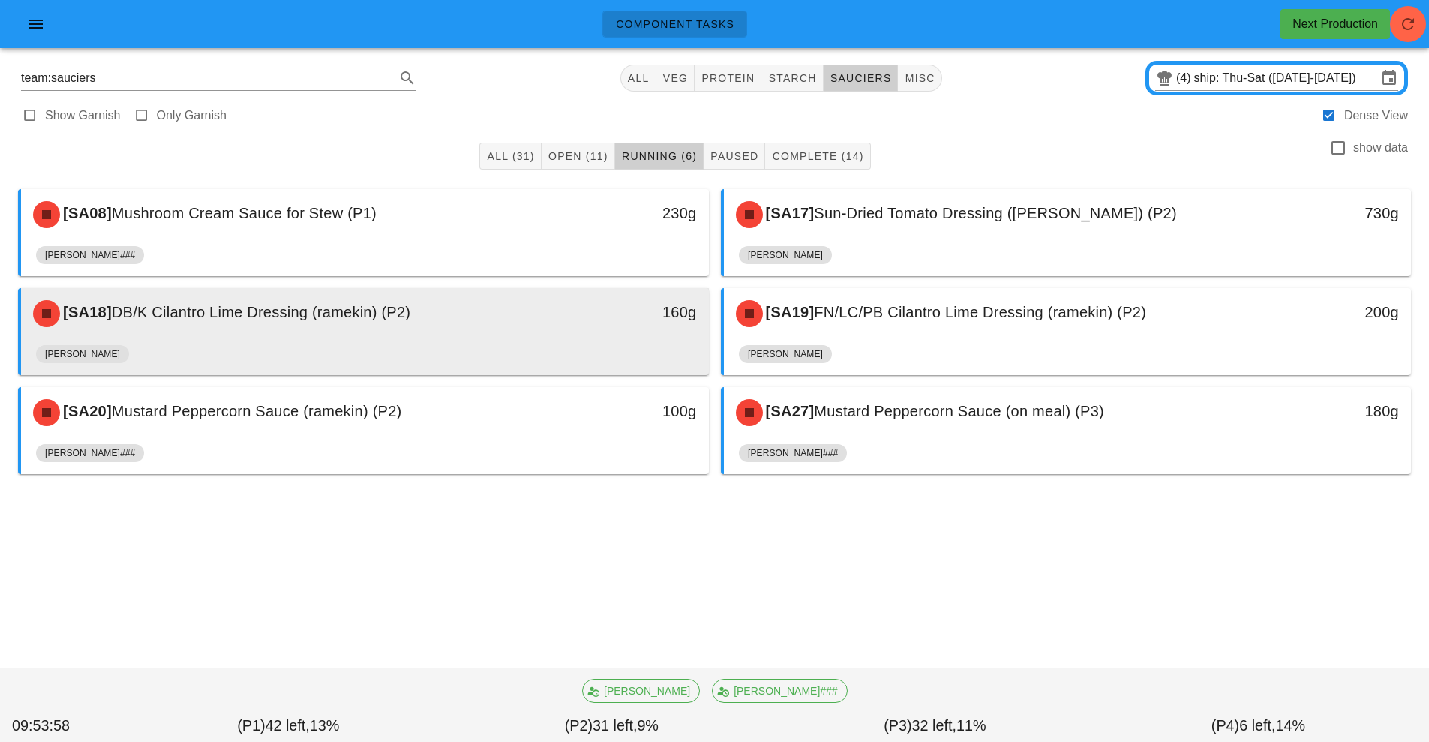
click at [630, 312] on div "160g" at bounding box center [620, 312] width 152 height 24
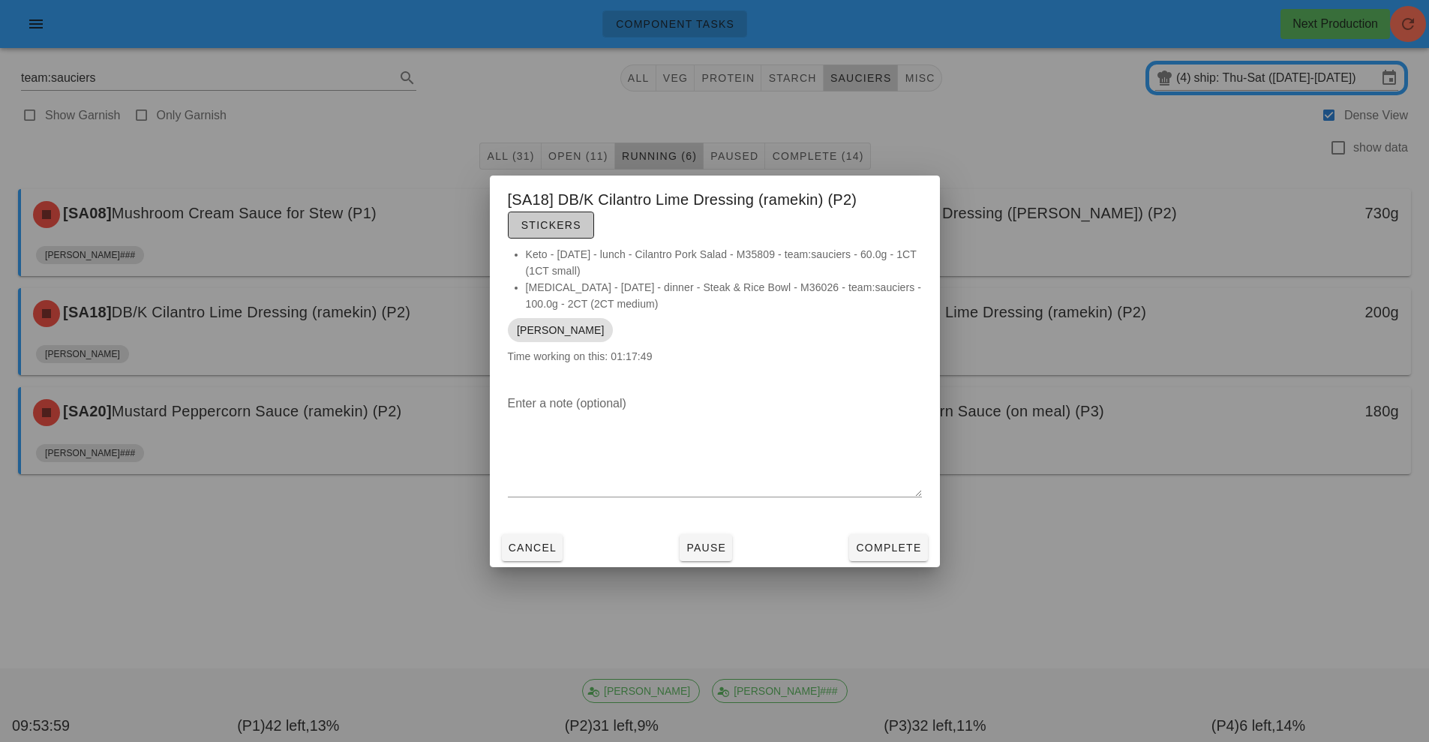
click at [542, 230] on span "Stickers" at bounding box center [551, 225] width 61 height 12
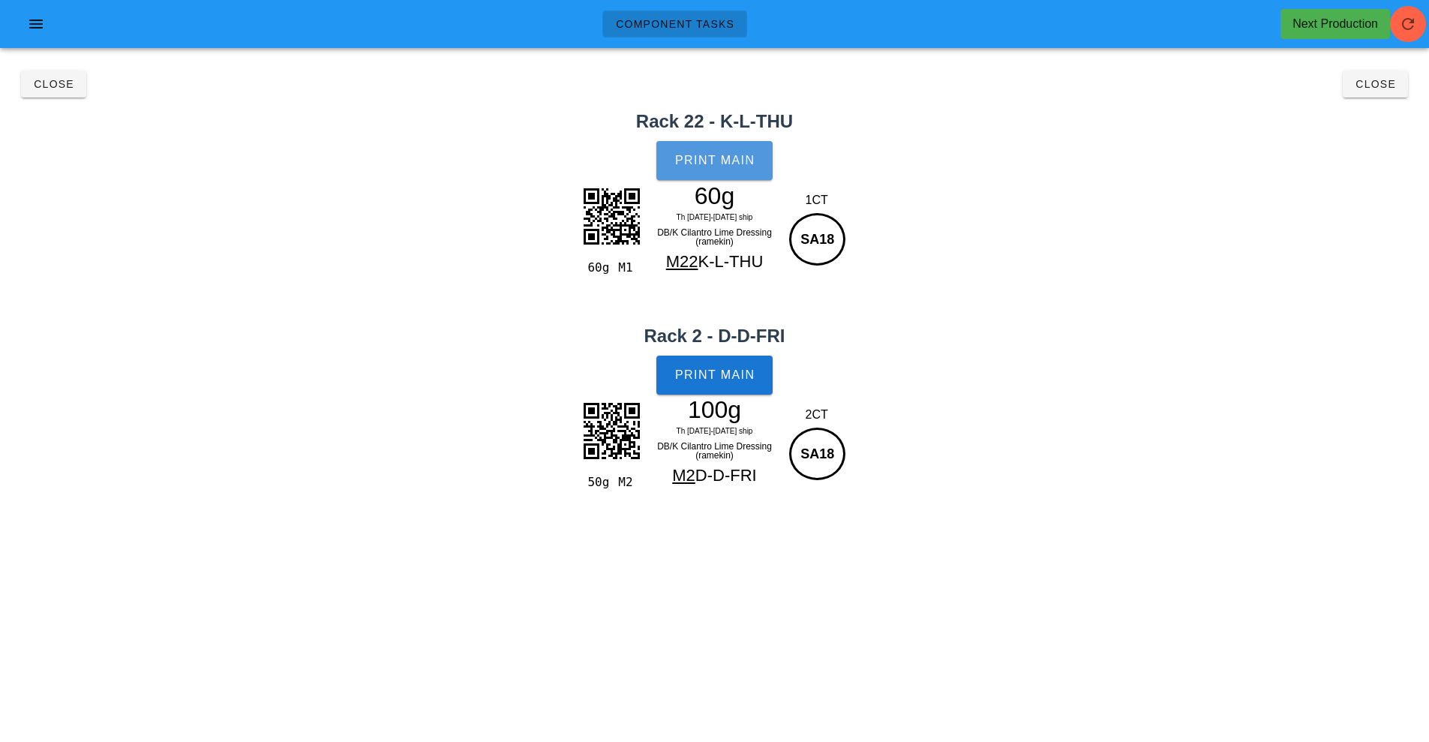
click at [698, 161] on span "Print Main" at bounding box center [715, 161] width 81 height 14
click at [722, 365] on button "Print Main" at bounding box center [715, 375] width 116 height 39
click at [1367, 85] on span "Close" at bounding box center [1375, 84] width 41 height 12
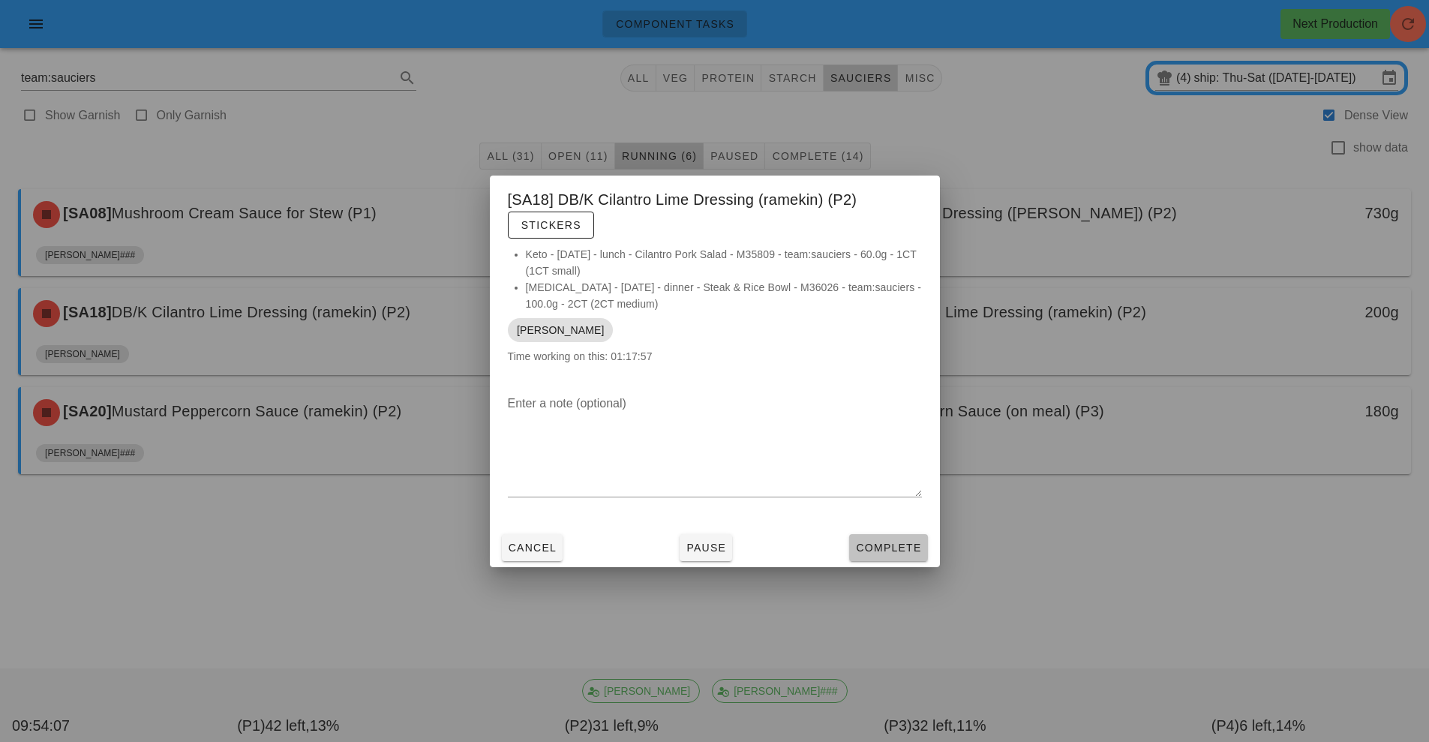
click at [894, 556] on button "Complete" at bounding box center [888, 547] width 78 height 27
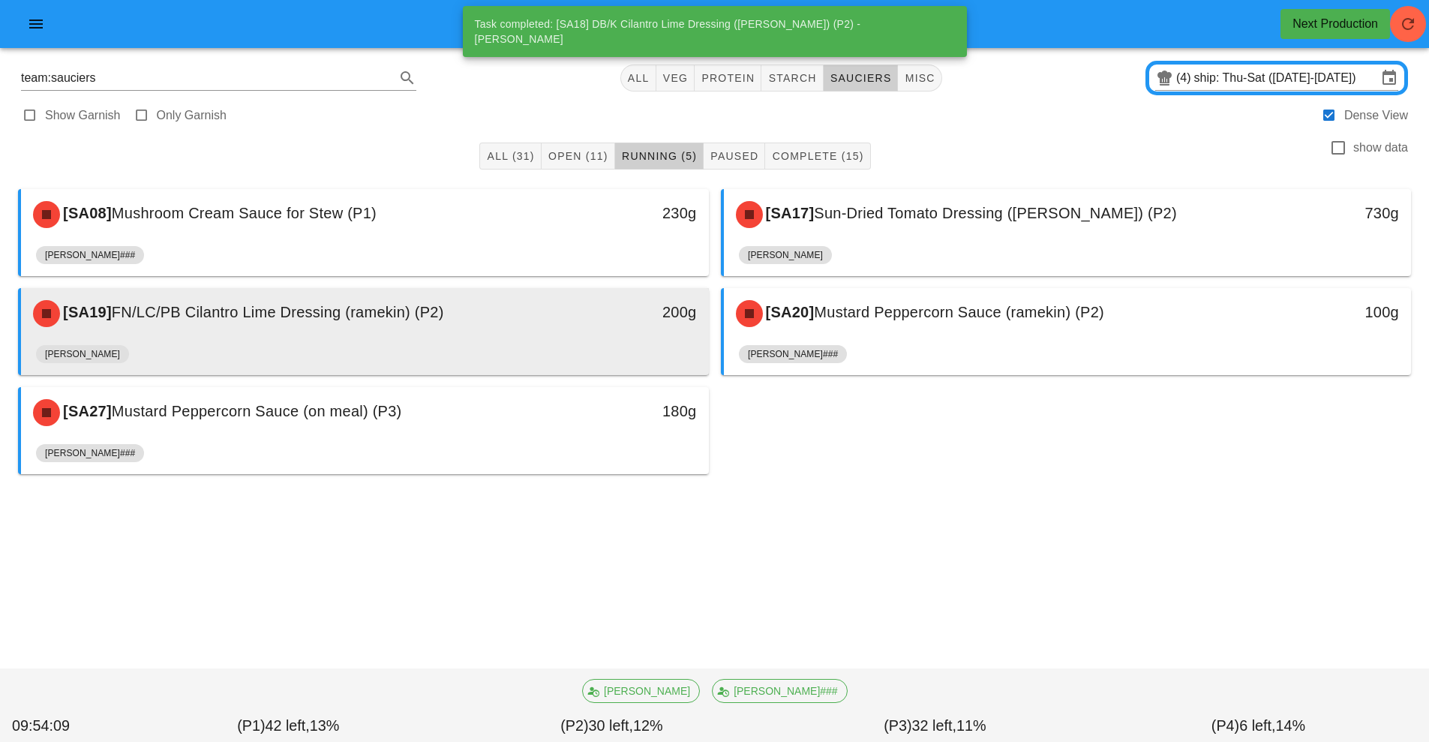
click at [526, 332] on div "[SA19] FN/LC/PB Cilantro Lime Dressing (ramekin) (P2)" at bounding box center [279, 313] width 511 height 45
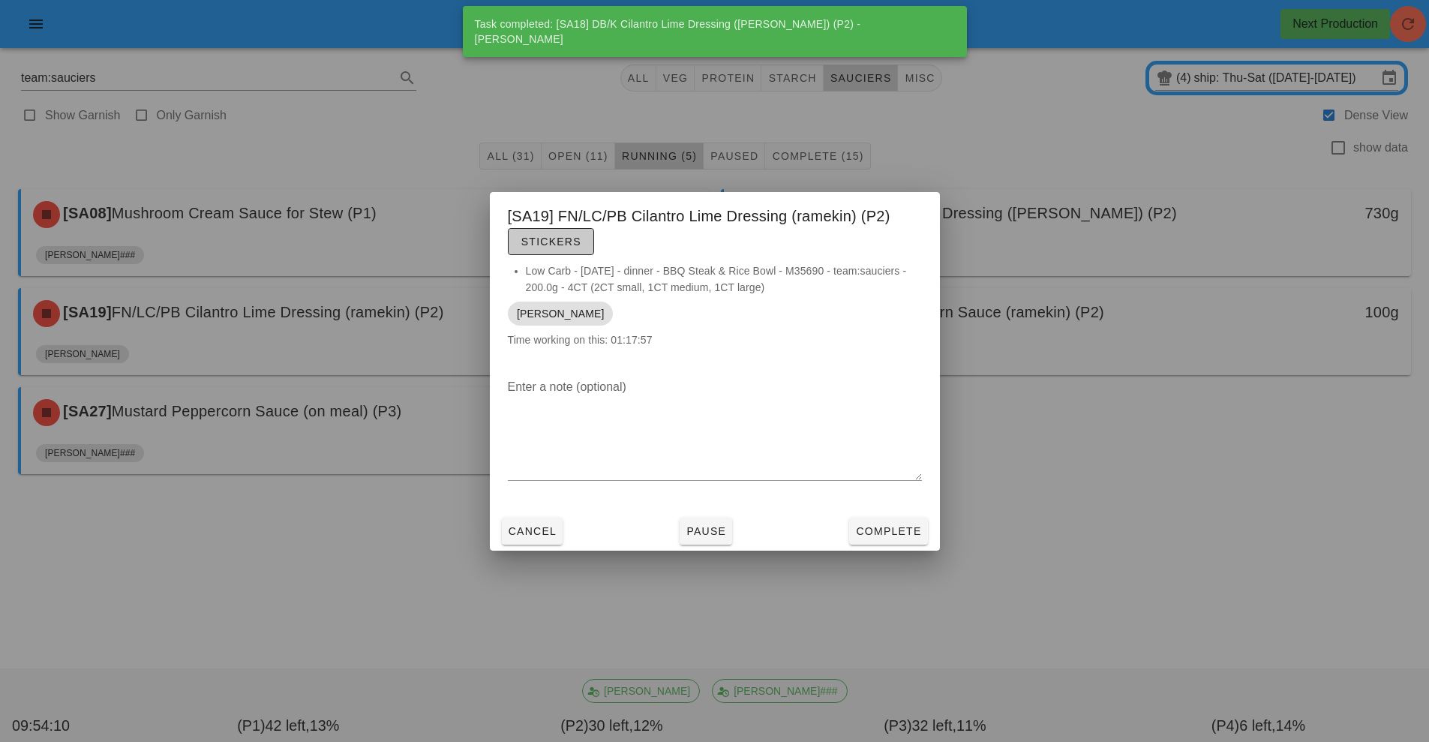
click at [549, 252] on button "Stickers" at bounding box center [551, 241] width 86 height 27
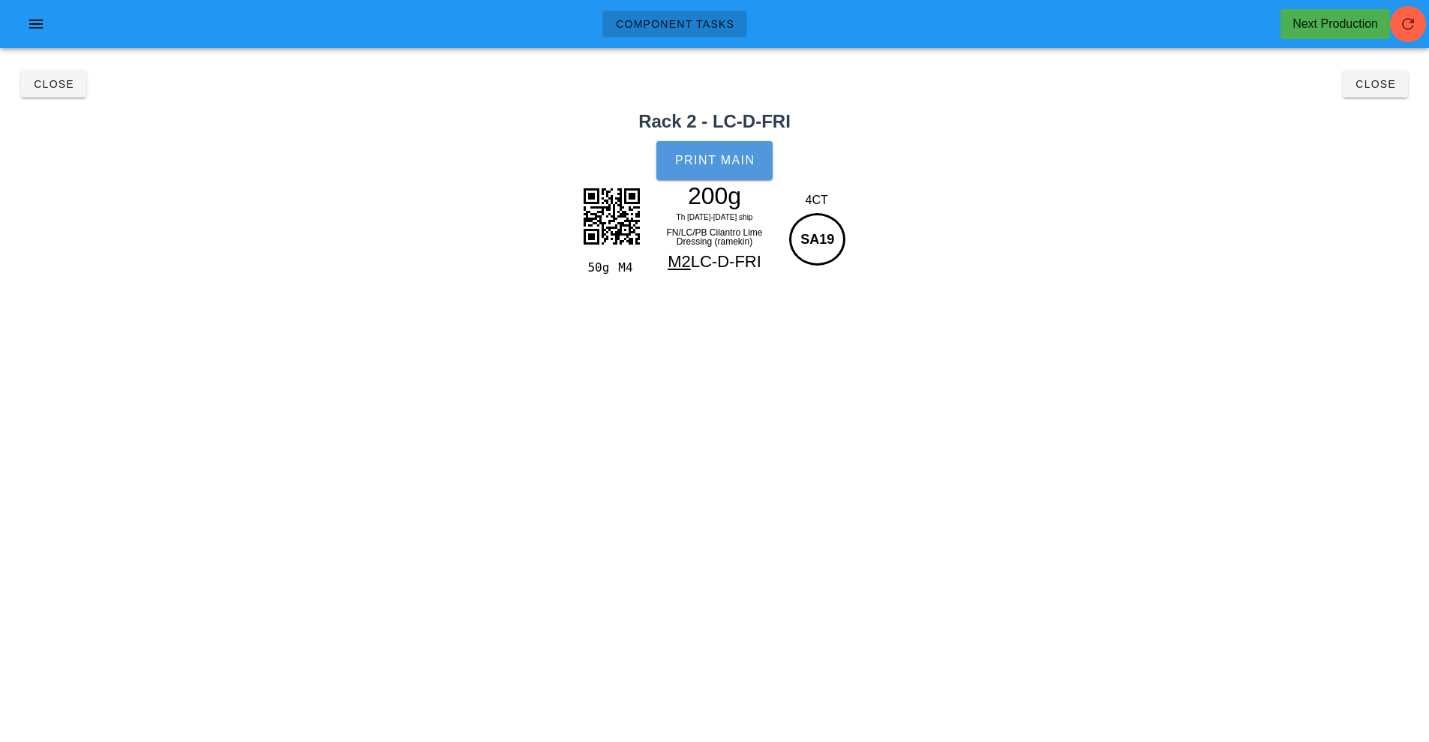
click at [702, 154] on span "Print Main" at bounding box center [715, 161] width 81 height 14
click at [1369, 85] on span "Close" at bounding box center [1375, 84] width 41 height 12
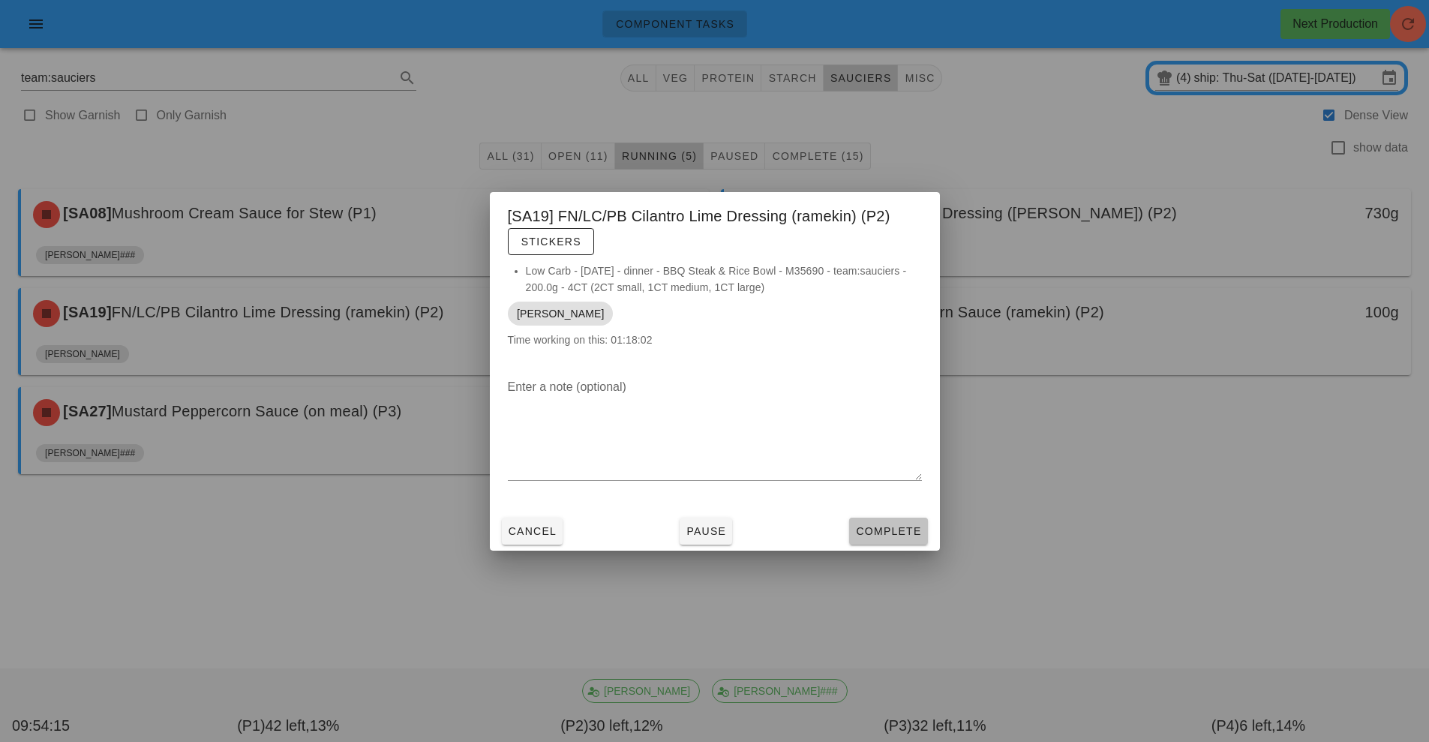
click at [908, 542] on button "Complete" at bounding box center [888, 531] width 78 height 27
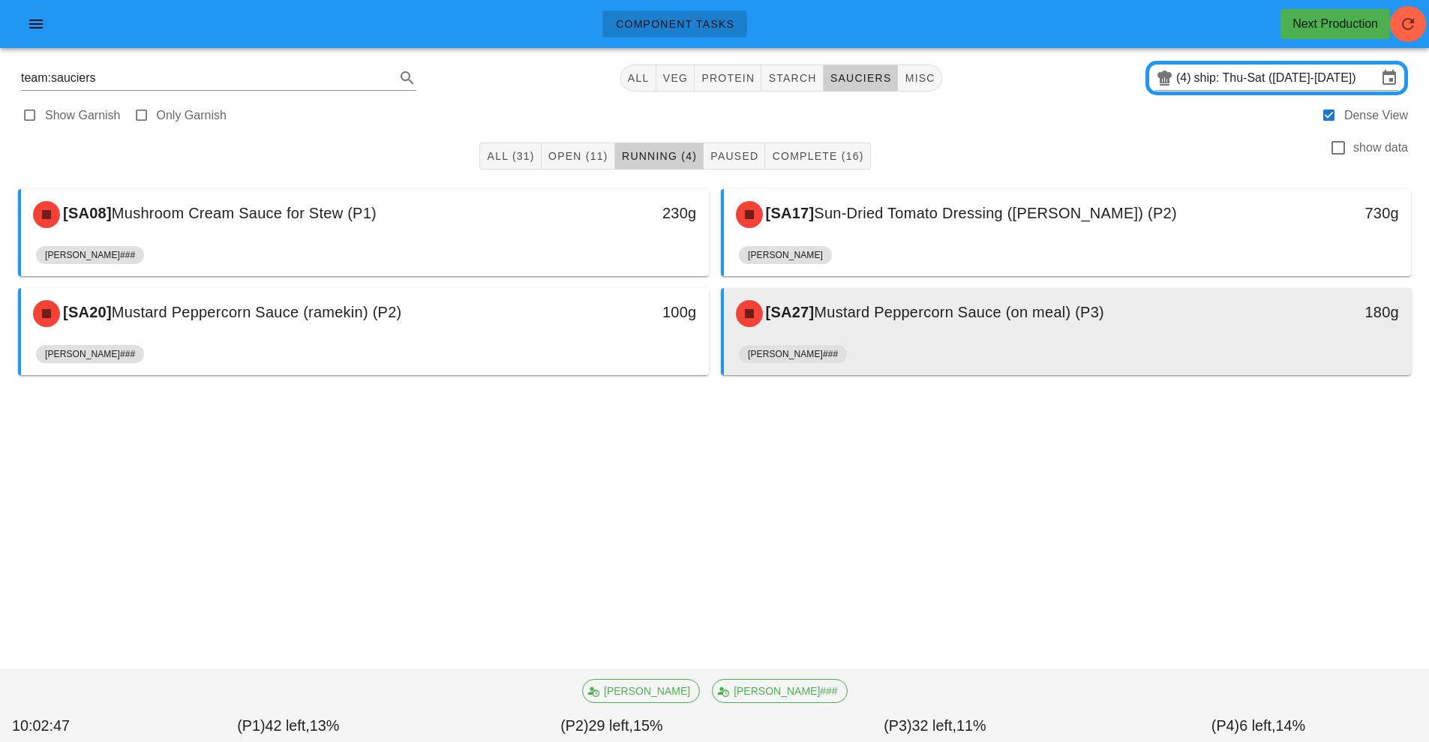
click at [903, 329] on div "[SA27] Mustard Peppercorn Sauce (on meal) (P3)" at bounding box center [982, 313] width 511 height 45
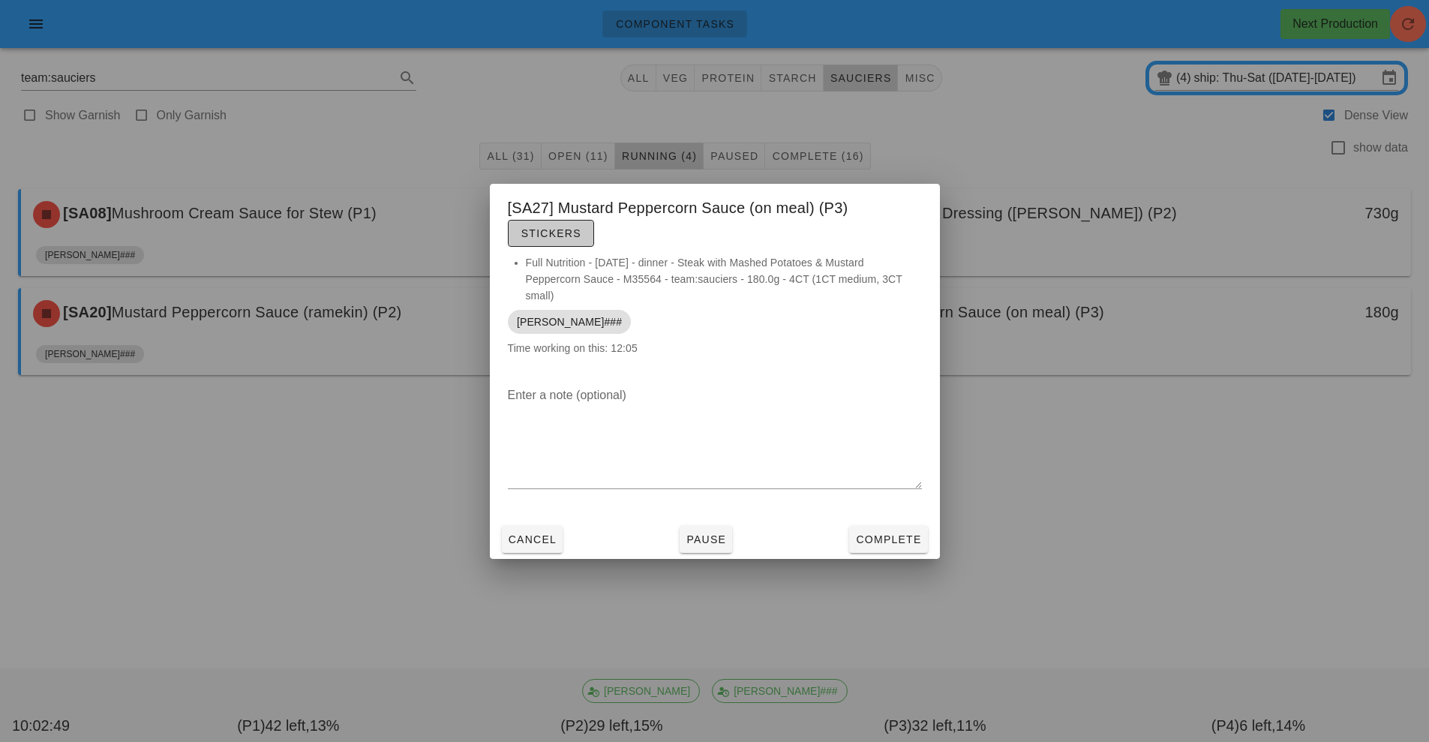
click at [550, 237] on span "Stickers" at bounding box center [551, 233] width 61 height 12
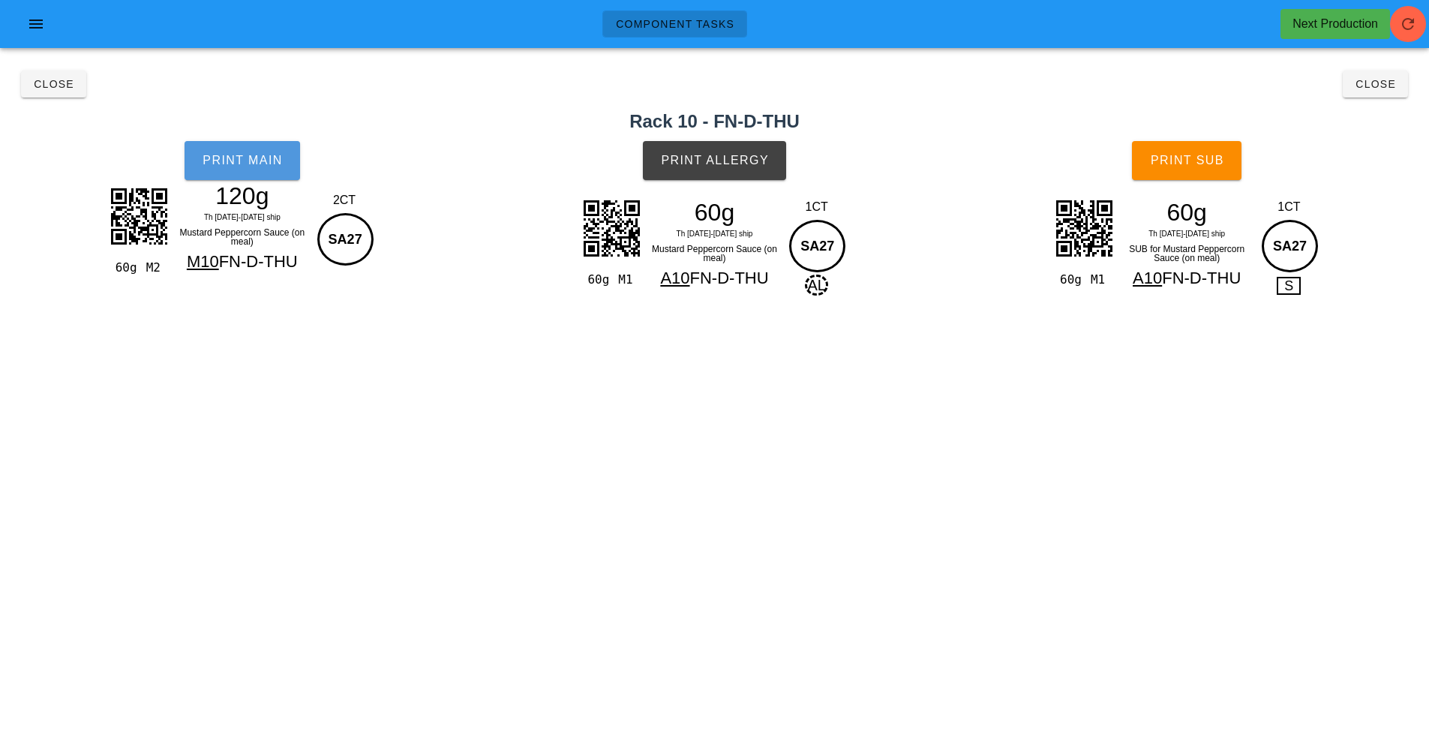
click at [243, 164] on span "Print Main" at bounding box center [242, 161] width 81 height 14
click at [726, 160] on span "Print Allergy" at bounding box center [714, 161] width 109 height 14
click at [1202, 227] on div "60g Th [DATE]-[DATE] ship SUB for Mustard Peppercorn Sauce (on meal) A10 FN-D-T…" at bounding box center [1187, 245] width 137 height 89
click at [1211, 168] on button "Print Sub" at bounding box center [1187, 160] width 110 height 39
click at [54, 92] on button "Close" at bounding box center [53, 84] width 65 height 27
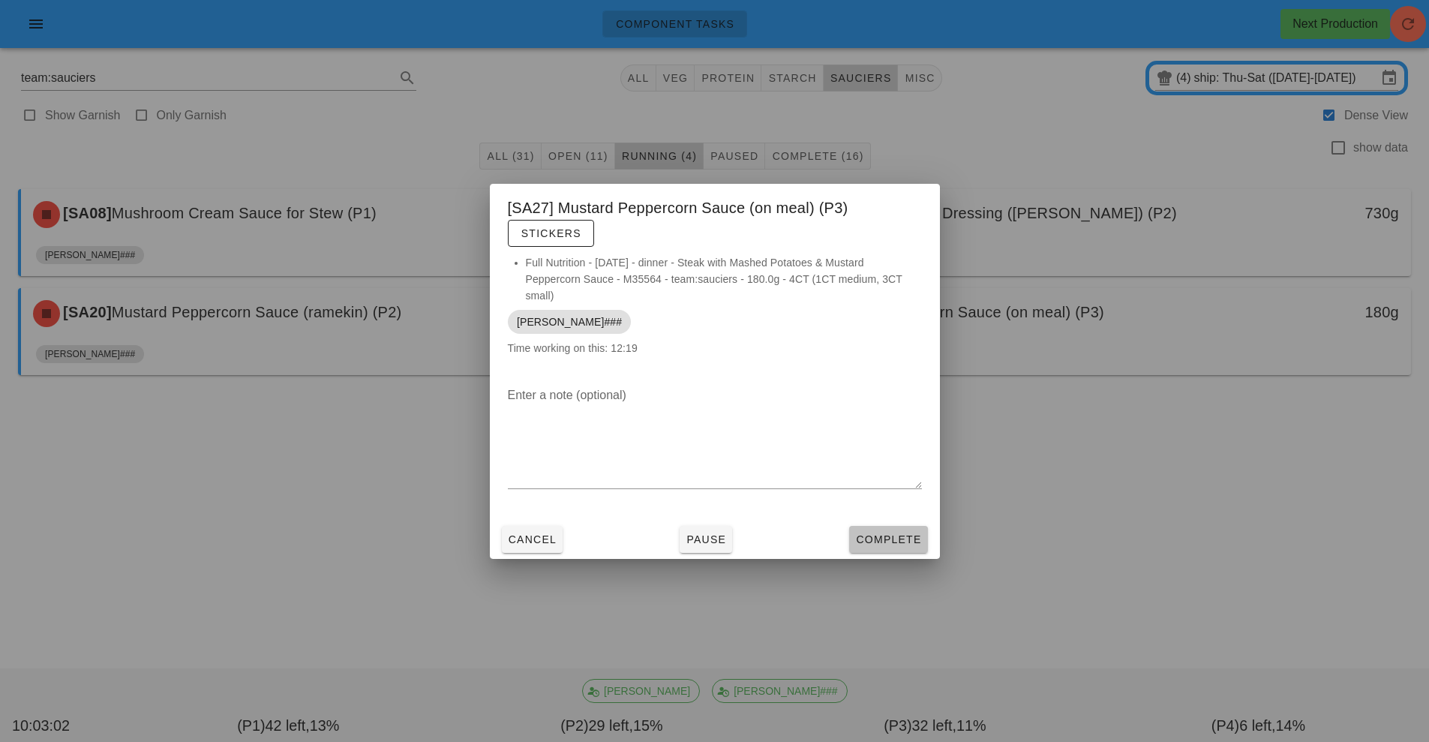
click at [876, 545] on span "Complete" at bounding box center [888, 540] width 66 height 12
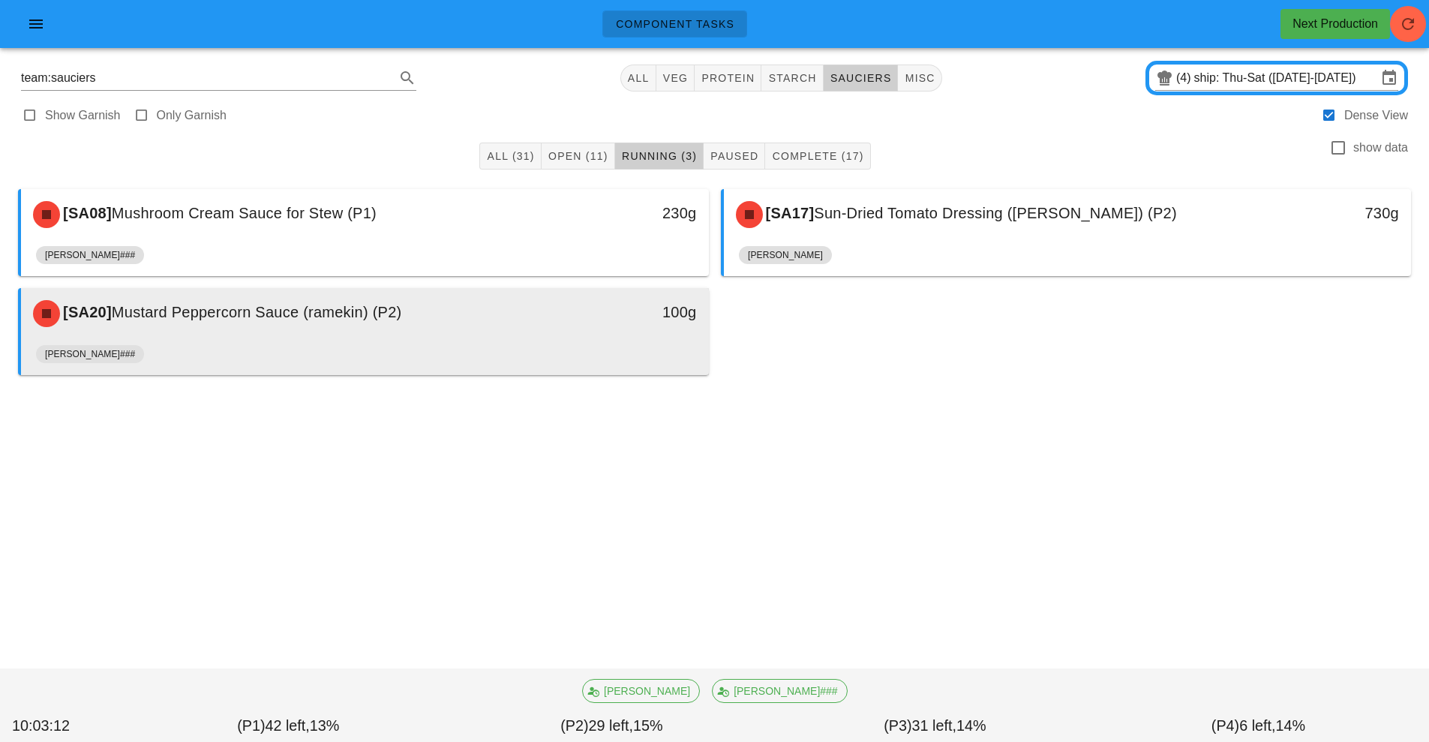
click at [494, 329] on div "[SA20] Mustard Peppercorn Sauce (ramekin) (P2)" at bounding box center [279, 313] width 511 height 45
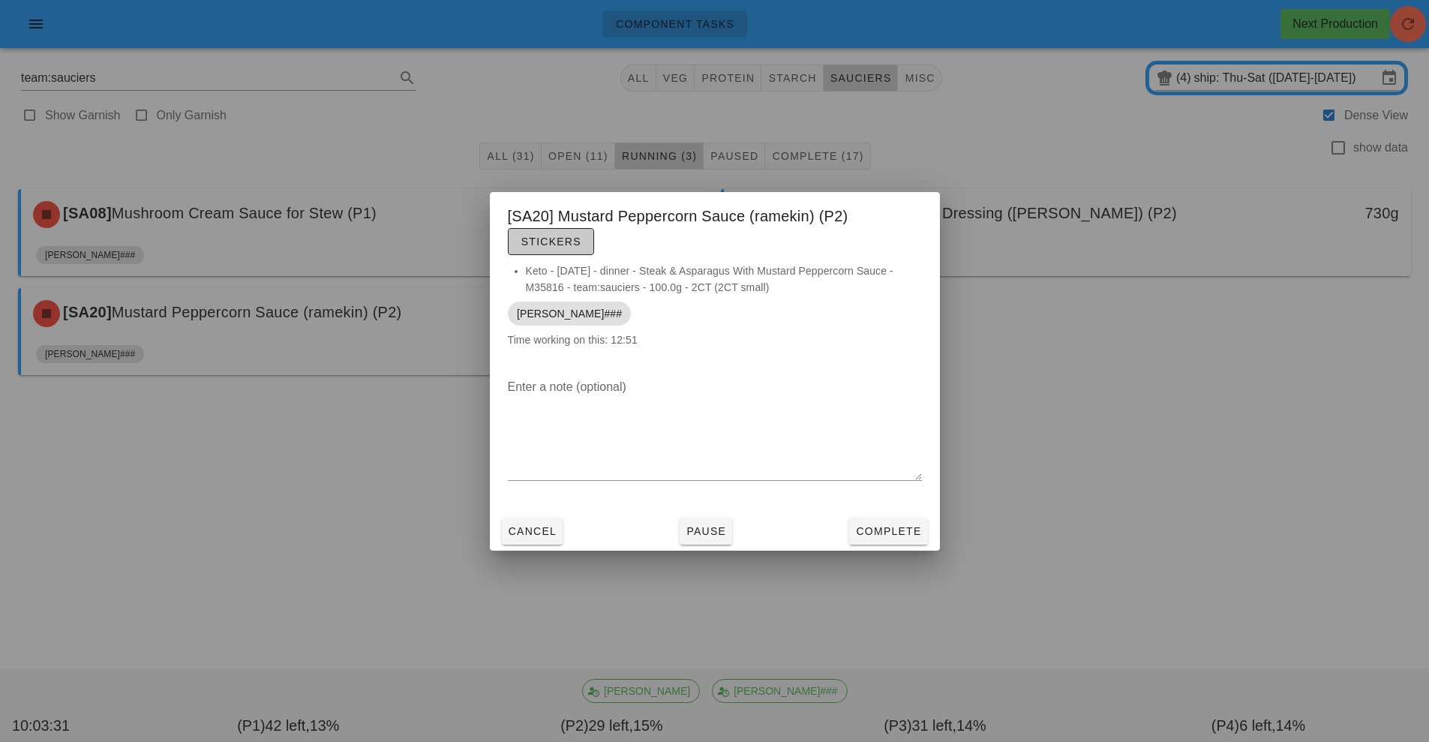
click at [568, 230] on button "Stickers" at bounding box center [551, 241] width 86 height 27
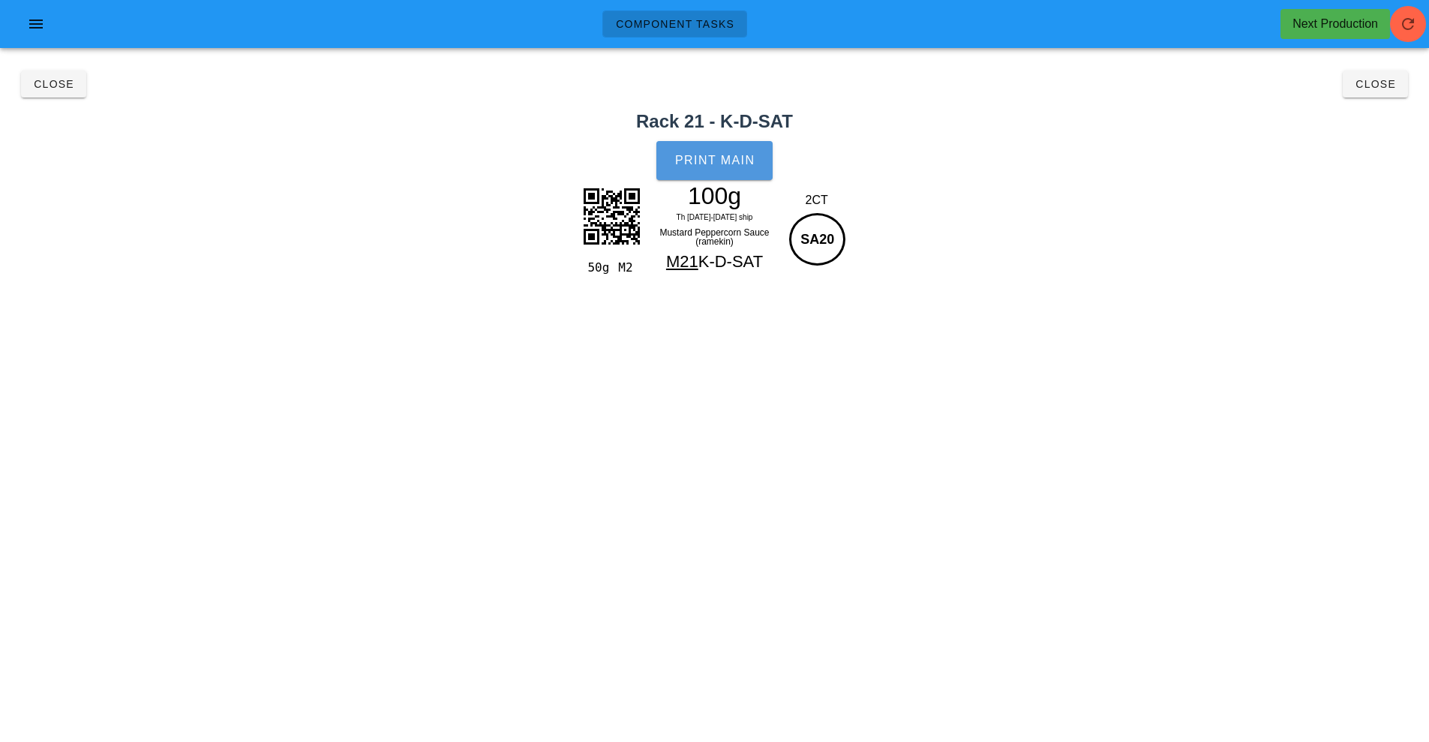
click at [725, 162] on span "Print Main" at bounding box center [715, 161] width 81 height 14
click at [73, 89] on span "Close" at bounding box center [53, 84] width 41 height 12
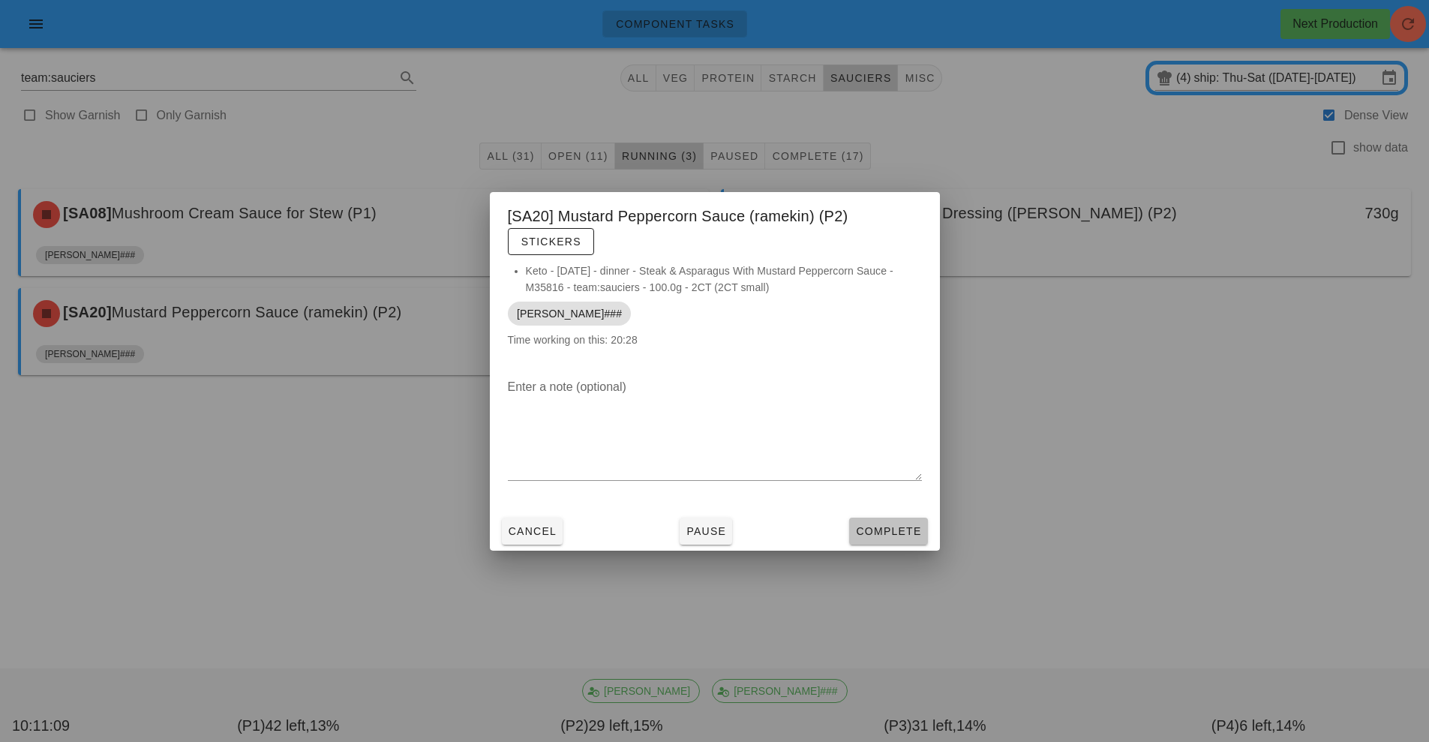
click at [878, 532] on span "Complete" at bounding box center [888, 531] width 66 height 12
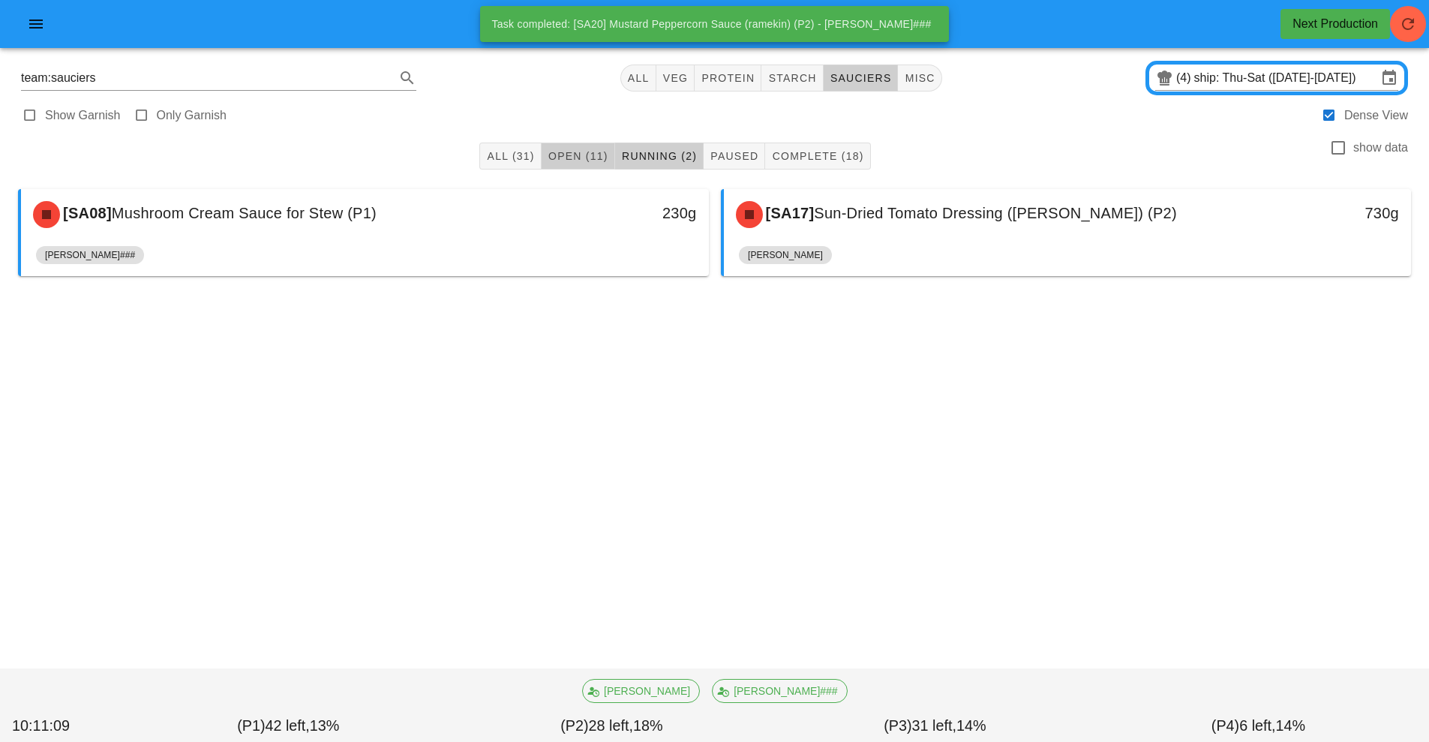
click at [577, 145] on button "Open (11)" at bounding box center [579, 156] width 74 height 27
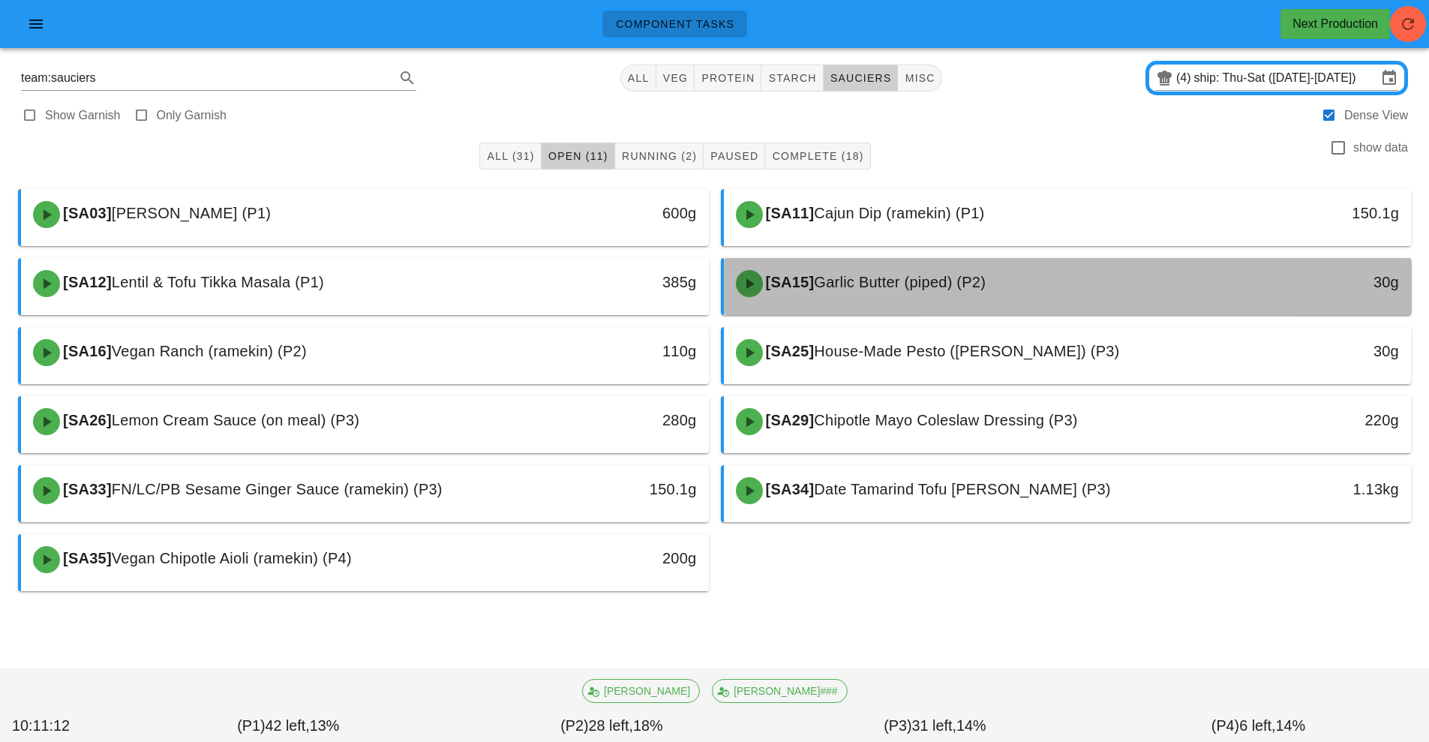
click at [849, 272] on div "[SA15] Garlic Butter (piped) (P2)" at bounding box center [982, 283] width 511 height 45
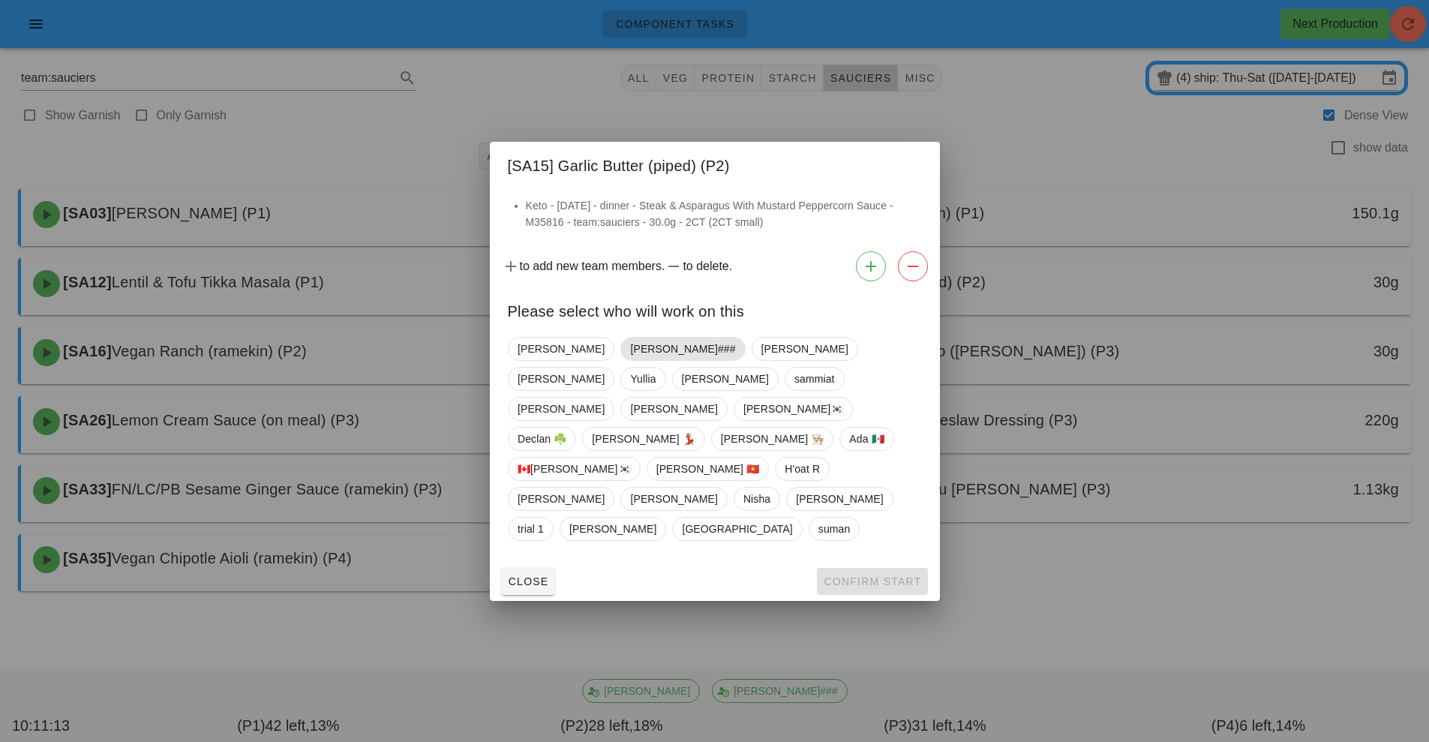
click at [630, 360] on span "[PERSON_NAME]###" at bounding box center [682, 349] width 105 height 23
click at [852, 576] on span "Confirm Start" at bounding box center [872, 582] width 98 height 12
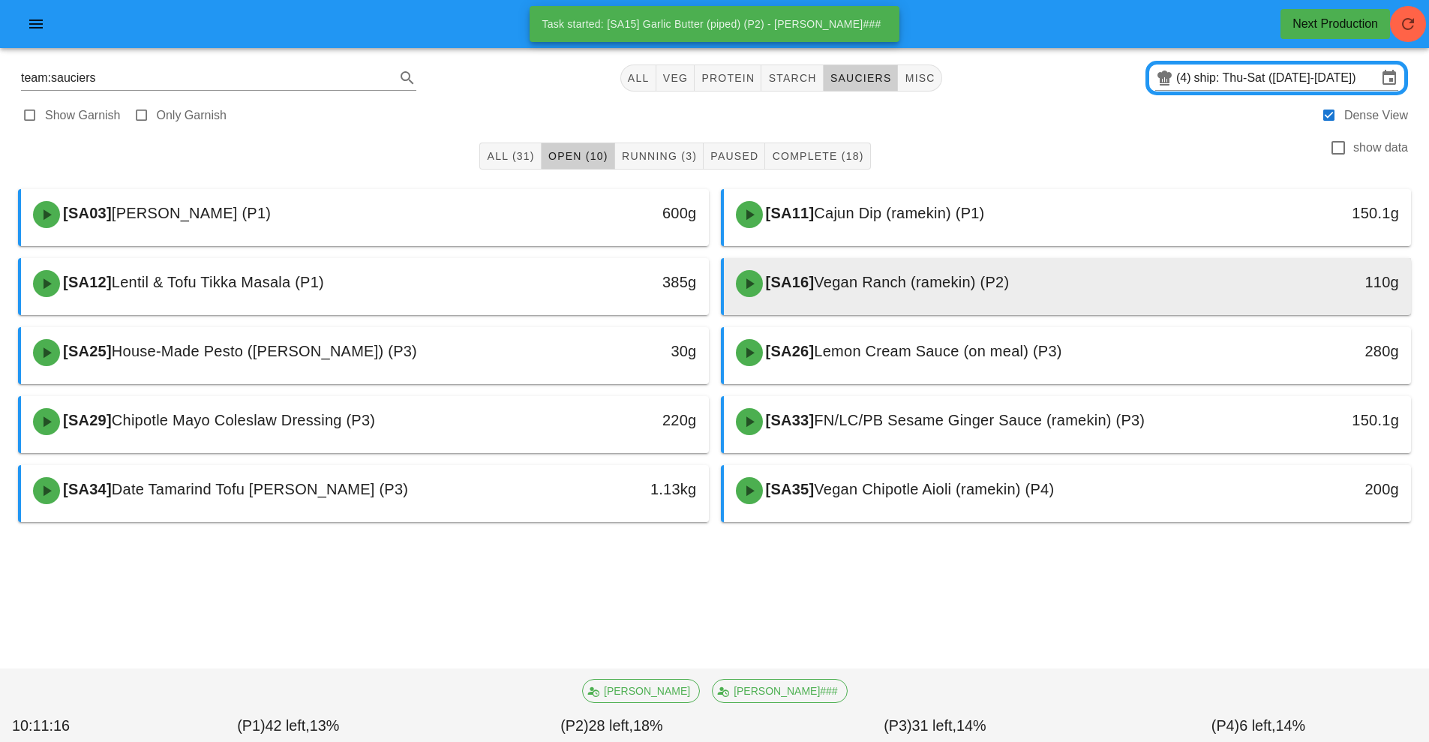
click at [886, 287] on span "Vegan Ranch (ramekin) (P2)" at bounding box center [911, 282] width 195 height 17
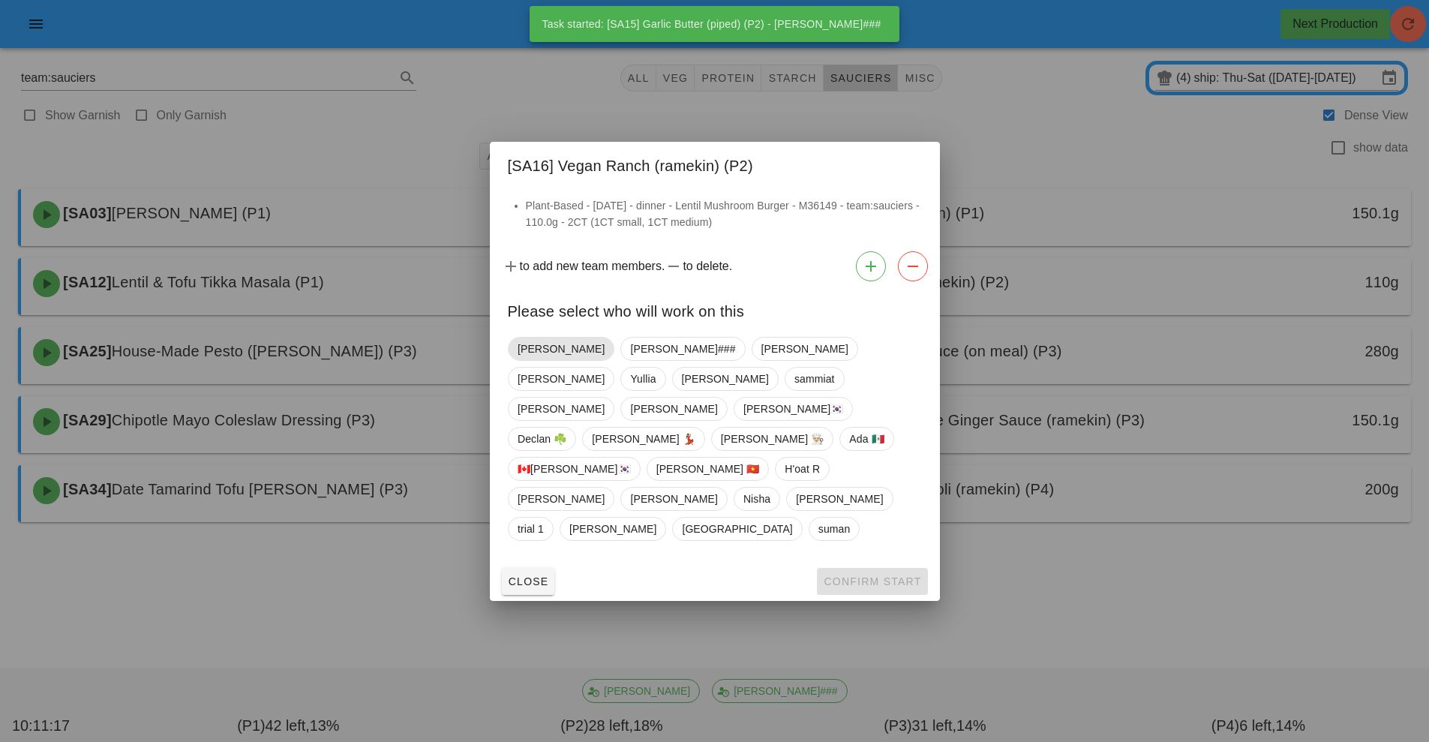
click at [534, 361] on span "[PERSON_NAME]" at bounding box center [561, 349] width 107 height 24
click at [897, 576] on span "Confirm Start" at bounding box center [872, 582] width 98 height 12
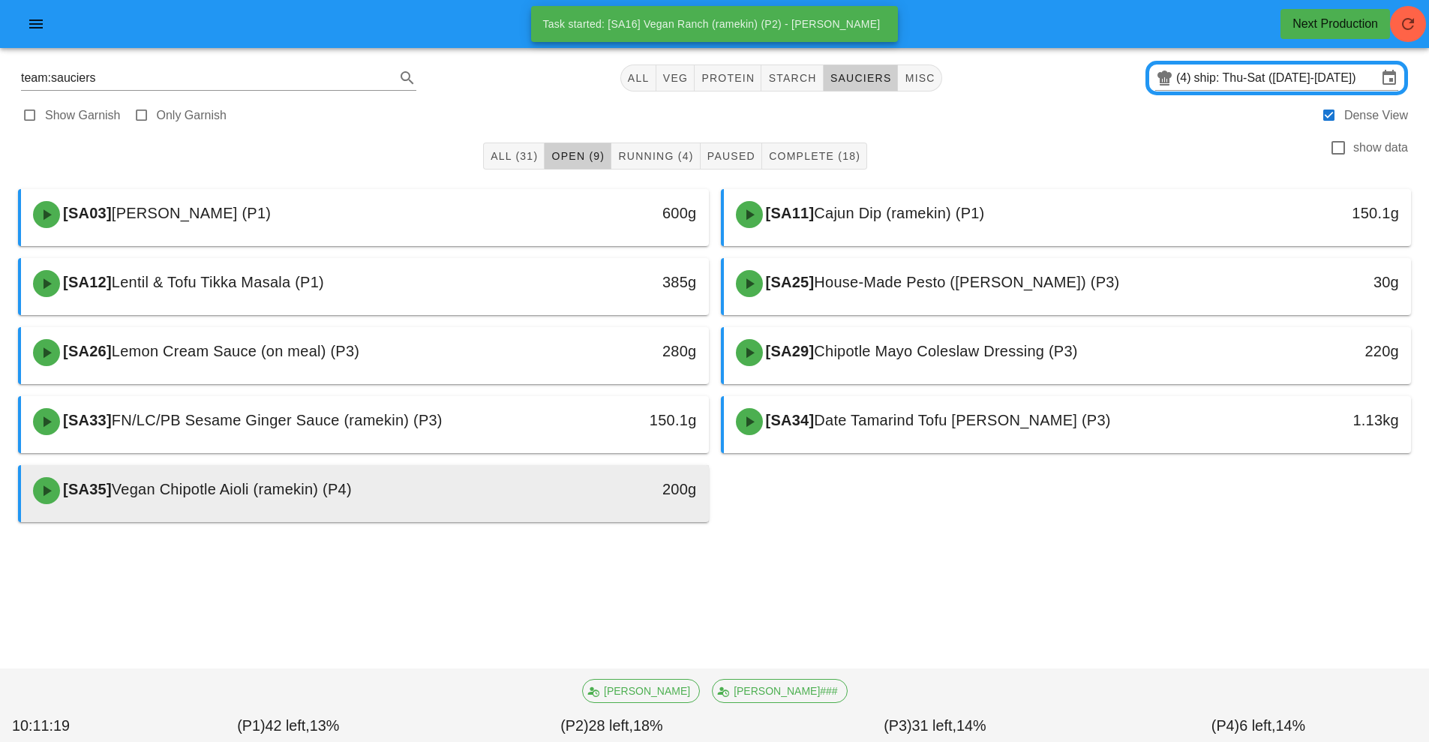
click at [574, 493] on div "200g" at bounding box center [620, 489] width 152 height 24
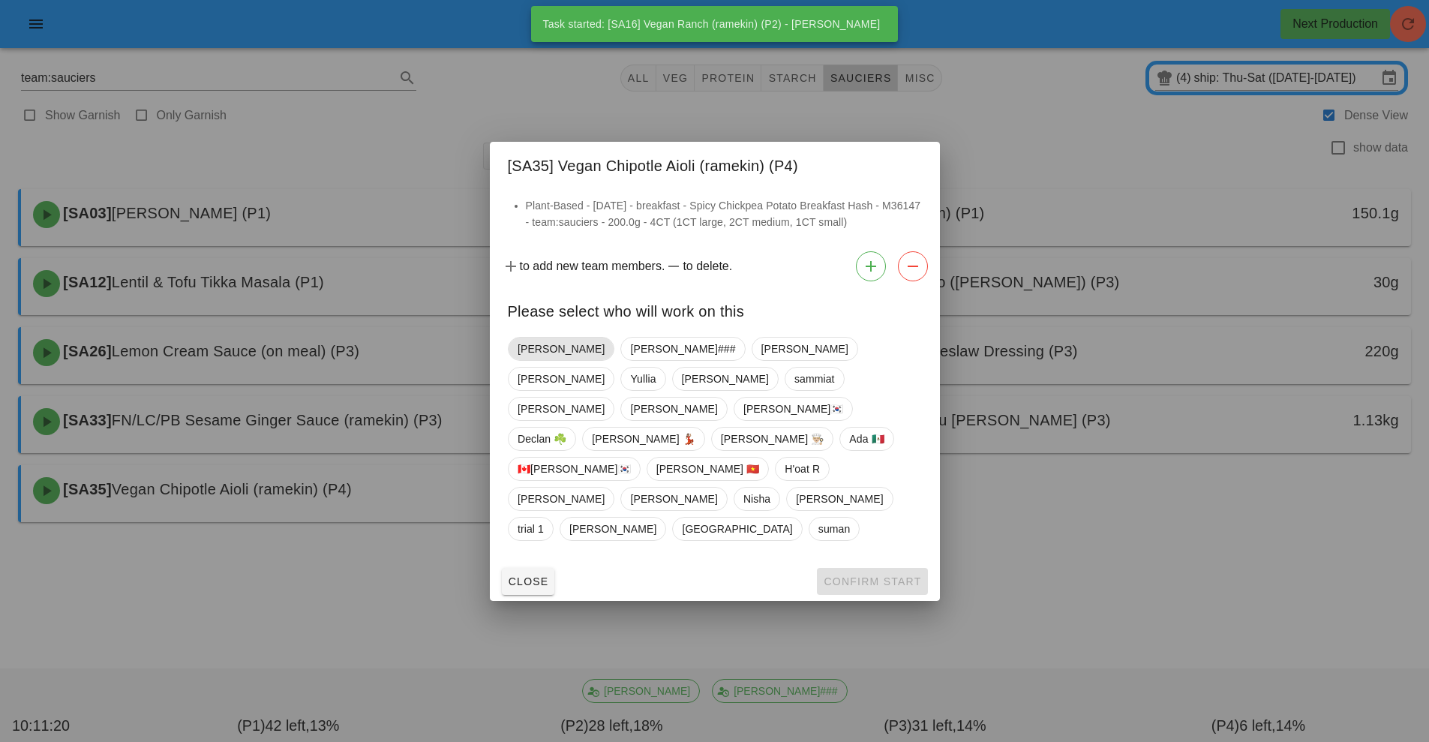
click at [527, 360] on span "[PERSON_NAME]" at bounding box center [561, 349] width 87 height 23
click at [875, 576] on span "Confirm Start" at bounding box center [872, 582] width 98 height 12
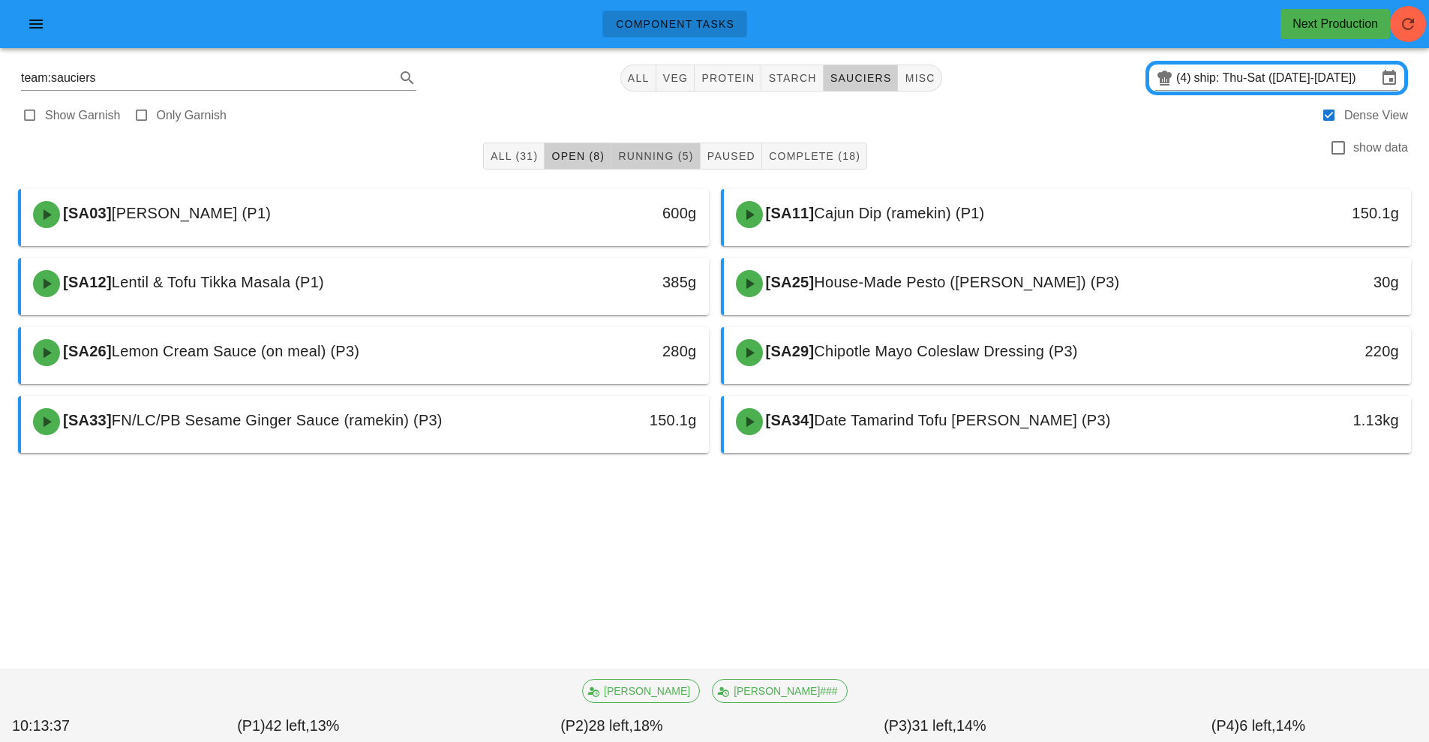
click at [660, 160] on span "Running (5)" at bounding box center [656, 156] width 76 height 12
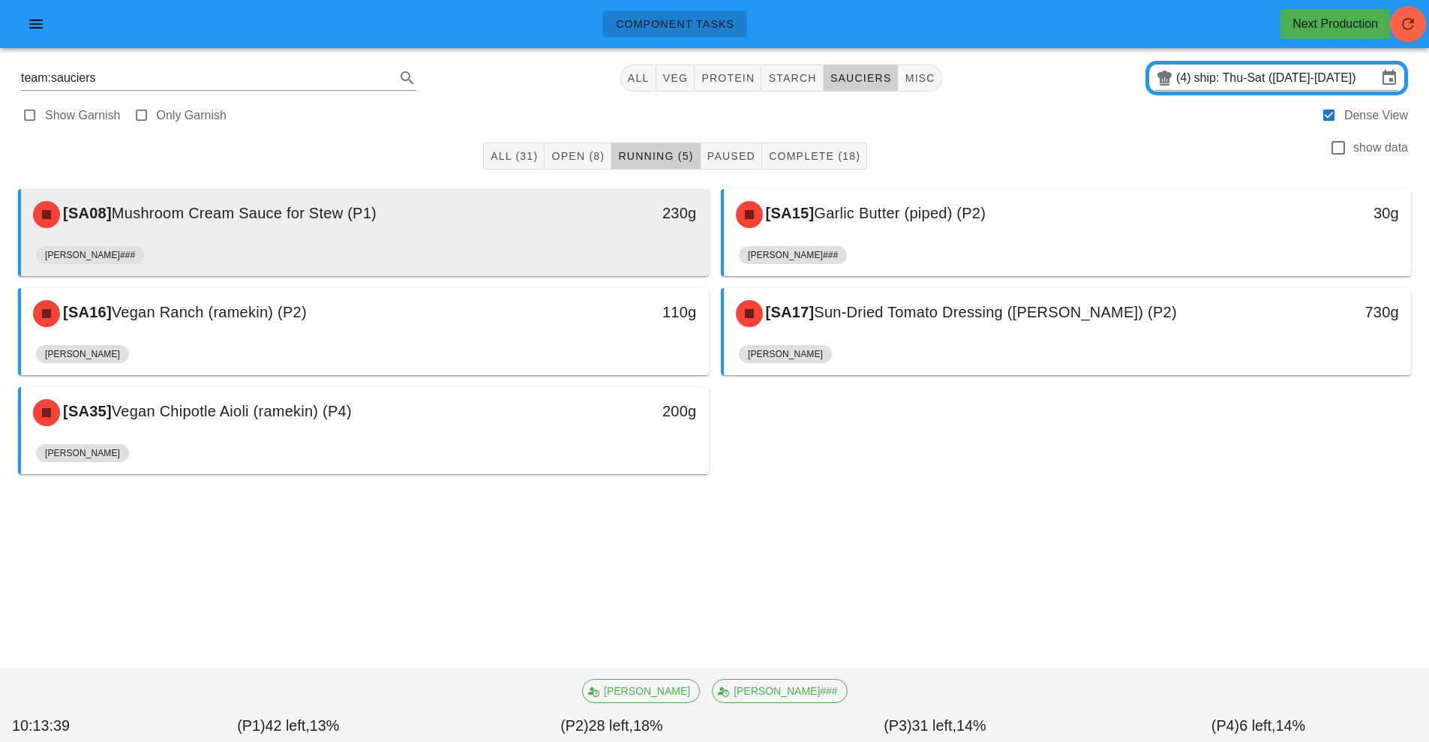
click at [413, 245] on div "[PERSON_NAME]###" at bounding box center [365, 258] width 658 height 36
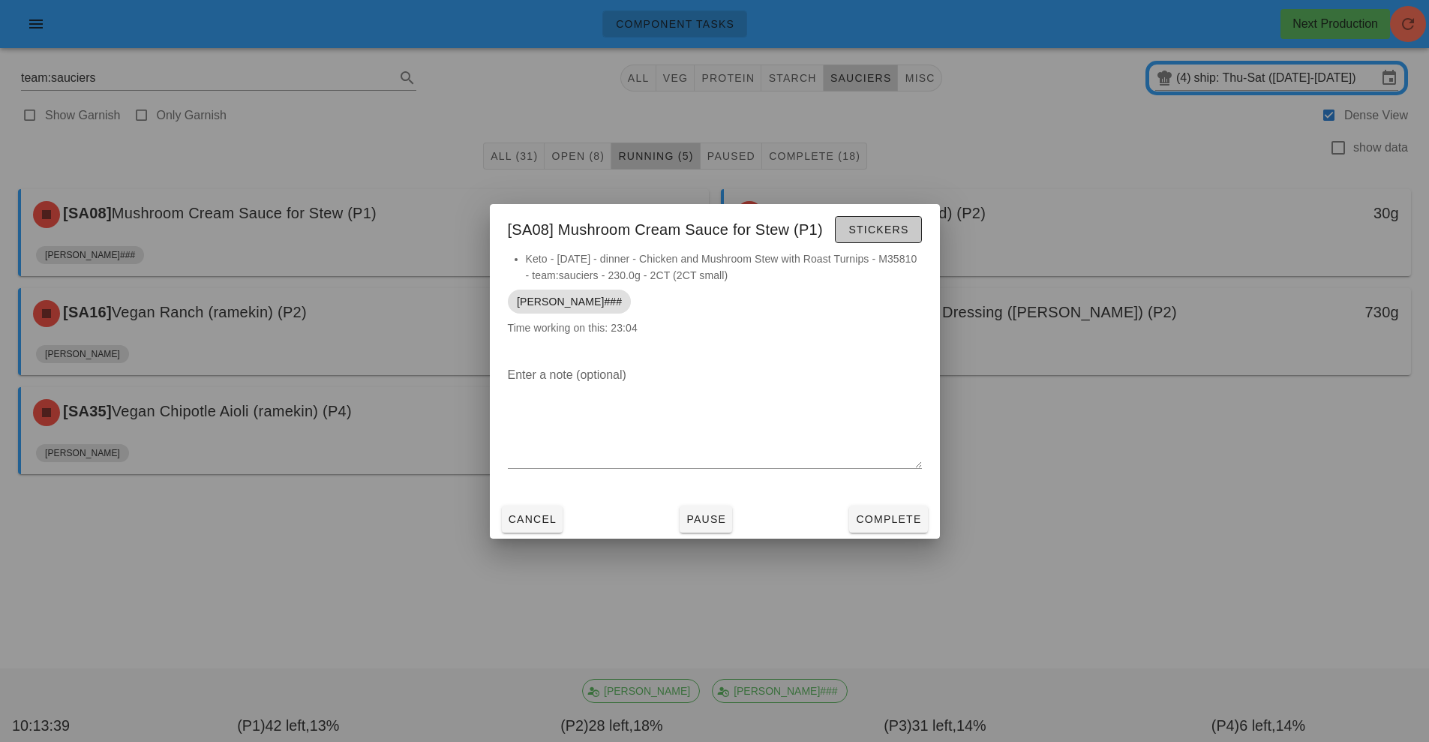
click at [863, 230] on span "Stickers" at bounding box center [878, 230] width 61 height 12
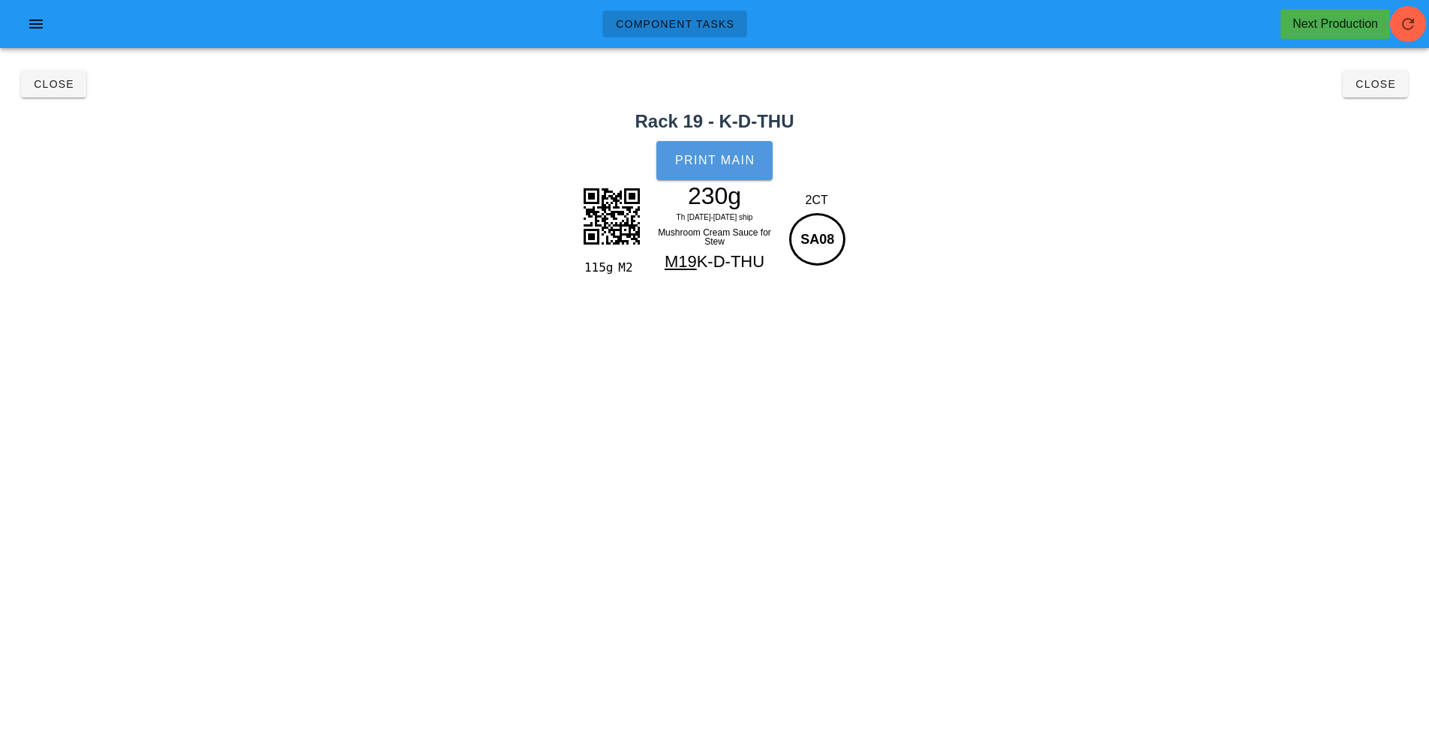
click at [709, 157] on span "Print Main" at bounding box center [715, 161] width 81 height 14
click at [63, 85] on span "Close" at bounding box center [53, 84] width 41 height 12
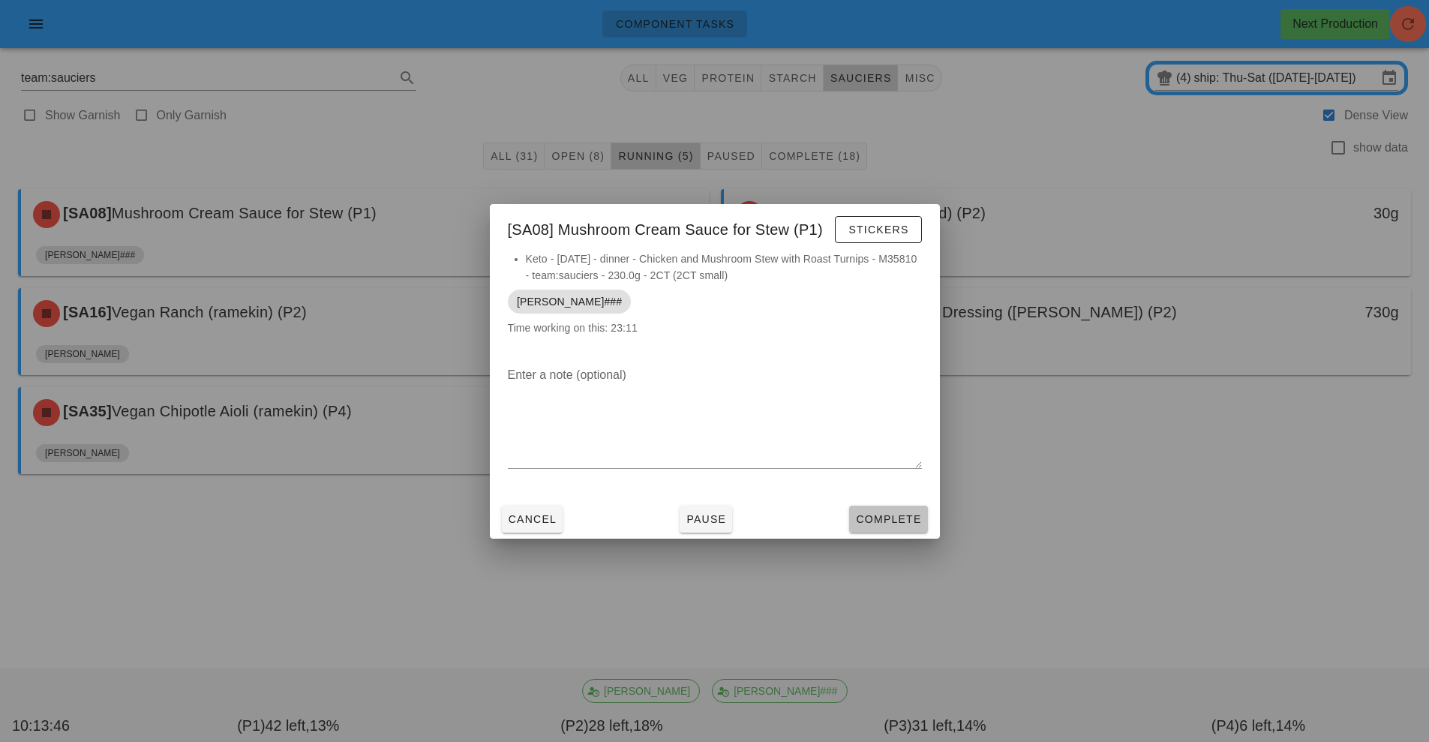
click at [907, 506] on button "Complete" at bounding box center [888, 519] width 78 height 27
